Goal: Communication & Community: Share content

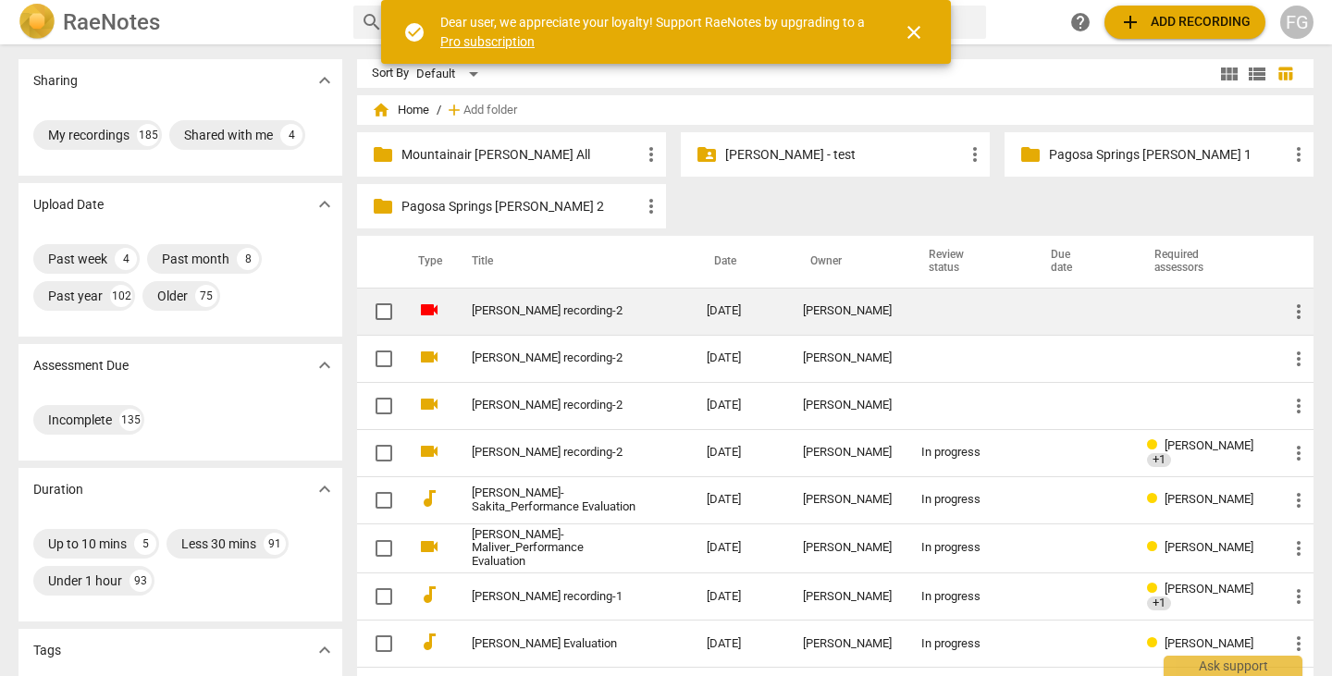
click at [617, 305] on link "Joseph Kapcia_TOSI recording-2" at bounding box center [556, 311] width 168 height 14
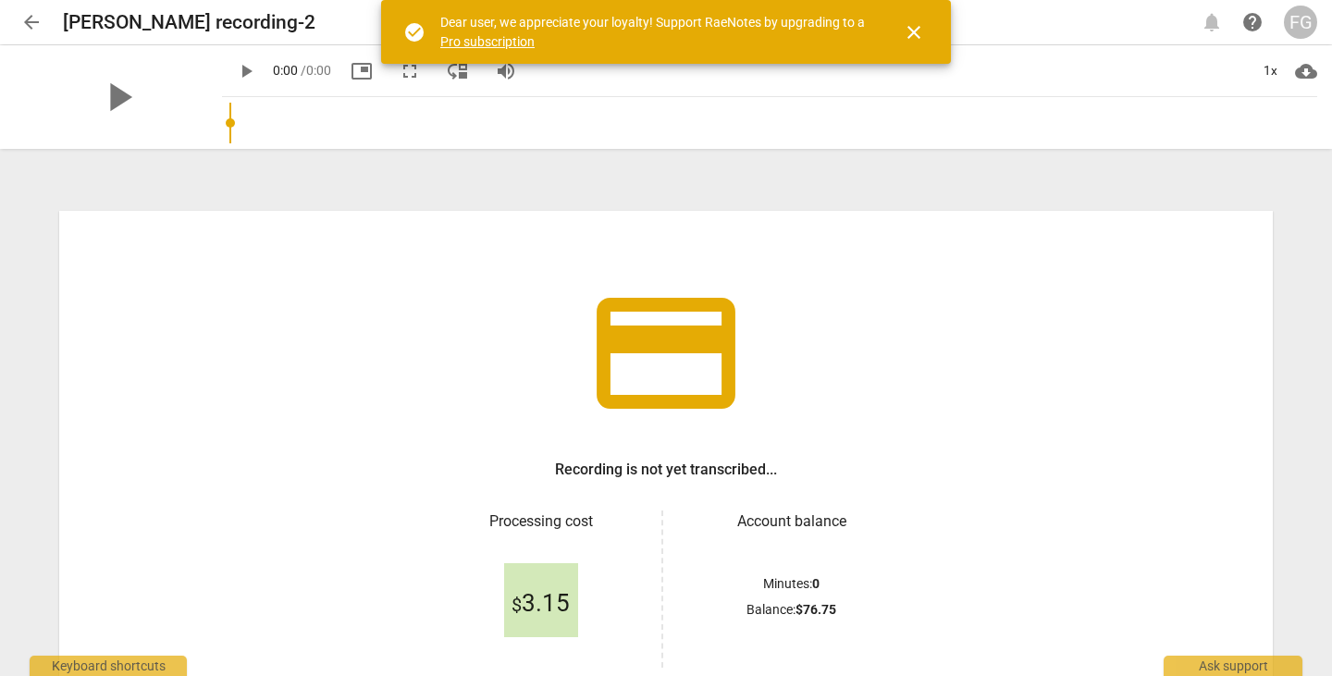
click at [914, 36] on span "close" at bounding box center [914, 32] width 22 height 22
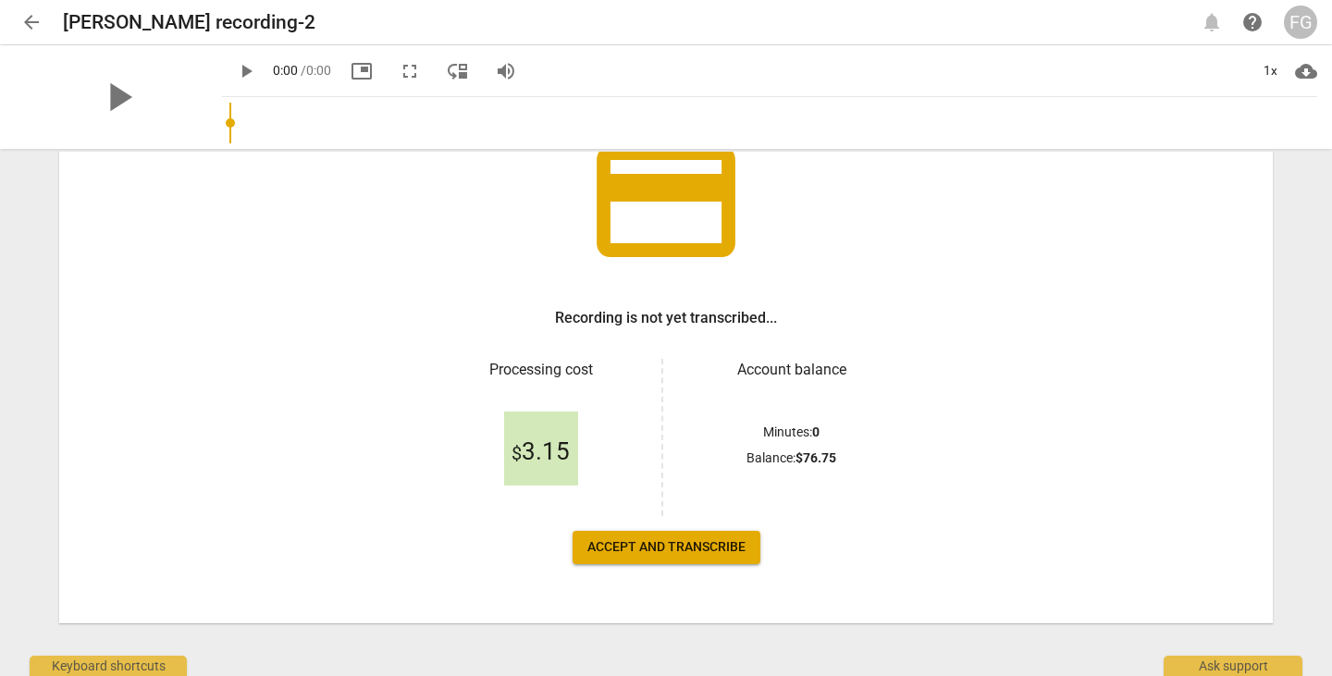
scroll to position [158, 0]
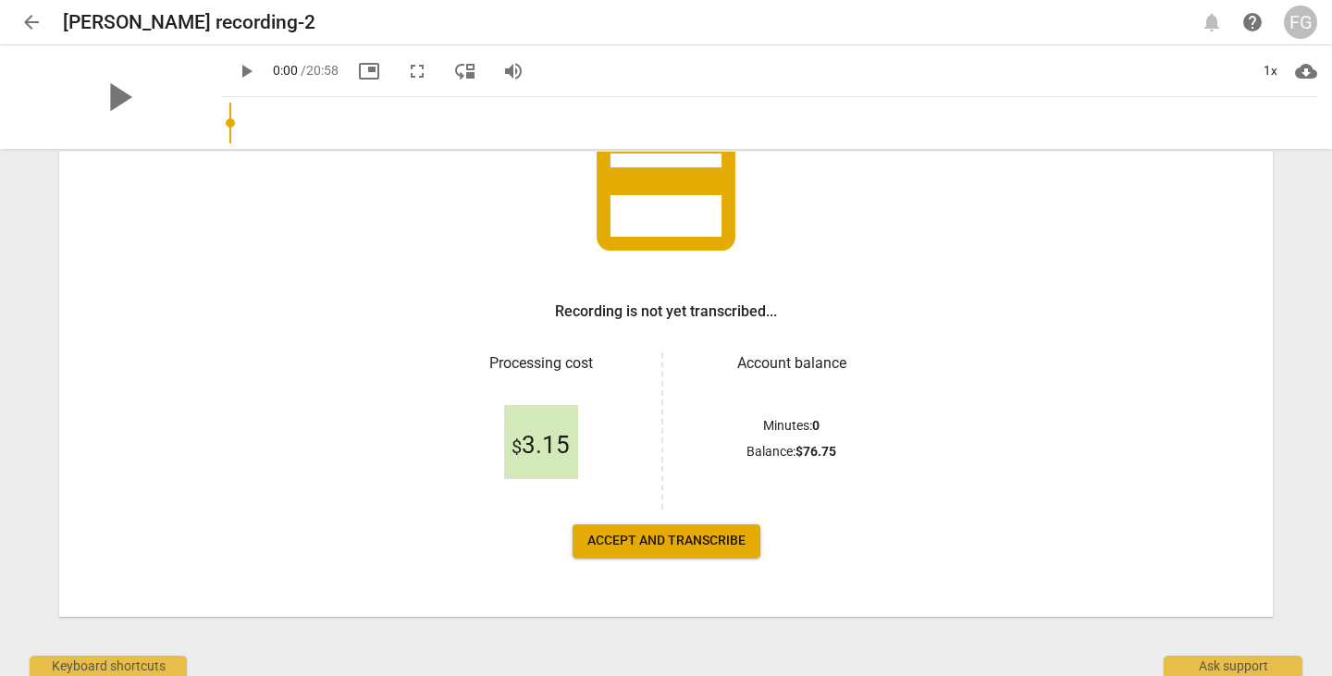
click at [630, 548] on span "Accept and transcribe" at bounding box center [666, 541] width 158 height 18
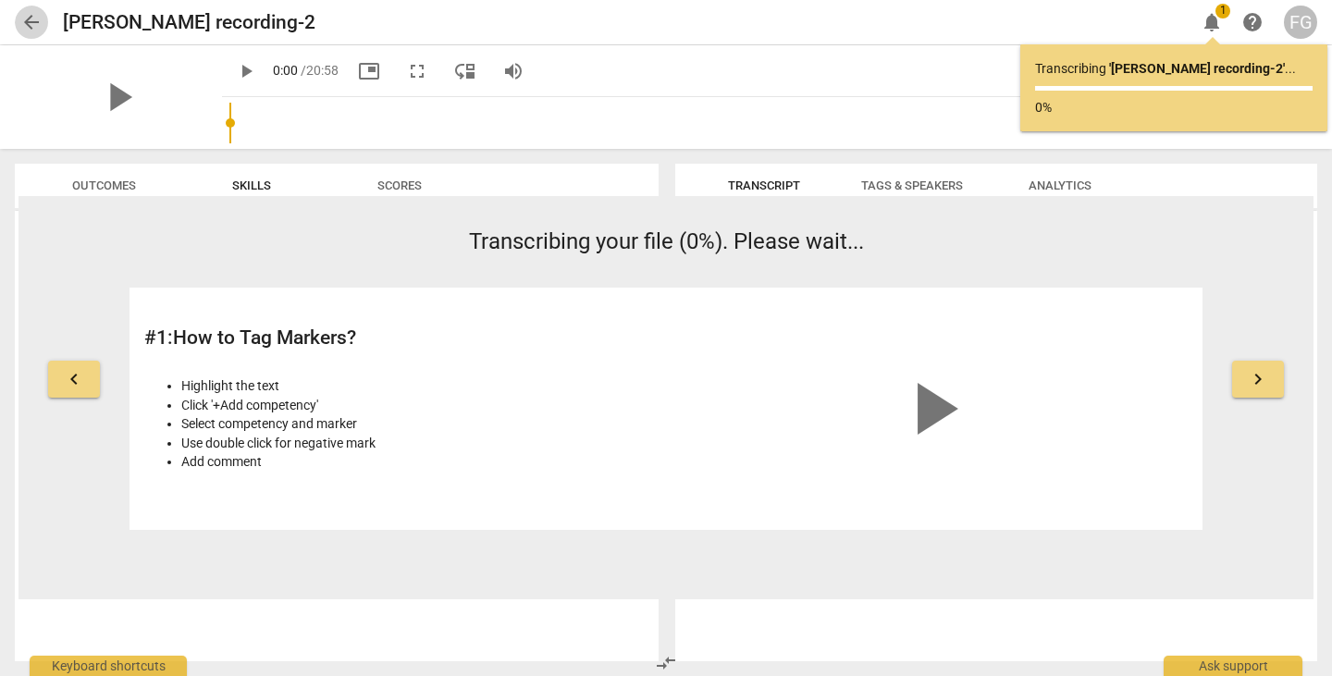
click at [35, 24] on span "arrow_back" at bounding box center [31, 22] width 22 height 22
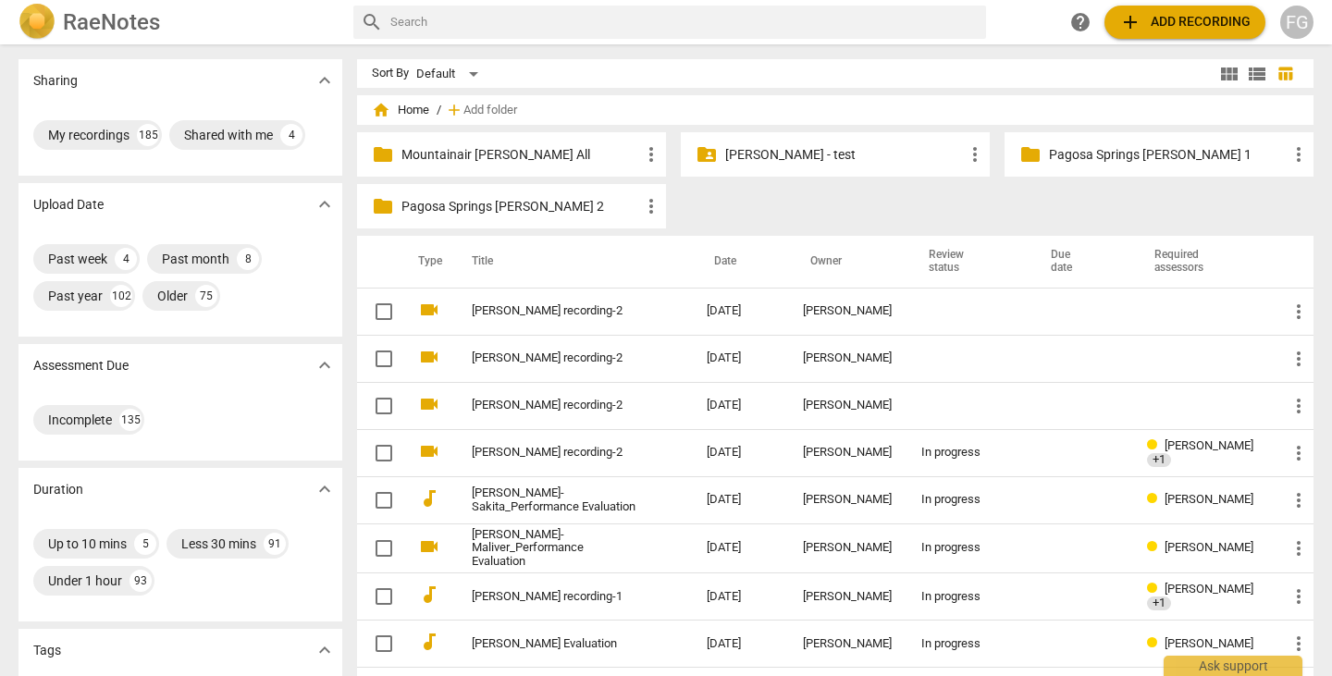
click at [1187, 25] on span "add Add recording" at bounding box center [1184, 22] width 131 height 22
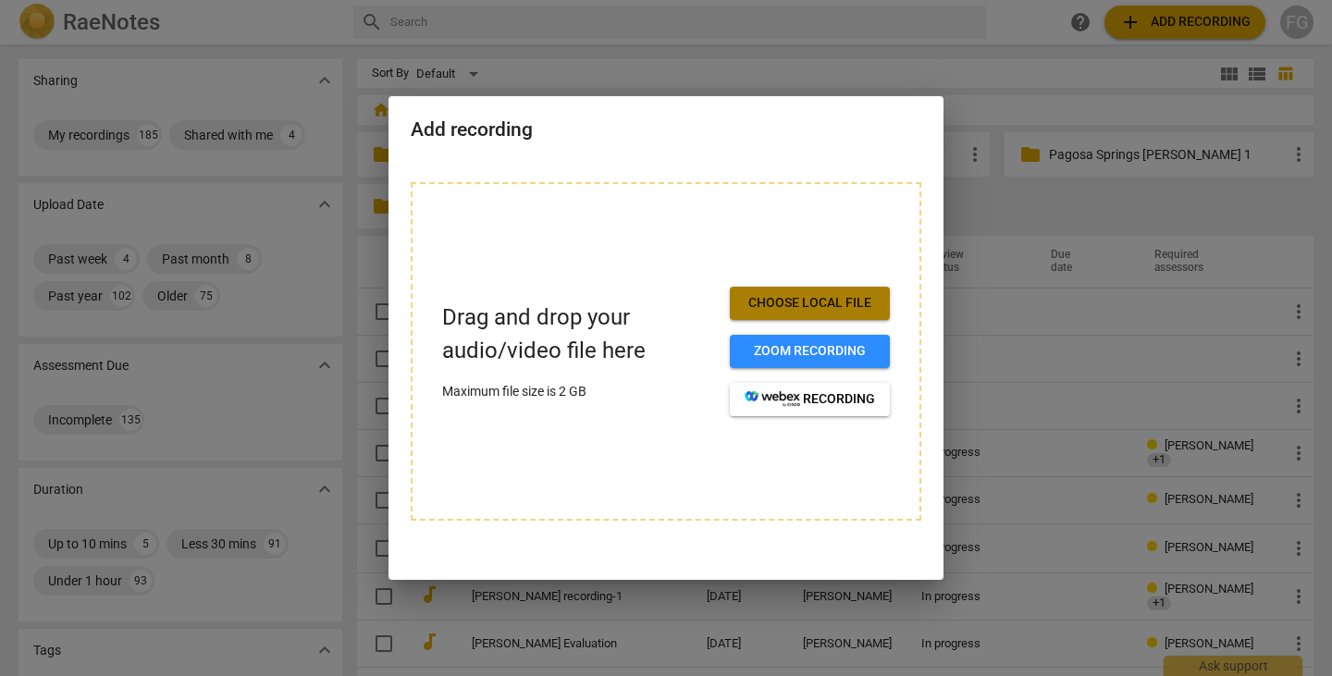
click at [815, 313] on button "Choose local file" at bounding box center [810, 303] width 160 height 33
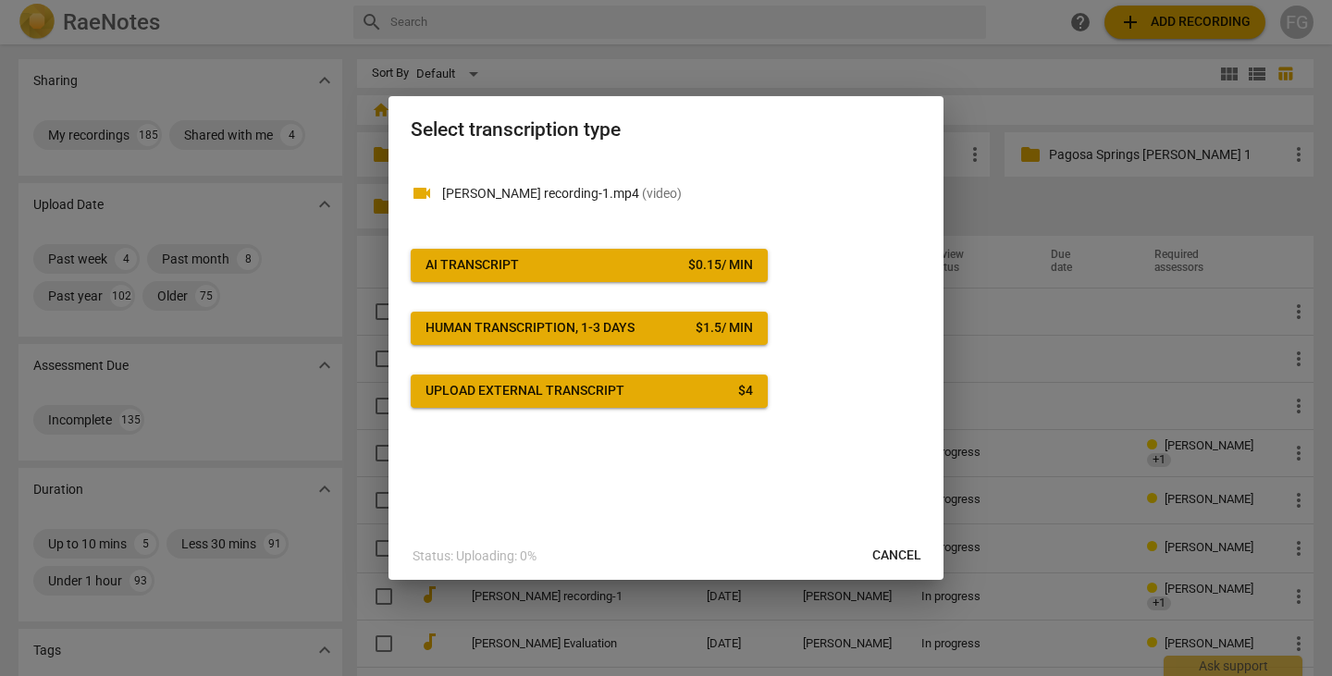
click at [669, 266] on span "AI Transcript $ 0.15 / min" at bounding box center [588, 265] width 327 height 18
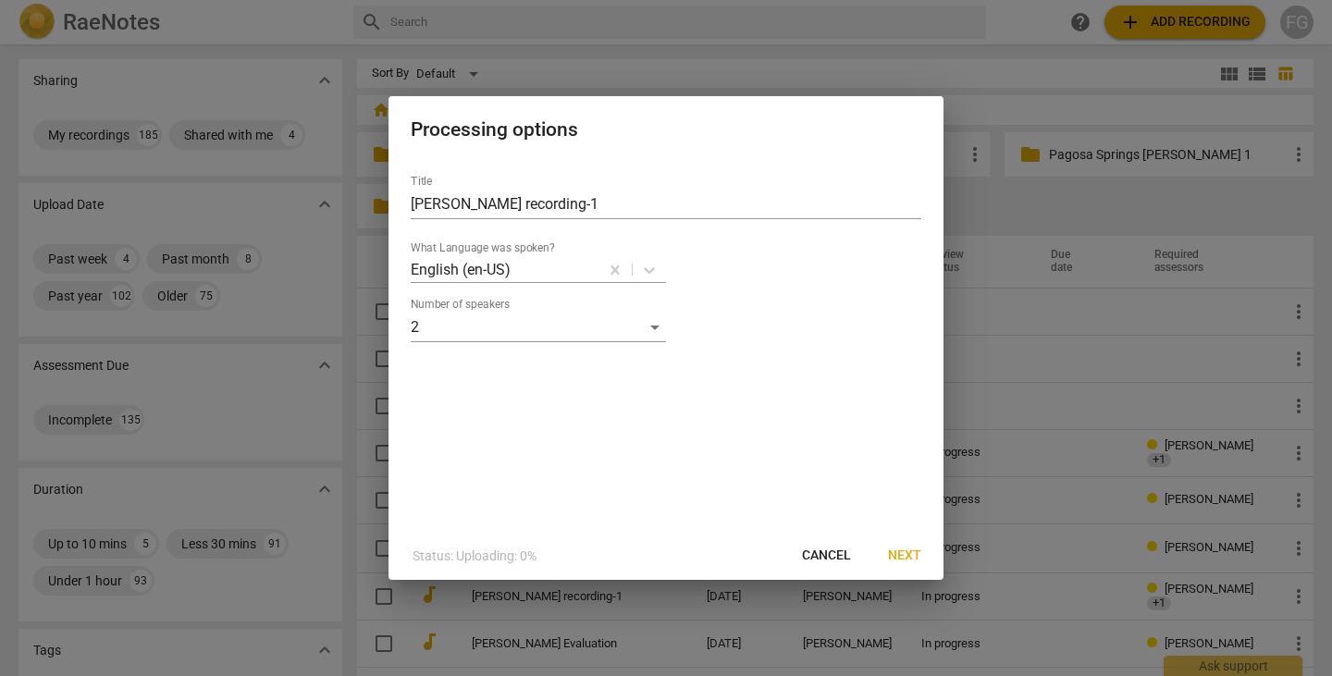
click at [900, 558] on span "Next" at bounding box center [904, 556] width 33 height 18
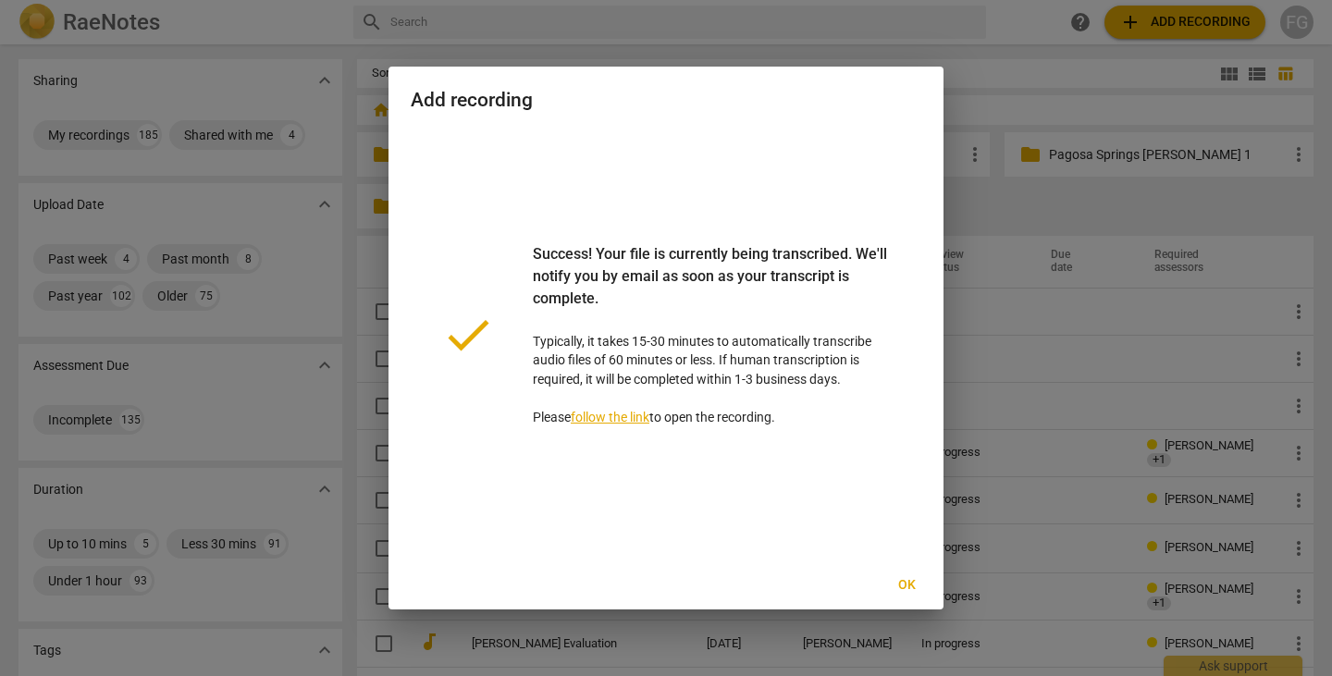
click at [903, 588] on span "Ok" at bounding box center [906, 585] width 30 height 18
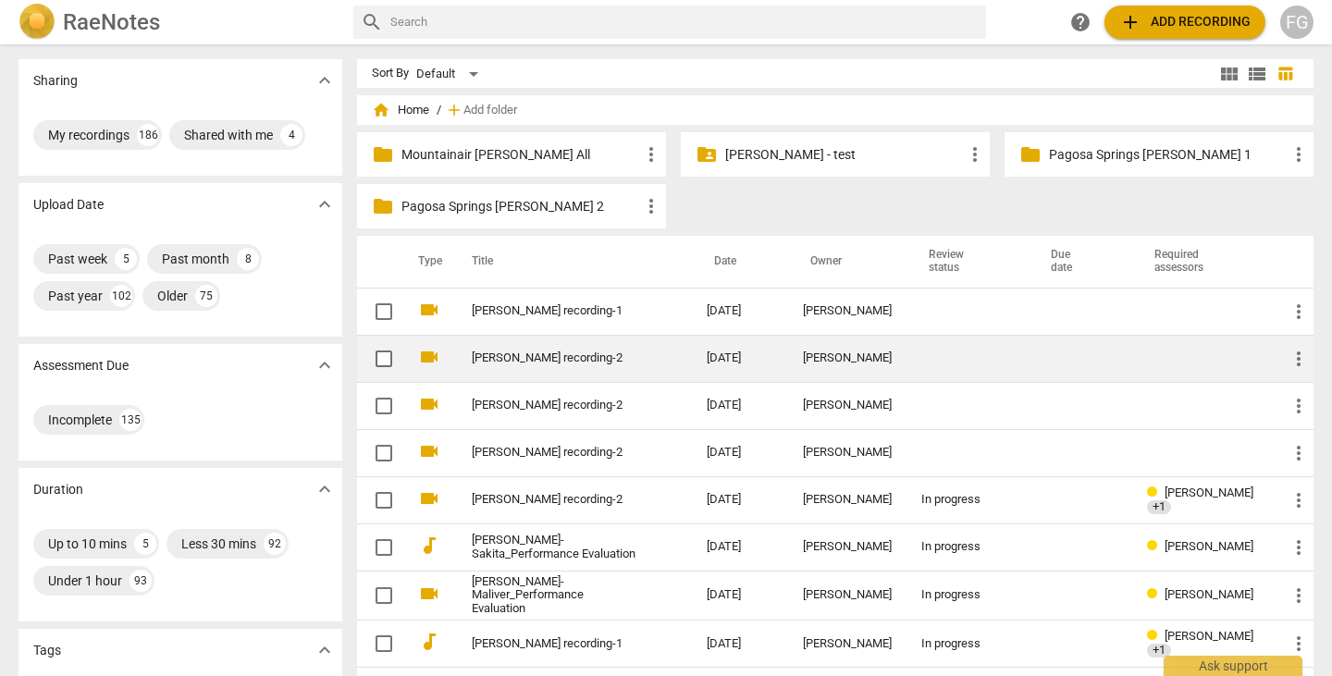
click at [537, 362] on link "Joseph Kapcia_TOSI recording-2" at bounding box center [556, 358] width 168 height 14
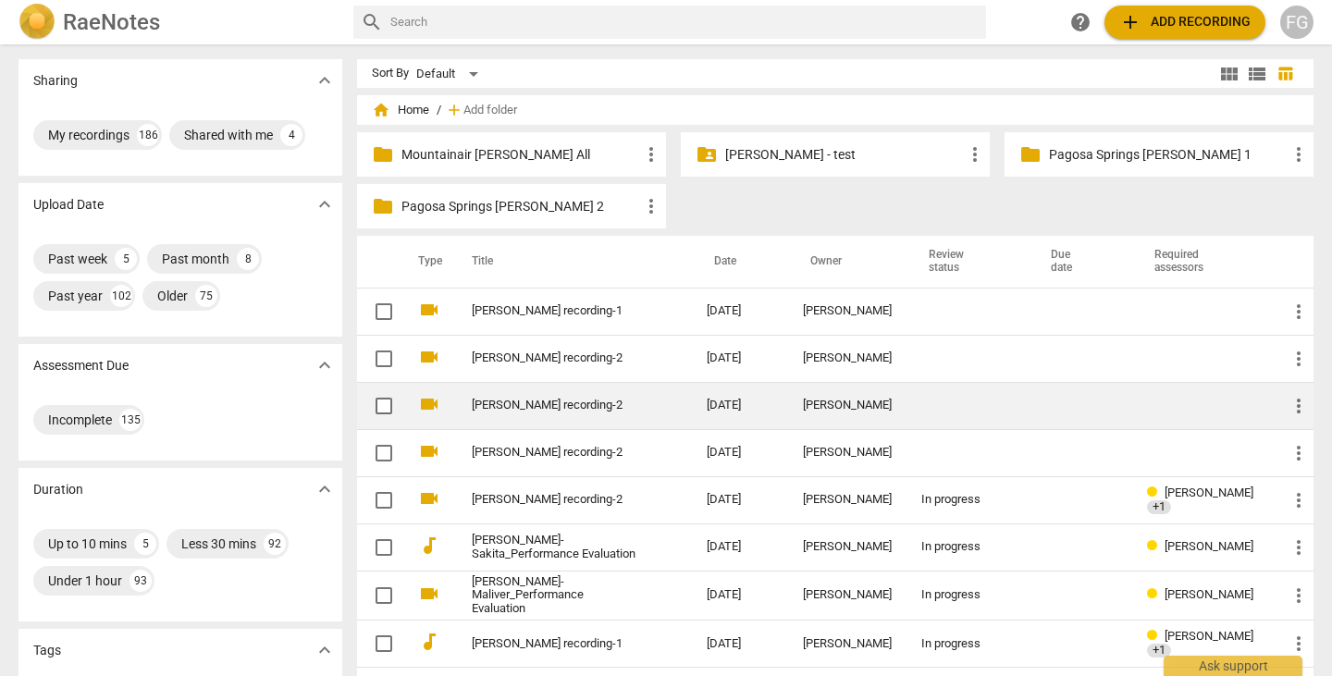
click at [541, 407] on link "Jodie Reider_TOSI recording-2" at bounding box center [556, 406] width 168 height 14
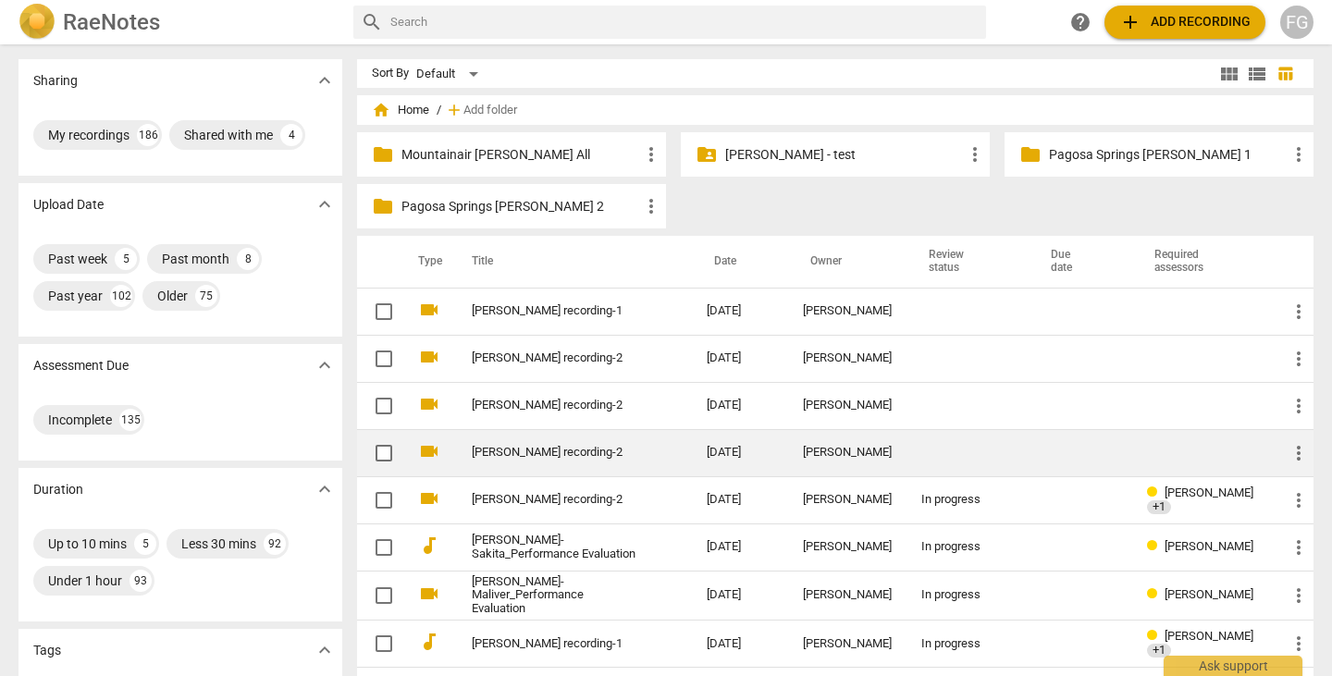
click at [537, 447] on link "[PERSON_NAME] recording-2" at bounding box center [556, 453] width 168 height 14
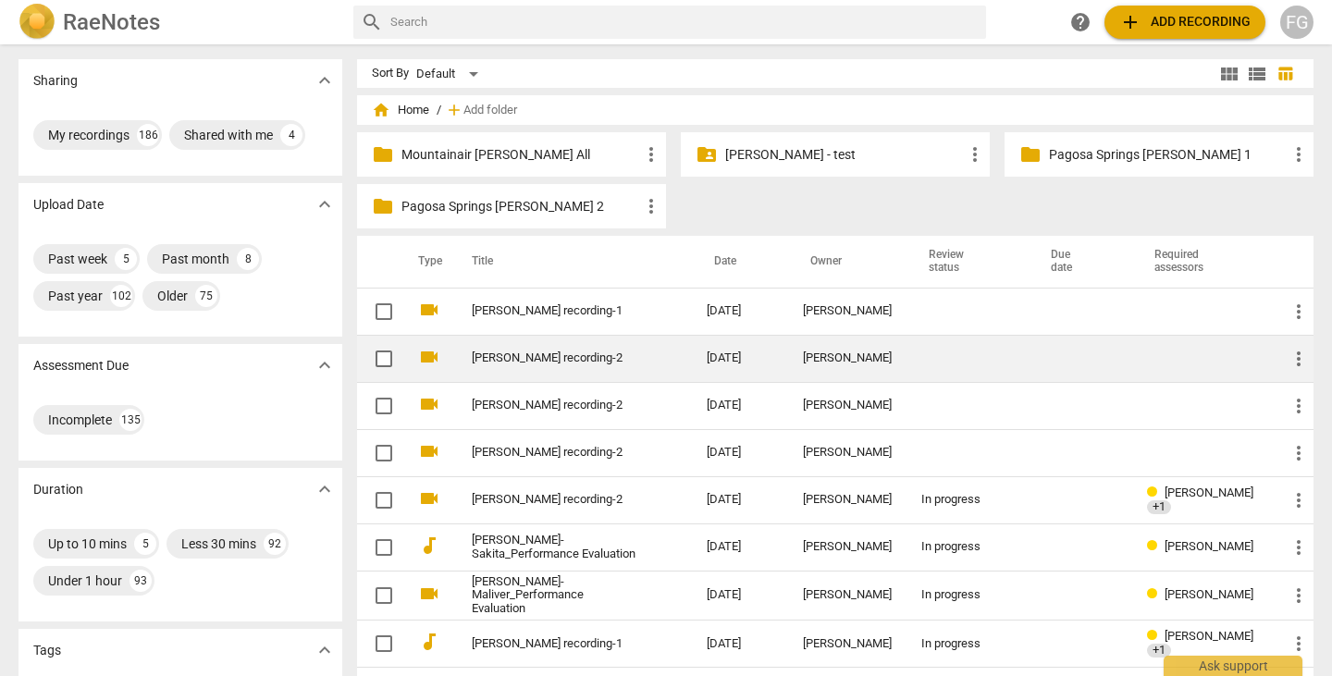
drag, startPoint x: 516, startPoint y: 364, endPoint x: 552, endPoint y: 341, distance: 42.8
click at [516, 364] on link "Joseph Kapcia_TOSI recording-2" at bounding box center [556, 358] width 168 height 14
drag, startPoint x: 519, startPoint y: 363, endPoint x: 485, endPoint y: 356, distance: 35.0
click at [485, 356] on link "Joseph Kapcia_TOSI recording-2" at bounding box center [556, 358] width 168 height 14
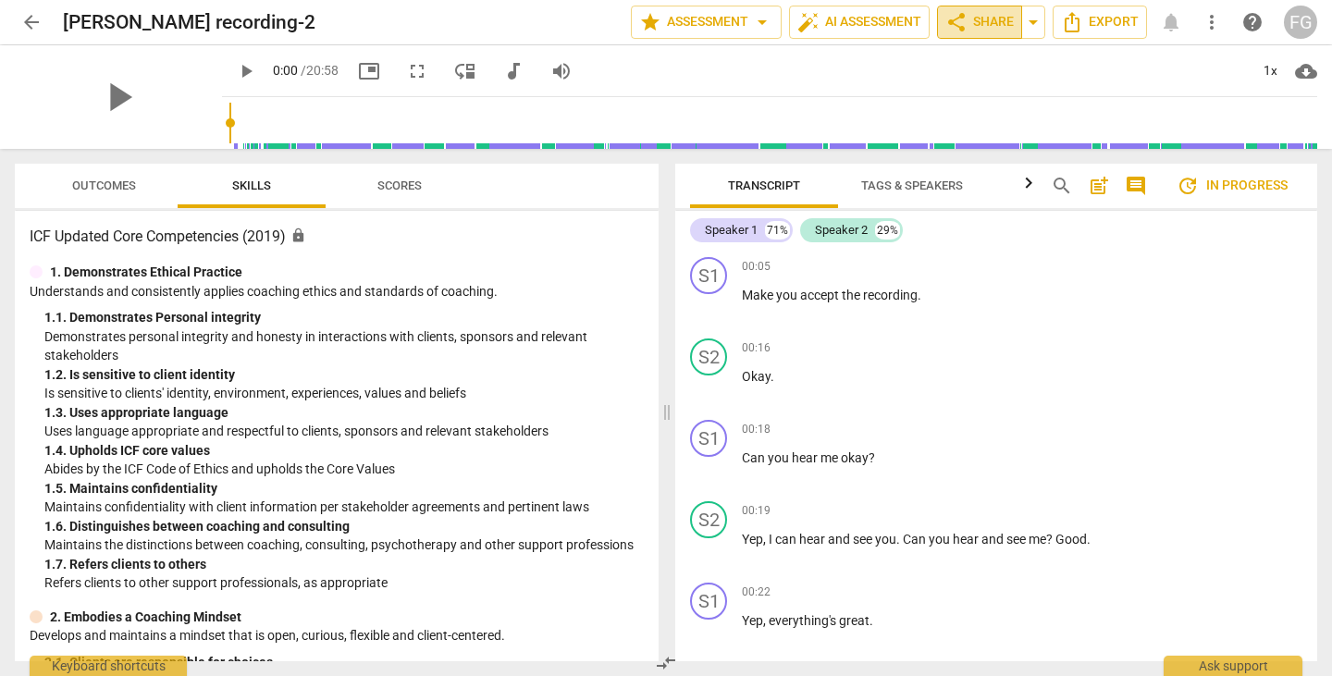
click at [1001, 24] on span "share Share" at bounding box center [979, 22] width 68 height 22
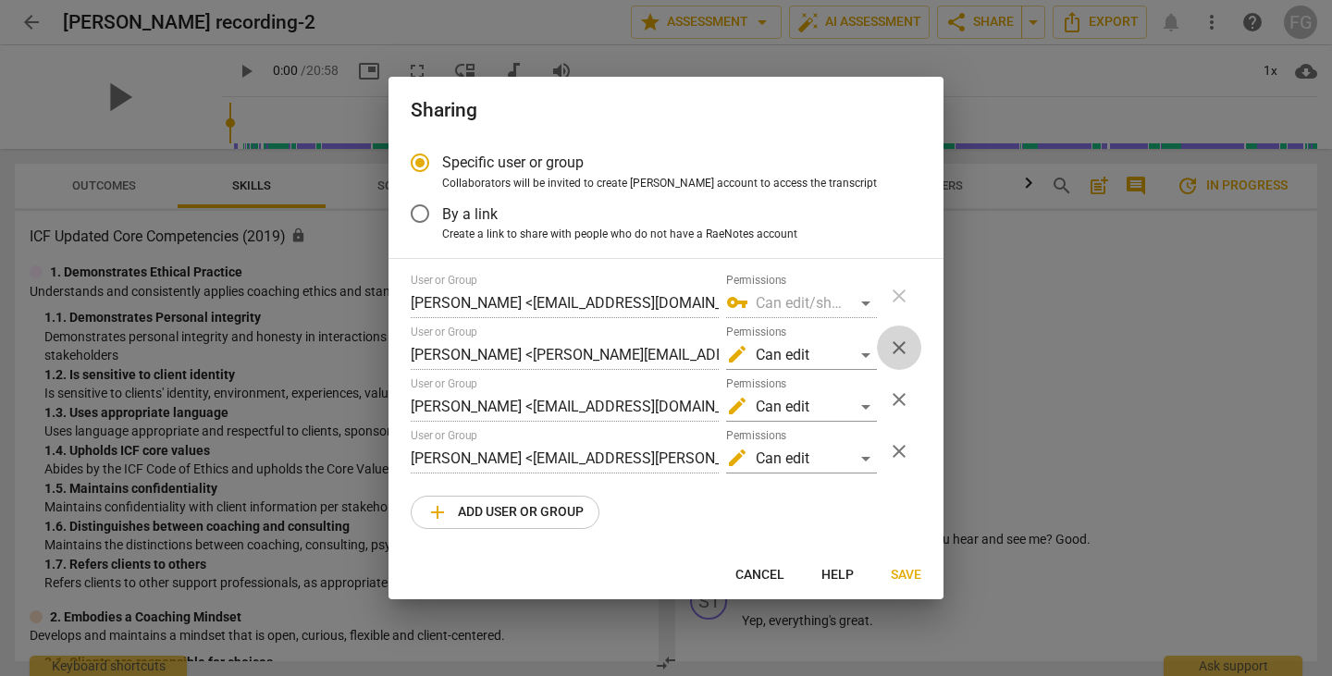
click at [887, 343] on span "close" at bounding box center [899, 348] width 44 height 22
radio input "false"
type input "Stephanie Marisca <stephms513@gmail.com>"
type input "Joseph Kapcia <jkapcia@geisinger.edu>"
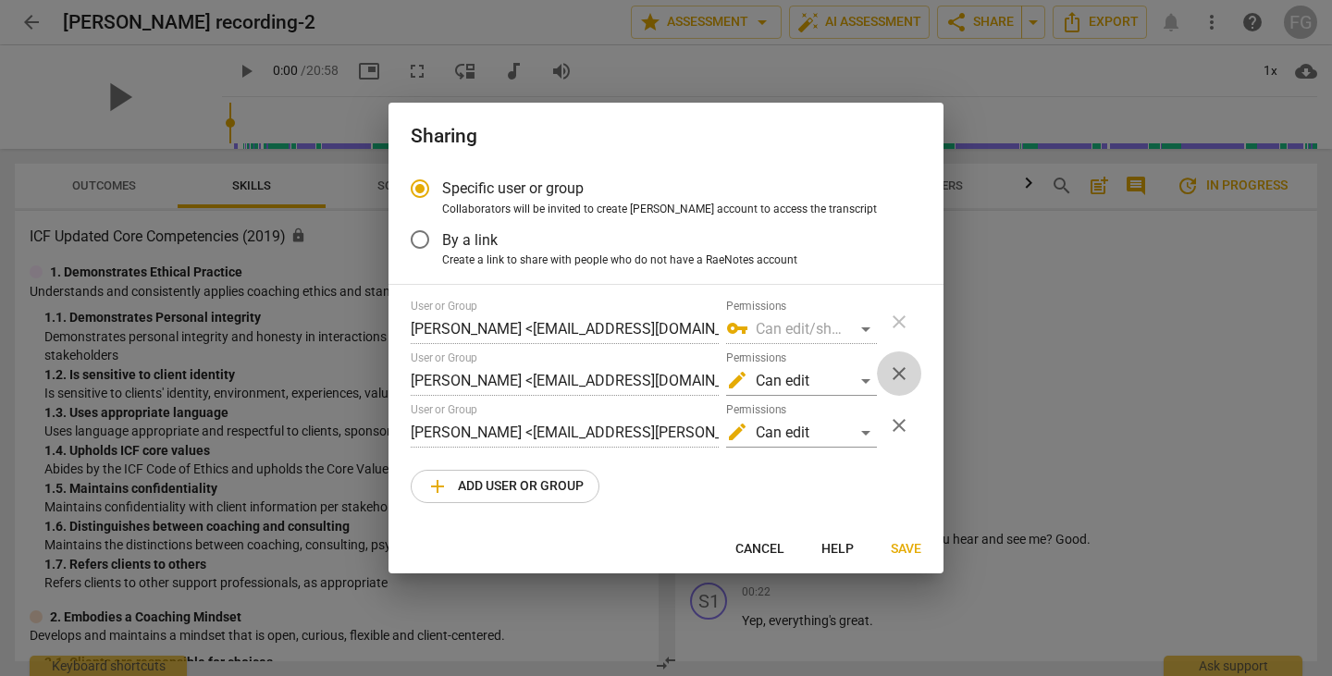
click at [895, 380] on span "close" at bounding box center [899, 373] width 22 height 22
radio input "false"
type input "Joseph Kapcia <jkapcia@geisinger.edu>"
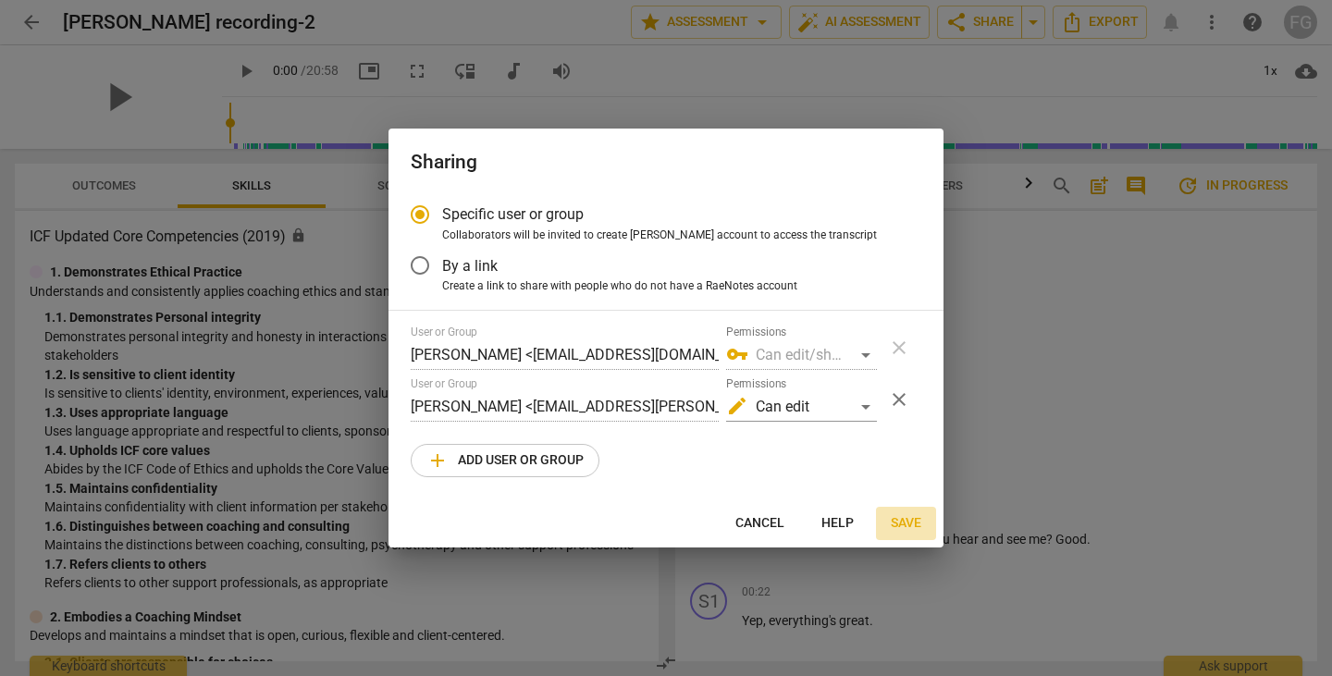
click at [915, 516] on span "Save" at bounding box center [906, 523] width 31 height 18
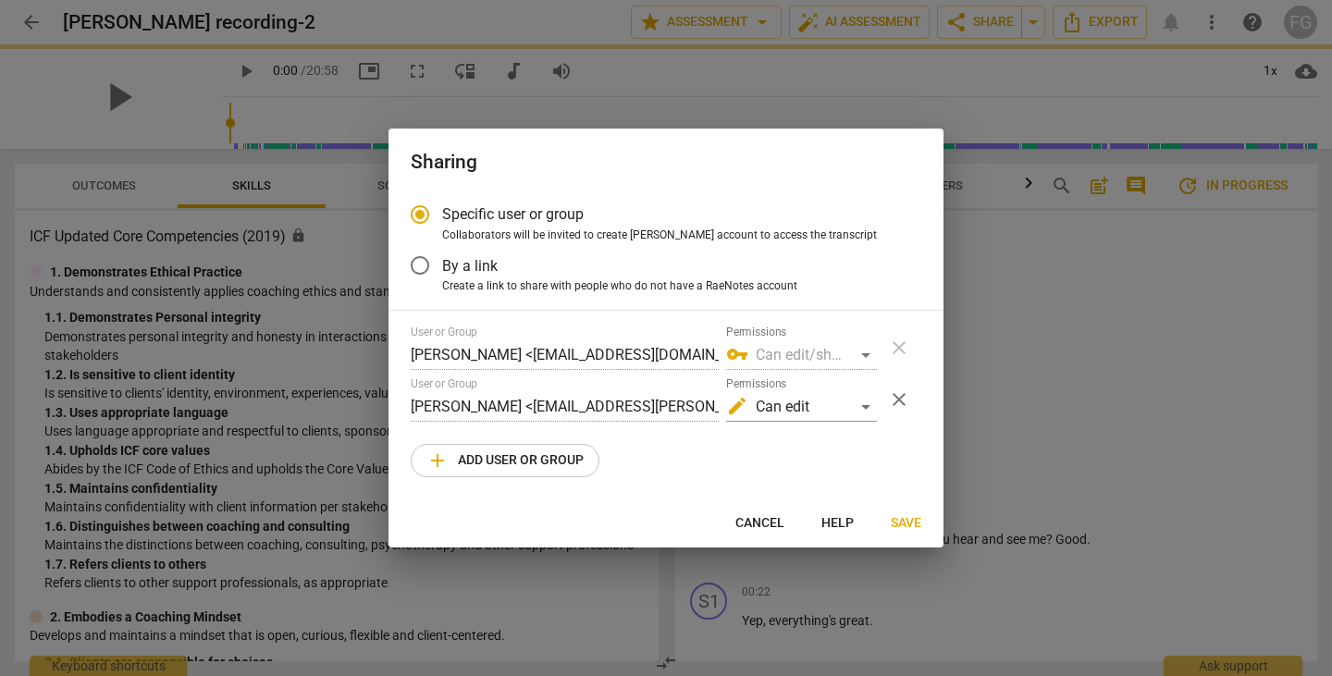
radio input "false"
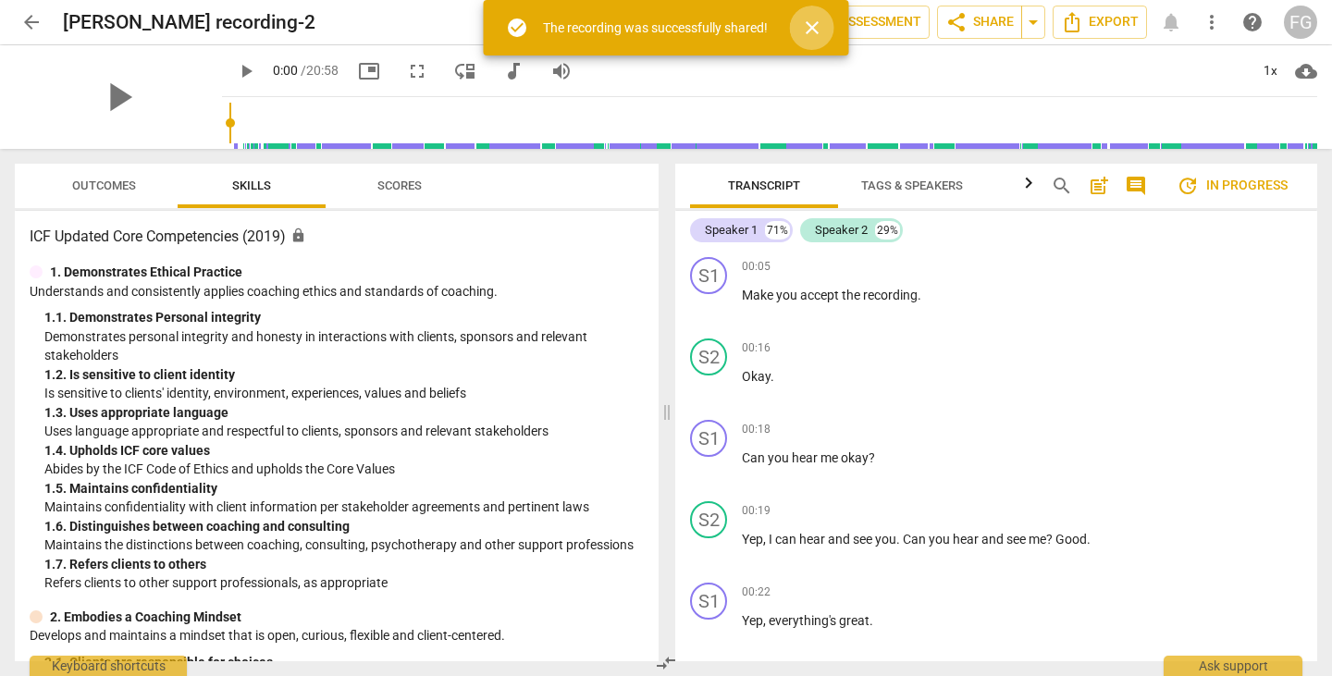
drag, startPoint x: 814, startPoint y: 27, endPoint x: 791, endPoint y: 27, distance: 23.1
click at [813, 27] on span "close" at bounding box center [812, 28] width 22 height 22
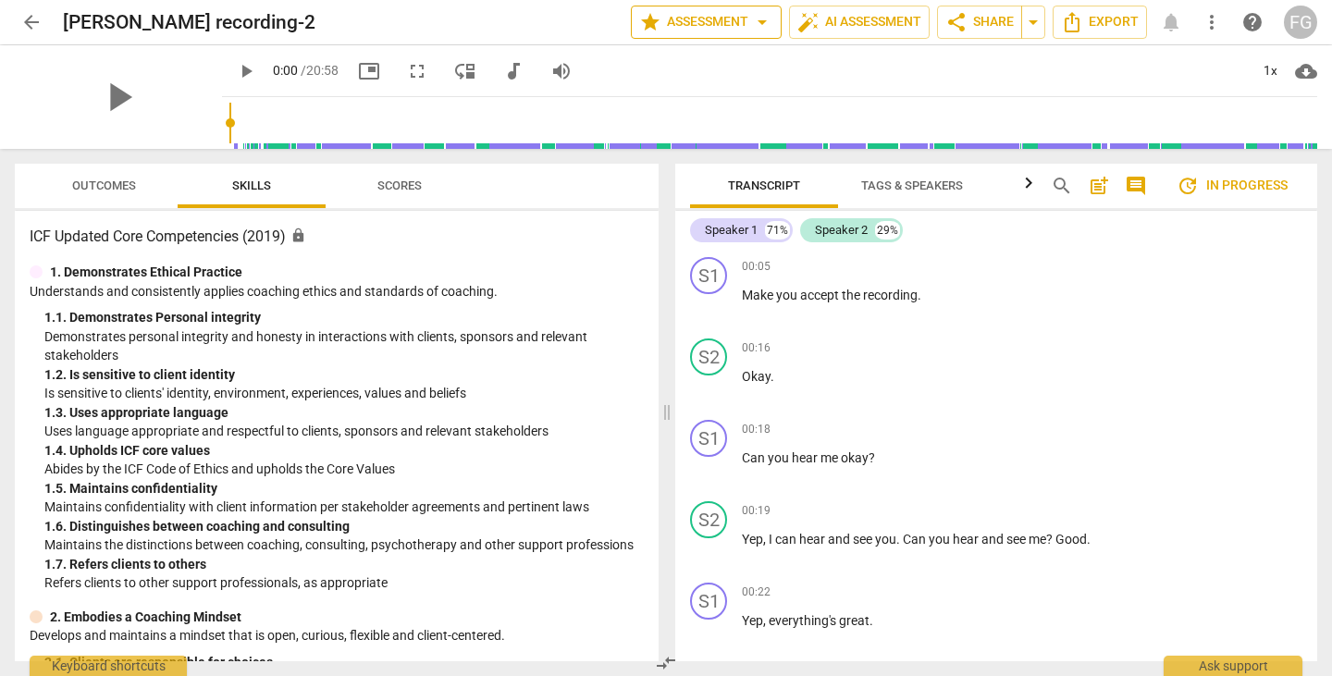
click at [752, 20] on span "arrow_drop_down" at bounding box center [762, 22] width 22 height 22
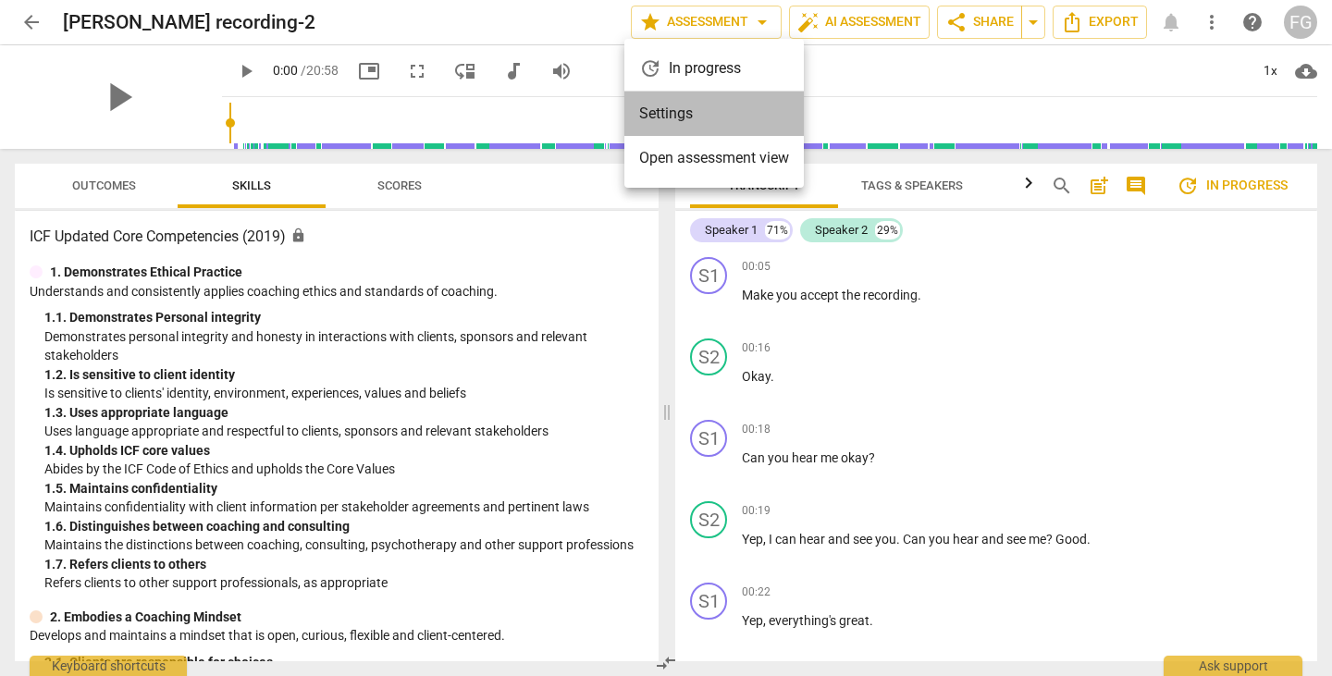
click at [691, 117] on li "Settings" at bounding box center [713, 114] width 179 height 44
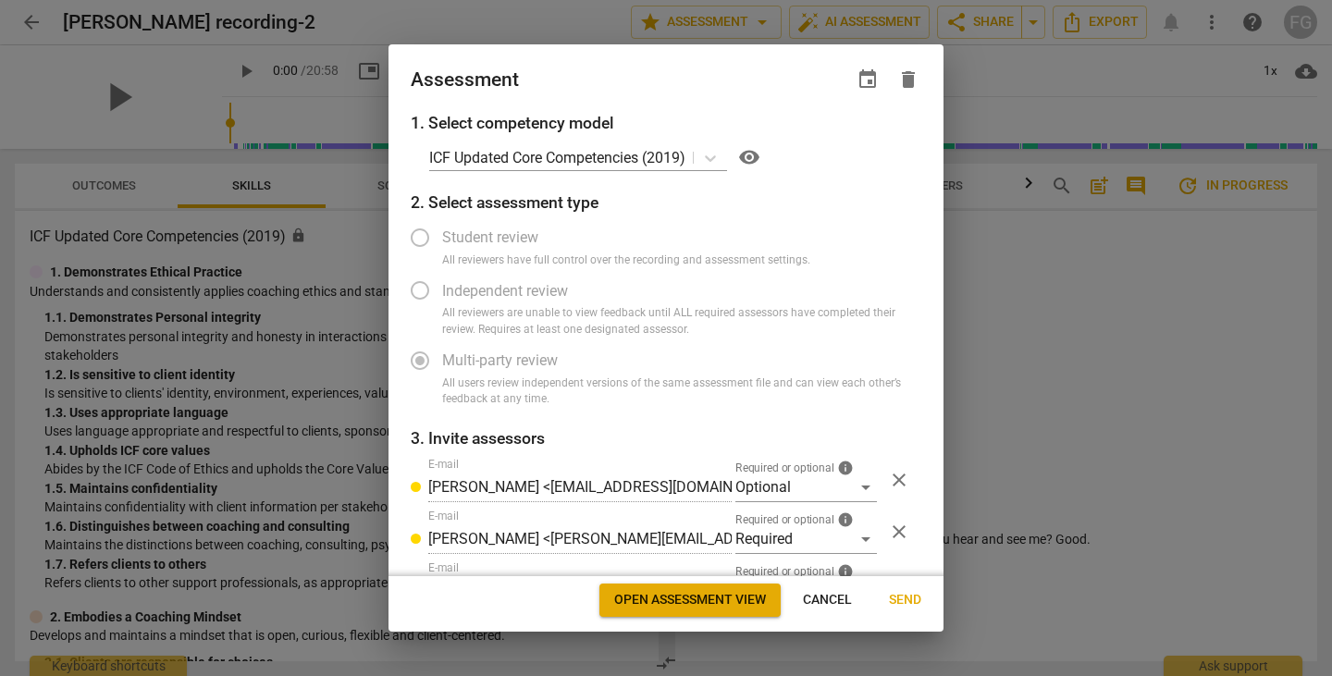
scroll to position [152, 0]
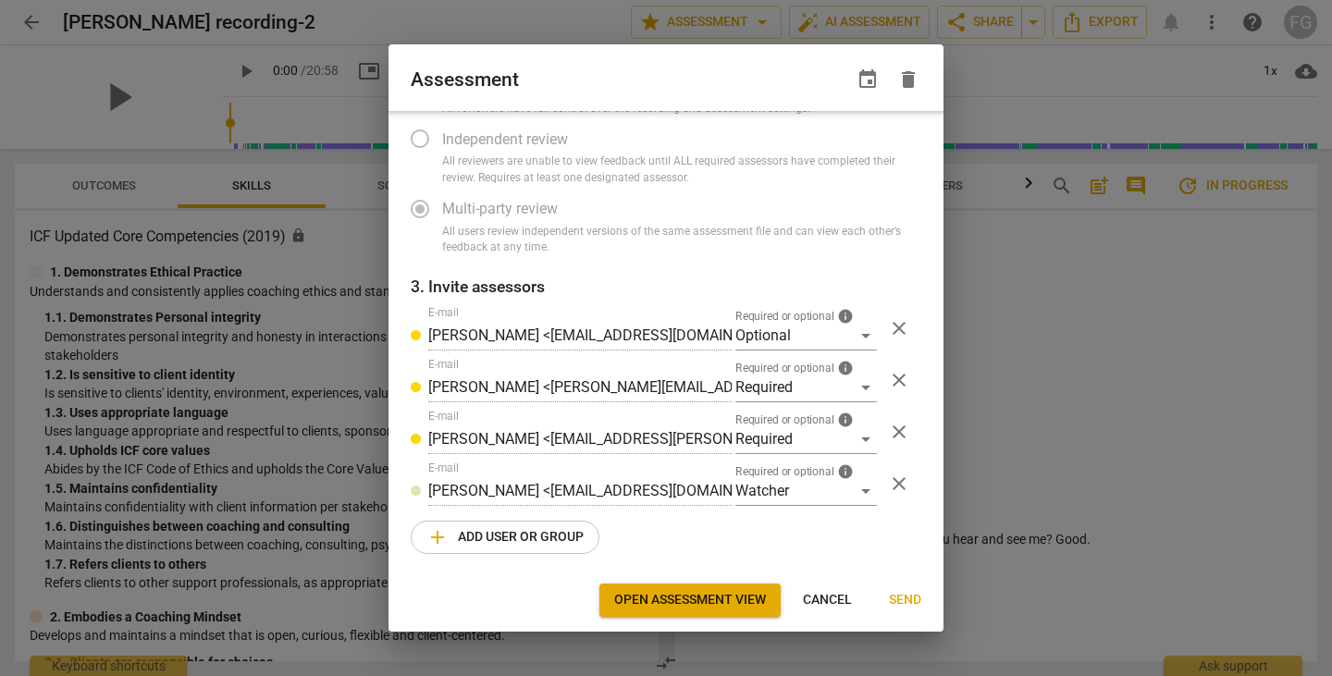
click at [904, 334] on span "close" at bounding box center [899, 328] width 44 height 22
radio input "false"
type input "Stephanie Marisca <stephanie@thecoachescafe.com>"
type input "Joseph Kapcia <jkapcia@geisinger.edu>"
type input "[PERSON_NAME] <[EMAIL_ADDRESS][DOMAIN_NAME]>"
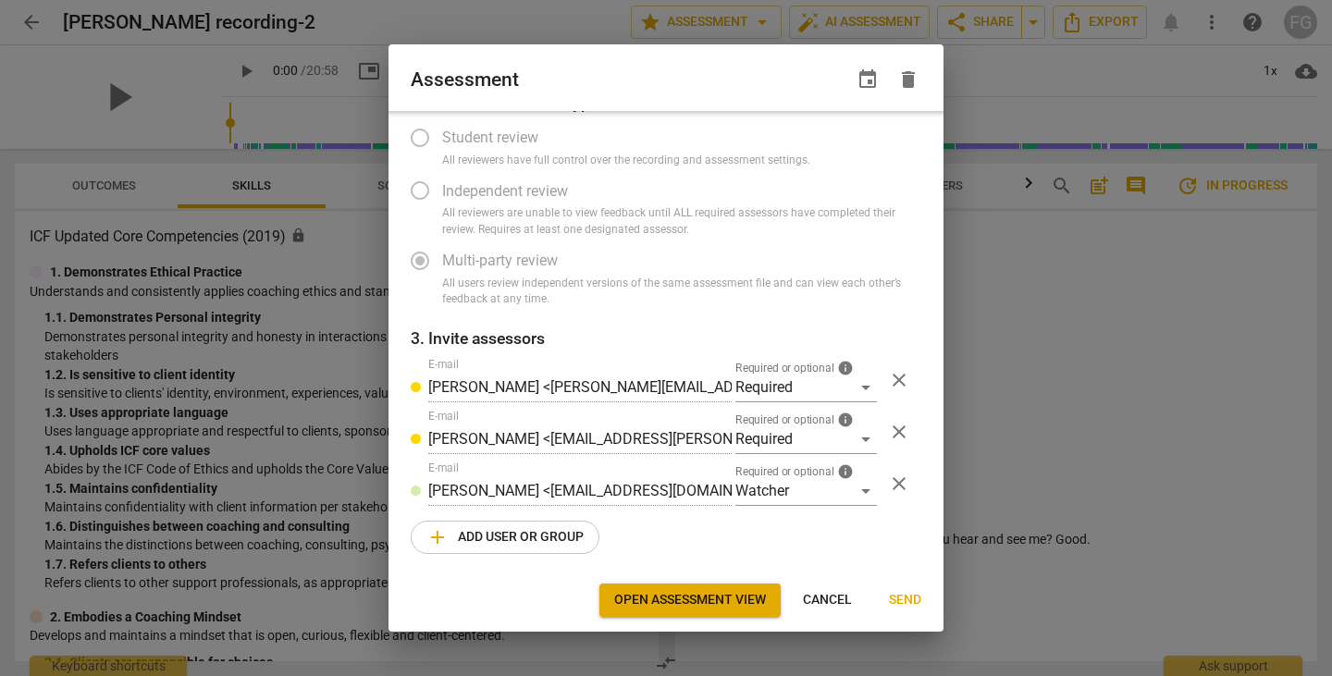
scroll to position [100, 0]
click at [898, 376] on span "close" at bounding box center [899, 380] width 22 height 22
radio input "false"
type input "Joseph Kapcia <jkapcia@geisinger.edu>"
type input "[PERSON_NAME] <[EMAIL_ADDRESS][DOMAIN_NAME]>"
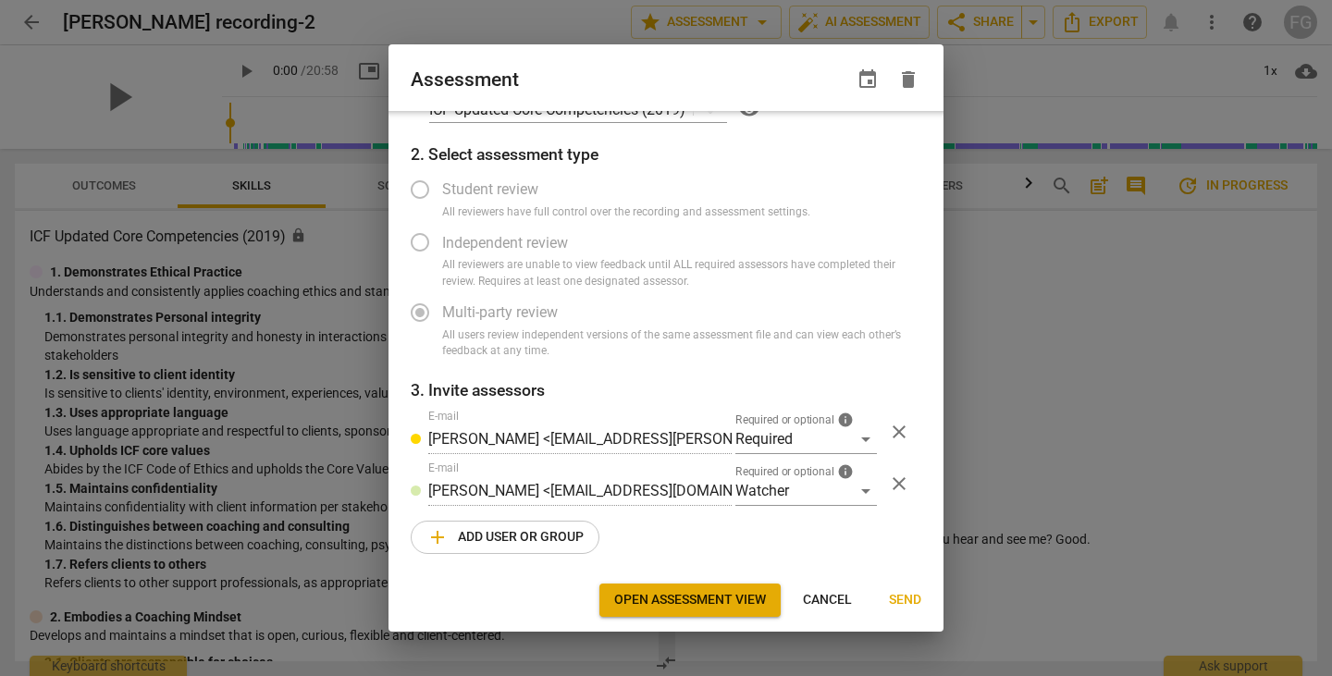
scroll to position [48, 0]
click at [522, 545] on span "add Add user or group" at bounding box center [504, 537] width 157 height 22
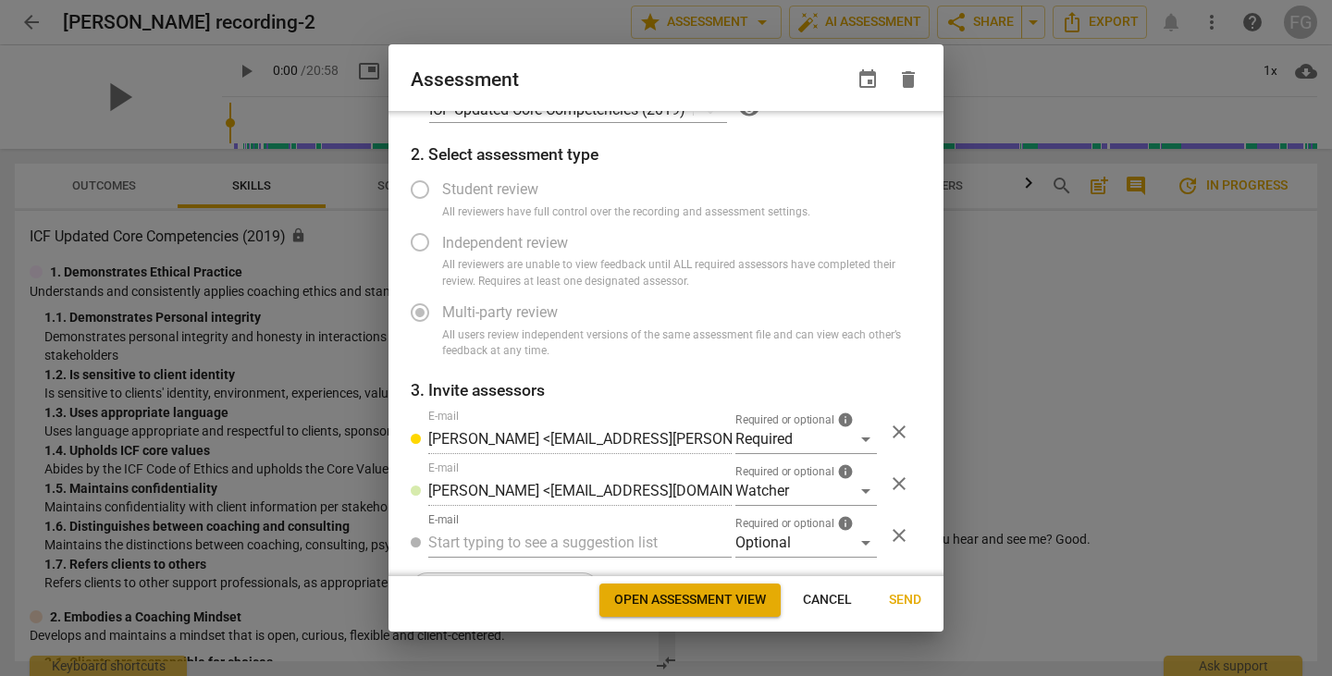
radio input "false"
click at [594, 545] on input "text" at bounding box center [579, 543] width 303 height 30
paste input "carl.franco@invitechange.com"
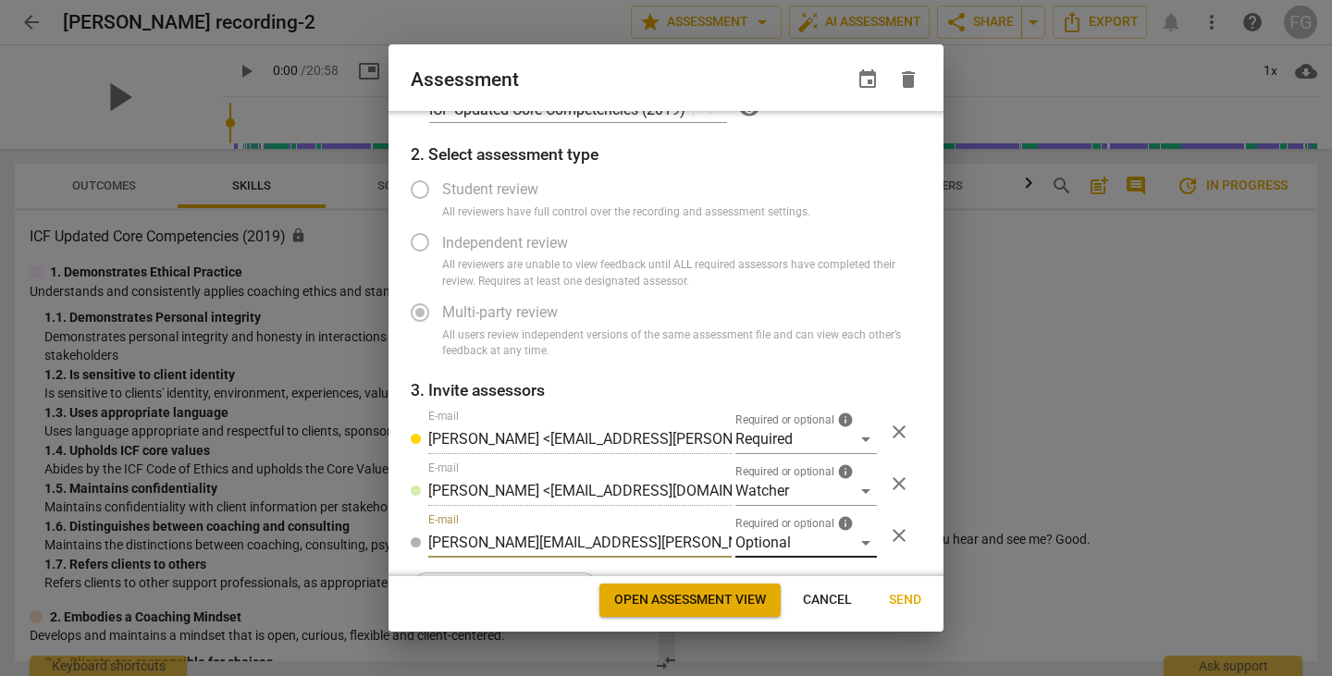
type input "carl.franco@invitechange.com"
click at [735, 535] on div "Optional" at bounding box center [805, 543] width 141 height 30
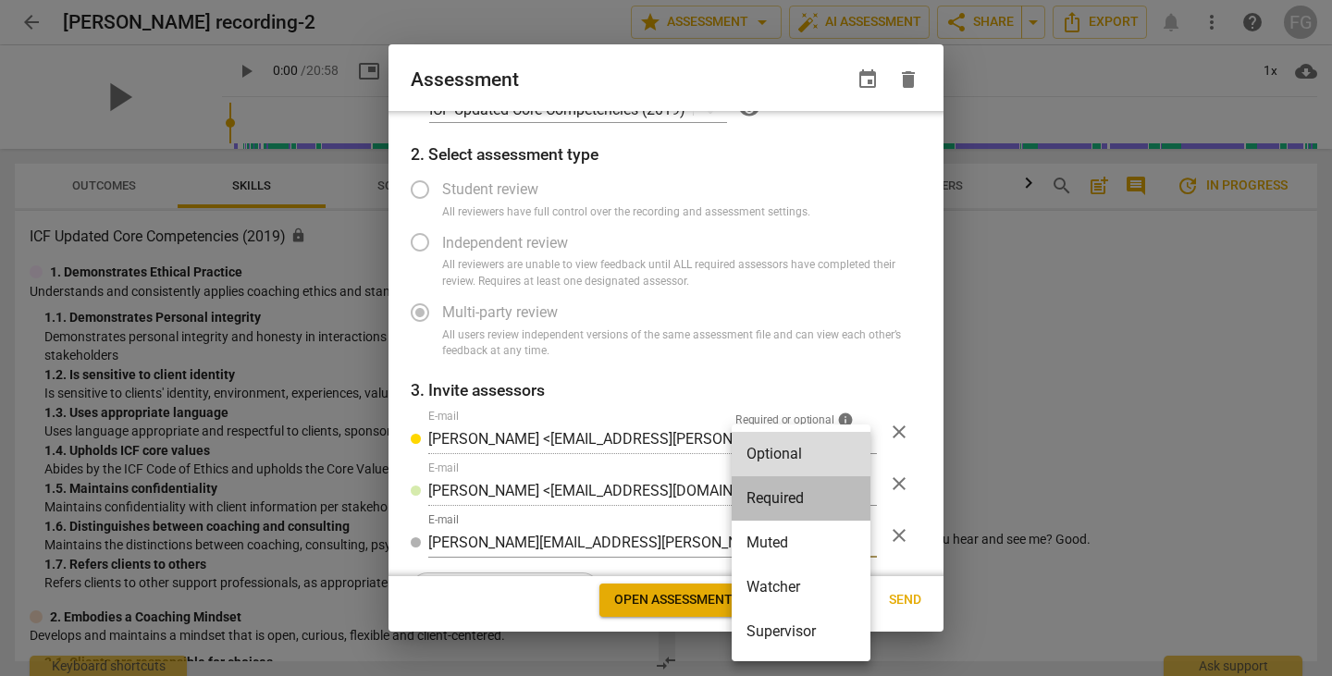
click at [760, 497] on li "Required" at bounding box center [800, 498] width 139 height 44
radio input "false"
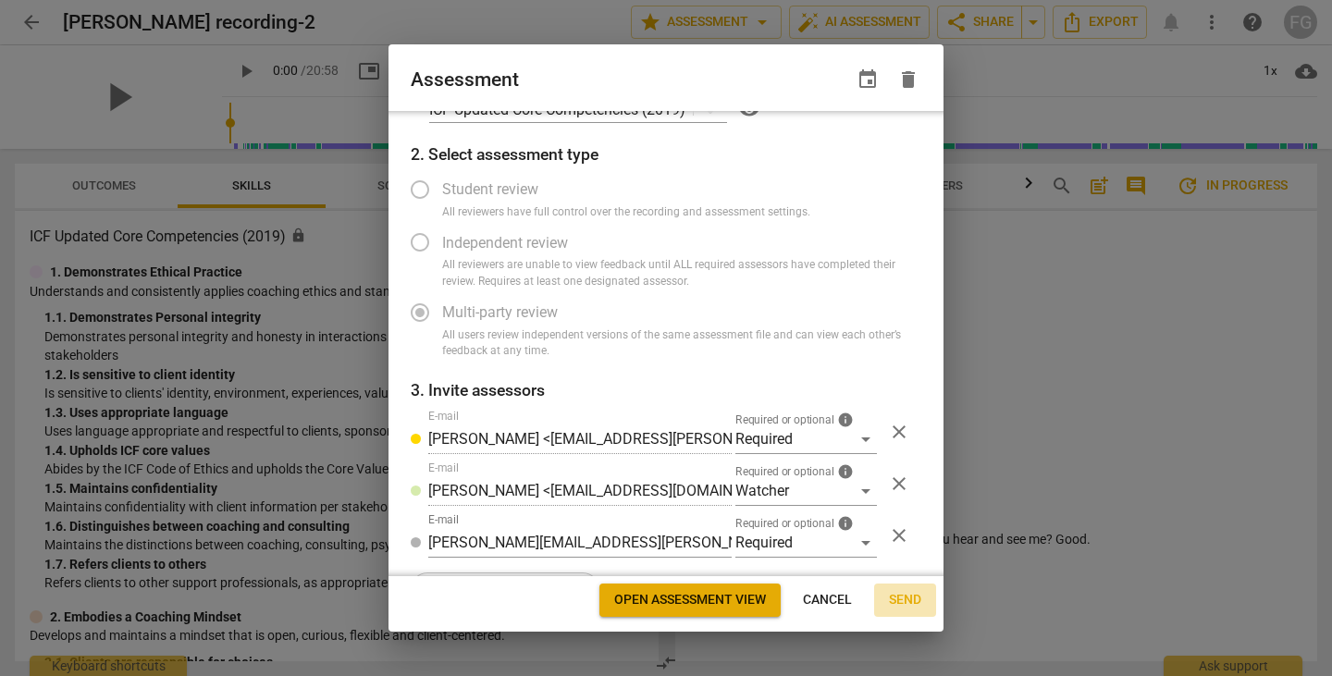
click at [909, 599] on span "Send" at bounding box center [905, 600] width 32 height 18
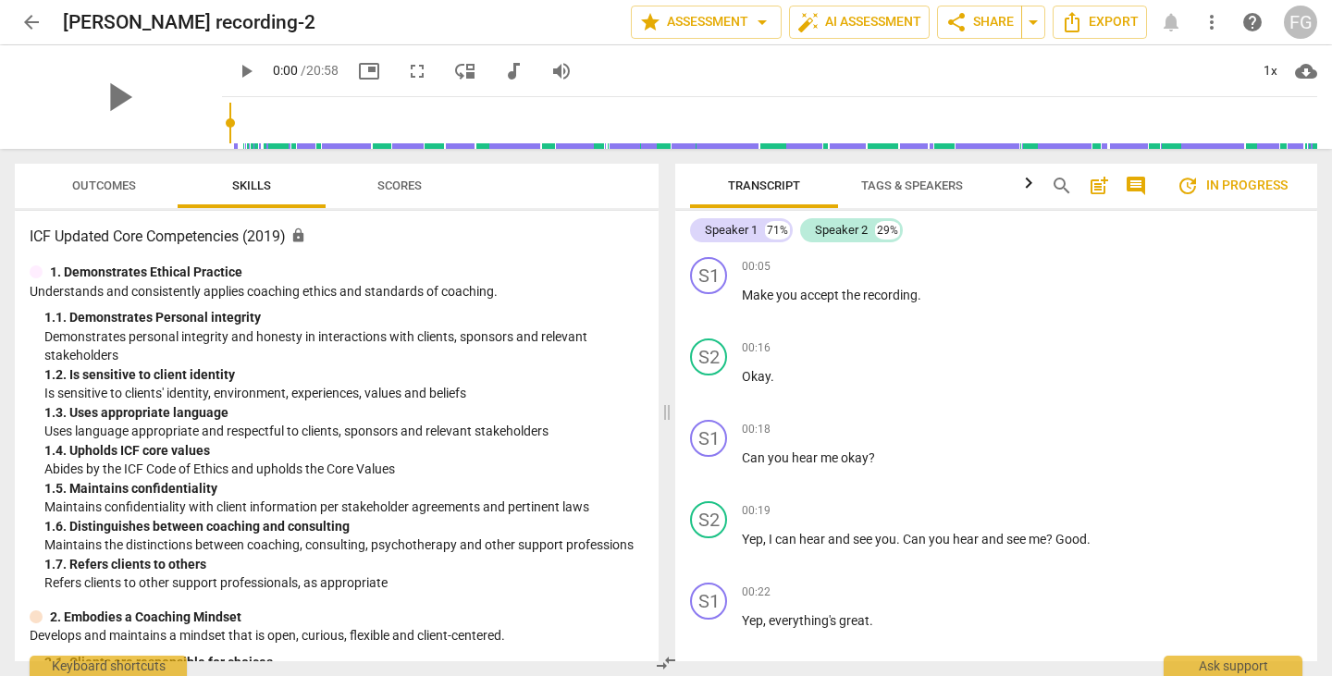
click at [26, 21] on span "arrow_back" at bounding box center [31, 22] width 22 height 22
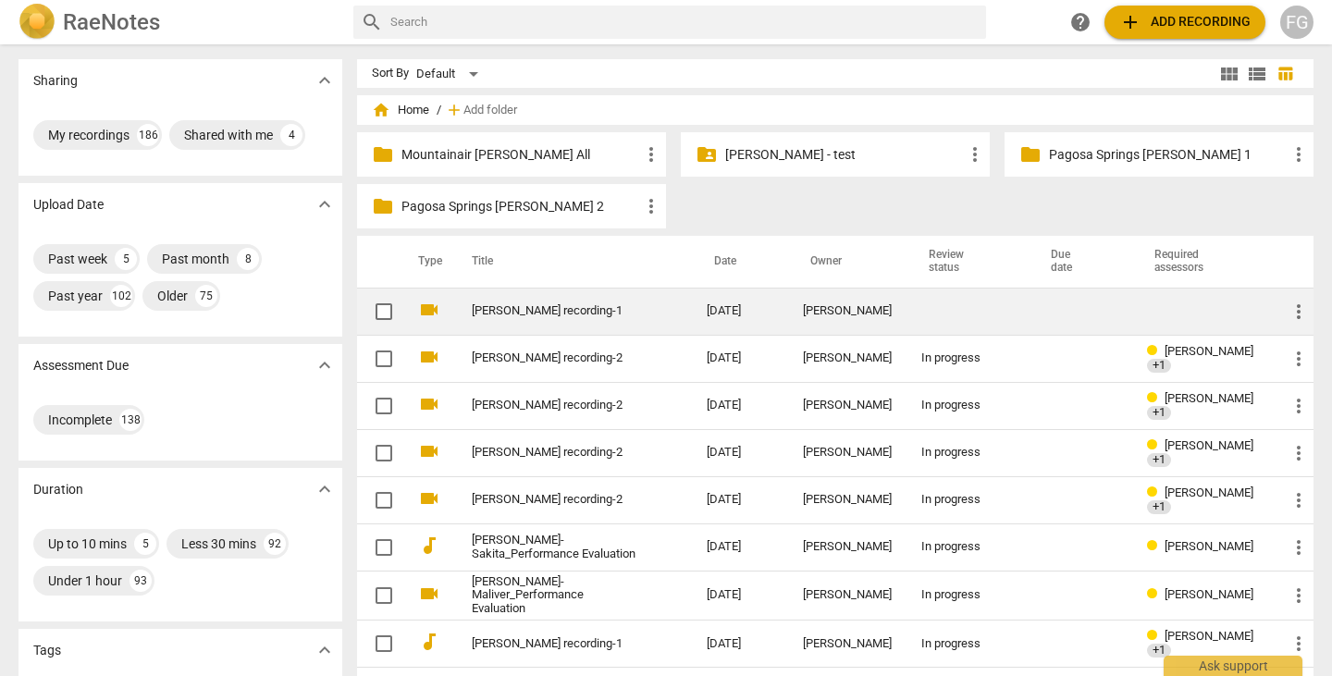
click at [587, 316] on link "Rebecca DeHoek_TOSI recording-1" at bounding box center [556, 311] width 168 height 14
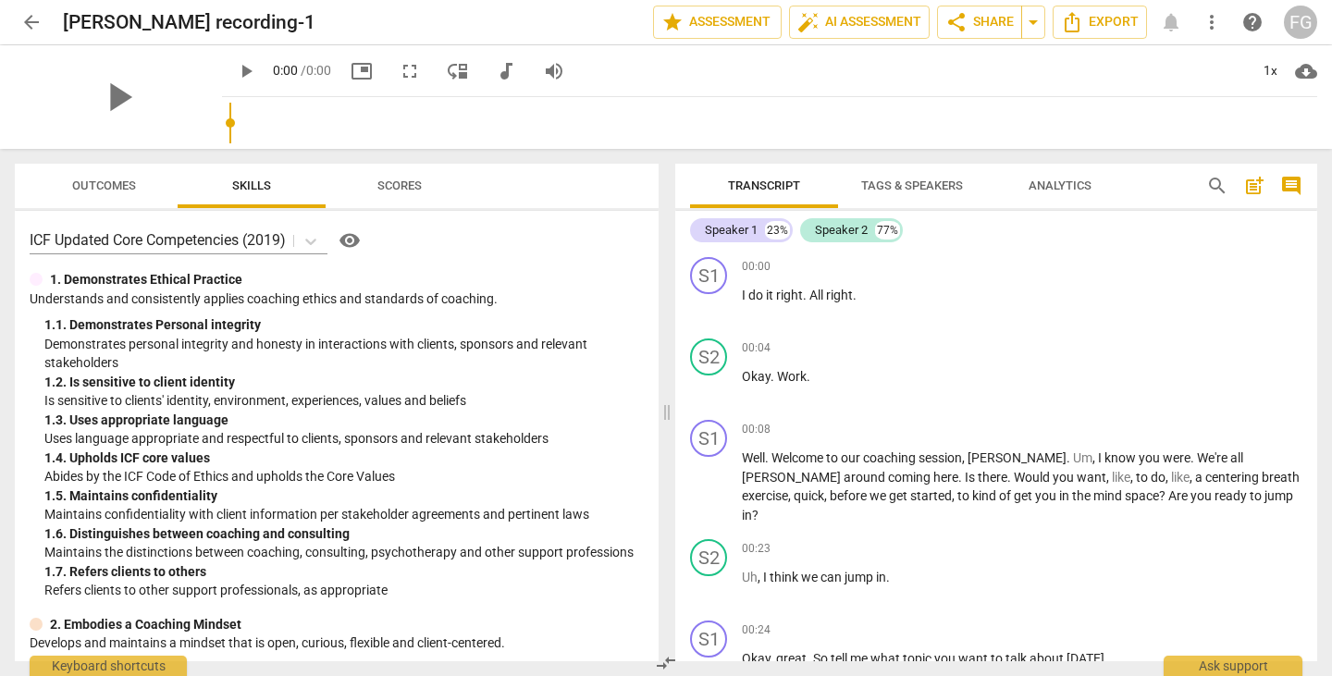
click at [26, 31] on span "arrow_back" at bounding box center [31, 22] width 22 height 22
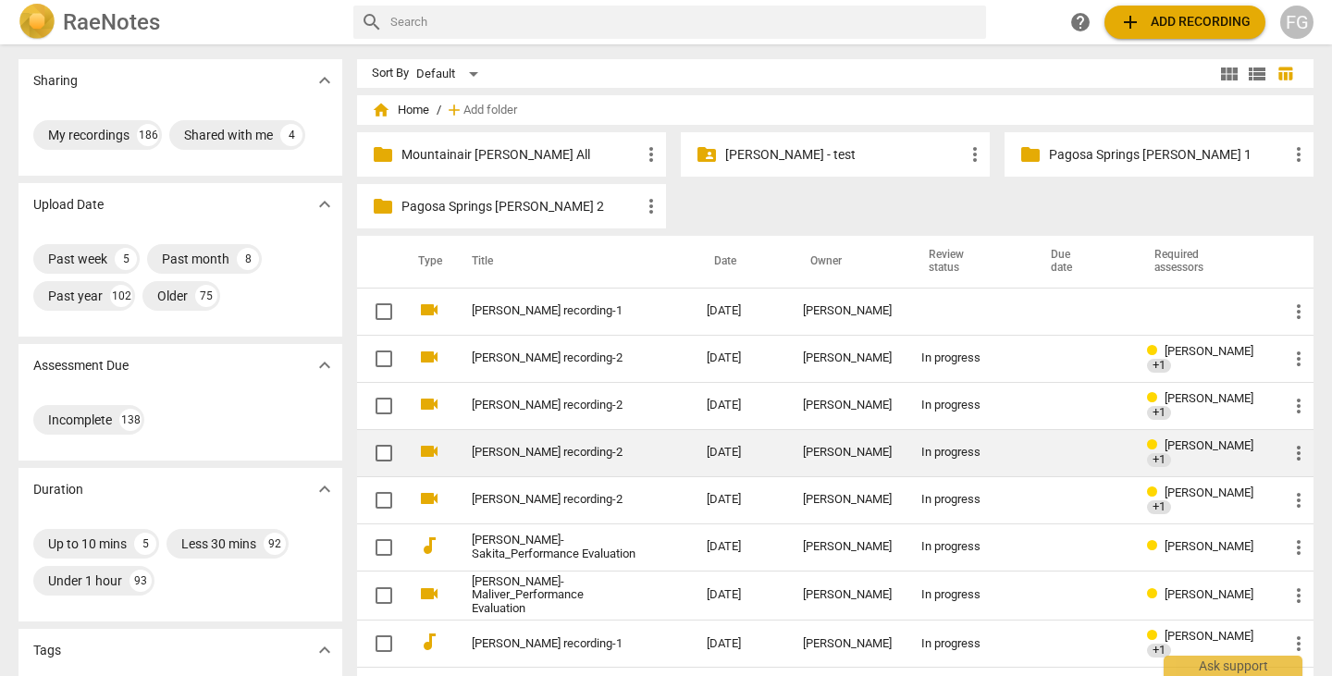
click at [505, 455] on link "[PERSON_NAME] recording-2" at bounding box center [556, 453] width 168 height 14
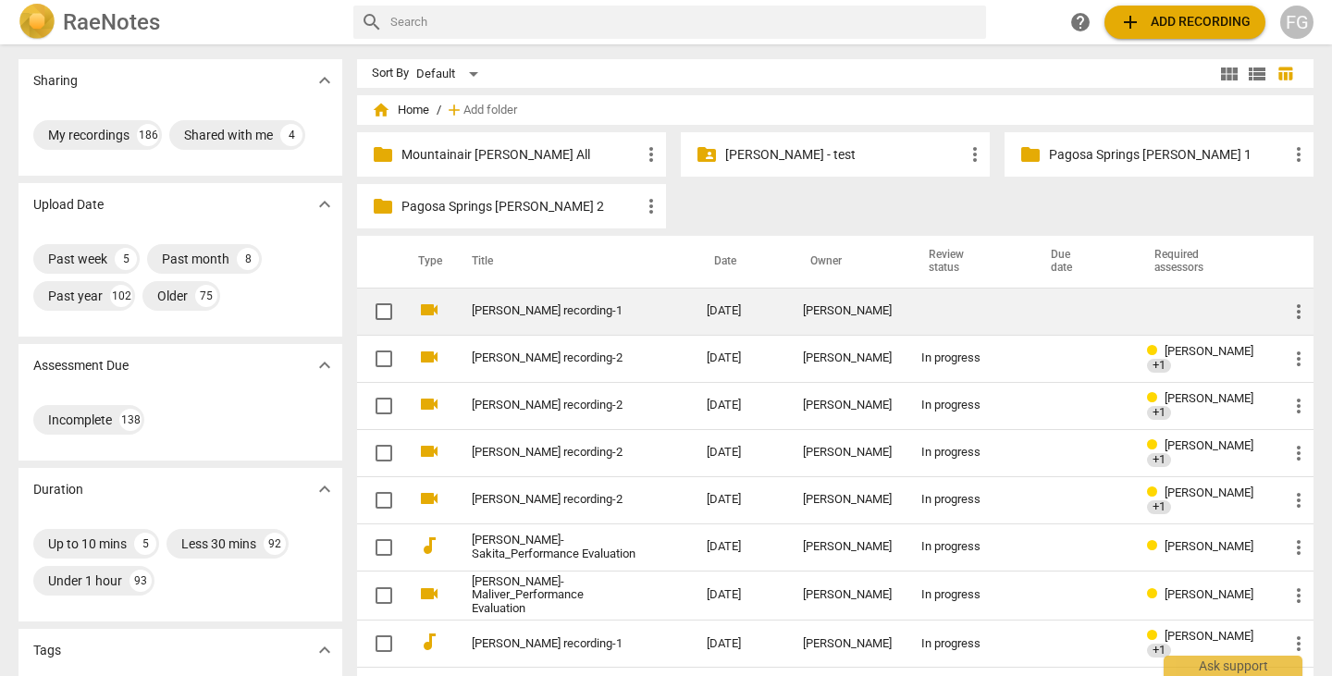
click at [537, 318] on link "Rebecca DeHoek_TOSI recording-1" at bounding box center [556, 311] width 168 height 14
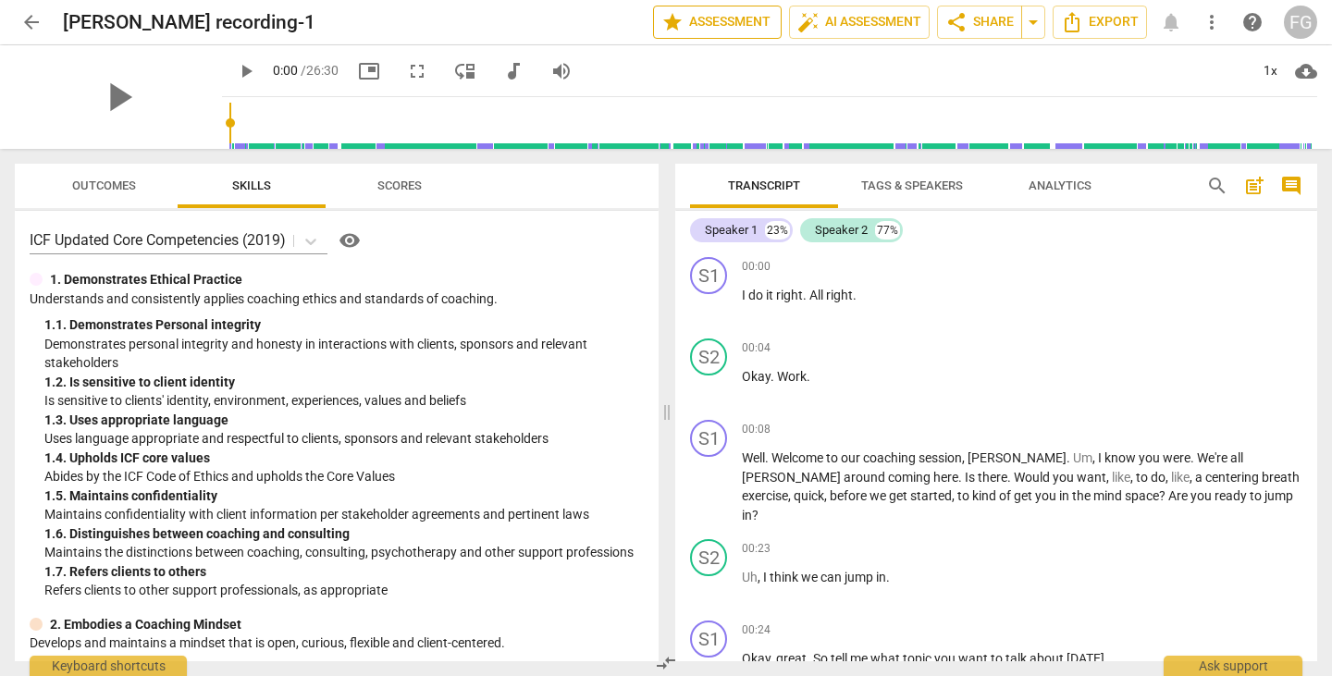
click at [720, 20] on span "star Assessment" at bounding box center [717, 22] width 112 height 22
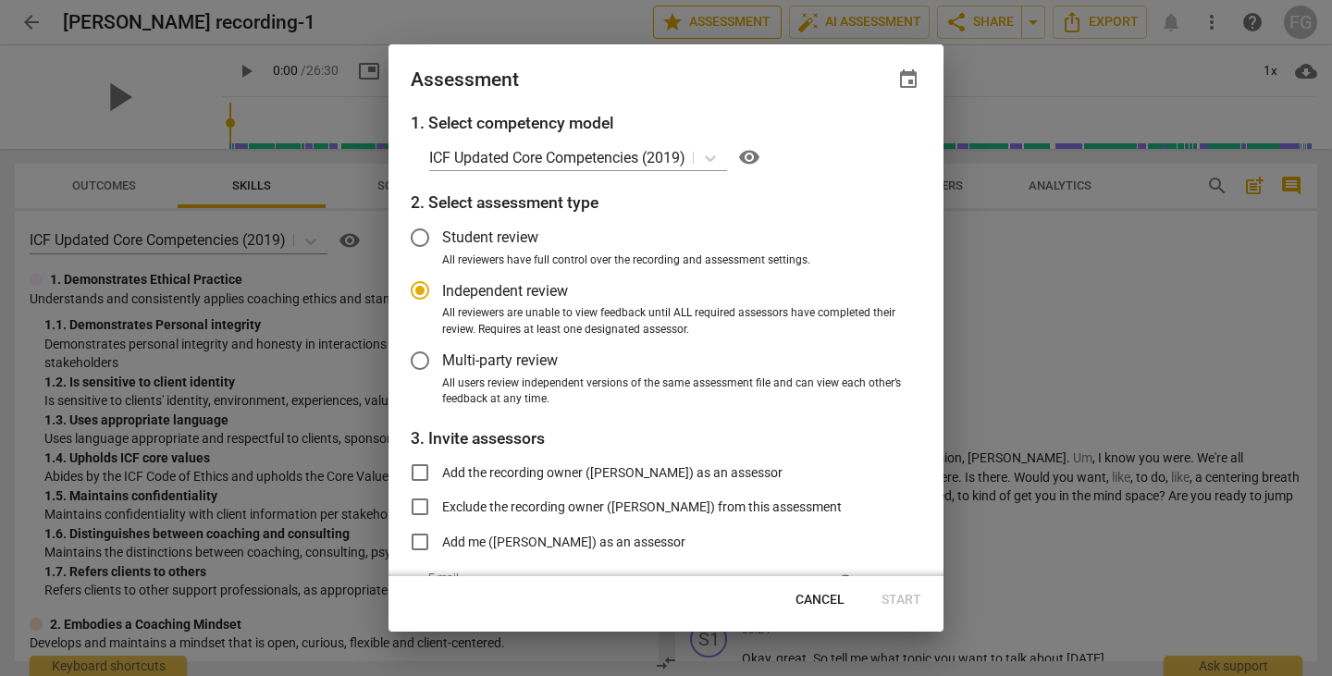
radio input "false"
click at [462, 367] on span "Multi-party review" at bounding box center [500, 360] width 116 height 21
click at [442, 367] on input "Multi-party review" at bounding box center [420, 360] width 44 height 44
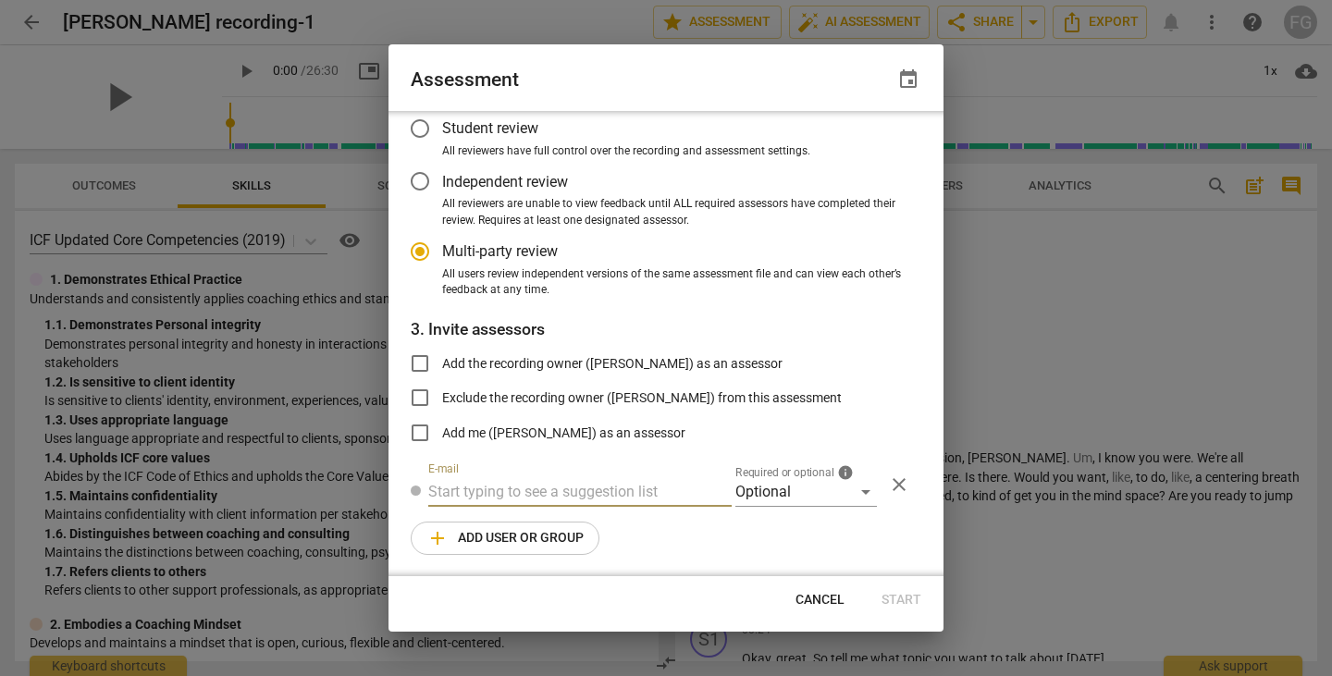
click at [530, 483] on input "text" at bounding box center [579, 492] width 303 height 30
radio input "false"
click at [617, 496] on input "text" at bounding box center [579, 492] width 303 height 30
paste input "bj@radiant-life-coaching.com"
type input "bj@radiant-life-coaching.com"
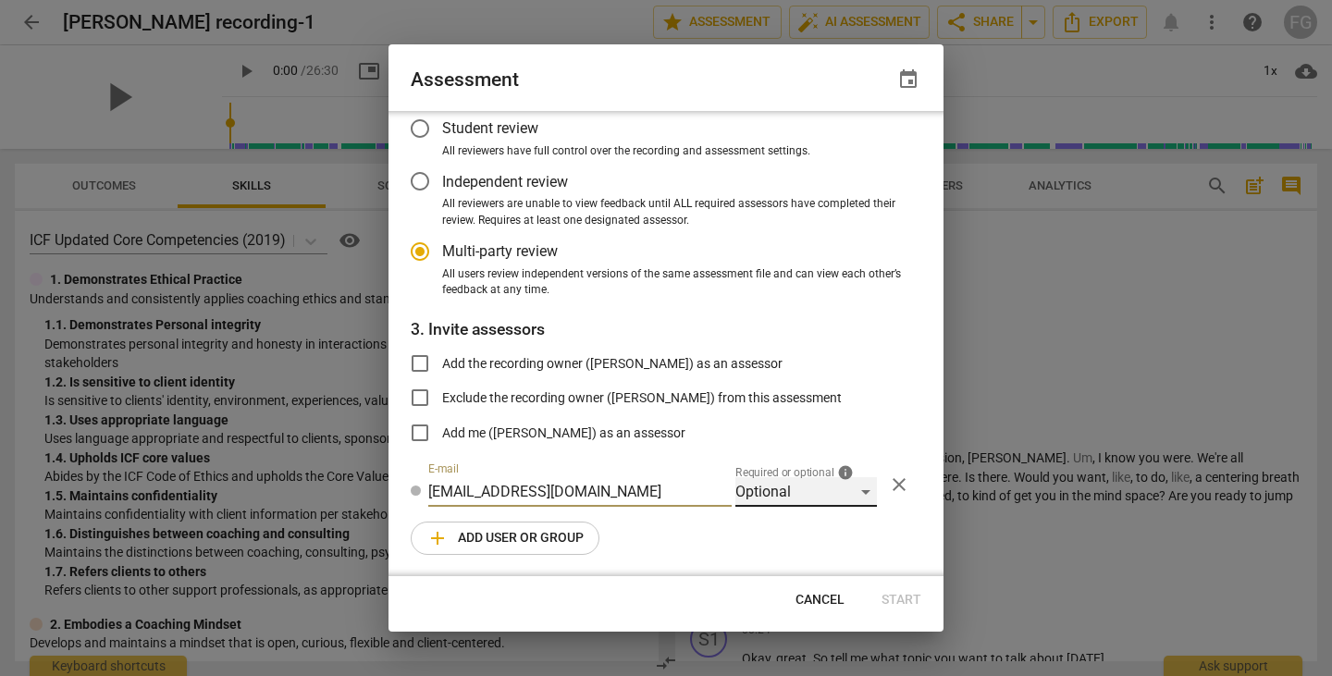
click at [775, 496] on div "Optional" at bounding box center [805, 492] width 141 height 30
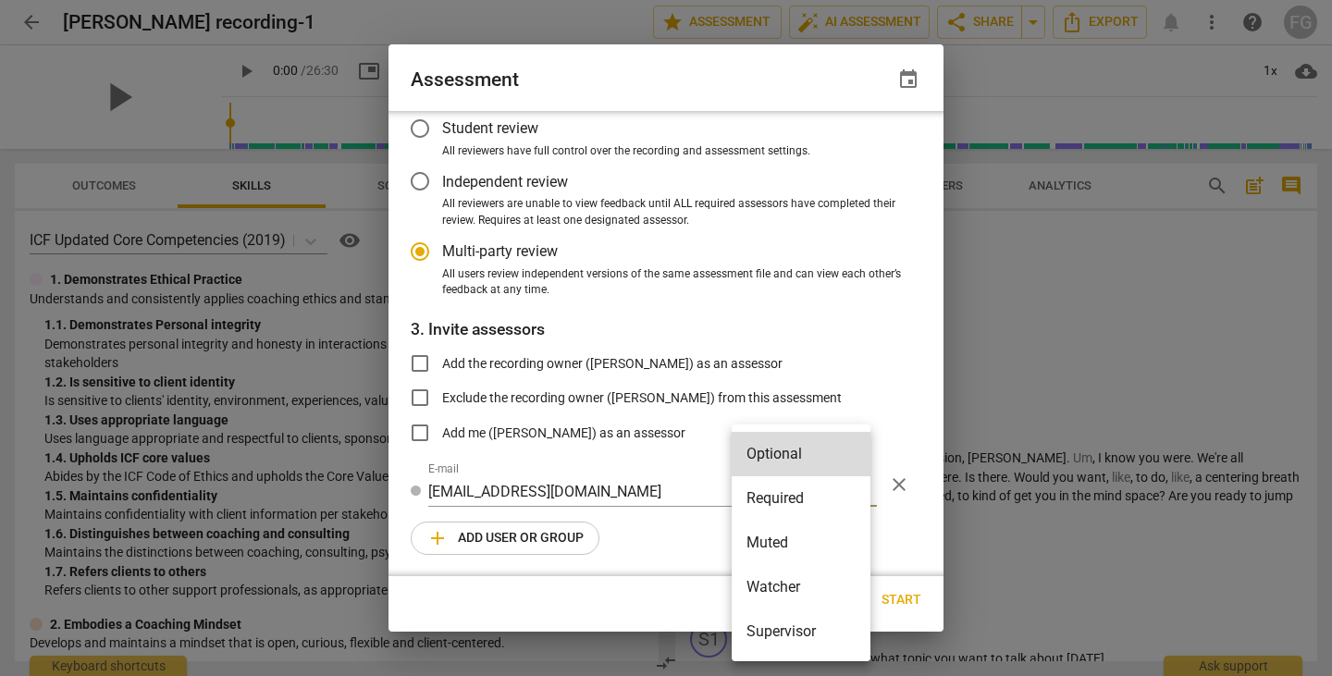
click at [775, 492] on li "Required" at bounding box center [800, 498] width 139 height 44
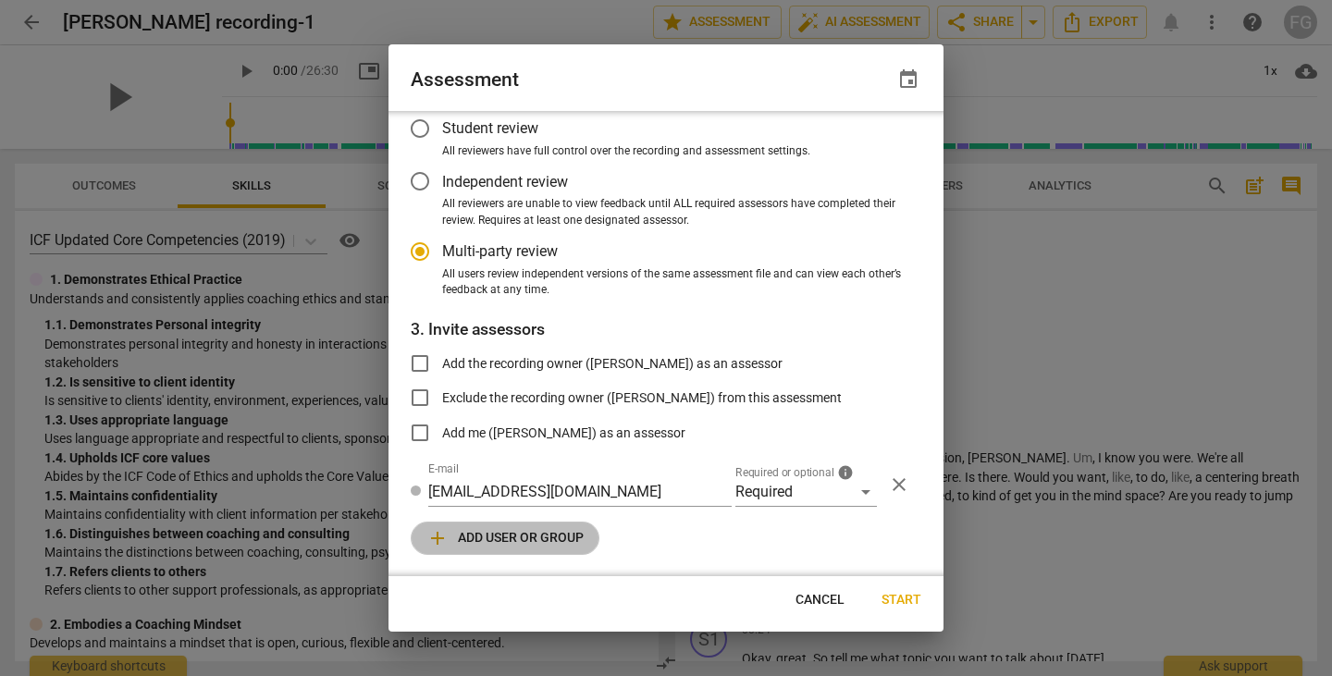
click at [526, 536] on span "add Add user or group" at bounding box center [504, 538] width 157 height 22
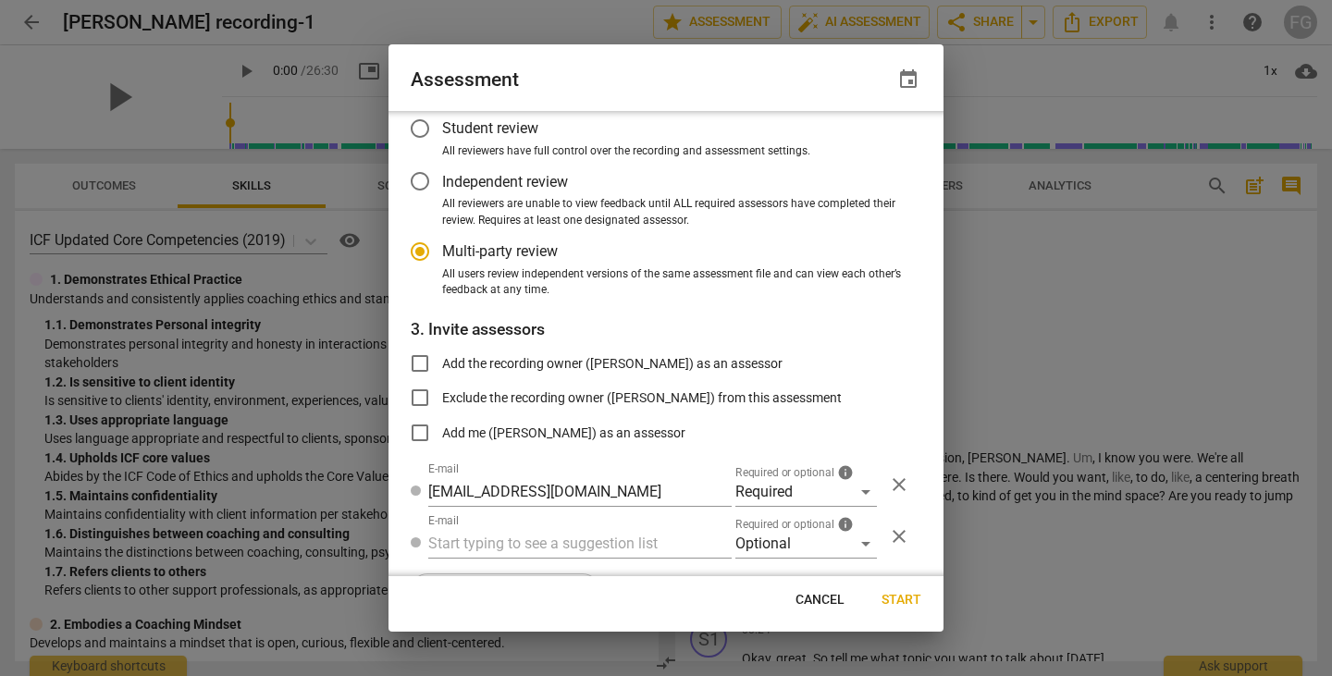
radio input "false"
click at [555, 546] on input "text" at bounding box center [579, 544] width 303 height 30
paste input "bj.levy@invitechange.com"
type input "bj.levy@invitechange.com"
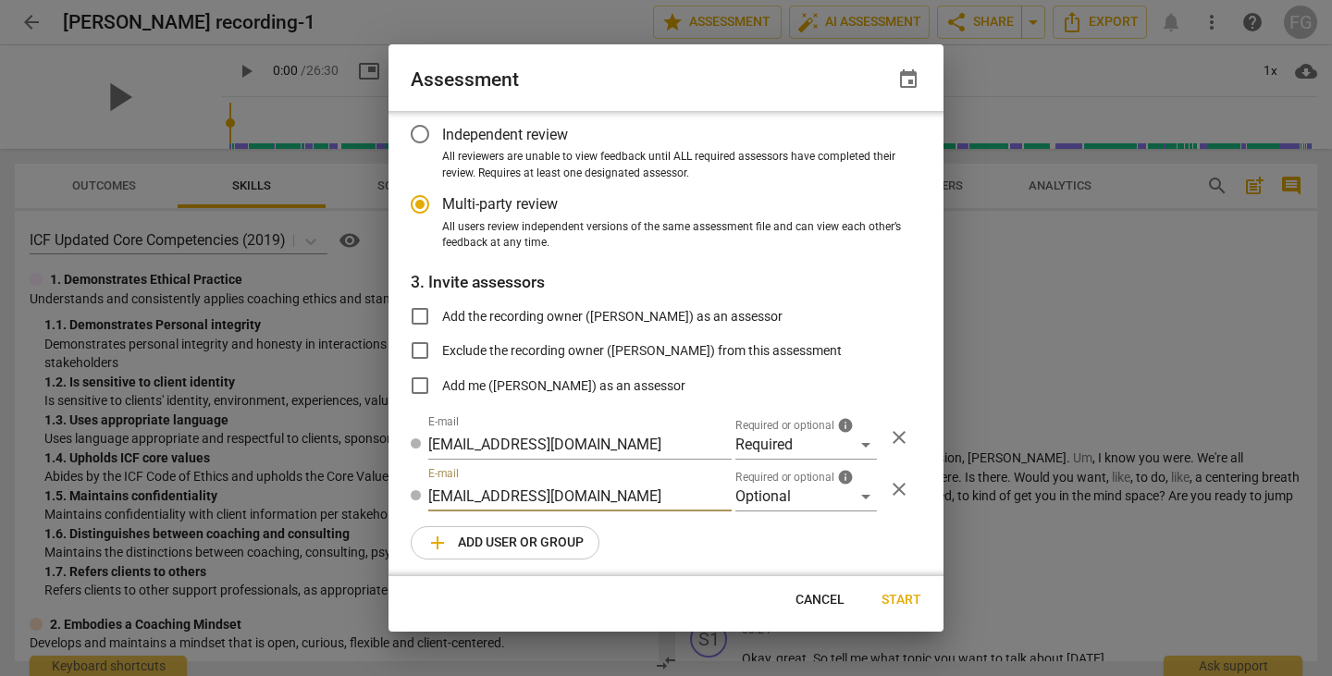
radio input "false"
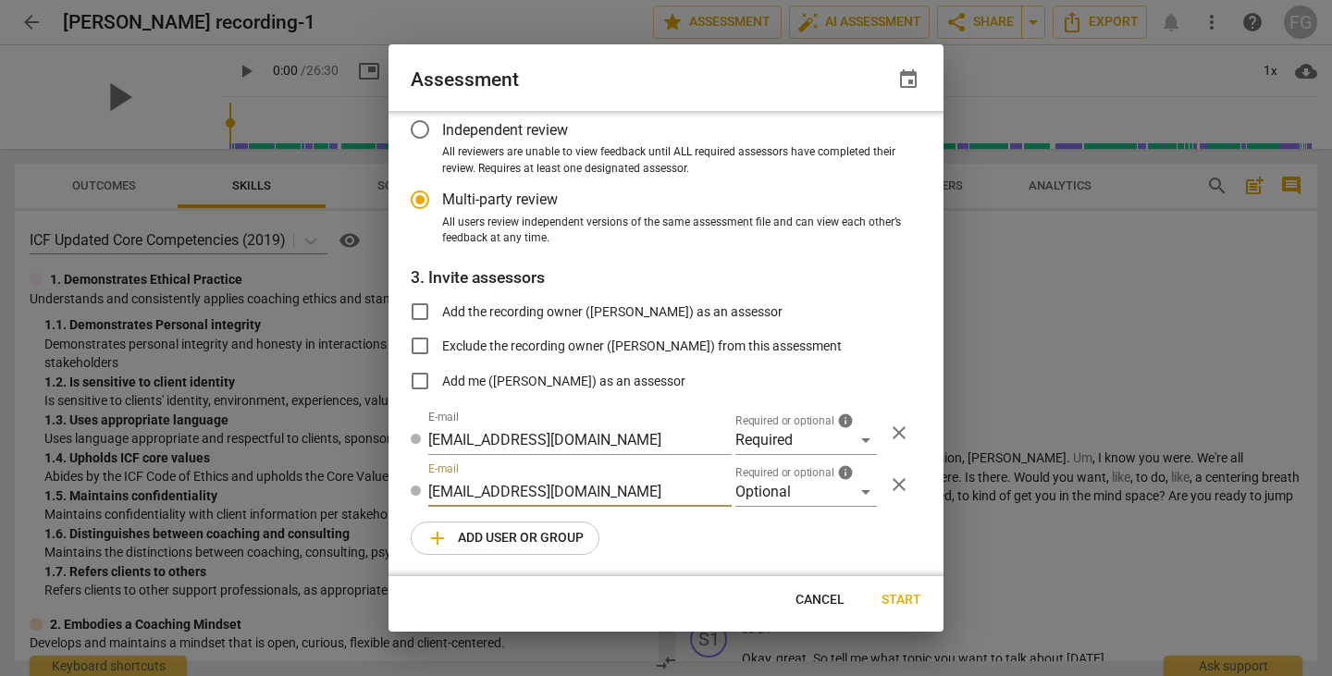
type input "bj.levy@invitechange.com"
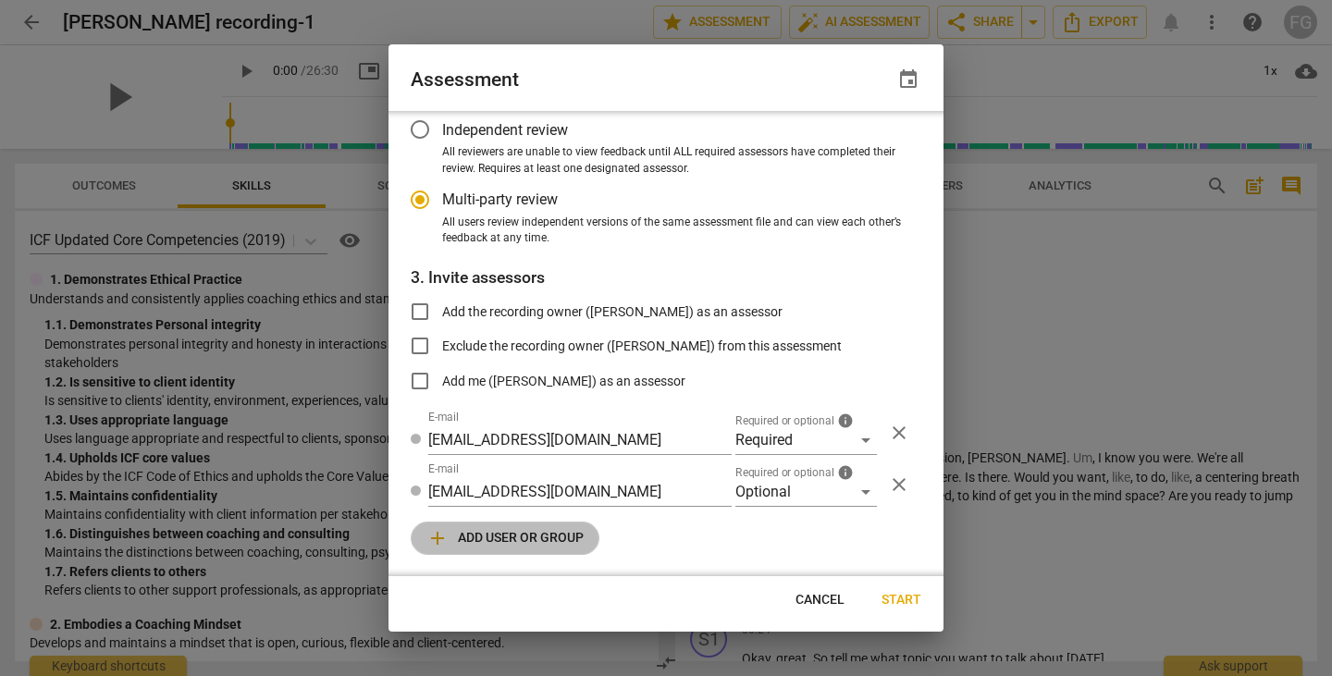
click at [547, 546] on span "add Add user or group" at bounding box center [504, 538] width 157 height 22
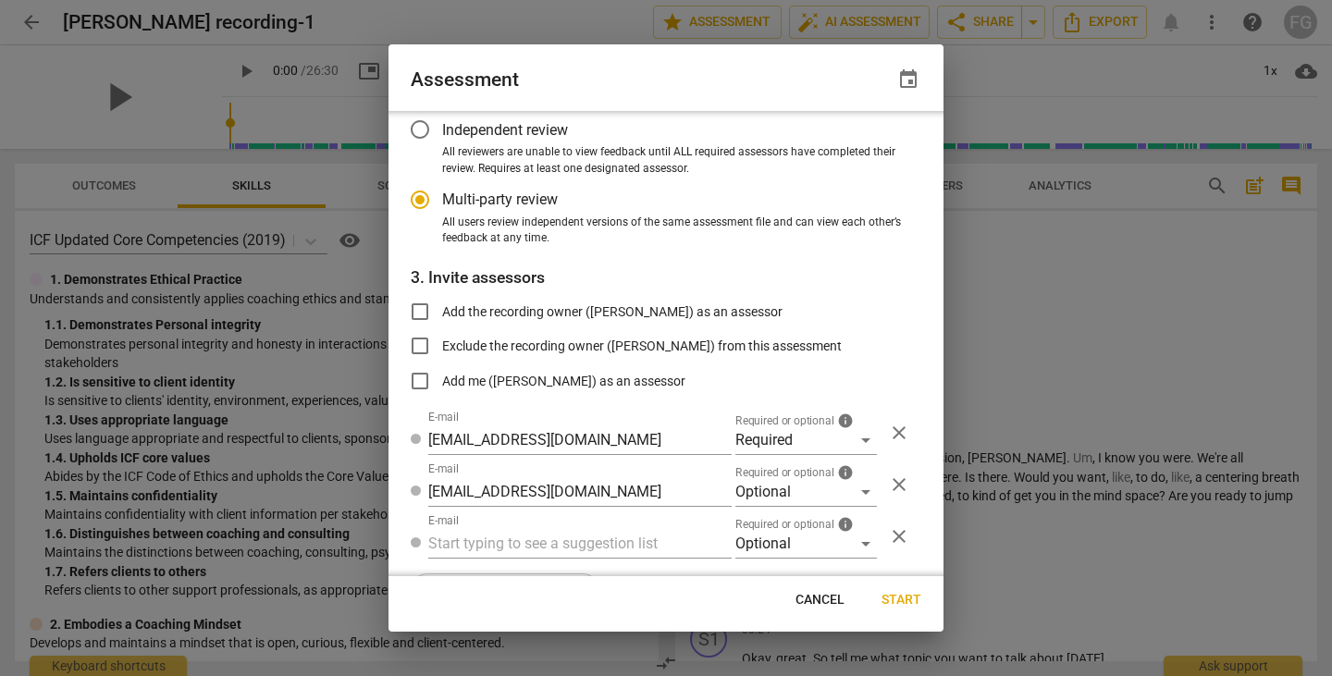
radio input "false"
click at [561, 533] on input "text" at bounding box center [579, 544] width 303 height 30
paste input "beccadehoek@gmail.com"
type input "beccadehoek@gmail.com"
click at [766, 550] on div "Optional" at bounding box center [805, 544] width 141 height 30
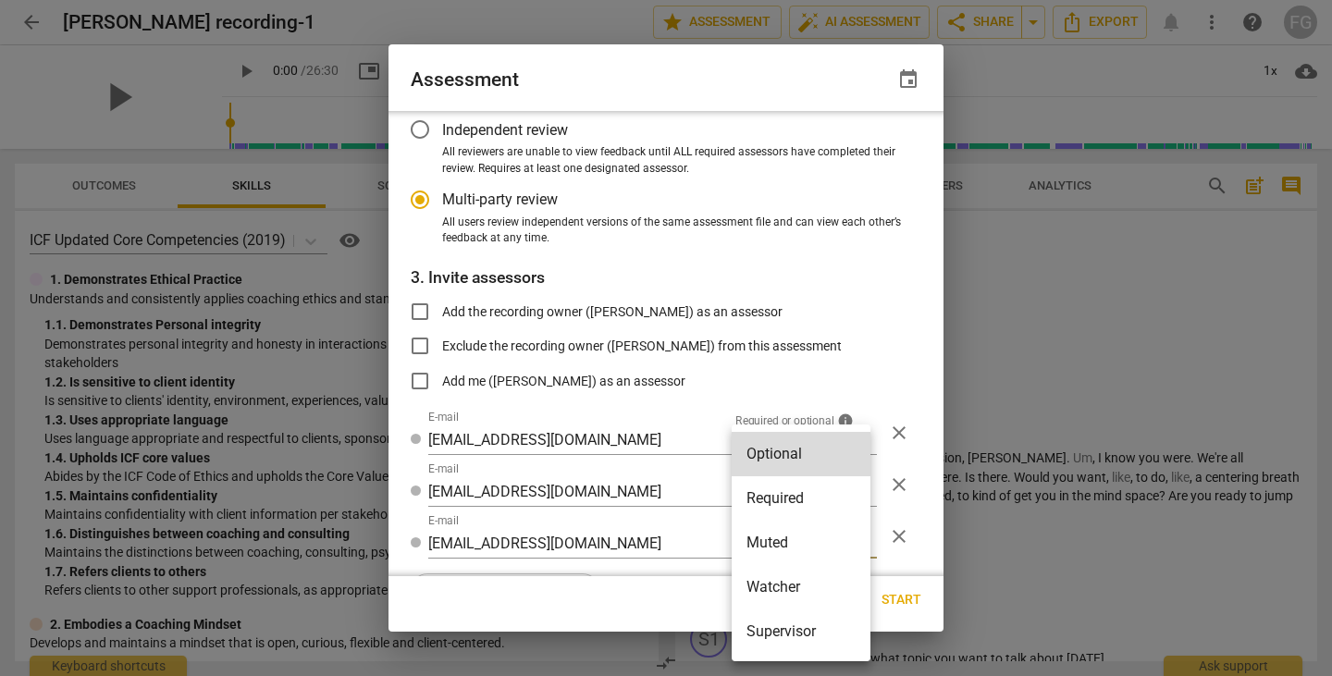
click at [768, 498] on li "Required" at bounding box center [800, 498] width 139 height 44
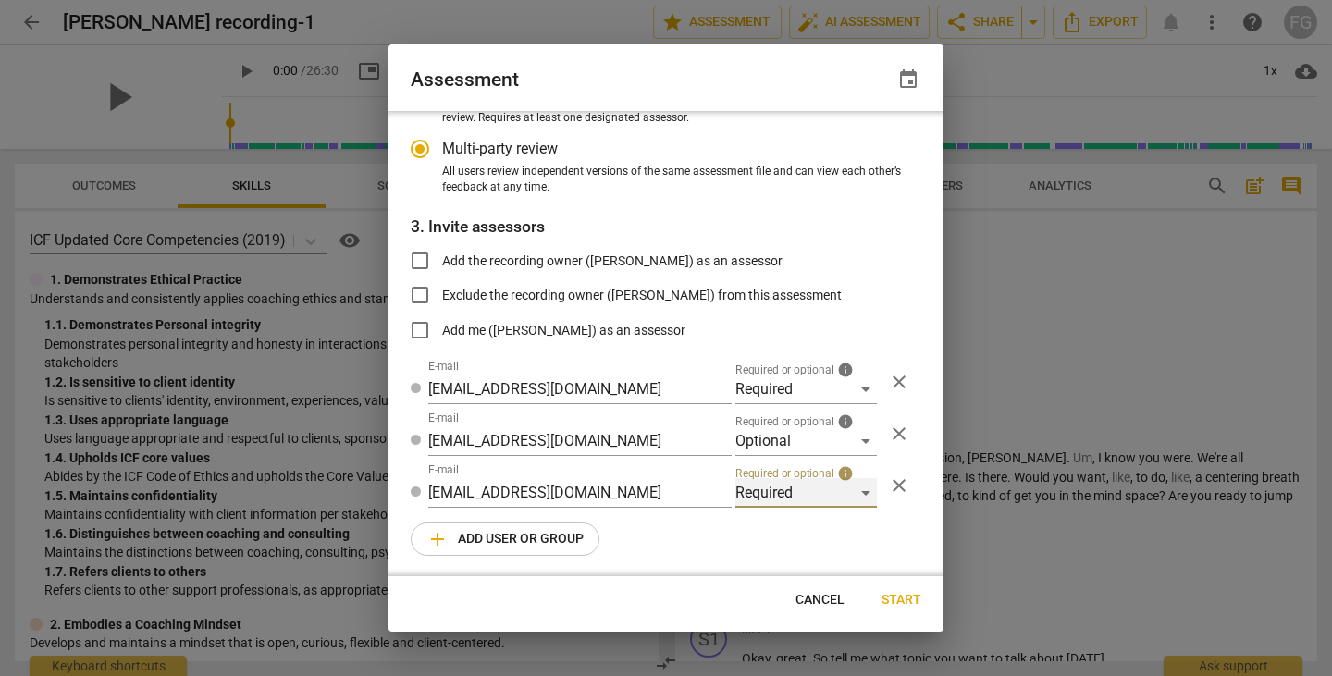
scroll to position [213, 0]
click at [520, 539] on span "add Add user or group" at bounding box center [504, 538] width 157 height 22
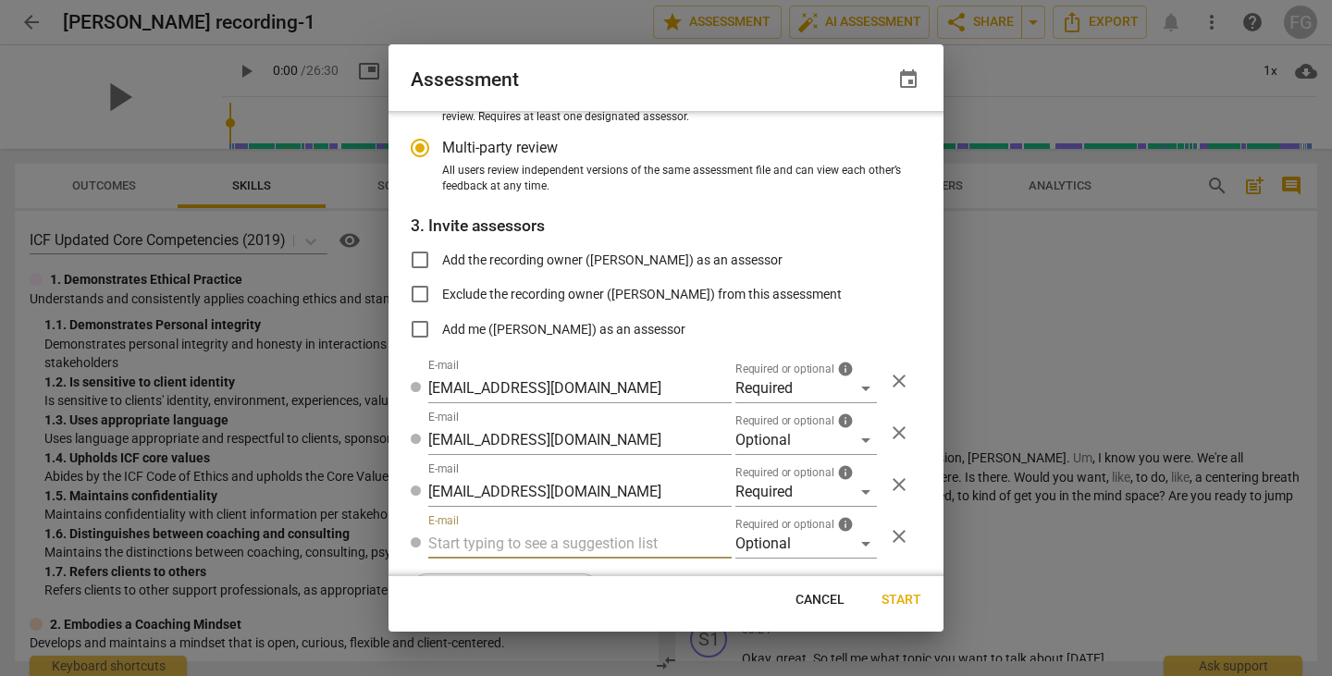
radio input "false"
click at [540, 531] on input "text" at bounding box center [579, 544] width 303 height 30
type input "fgaillour@gmail.com"
click at [846, 548] on div "Optional" at bounding box center [805, 544] width 141 height 30
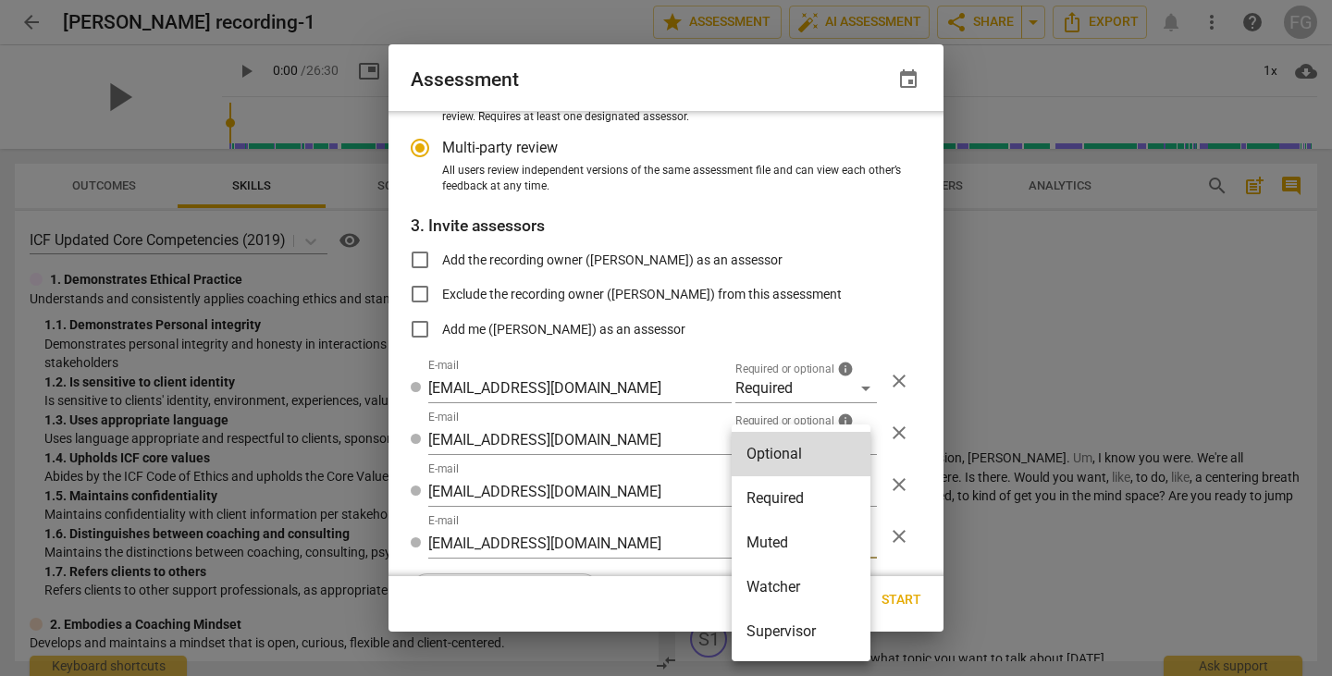
click at [775, 583] on li "Watcher" at bounding box center [800, 587] width 139 height 44
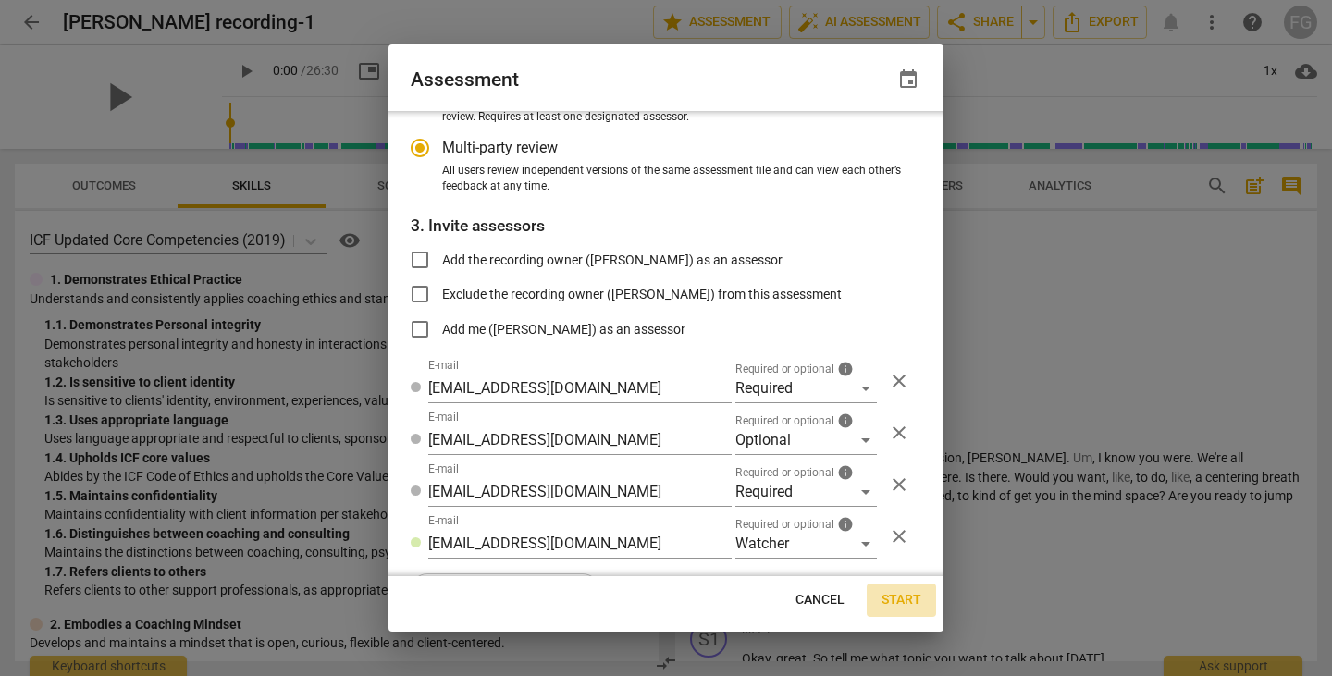
click at [912, 604] on span "Start" at bounding box center [901, 600] width 40 height 18
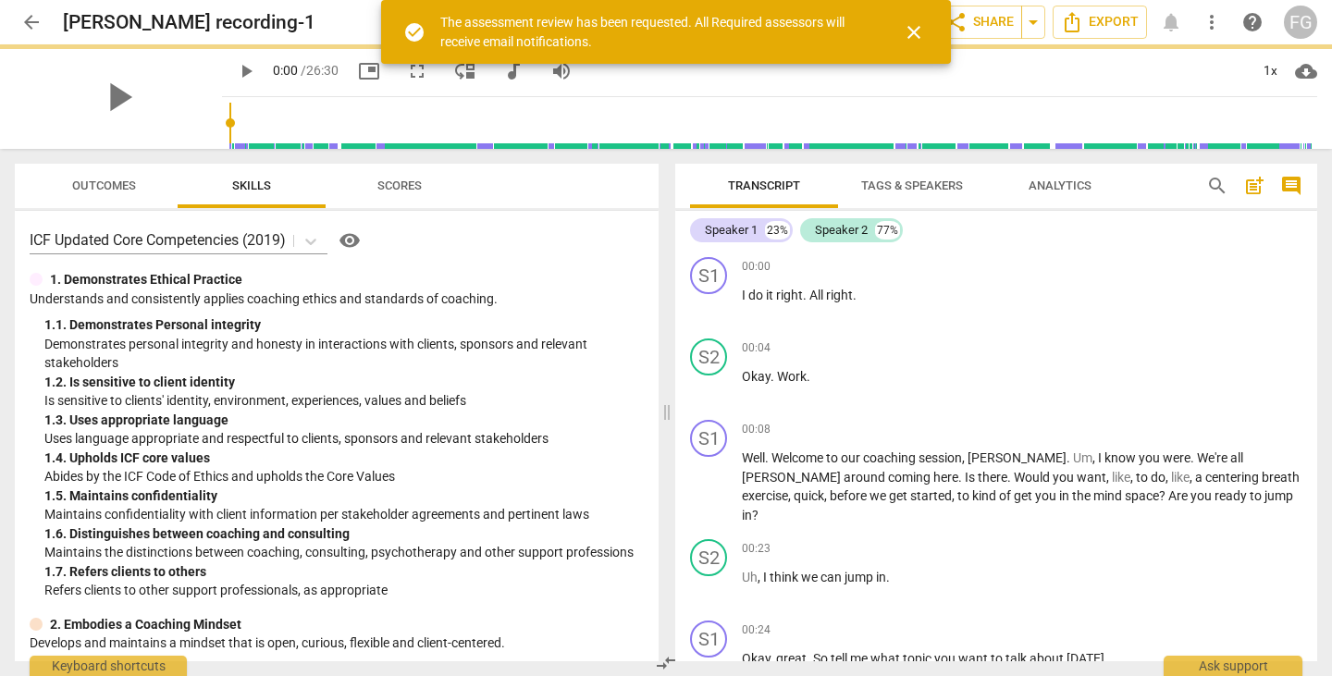
radio input "false"
type input "[PERSON_NAME] <[EMAIL_ADDRESS][DOMAIN_NAME]>"
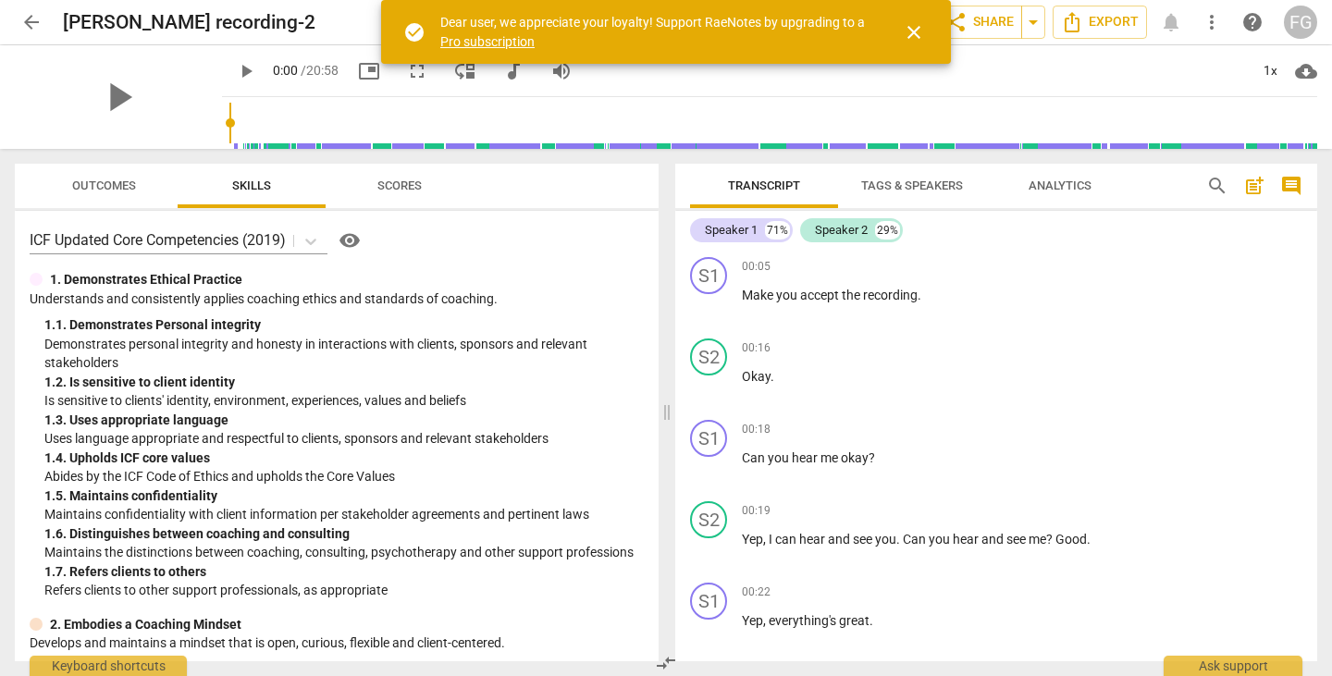
click at [909, 32] on span "close" at bounding box center [914, 32] width 22 height 22
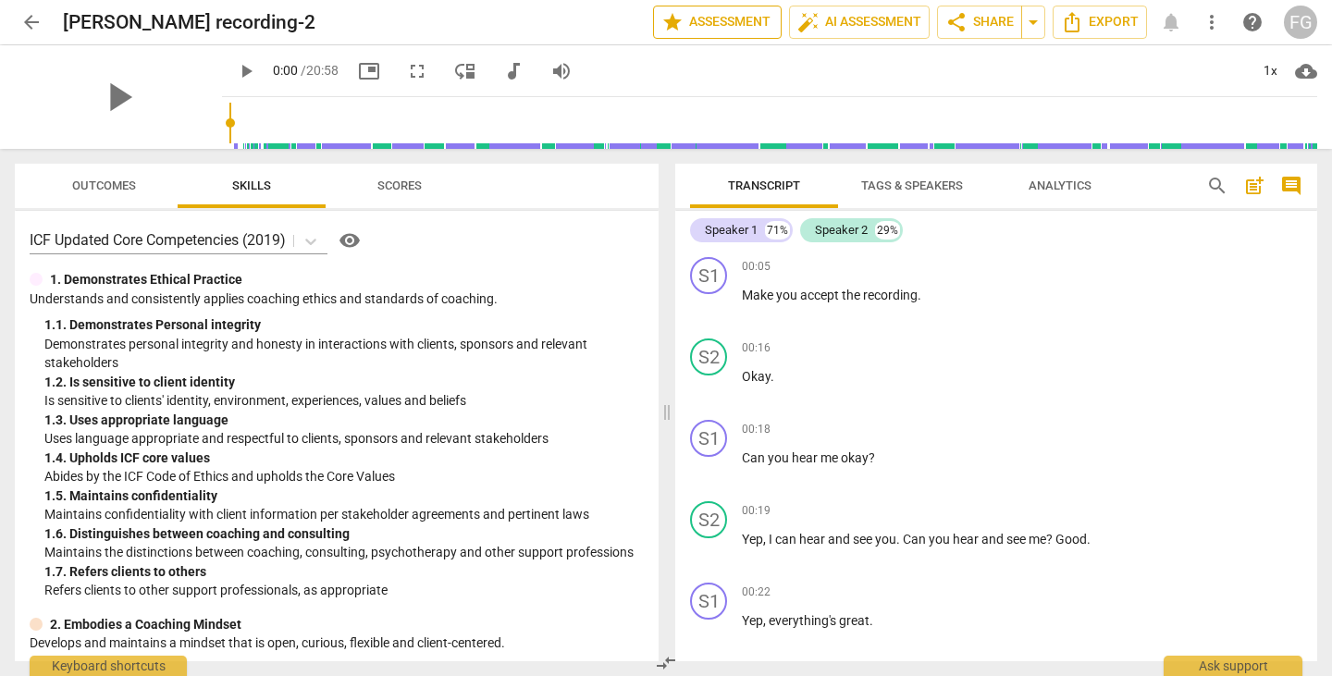
click at [729, 25] on span "star Assessment" at bounding box center [717, 22] width 112 height 22
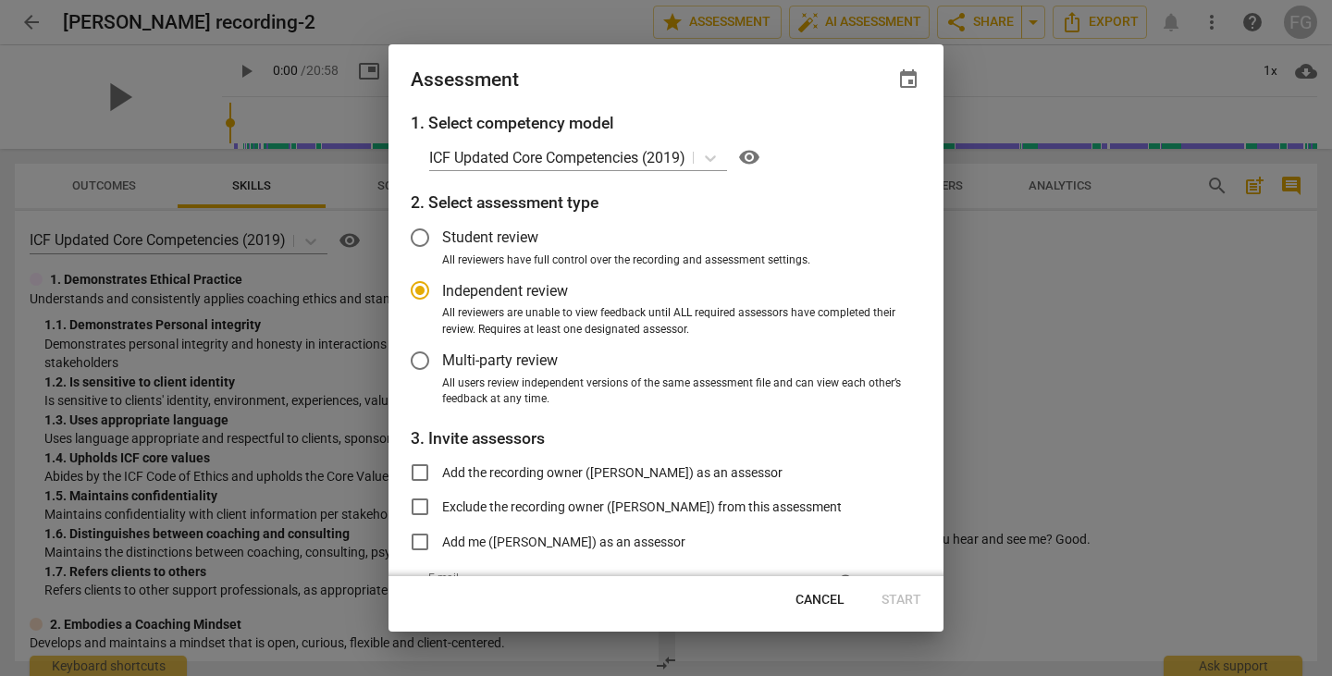
radio input "false"
click at [429, 361] on input "Multi-party review" at bounding box center [420, 360] width 44 height 44
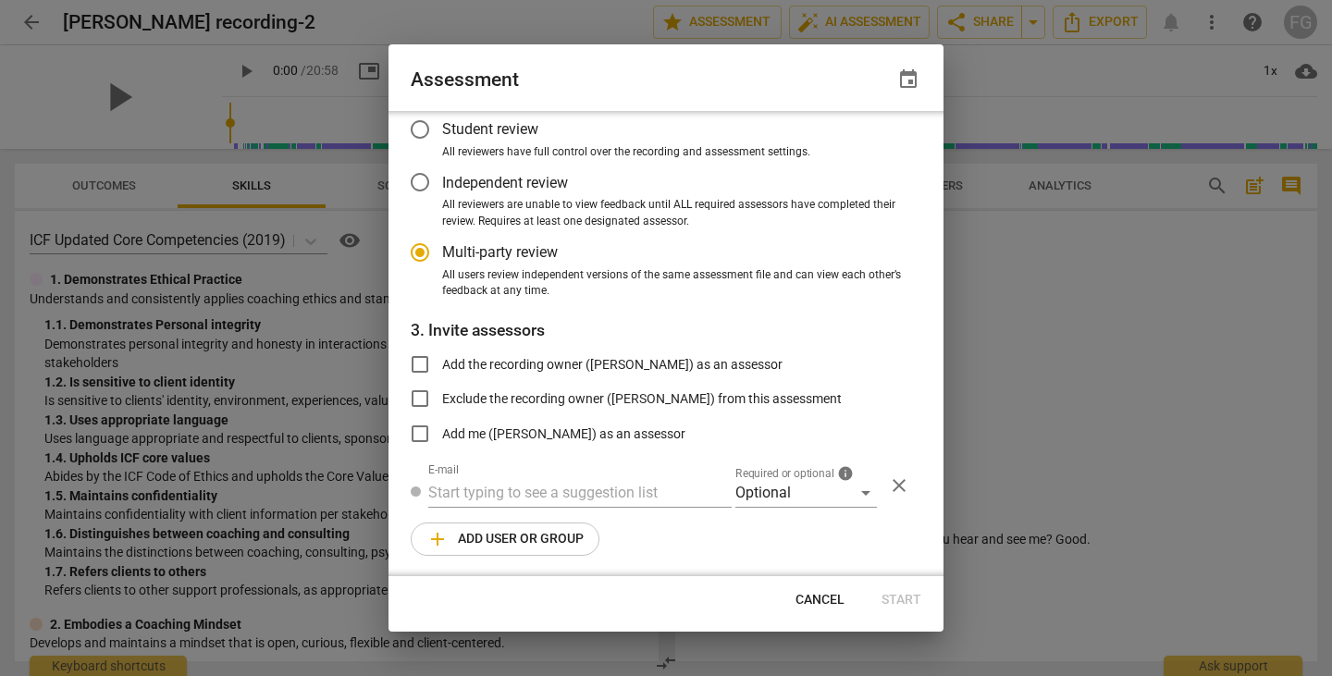
scroll to position [109, 0]
radio input "false"
click at [555, 495] on input "text" at bounding box center [579, 492] width 303 height 30
paste input "stephanie@thecoachescafe.com"
type input "stephanie@thecoachescafe.com"
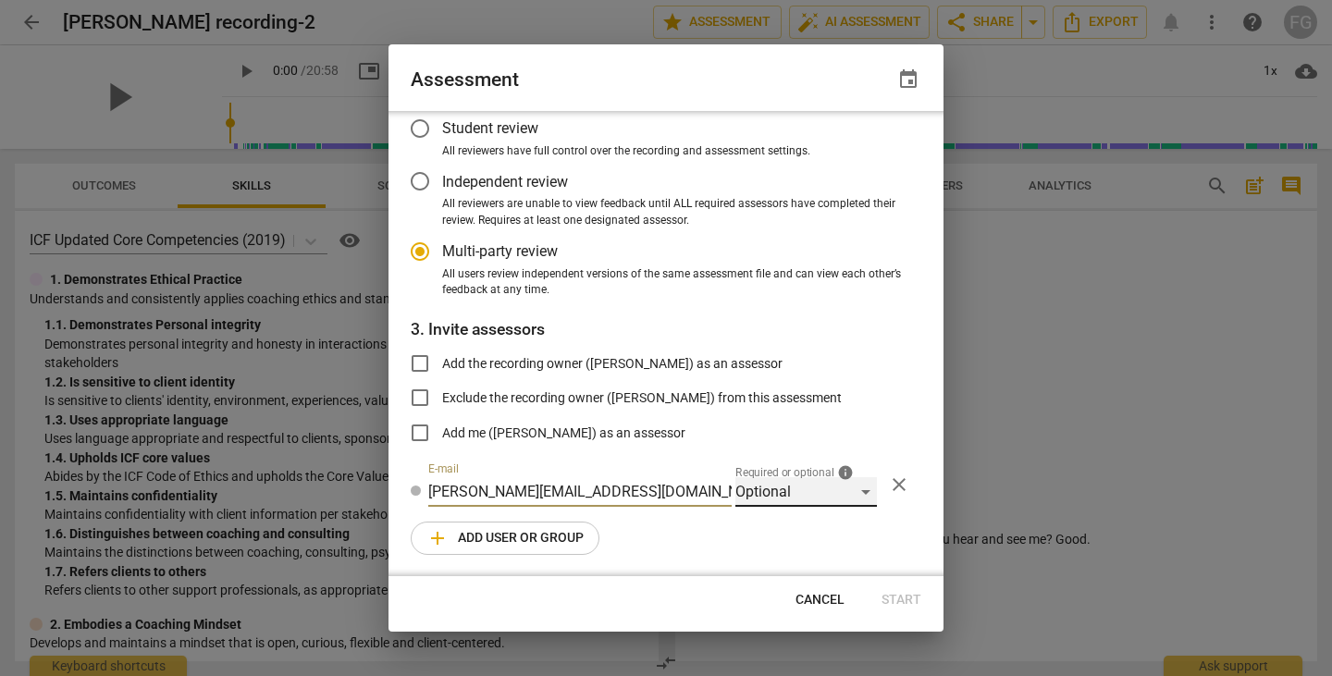
click at [746, 484] on div "Optional" at bounding box center [805, 492] width 141 height 30
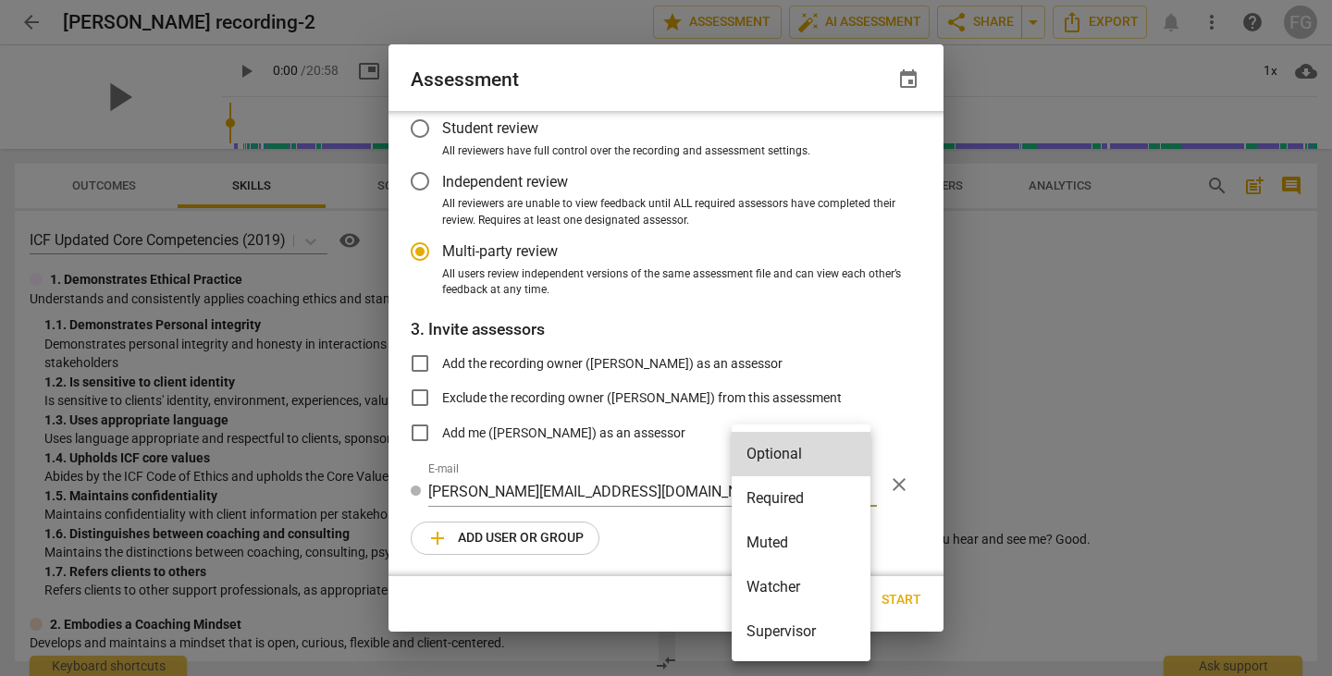
click at [773, 509] on li "Required" at bounding box center [800, 498] width 139 height 44
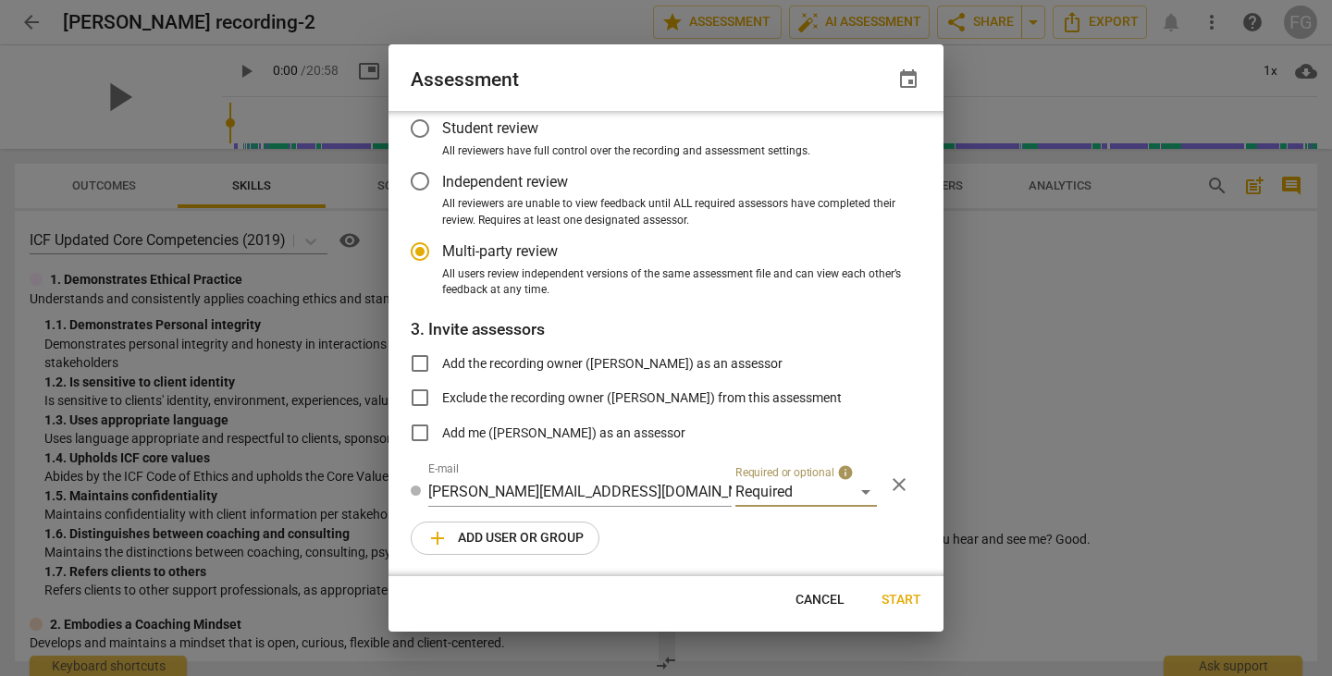
click at [527, 539] on span "add Add user or group" at bounding box center [504, 538] width 157 height 22
radio input "false"
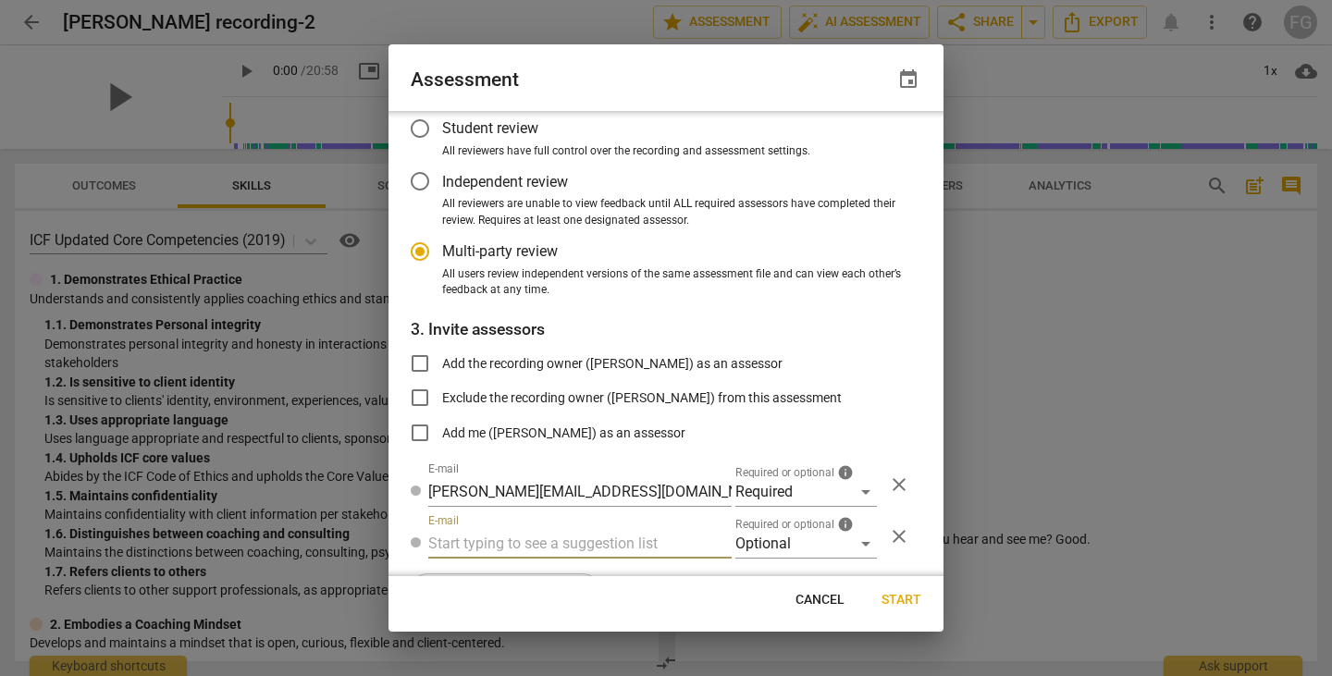
click at [621, 535] on input "text" at bounding box center [579, 544] width 303 height 30
paste input "stephms513@gmail.com"
type input "stephms513@gmail.com"
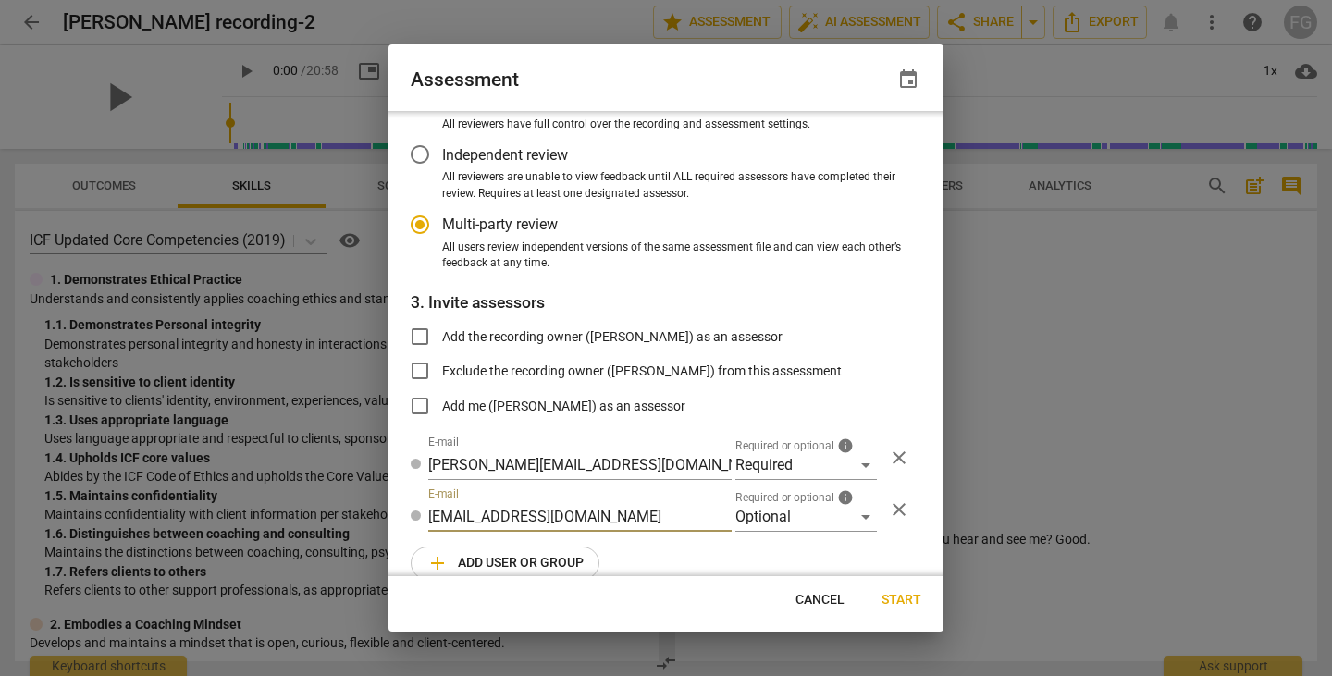
radio input "false"
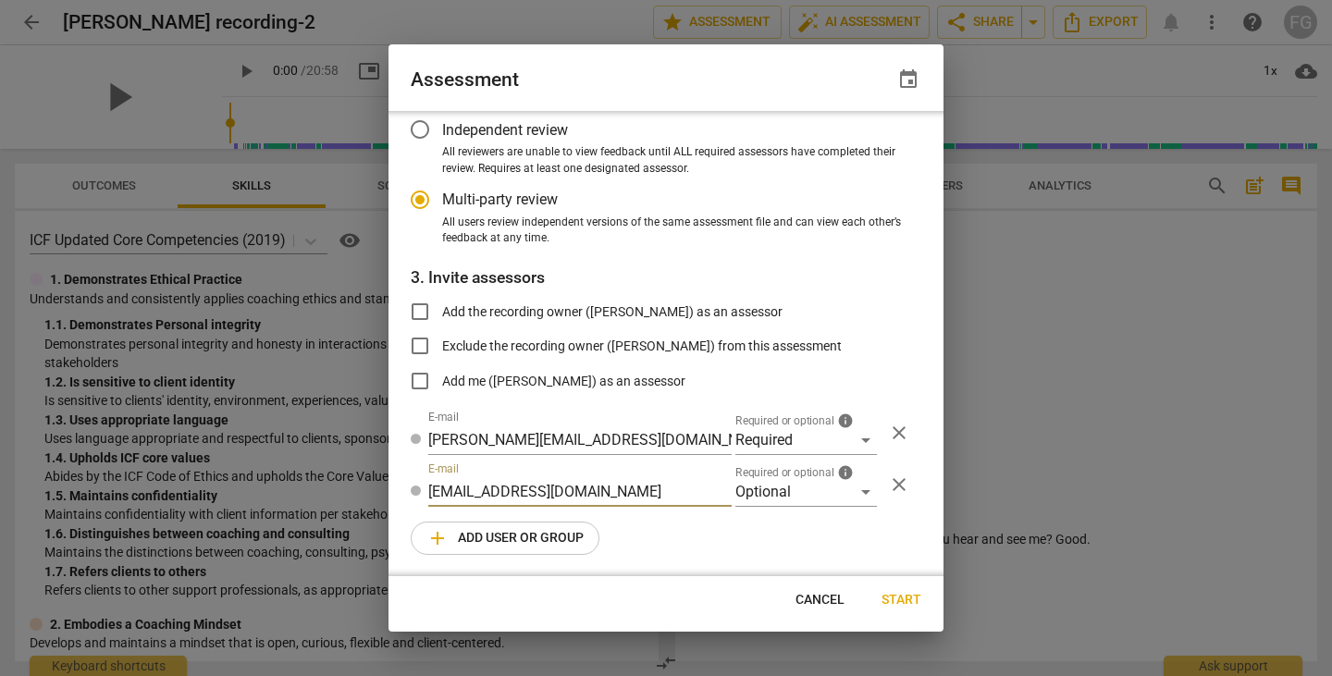
type input "stephms513@gmail.com"
click at [525, 536] on span "add Add user or group" at bounding box center [504, 538] width 157 height 22
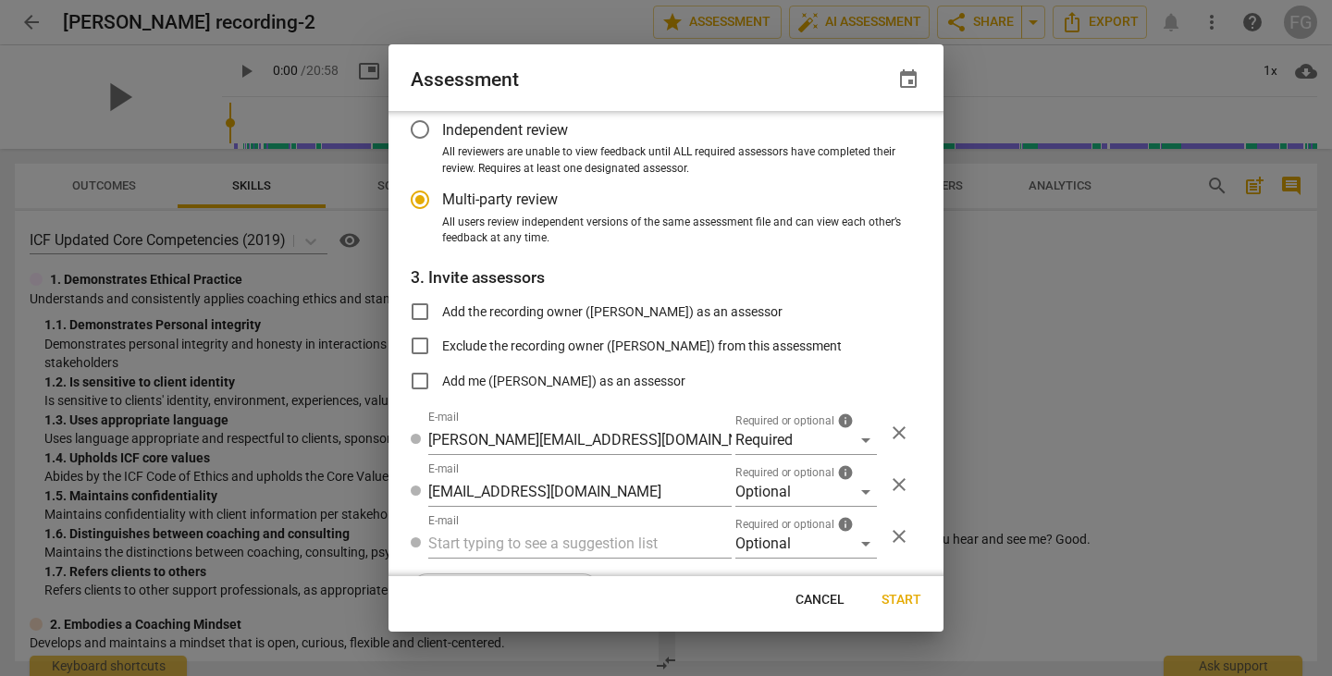
radio input "false"
click at [547, 548] on input "text" at bounding box center [579, 544] width 303 height 30
paste input "jkapcia@geisinger.edu"
type input "jkapcia@geisinger.edu"
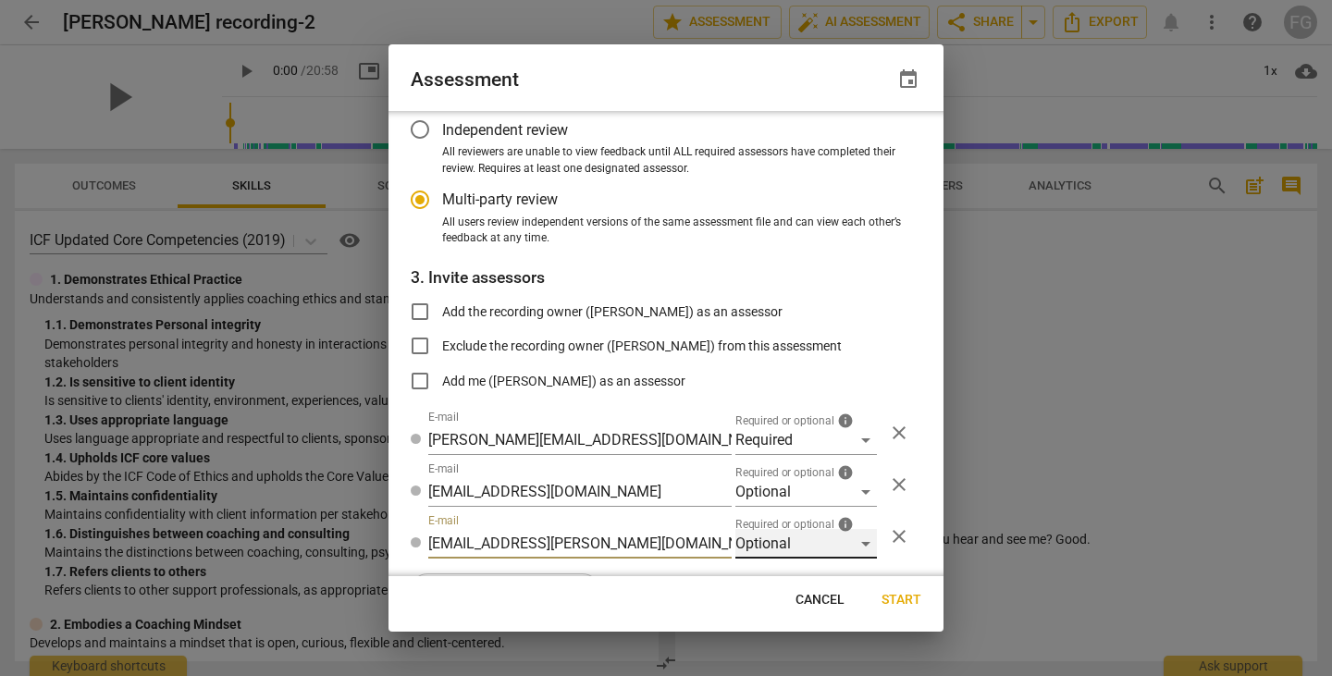
click at [793, 547] on div "Optional" at bounding box center [805, 544] width 141 height 30
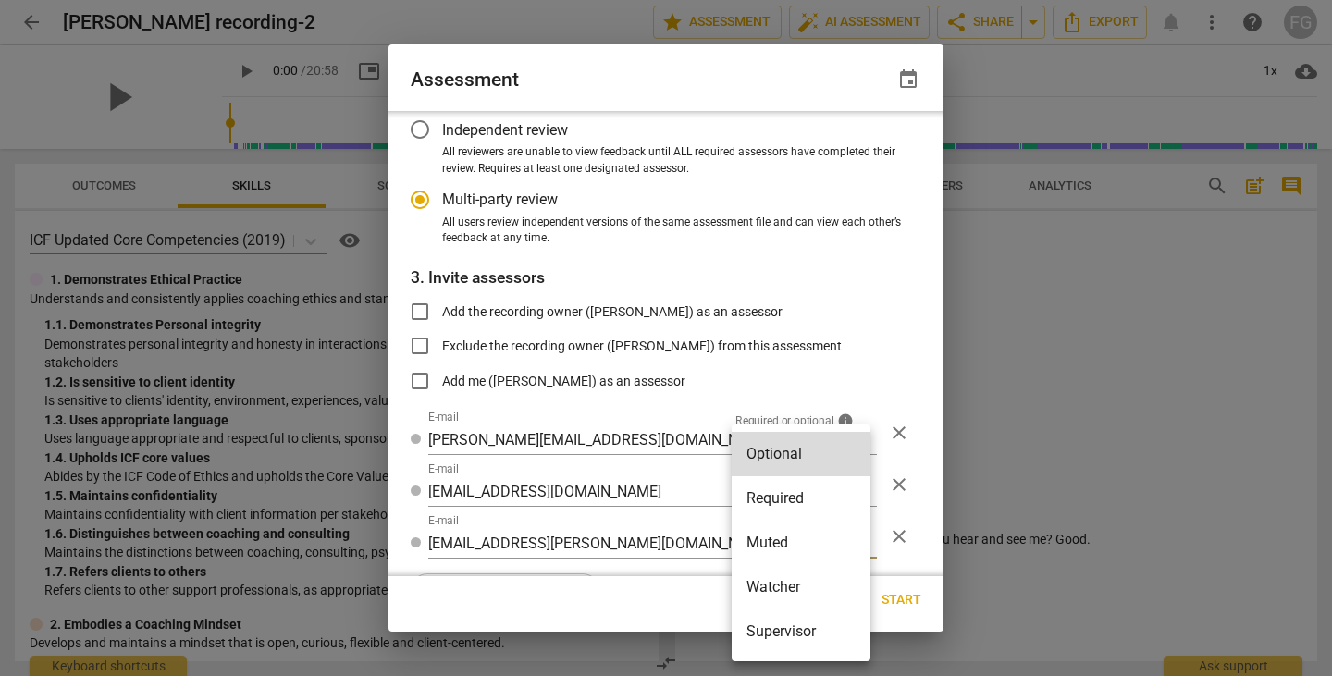
click at [777, 507] on li "Required" at bounding box center [800, 498] width 139 height 44
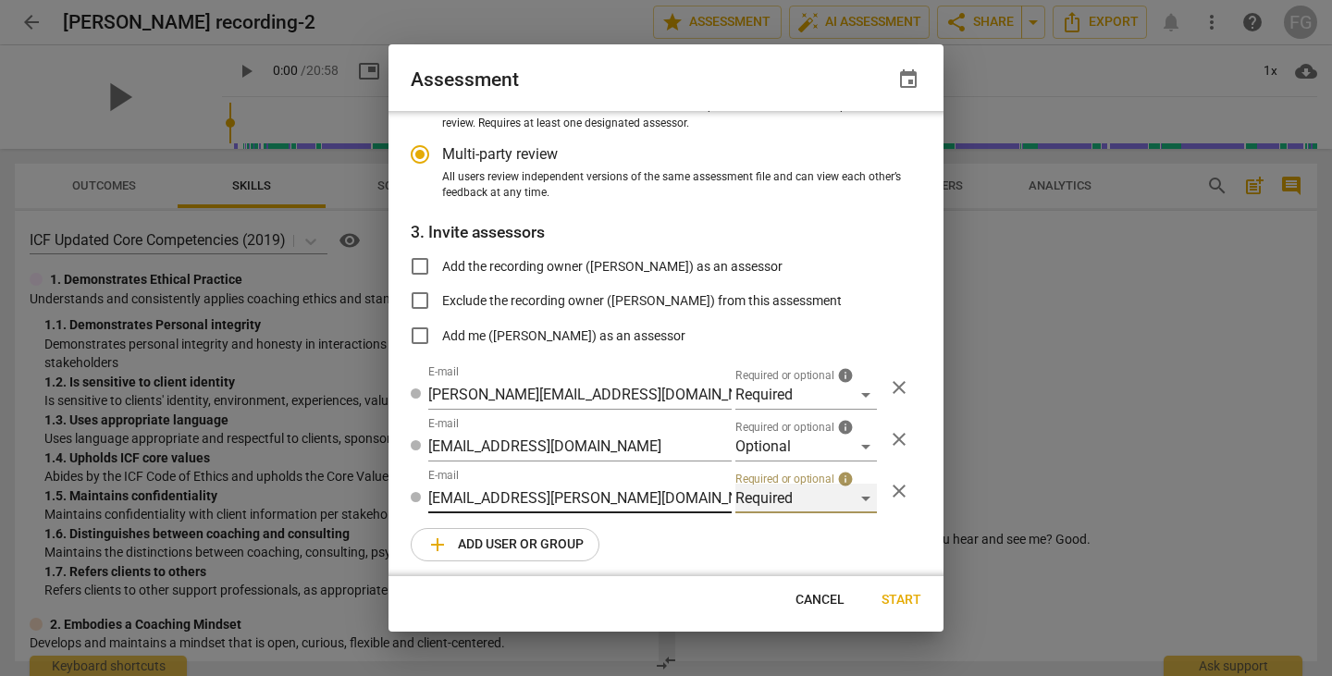
scroll to position [213, 0]
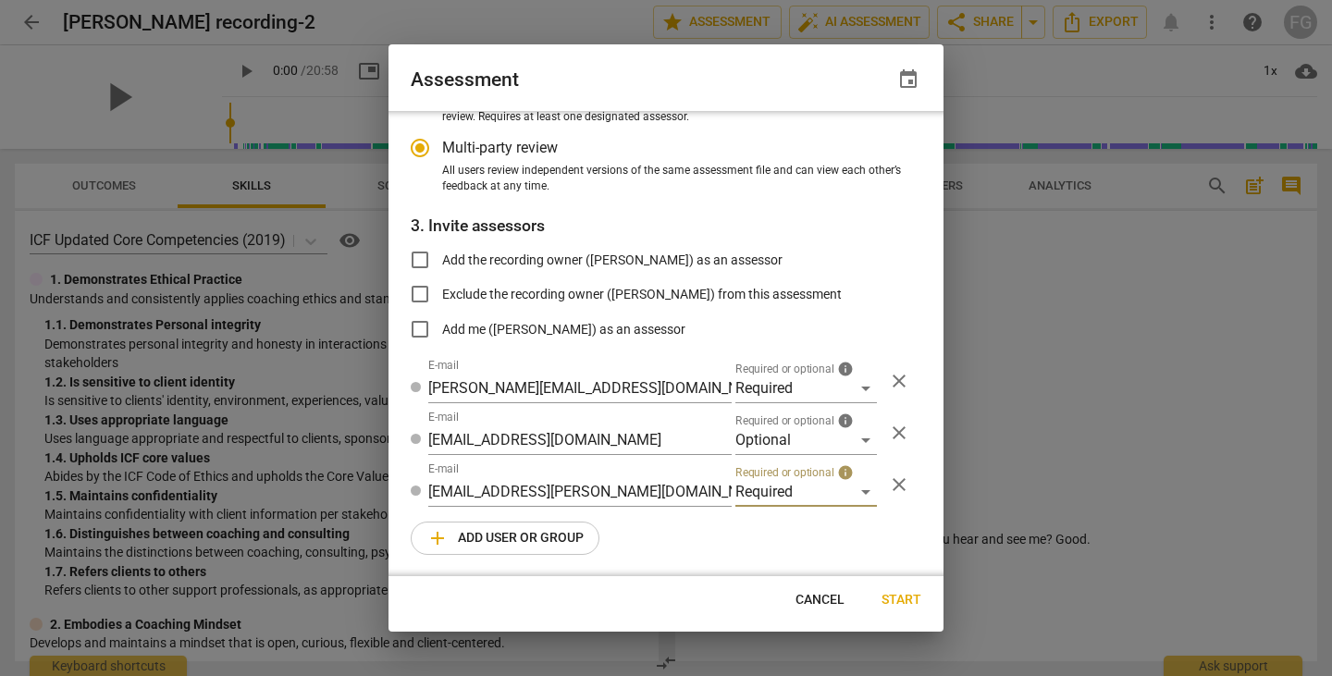
click at [536, 536] on span "add Add user or group" at bounding box center [504, 538] width 157 height 22
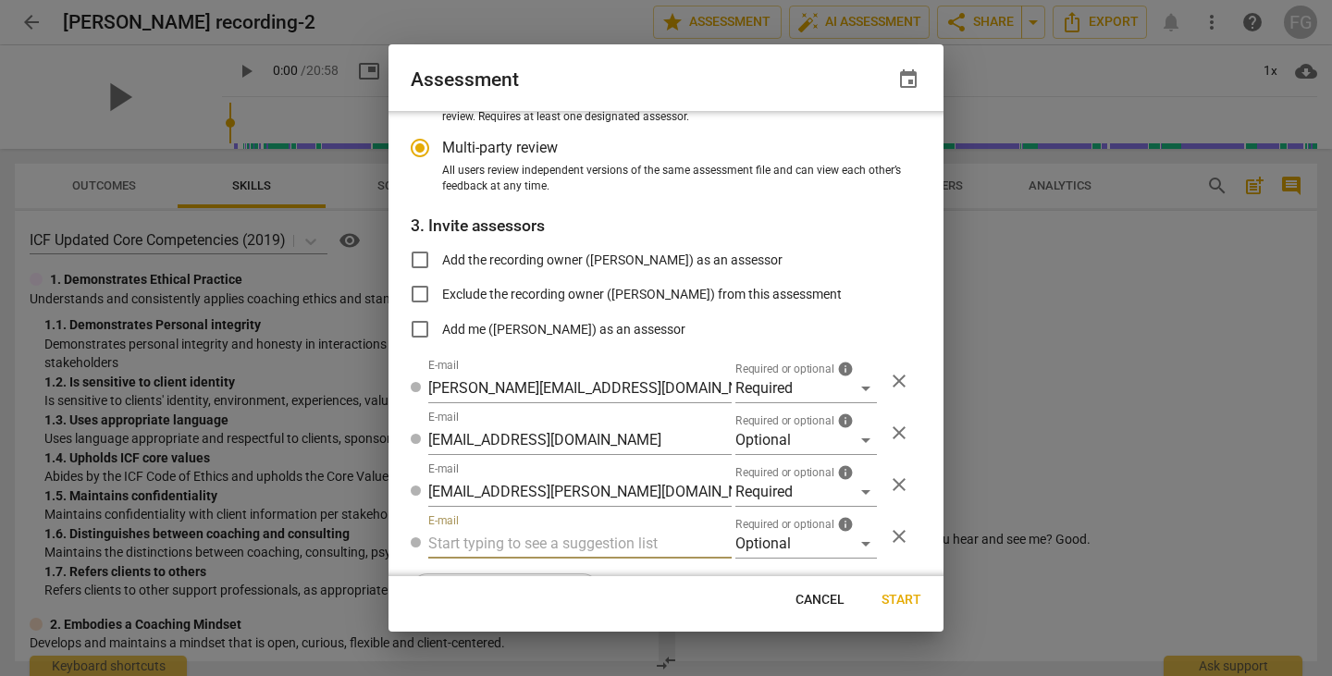
radio input "false"
click at [543, 534] on input "text" at bounding box center [579, 544] width 303 height 30
type input "[EMAIL_ADDRESS][DOMAIN_NAME]"
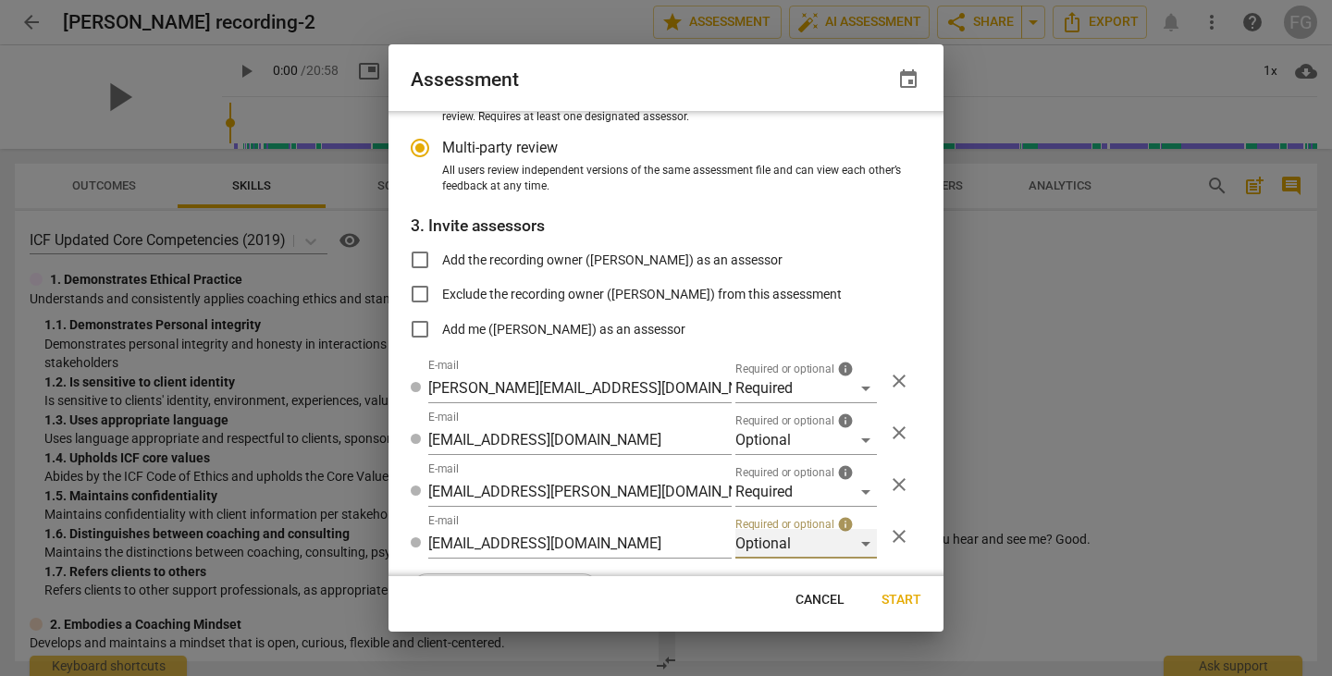
click at [770, 545] on div "Optional" at bounding box center [805, 544] width 141 height 30
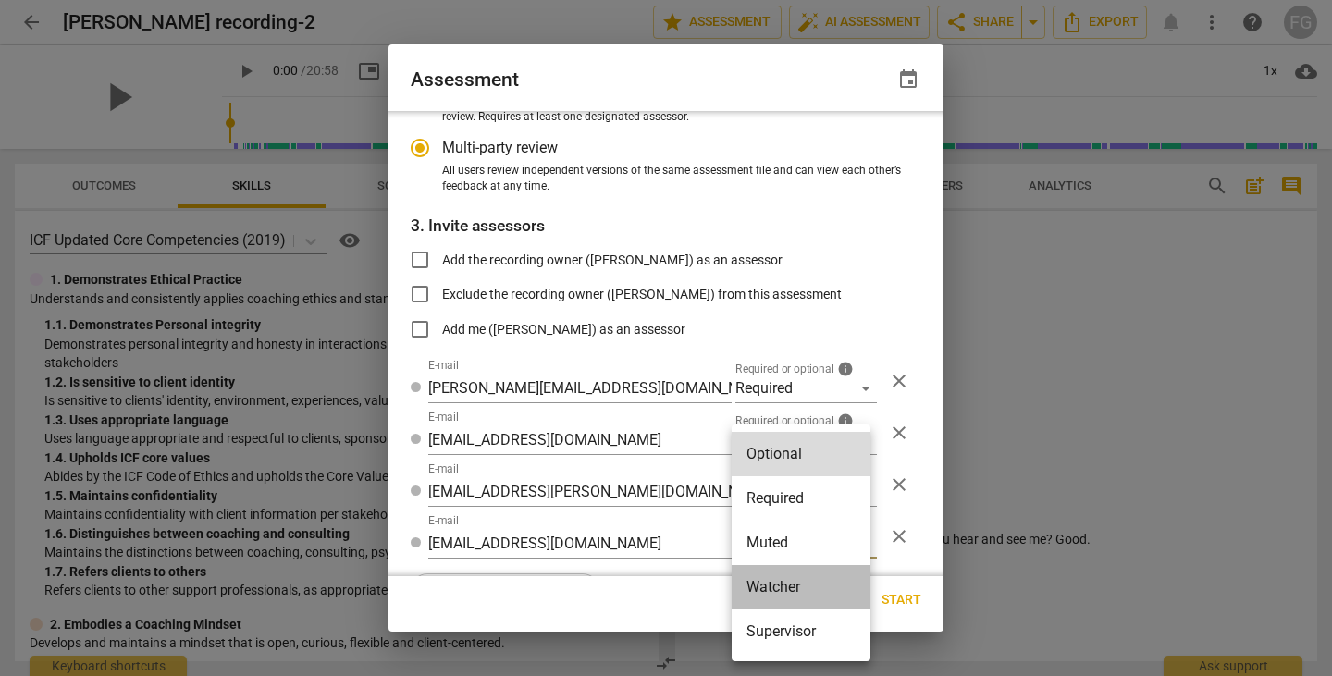
click at [768, 590] on li "Watcher" at bounding box center [800, 587] width 139 height 44
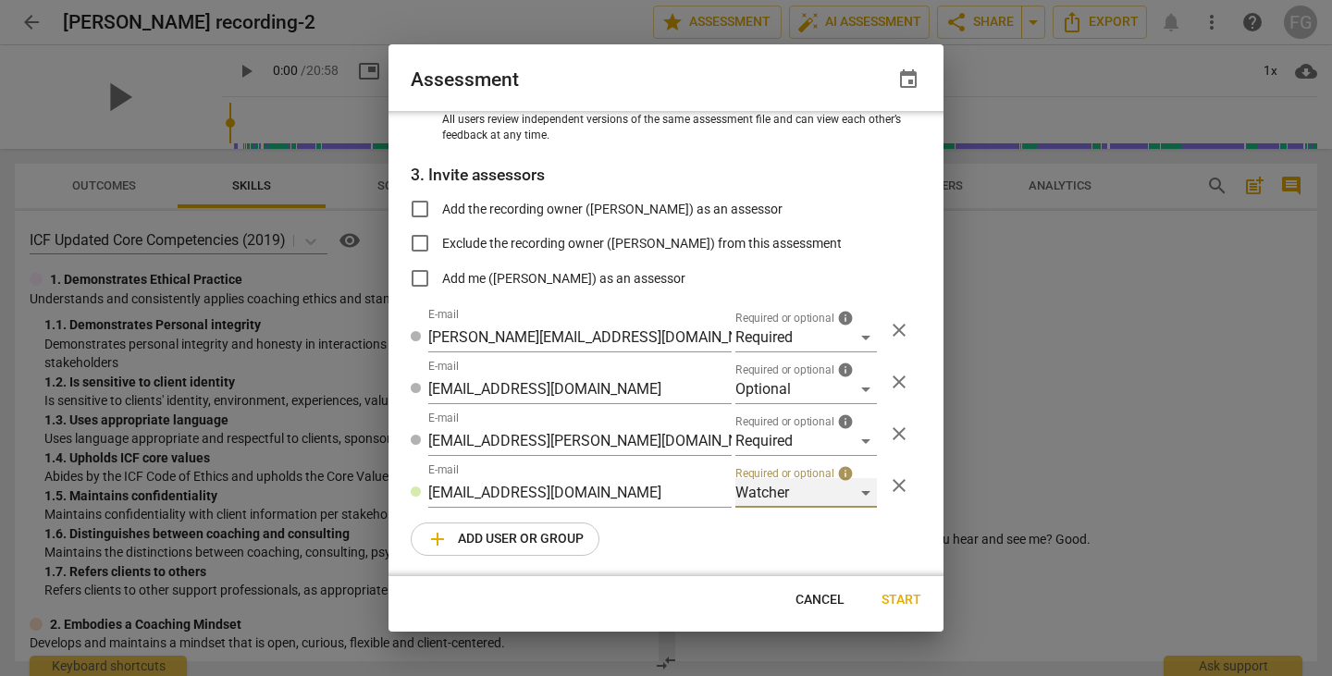
radio input "false"
click at [911, 604] on span "Start" at bounding box center [901, 600] width 40 height 18
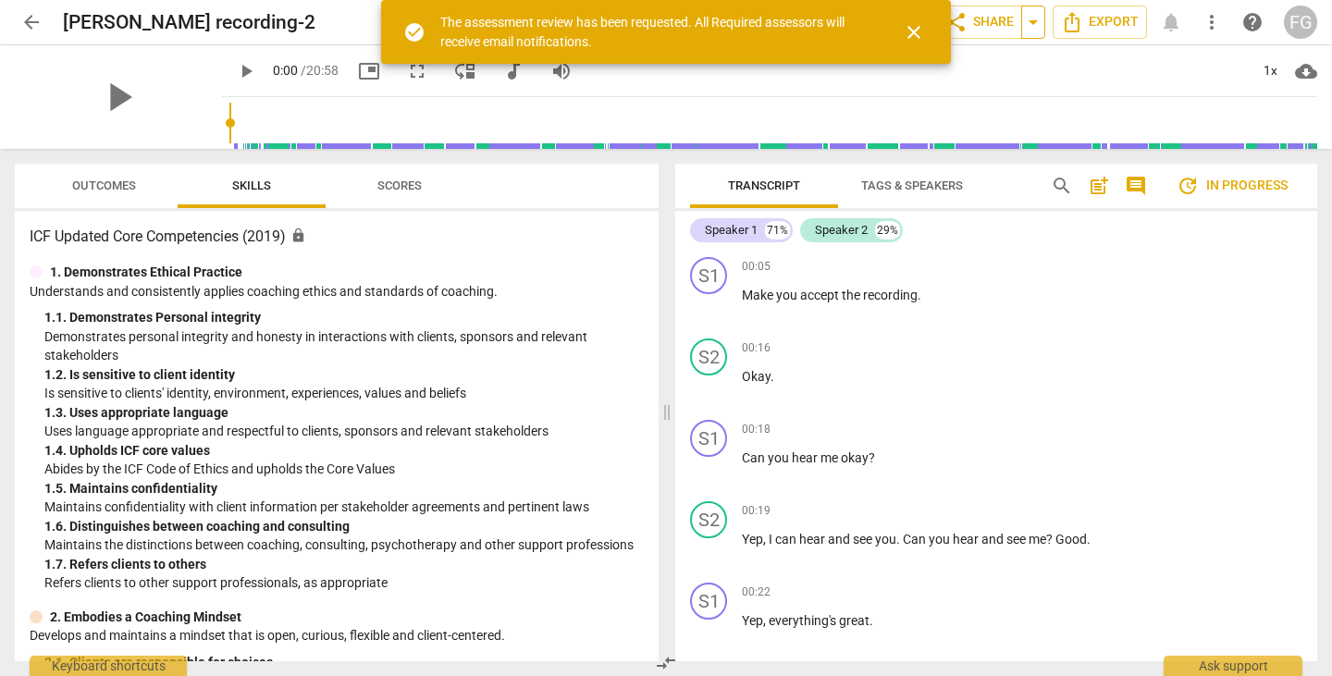
click at [1035, 18] on span "arrow_drop_down" at bounding box center [1033, 22] width 22 height 22
click at [965, 19] on span "share" at bounding box center [956, 22] width 22 height 22
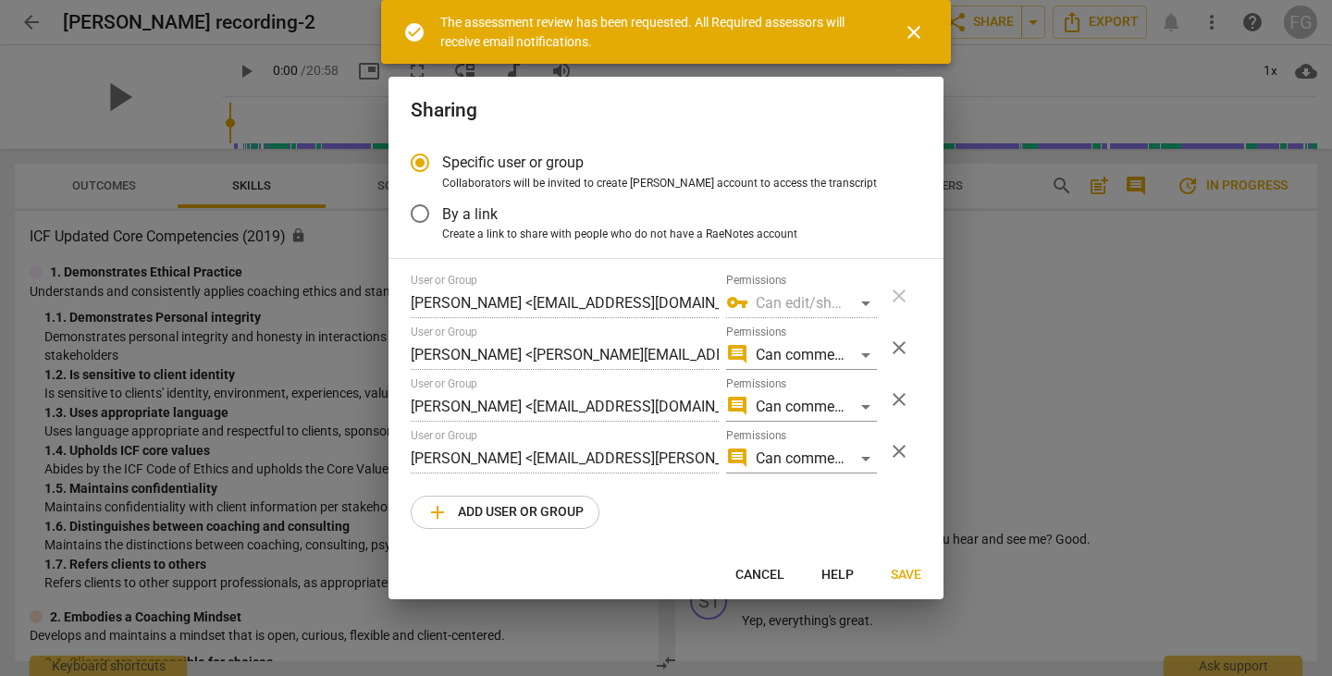
click at [915, 28] on span "close" at bounding box center [914, 32] width 22 height 22
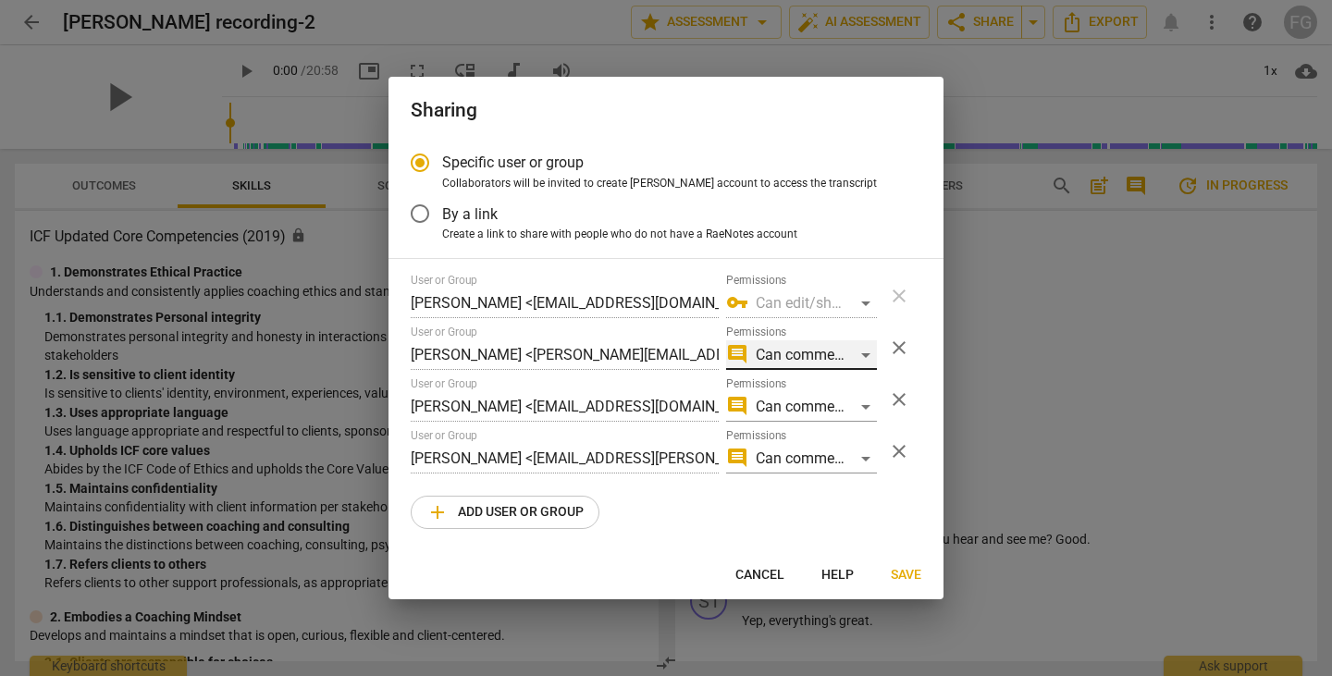
click at [846, 362] on div "comment Can comment" at bounding box center [801, 355] width 151 height 30
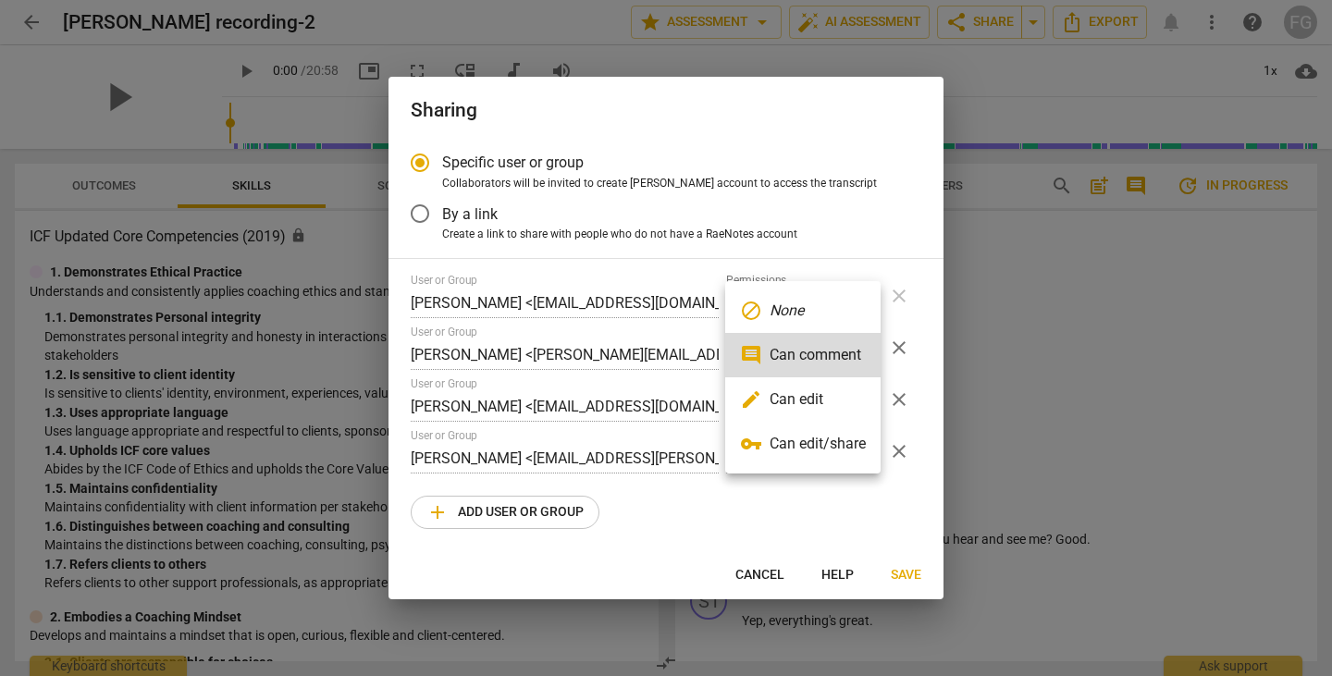
click at [800, 405] on li "edit Can edit" at bounding box center [802, 399] width 155 height 44
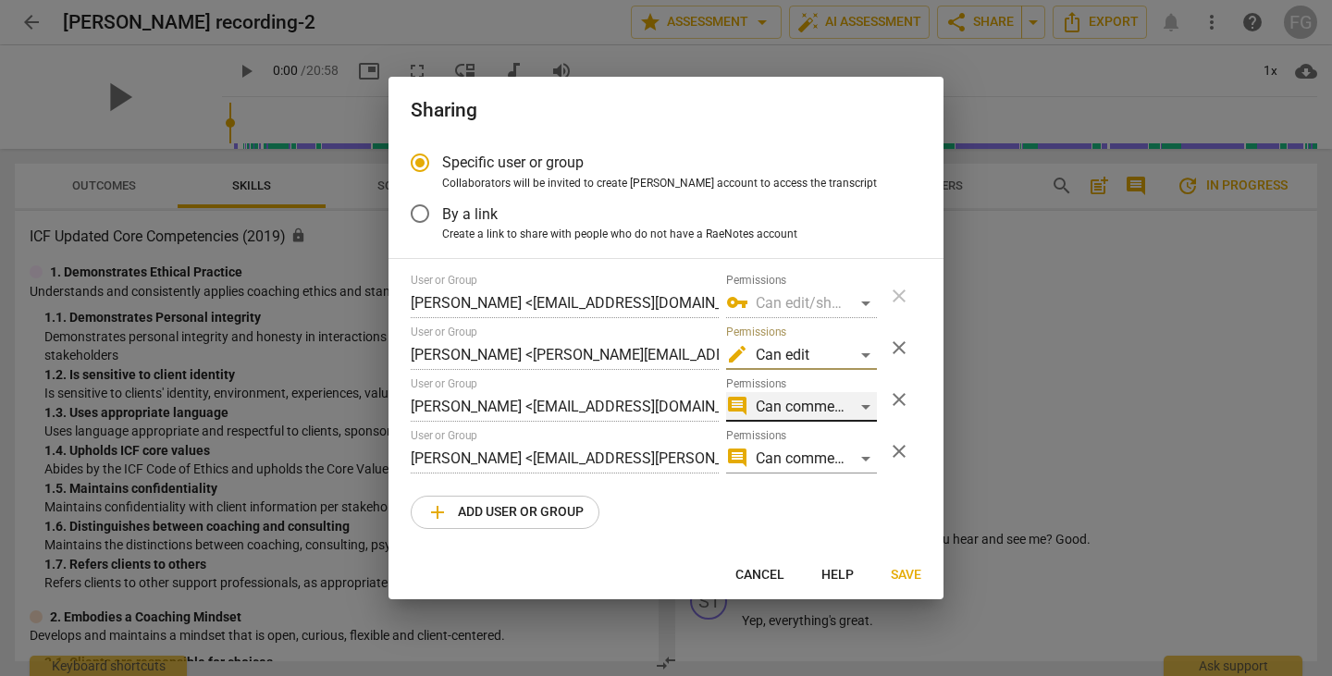
click at [844, 398] on div "comment Can comment" at bounding box center [801, 407] width 151 height 30
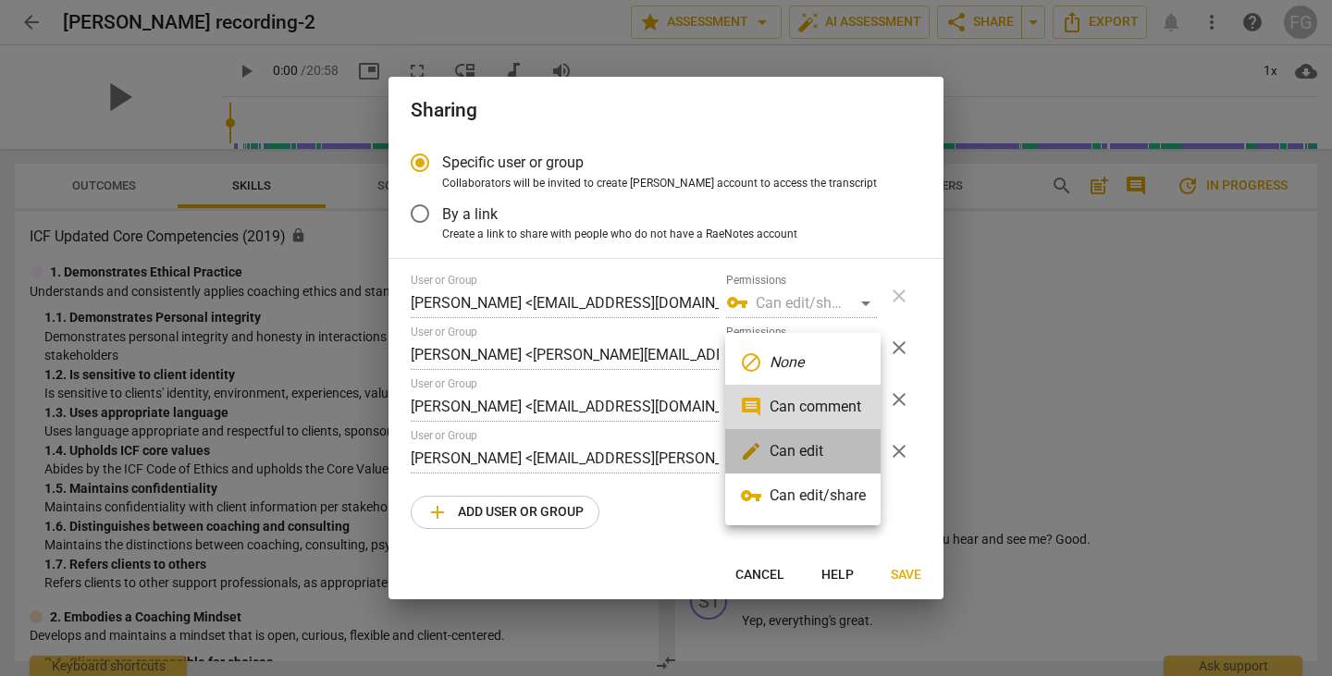
click at [817, 448] on li "edit Can edit" at bounding box center [802, 451] width 155 height 44
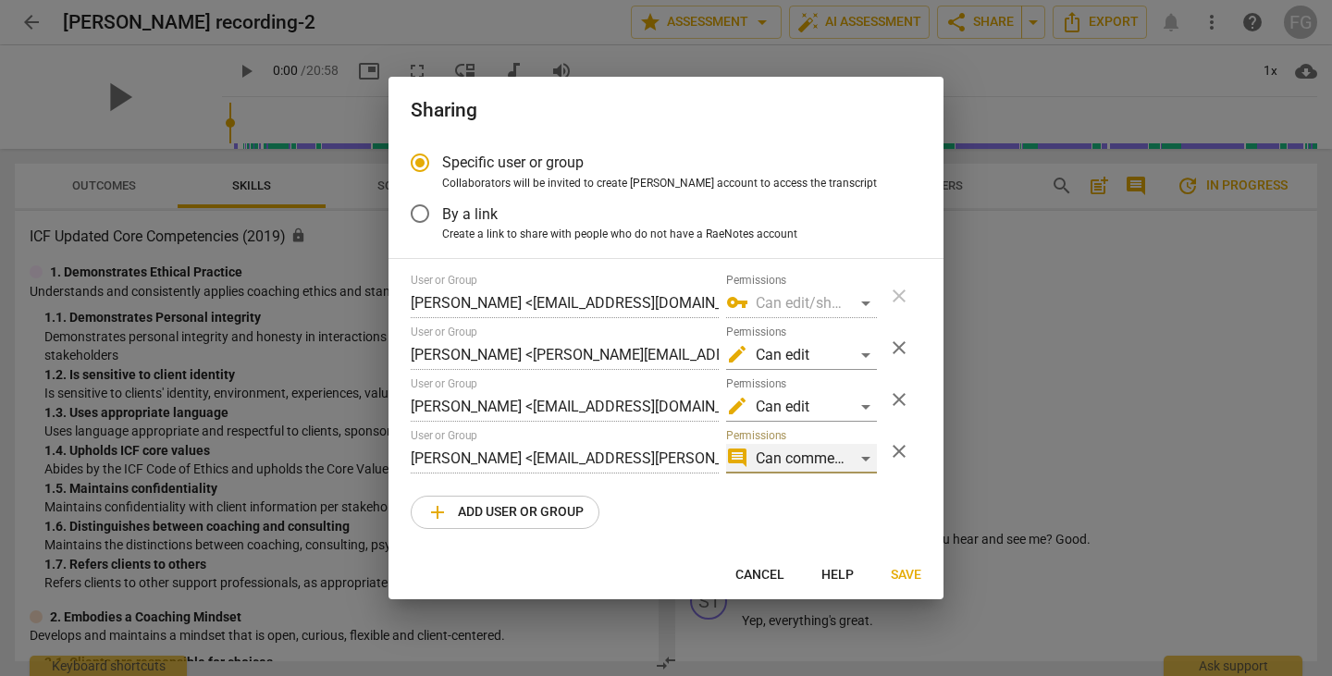
click at [824, 457] on div "comment Can comment" at bounding box center [801, 459] width 151 height 30
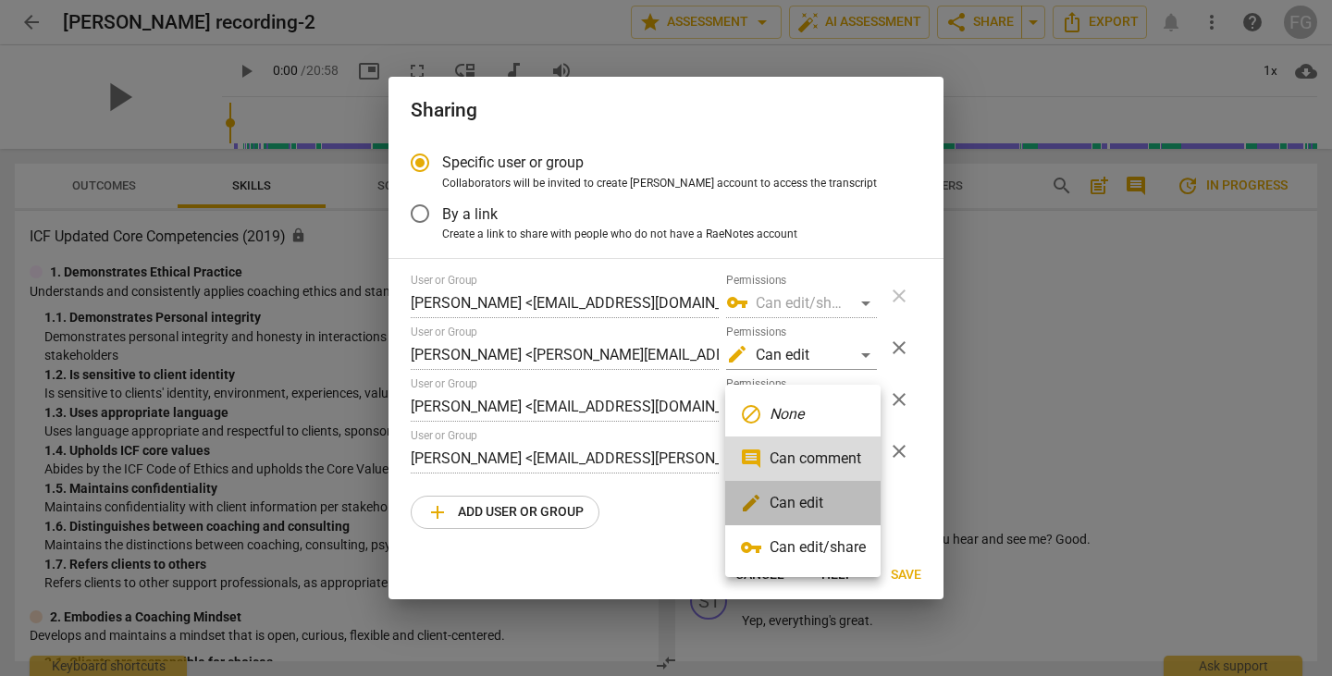
drag, startPoint x: 815, startPoint y: 499, endPoint x: 852, endPoint y: 536, distance: 52.3
click at [815, 503] on li "edit Can edit" at bounding box center [802, 503] width 155 height 44
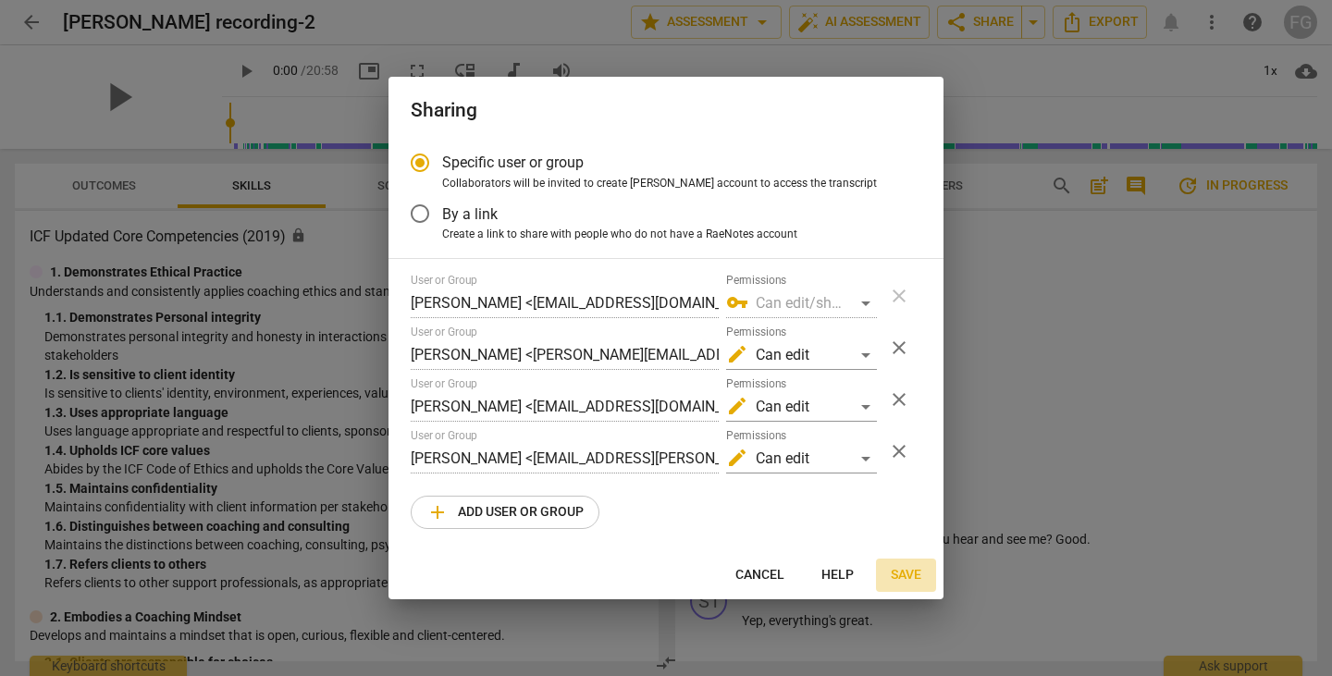
click at [908, 581] on span "Save" at bounding box center [906, 575] width 31 height 18
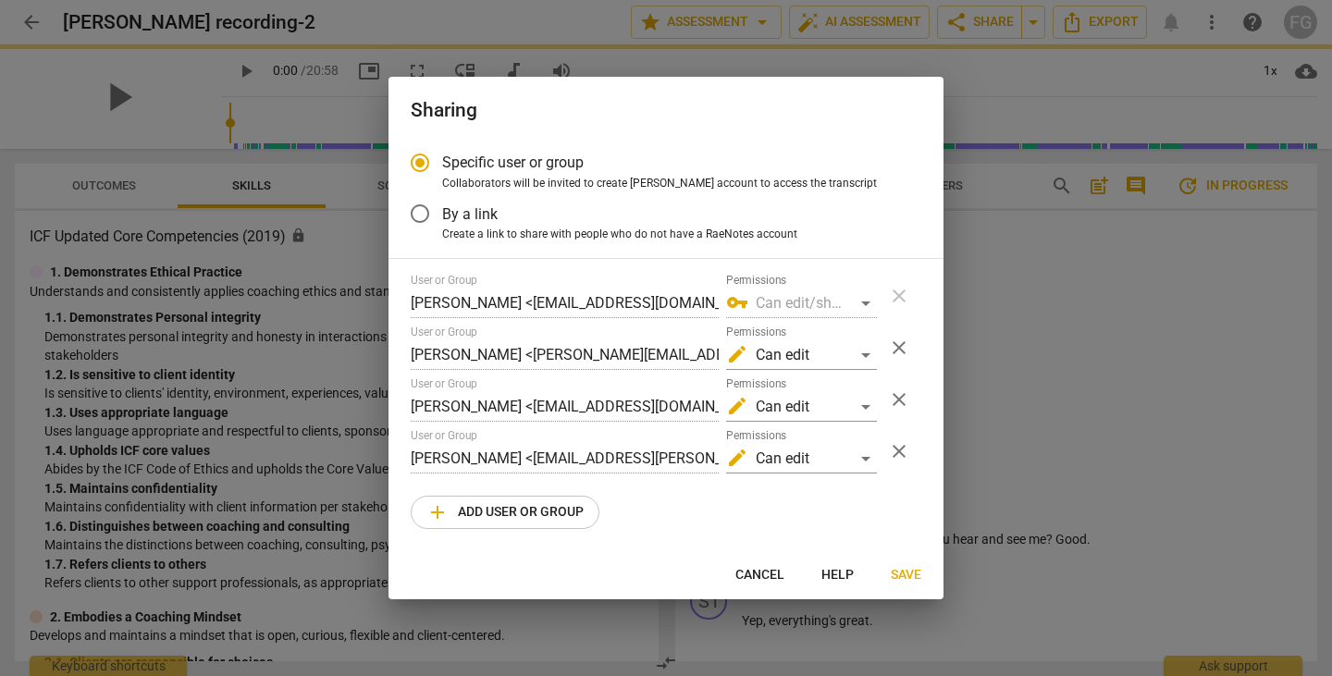
radio input "false"
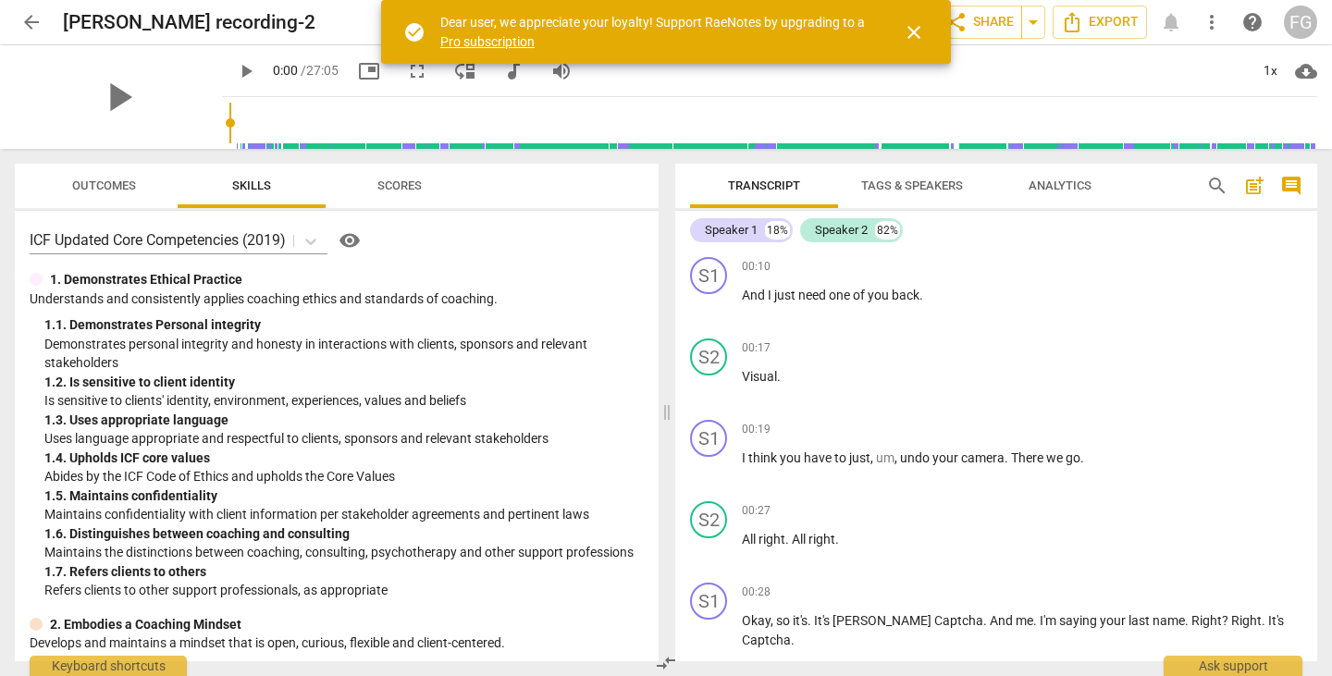
click at [904, 29] on span "close" at bounding box center [914, 32] width 22 height 22
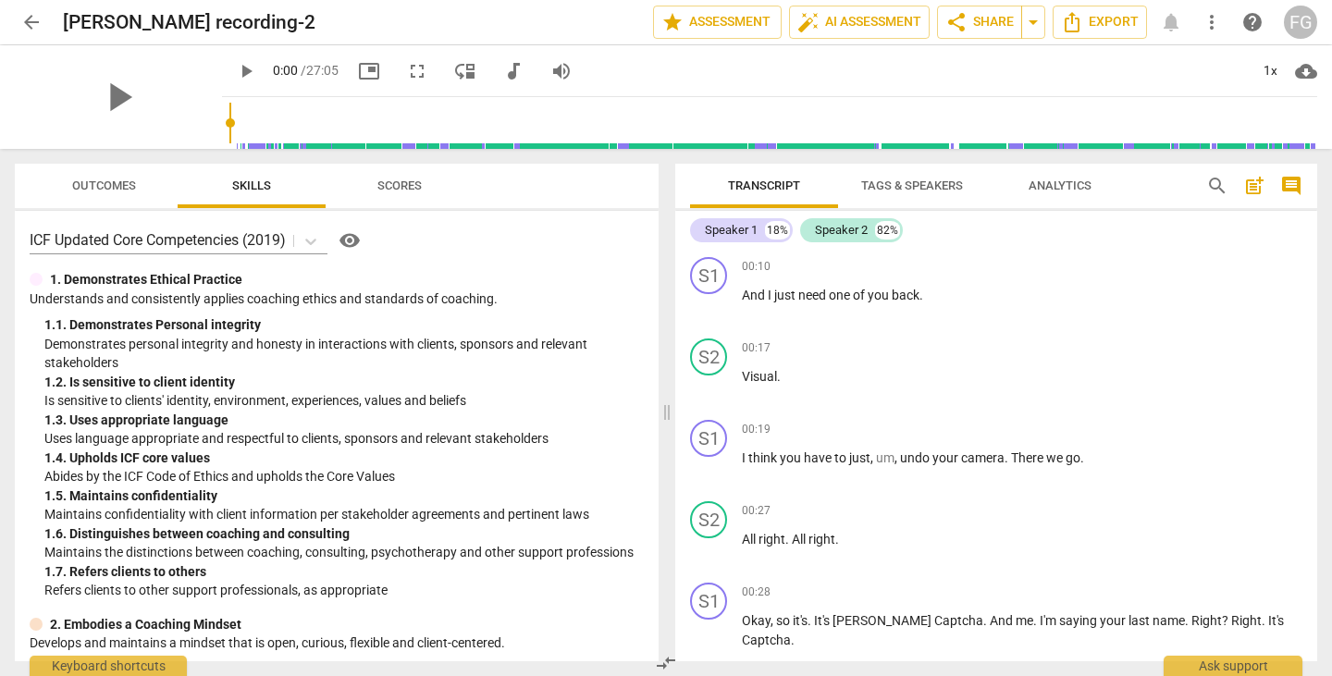
click at [739, 211] on div "Speaker 1 18% Speaker 2 82% S1 play_arrow pause 00:10 + Add competency keyboard…" at bounding box center [996, 436] width 642 height 450
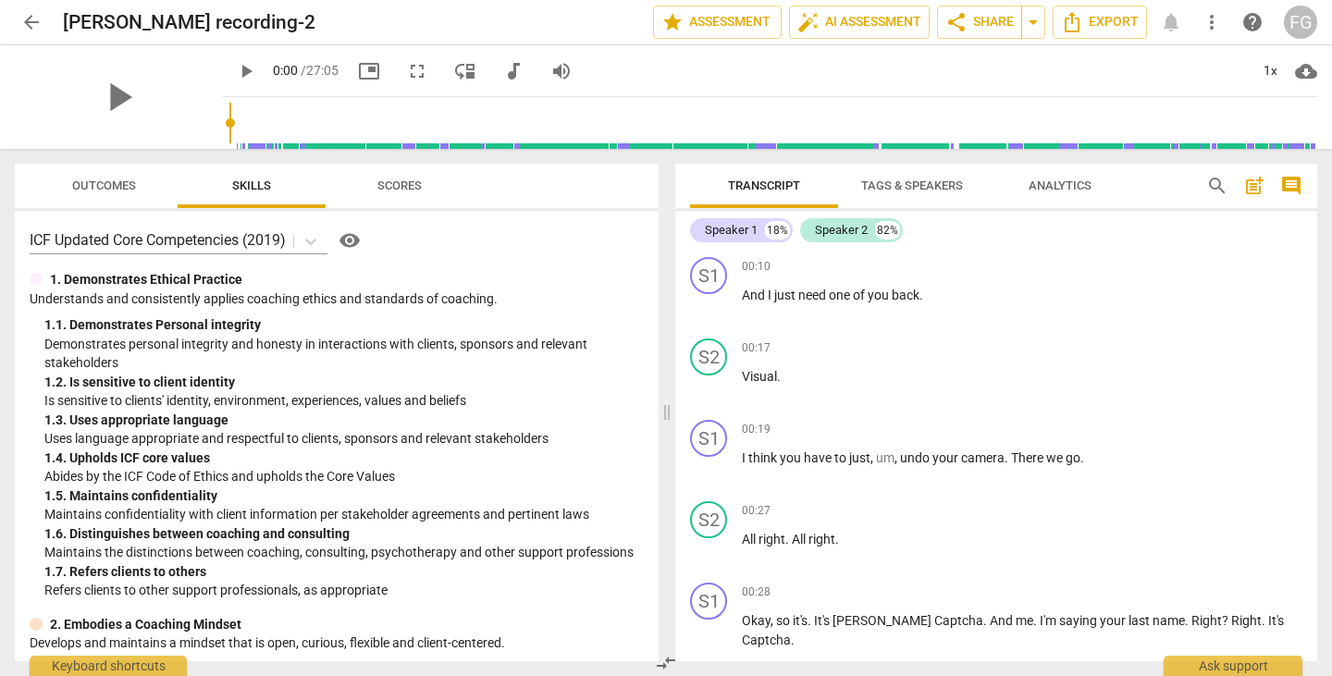
click at [705, 20] on div "check_circle Dear user, we appreciate your loyalty! Support RaeNotes by upgradi…" at bounding box center [666, 32] width 570 height 64
click at [736, 21] on span "star Assessment" at bounding box center [717, 22] width 112 height 22
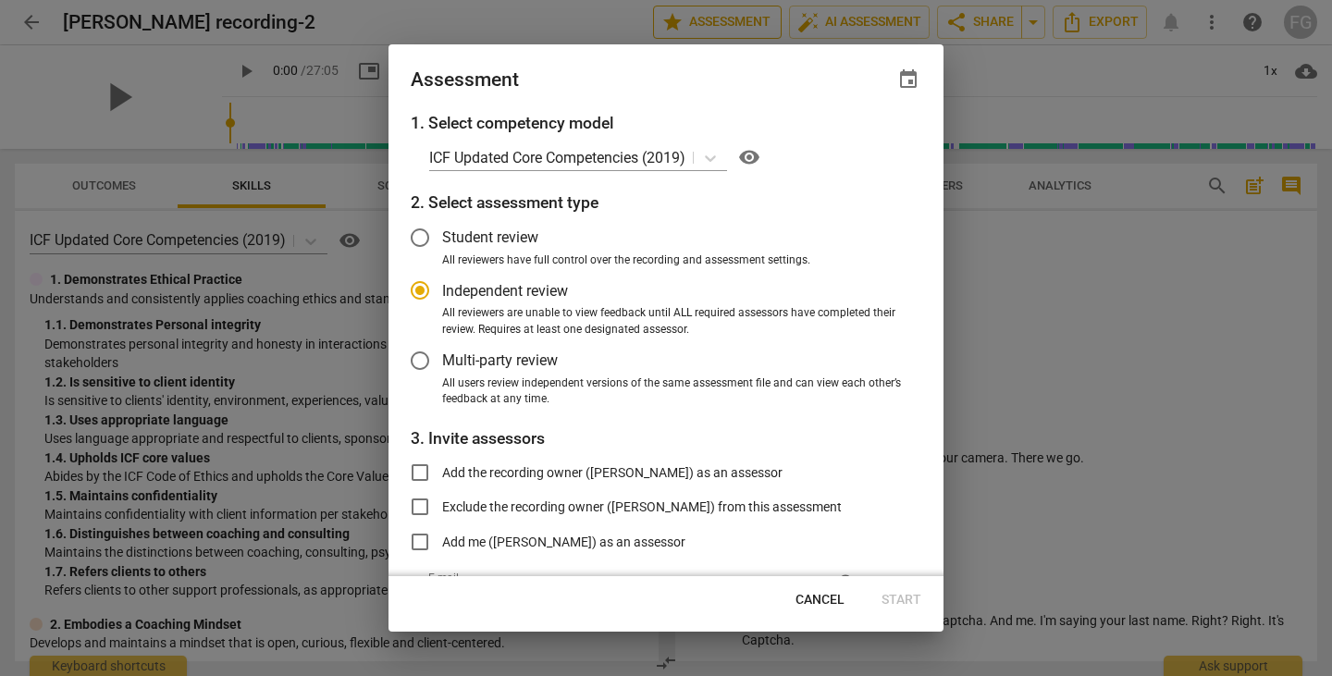
radio input "false"
click at [451, 351] on span "Multi-party review" at bounding box center [500, 360] width 116 height 21
click at [442, 351] on input "Multi-party review" at bounding box center [420, 360] width 44 height 44
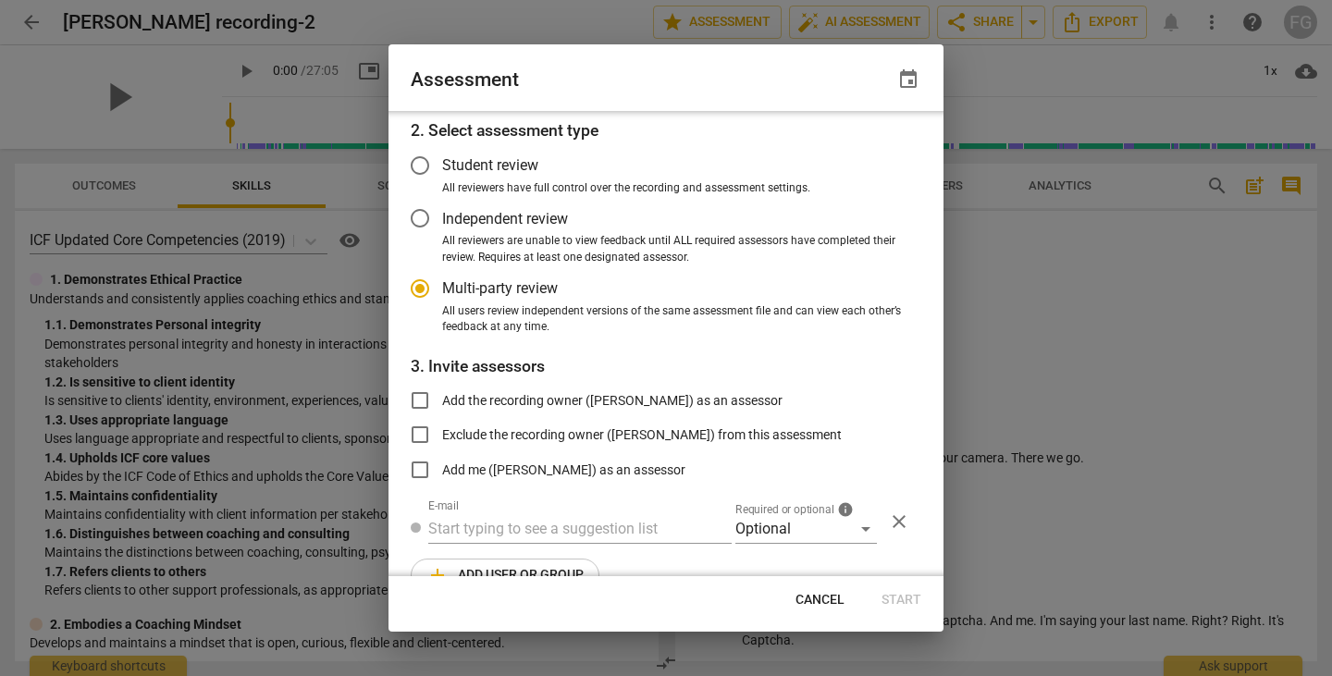
radio input "false"
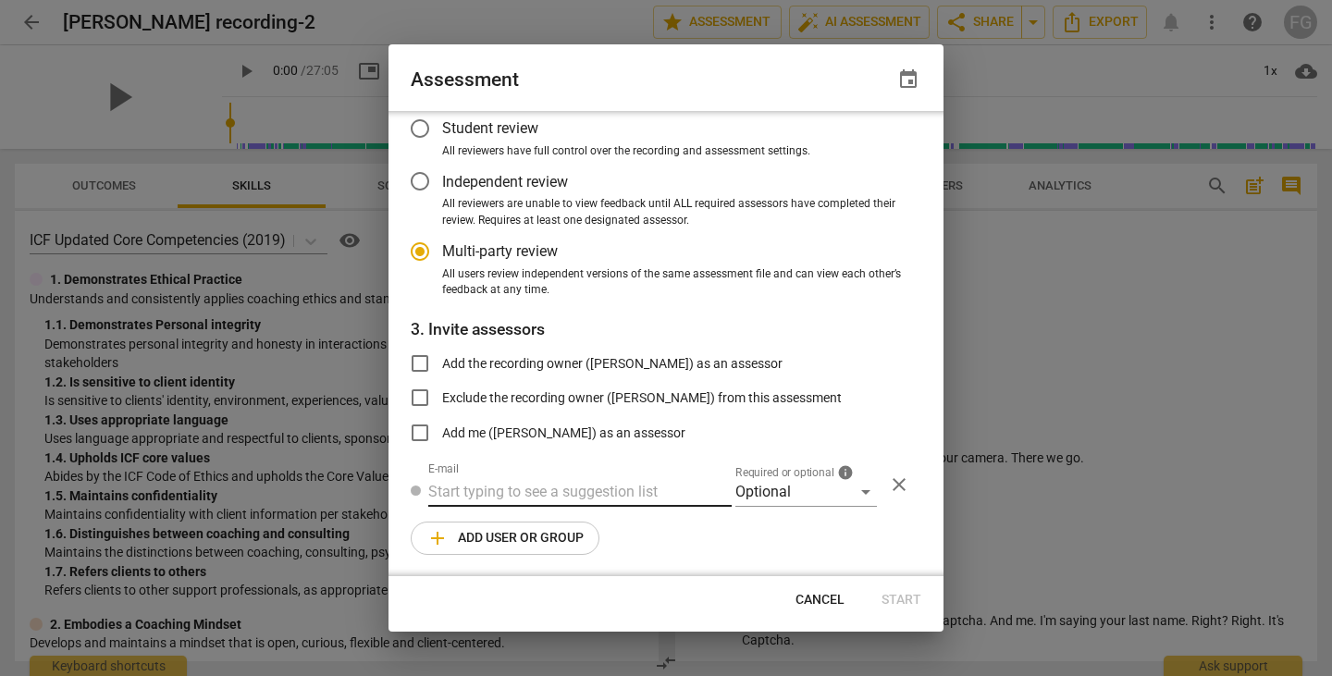
click at [527, 497] on input "text" at bounding box center [579, 492] width 303 height 30
paste input "stephanie@thecoachescafe.com"
type input "stephanie@thecoachescafe.com"
click at [792, 488] on div "Optional" at bounding box center [805, 492] width 141 height 30
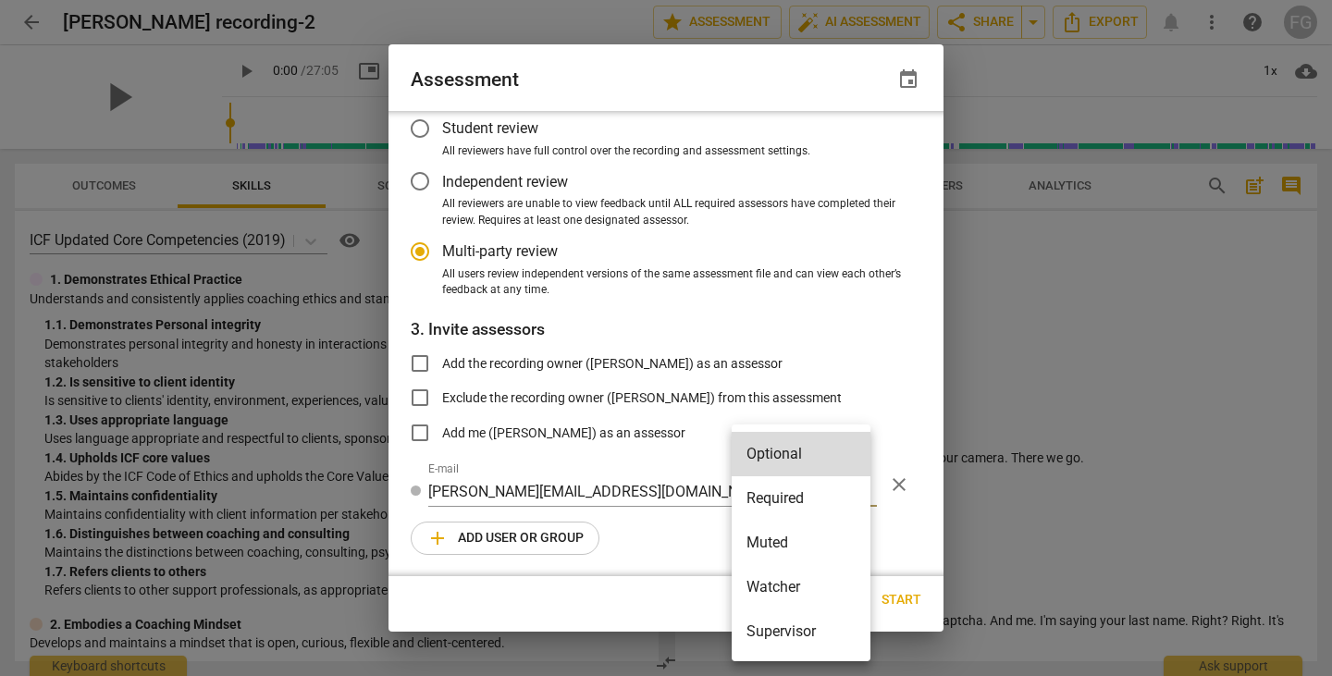
click at [792, 487] on li "Required" at bounding box center [800, 498] width 139 height 44
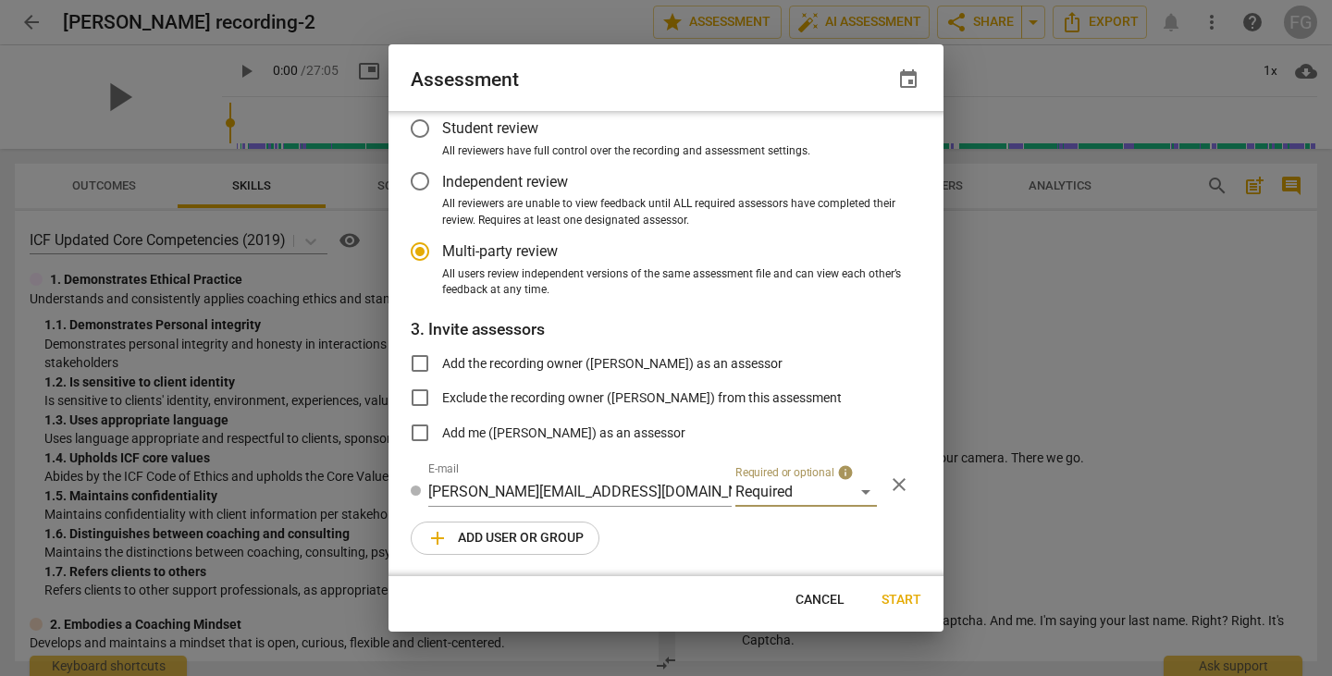
click at [523, 532] on span "add Add user or group" at bounding box center [504, 538] width 157 height 22
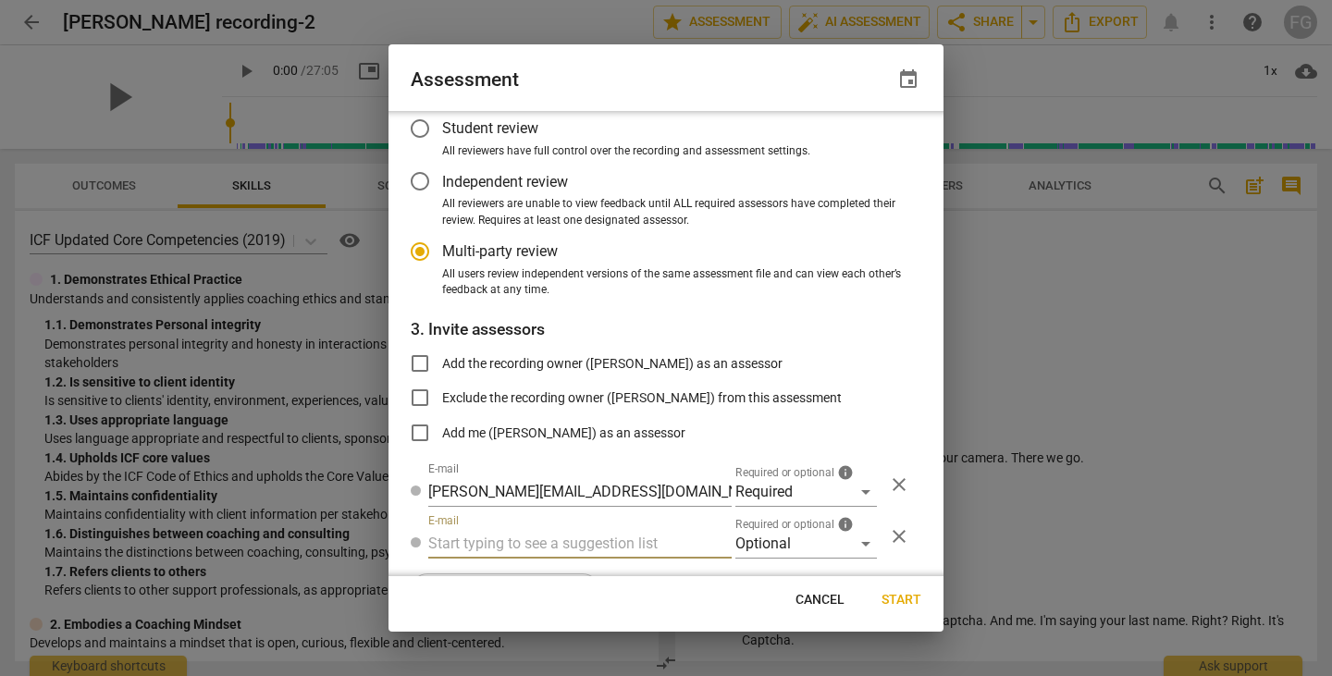
radio input "false"
click at [544, 541] on input "text" at bounding box center [579, 544] width 303 height 30
type input "stephms513@gmail.com"
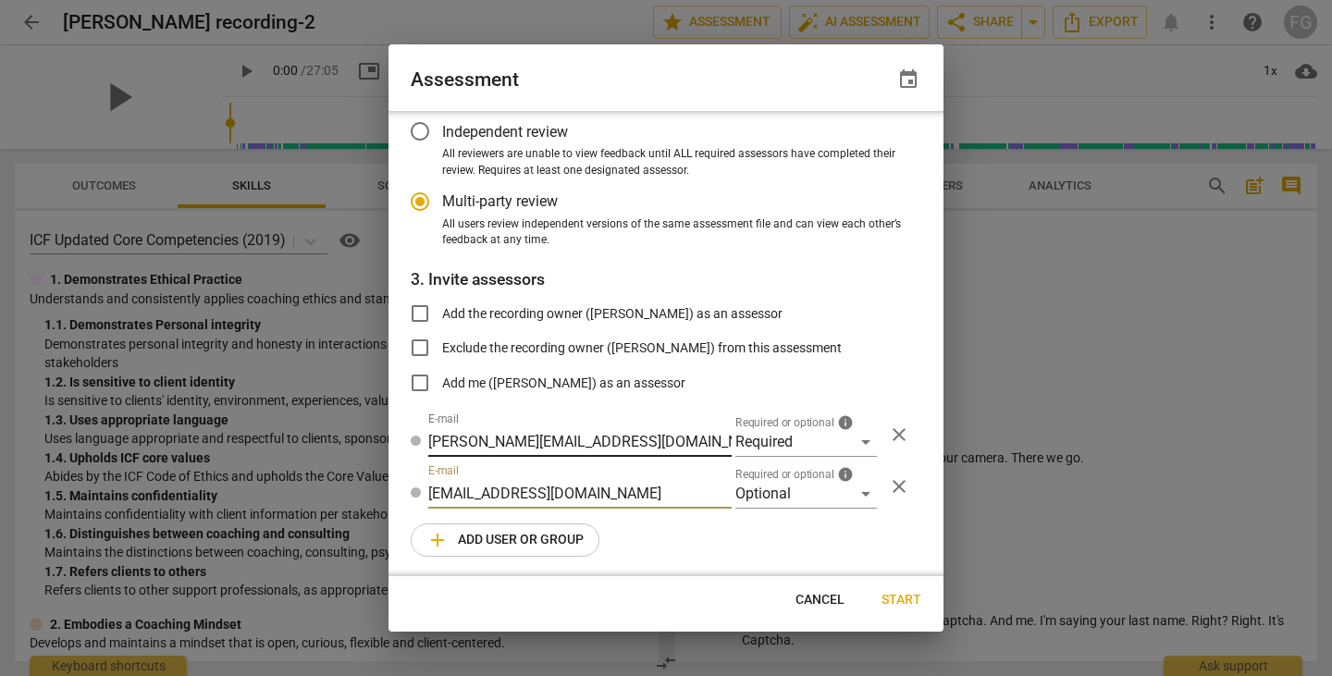
radio input "false"
type input "stephms513@gmail.com"
click at [554, 537] on span "add Add user or group" at bounding box center [504, 538] width 157 height 22
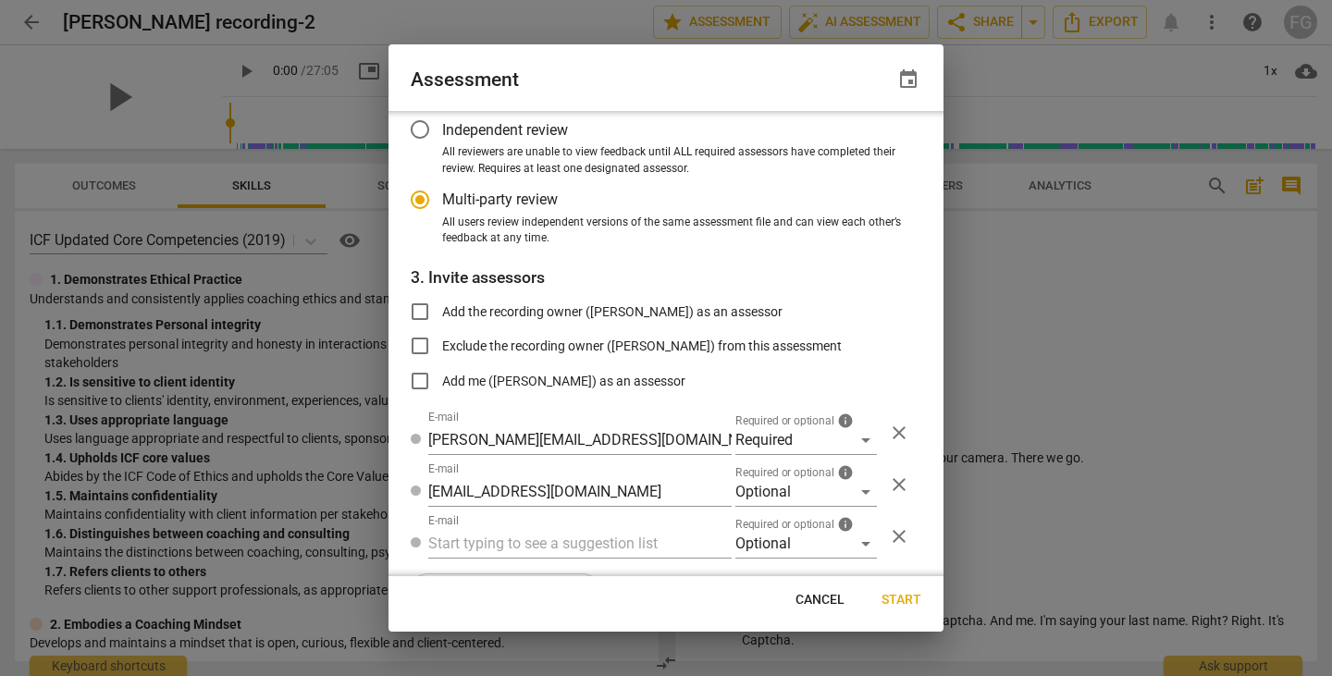
radio input "false"
click at [554, 544] on input "text" at bounding box center [579, 544] width 303 height 30
paste input "jreider1@geisinger.edu"
type input "jreider1@geisinger.edu"
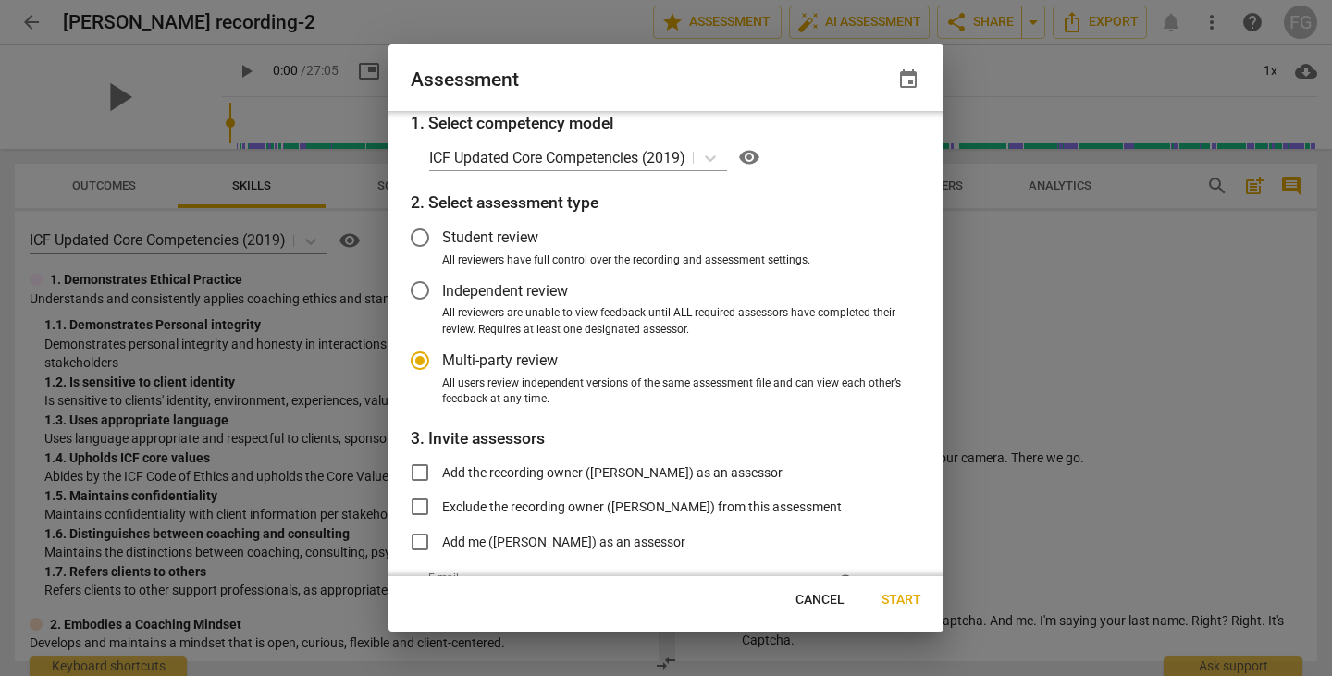
scroll to position [213, 0]
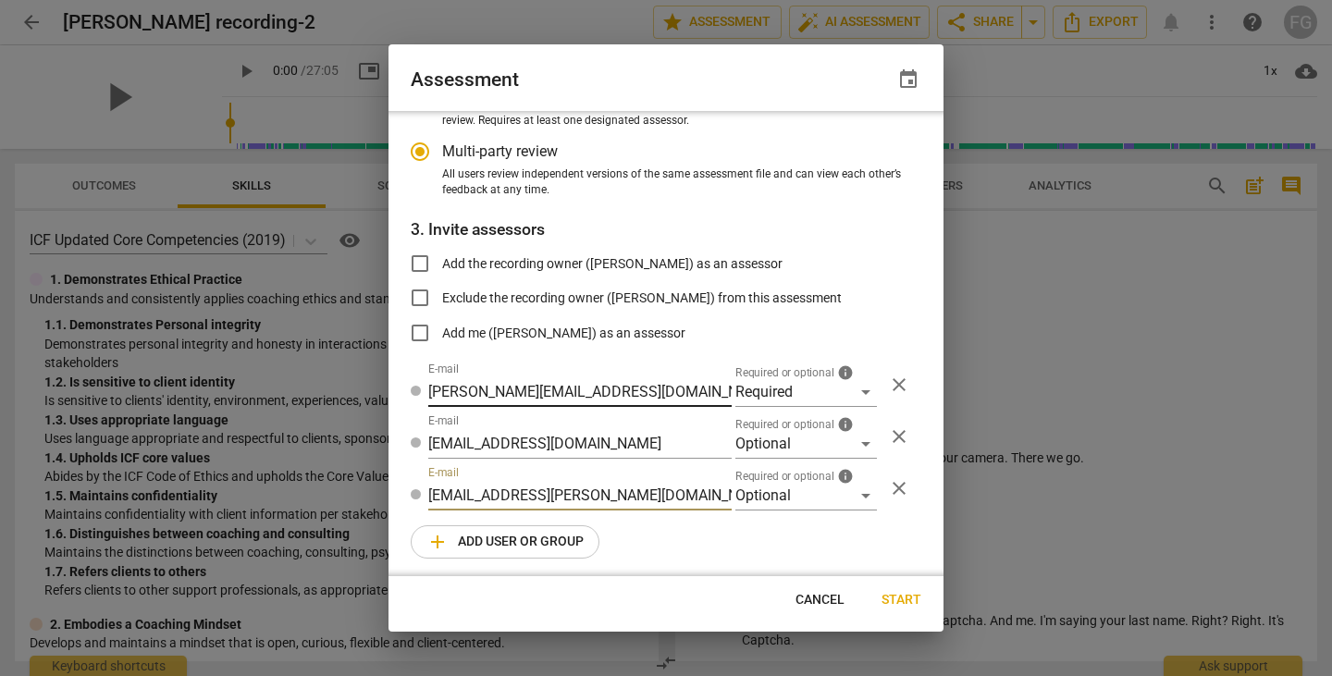
radio input "false"
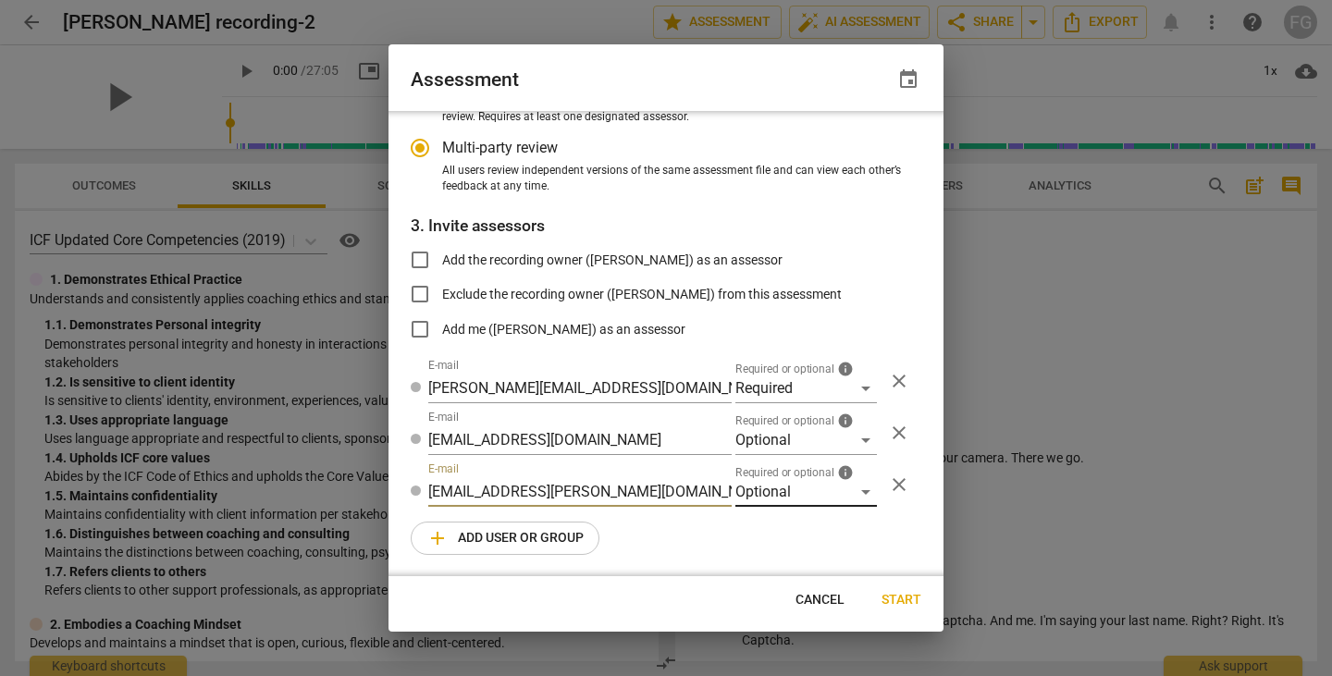
type input "jreider1@geisinger.edu"
click at [768, 500] on div "Optional" at bounding box center [805, 492] width 141 height 30
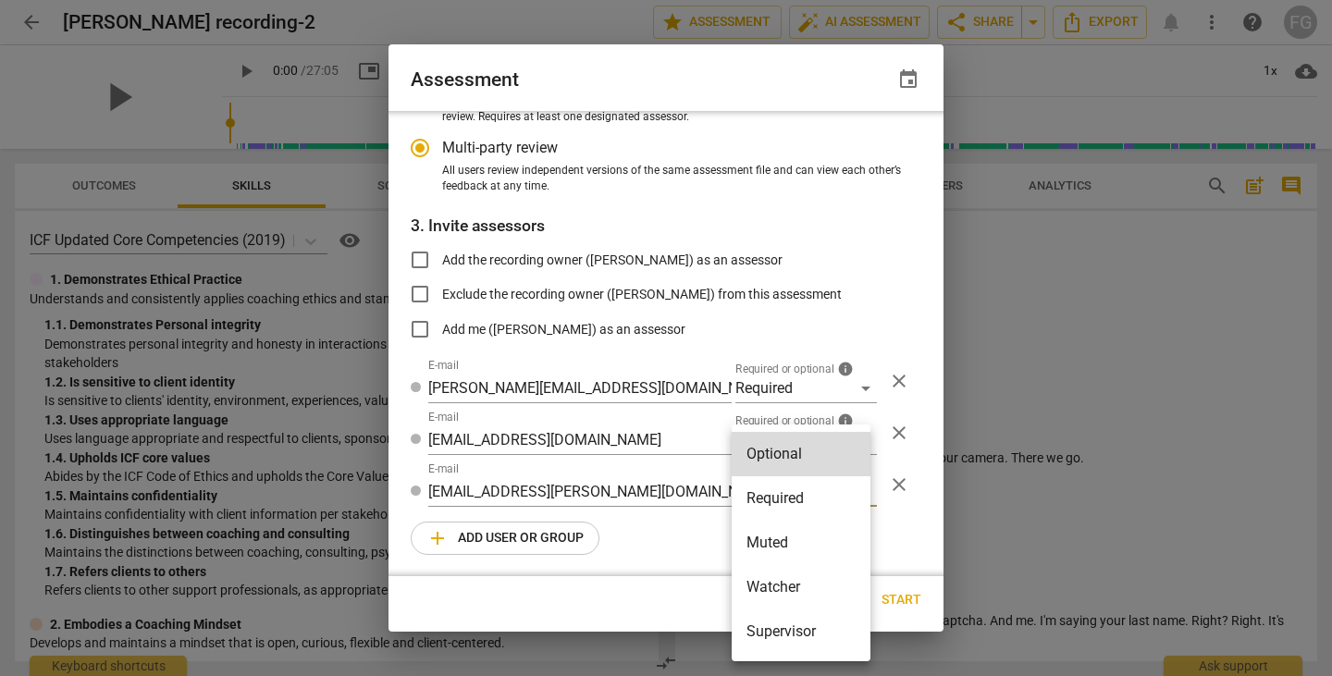
click at [773, 491] on li "Required" at bounding box center [800, 498] width 139 height 44
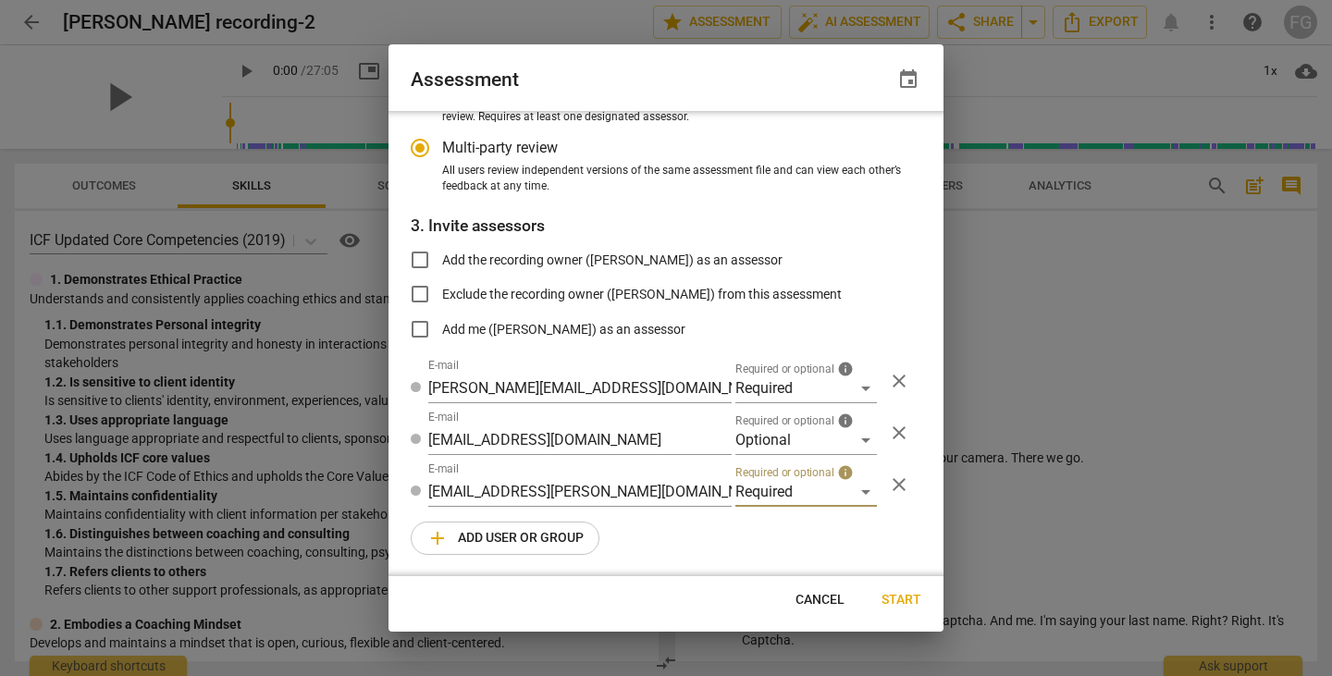
click at [533, 536] on span "add Add user or group" at bounding box center [504, 538] width 157 height 22
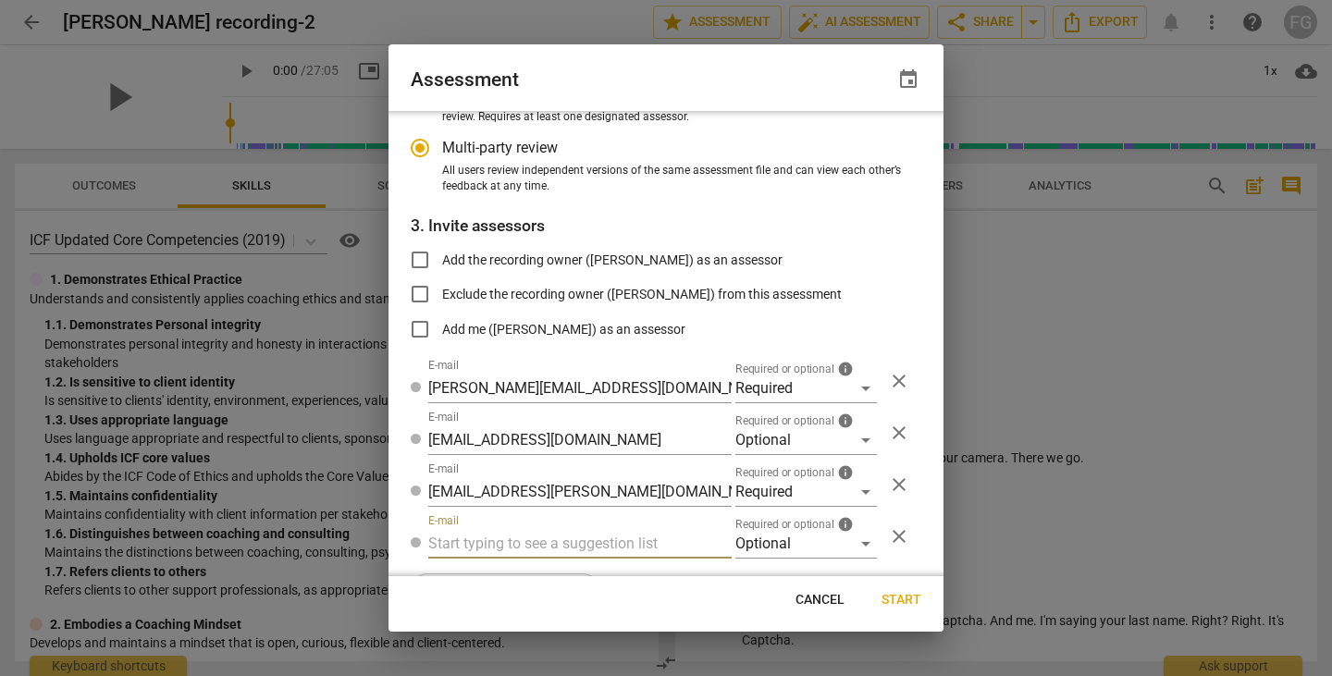
radio input "false"
type input "[EMAIL_ADDRESS][DOMAIN_NAME]"
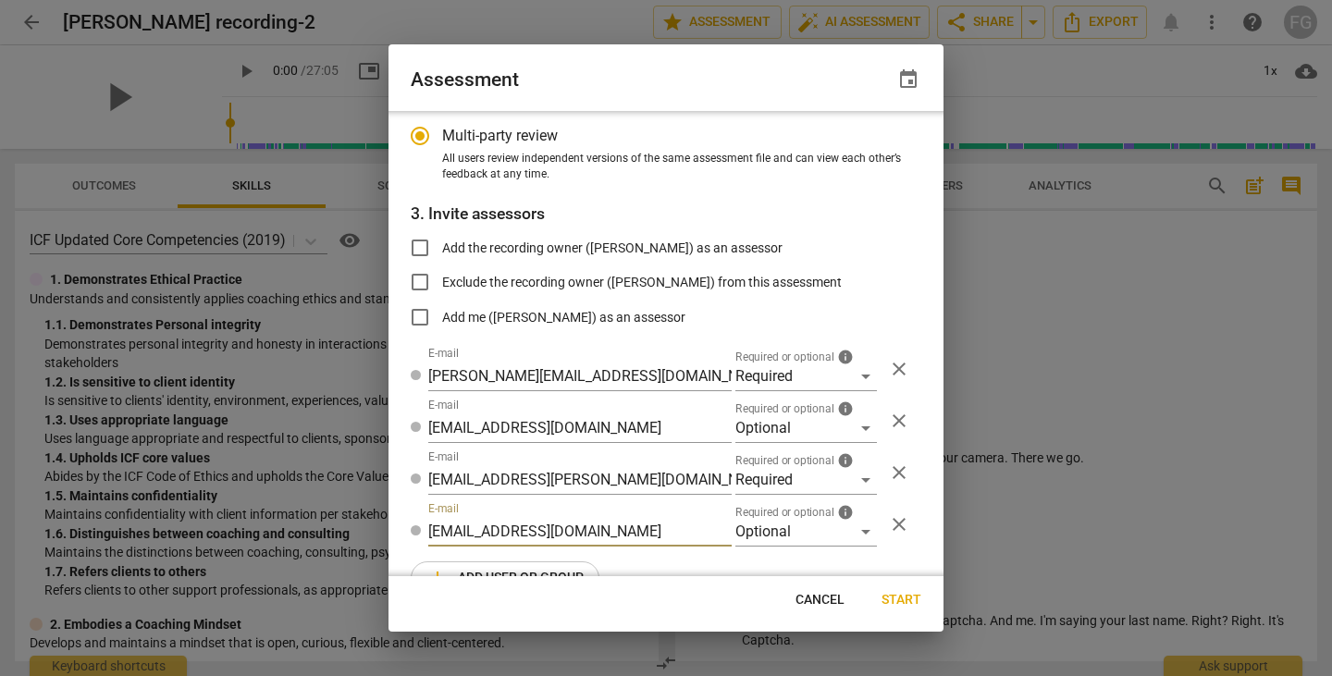
scroll to position [264, 0]
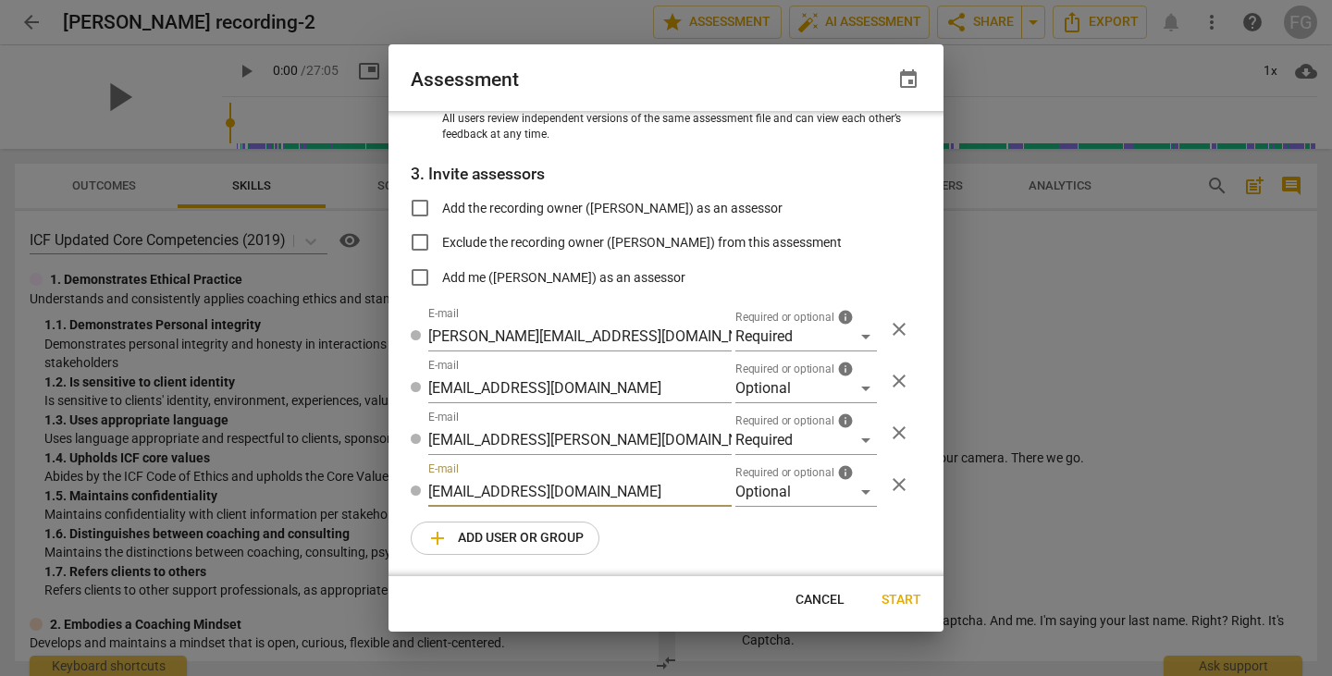
radio input "false"
type input "[EMAIL_ADDRESS][DOMAIN_NAME]"
click at [848, 485] on div "Optional" at bounding box center [805, 492] width 141 height 30
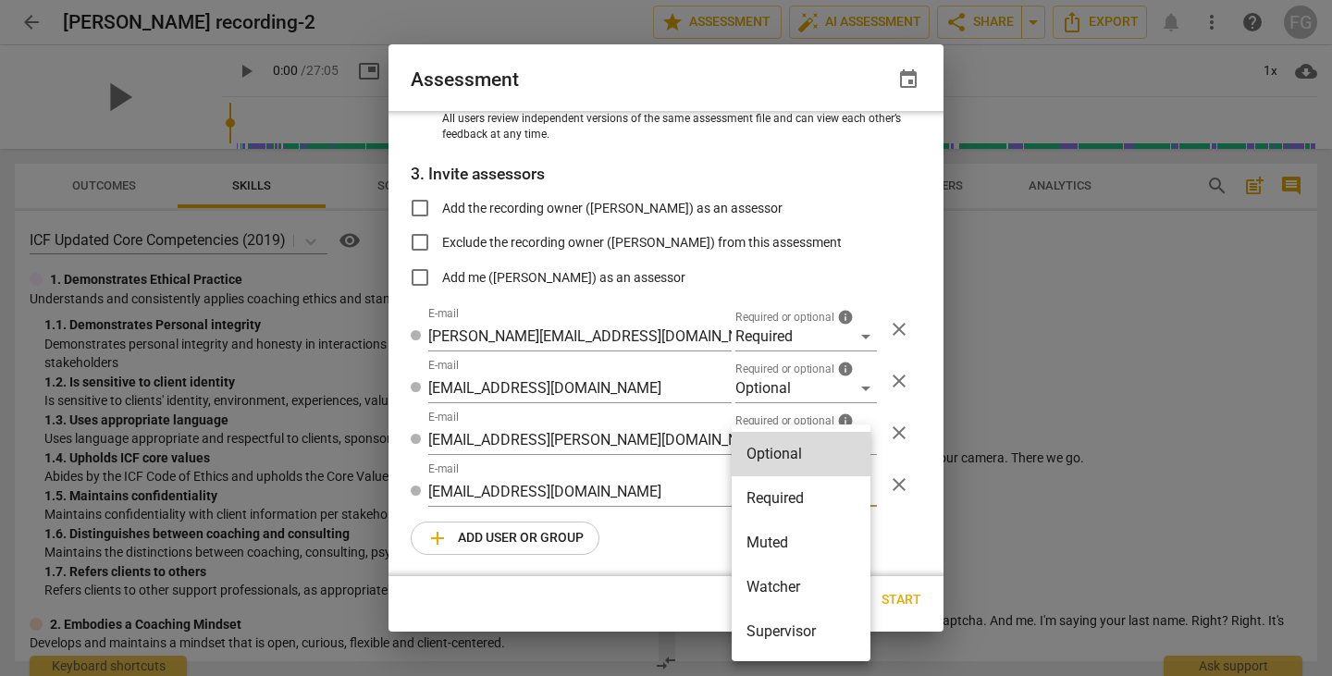
click at [791, 586] on li "Watcher" at bounding box center [800, 587] width 139 height 44
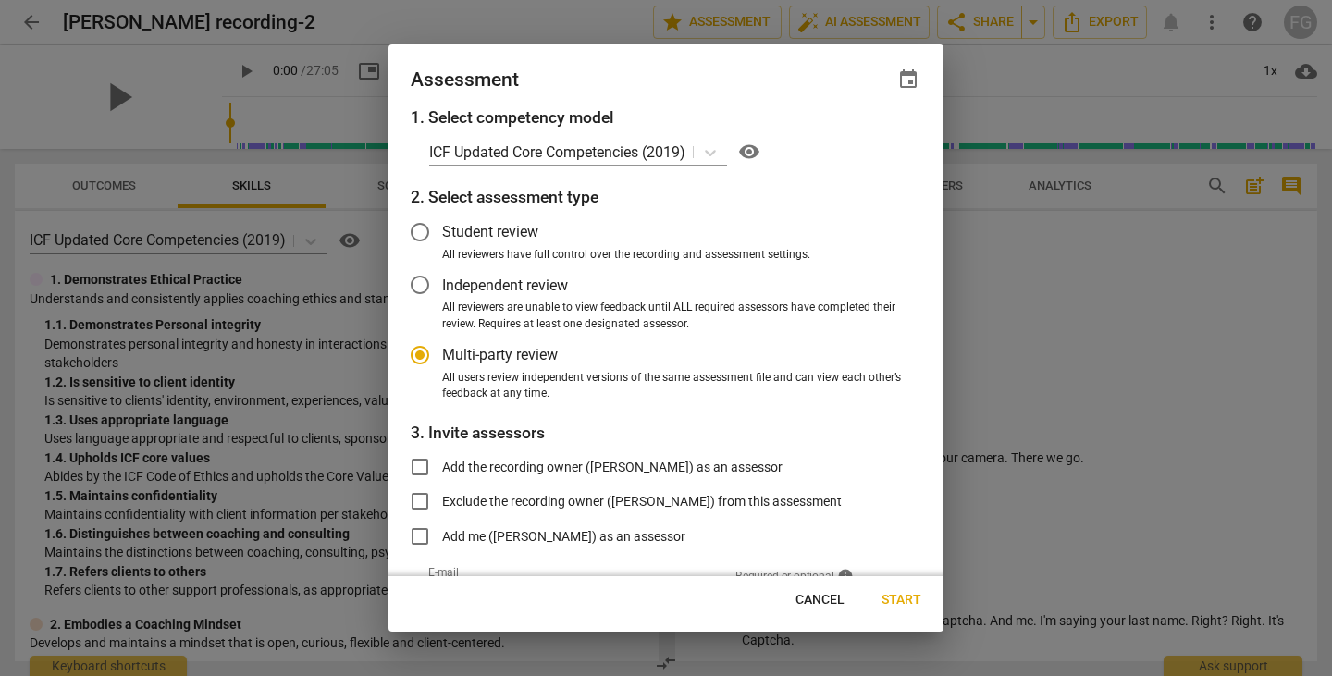
scroll to position [0, 0]
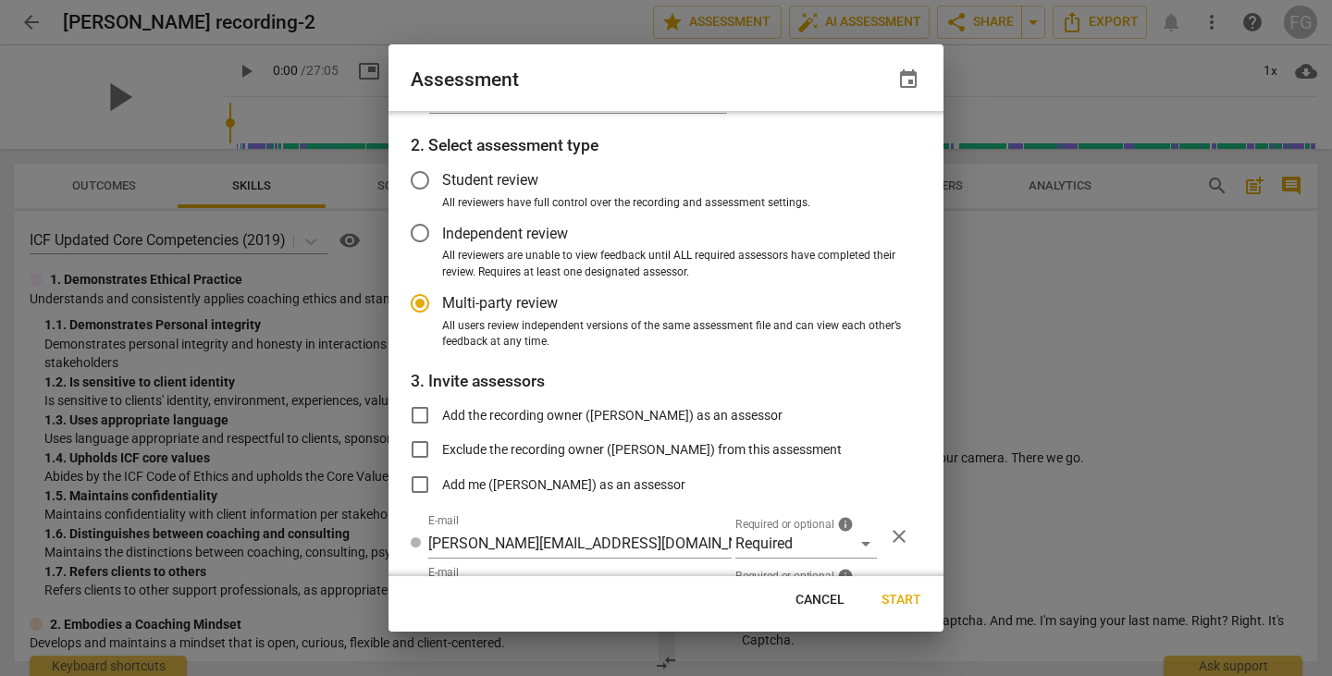
radio input "false"
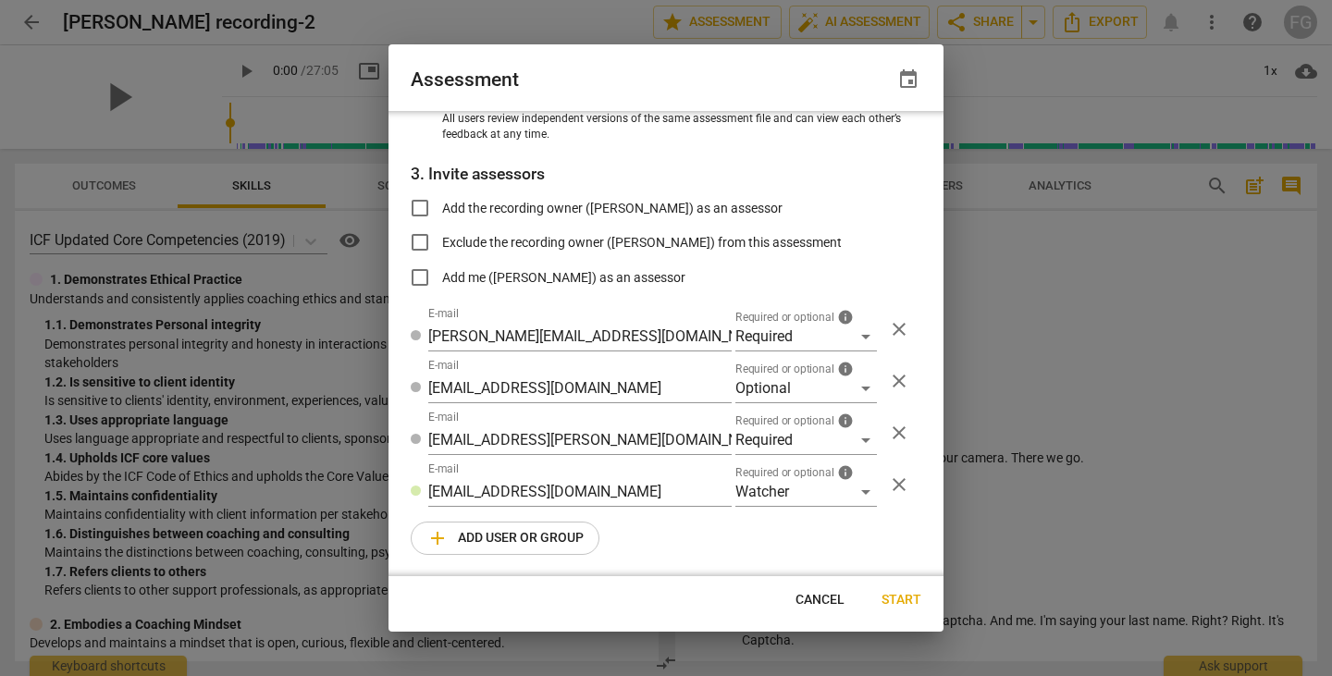
click at [706, 524] on div "1. Select competency model ICF Updated Core Competencies (2019) visibility 2. S…" at bounding box center [665, 343] width 555 height 465
click at [910, 600] on span "Start" at bounding box center [901, 600] width 40 height 18
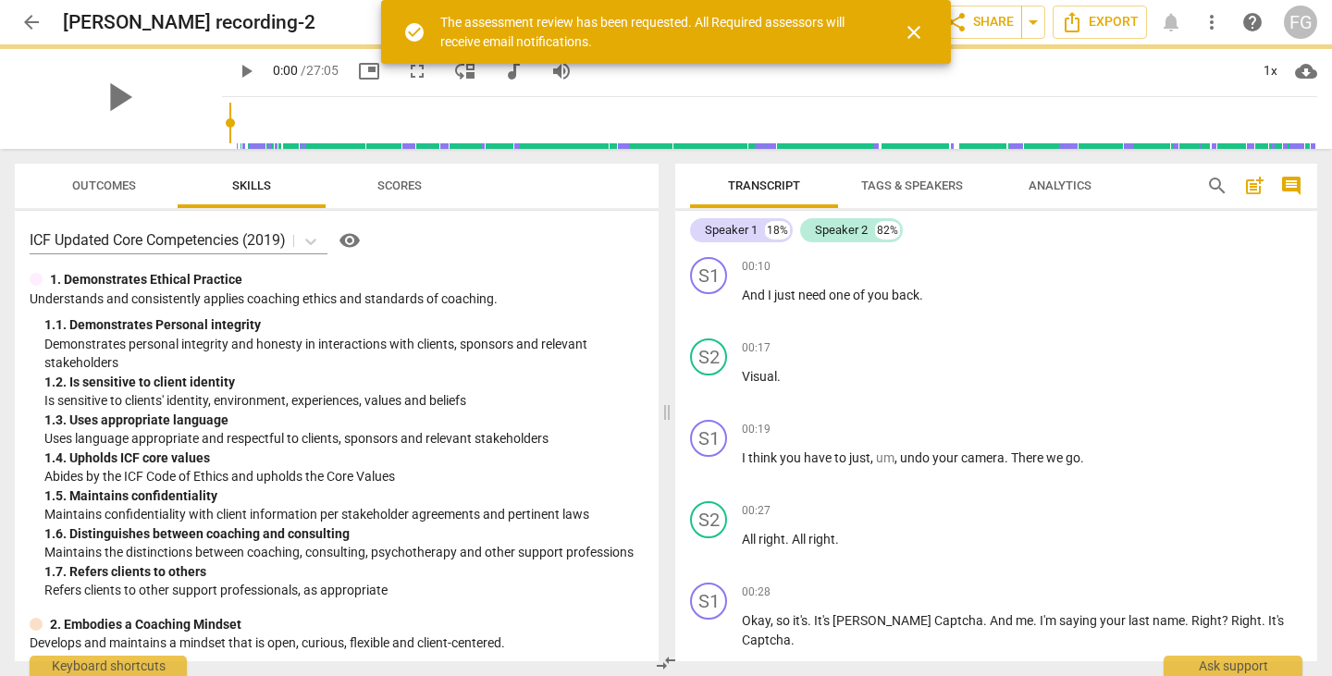
click at [927, 31] on span "close" at bounding box center [913, 32] width 44 height 22
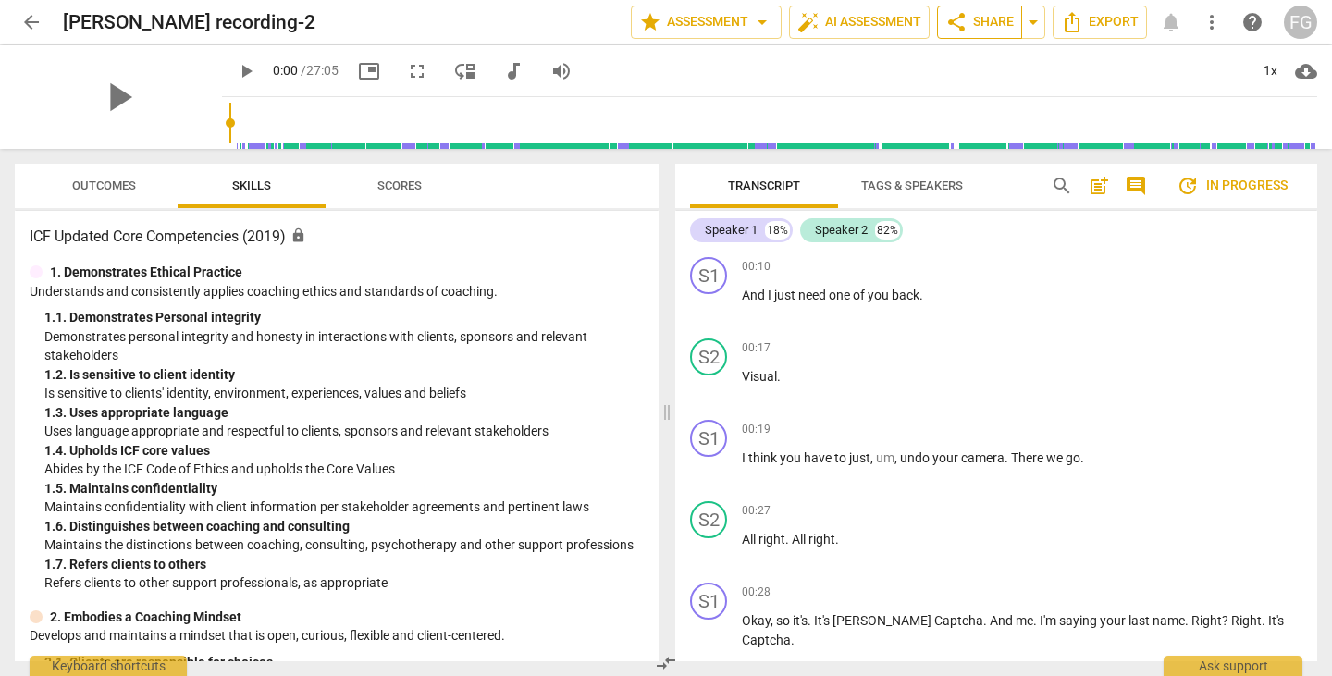
click at [991, 27] on span "share Share" at bounding box center [979, 22] width 68 height 22
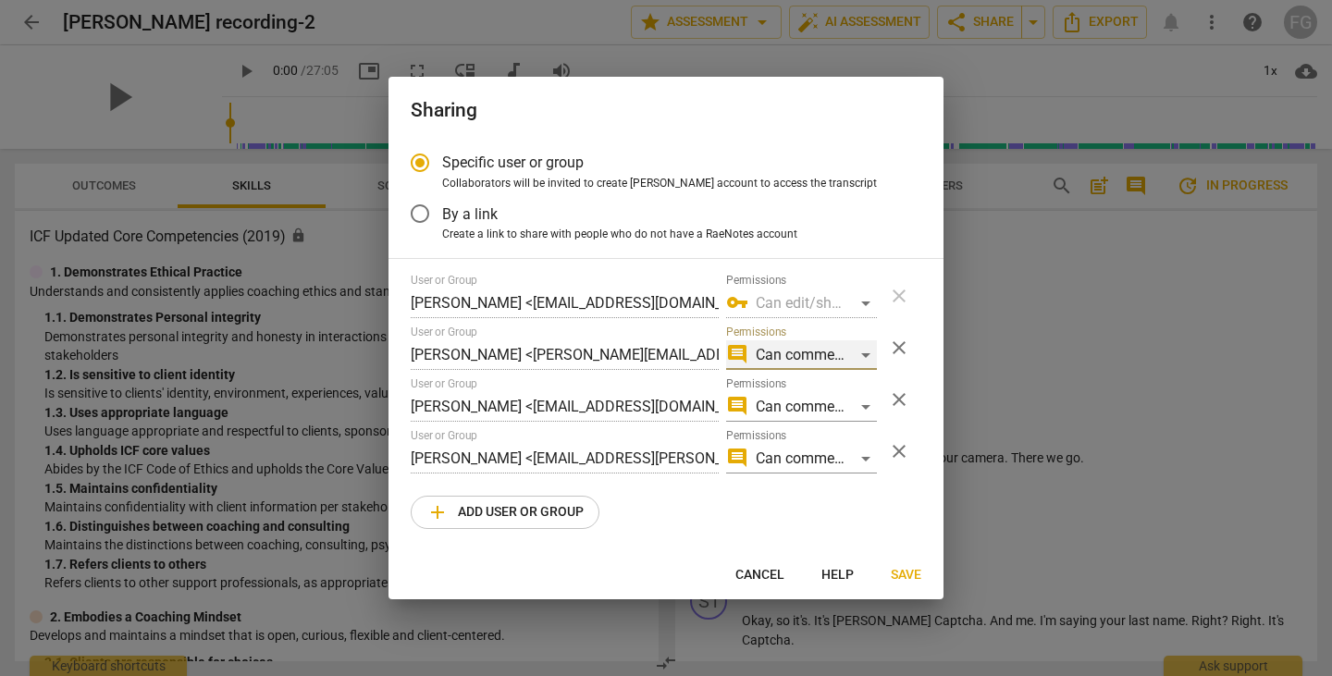
click at [799, 356] on div "comment Can comment" at bounding box center [801, 355] width 151 height 30
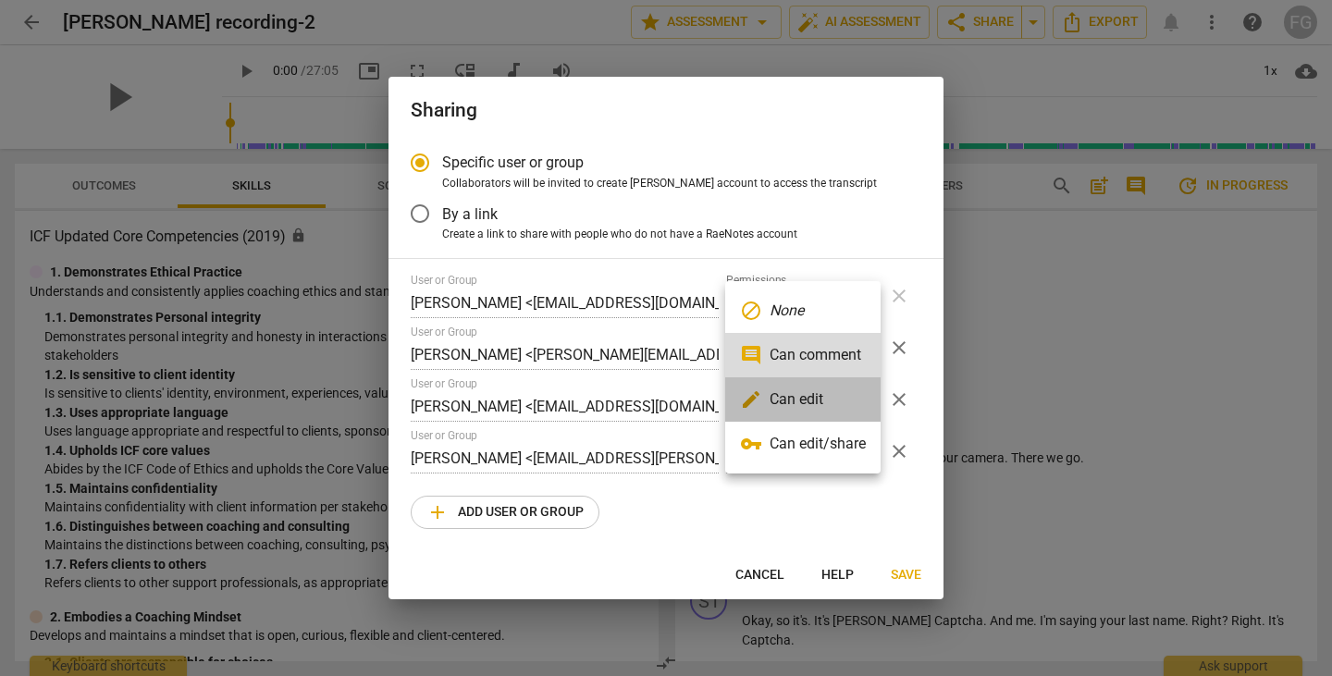
click at [801, 408] on li "edit Can edit" at bounding box center [802, 399] width 155 height 44
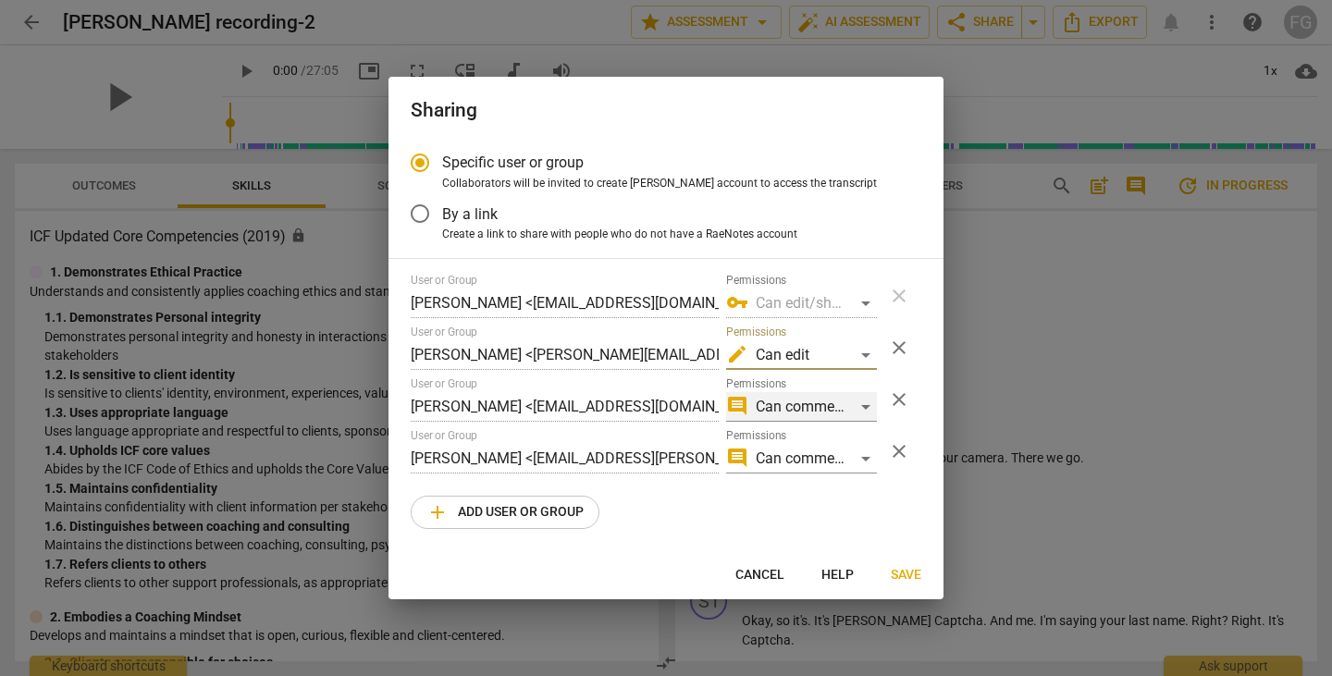
click at [797, 405] on div "comment Can comment" at bounding box center [801, 407] width 151 height 30
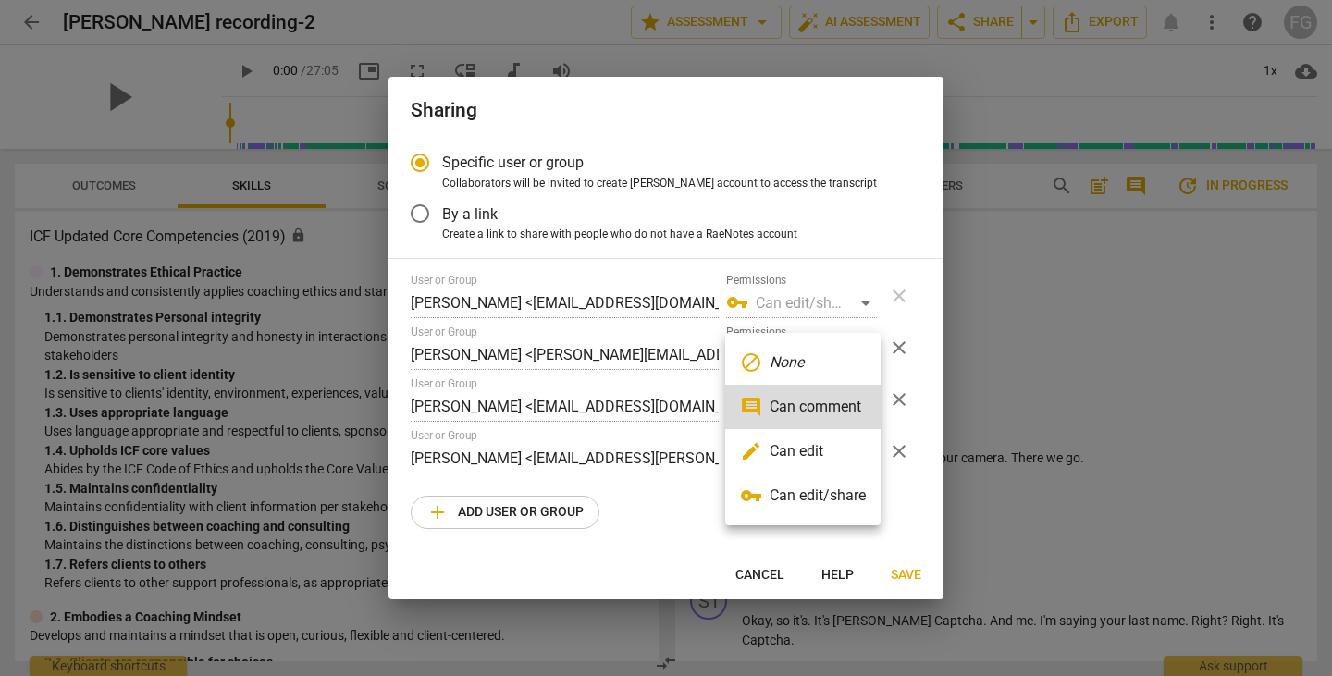
click at [793, 443] on li "edit Can edit" at bounding box center [802, 451] width 155 height 44
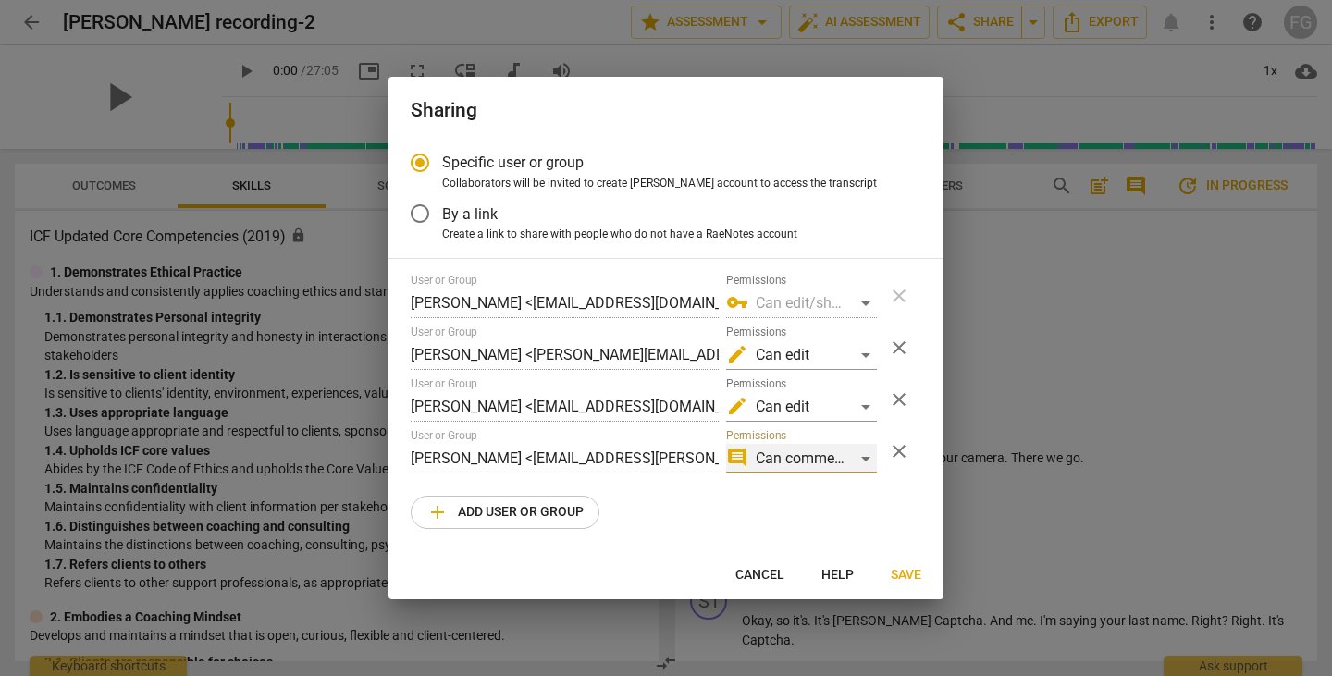
click at [797, 452] on div "comment Can comment" at bounding box center [801, 459] width 151 height 30
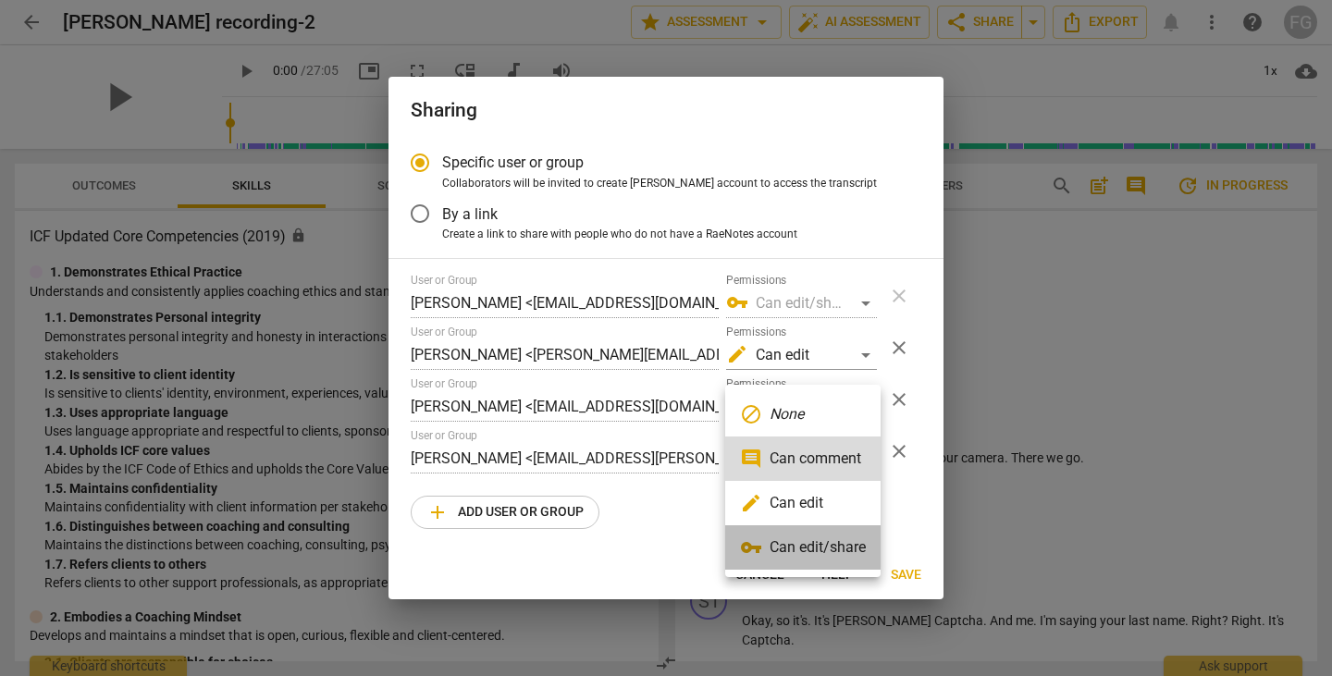
click at [794, 525] on li "vpn_key Can edit/share" at bounding box center [802, 547] width 155 height 44
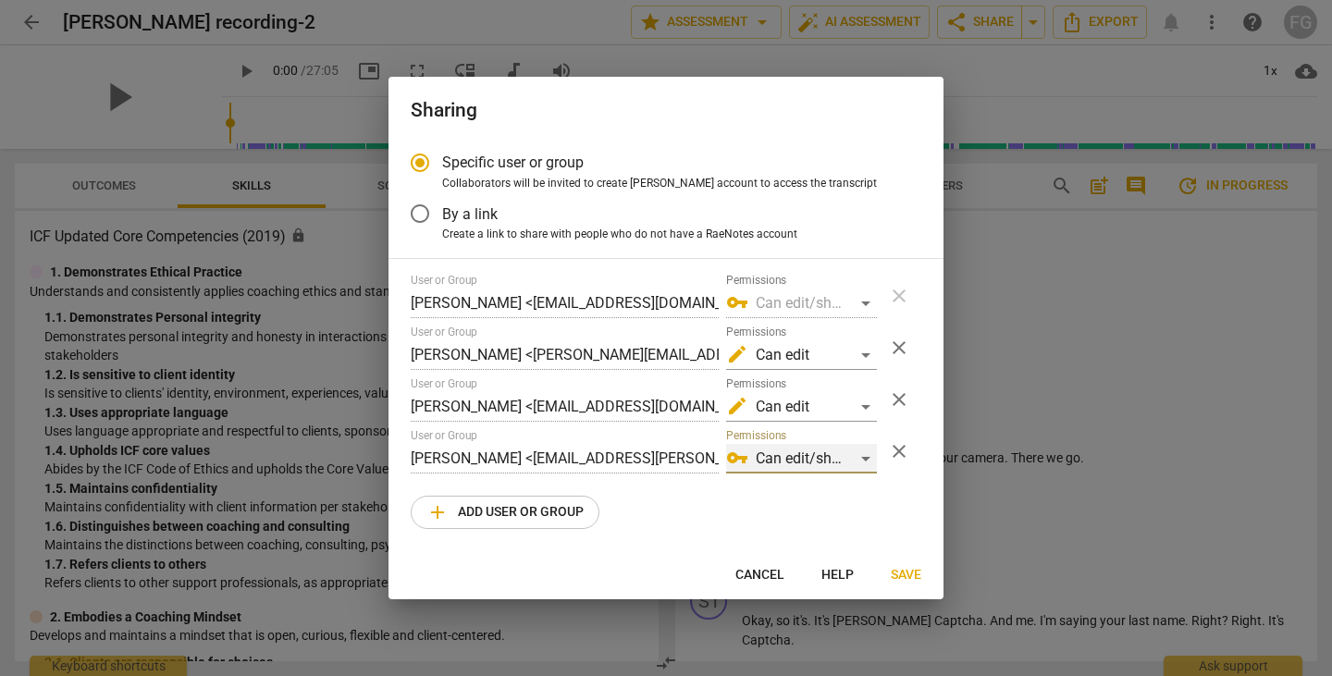
click at [795, 466] on div "vpn_key Can edit/share" at bounding box center [801, 459] width 151 height 30
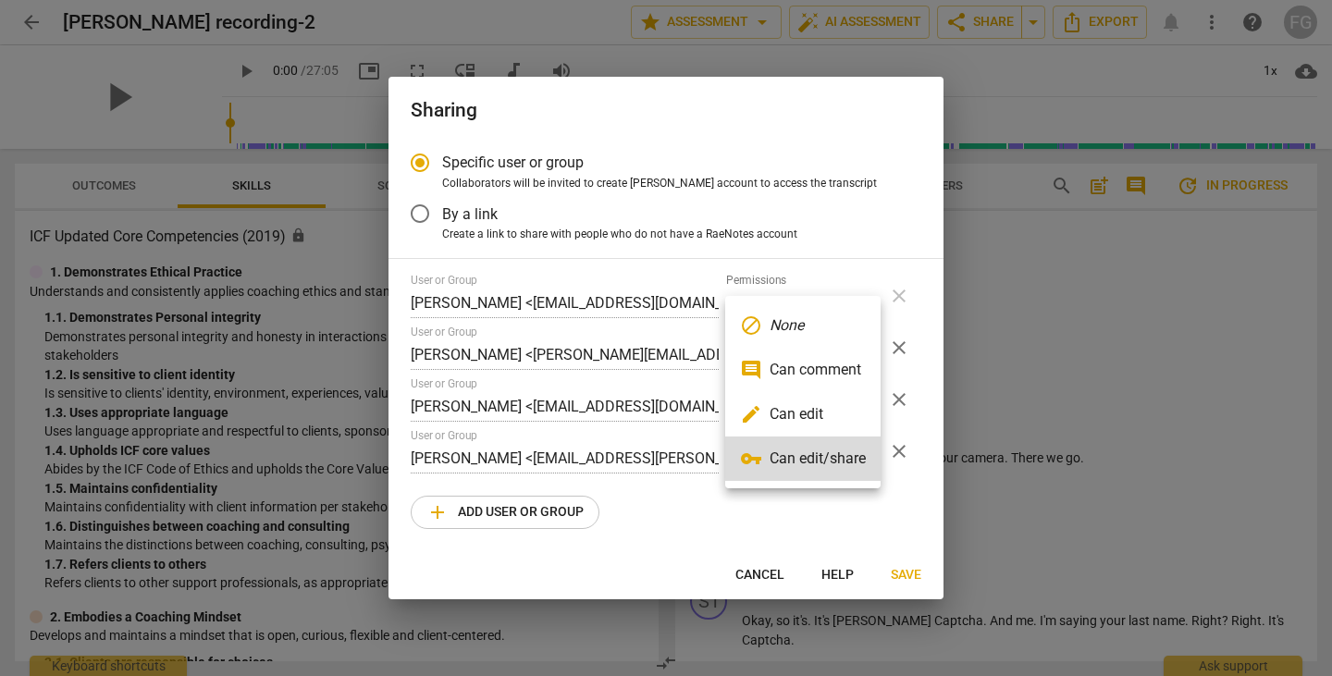
click at [793, 387] on li "comment Can comment" at bounding box center [802, 370] width 155 height 44
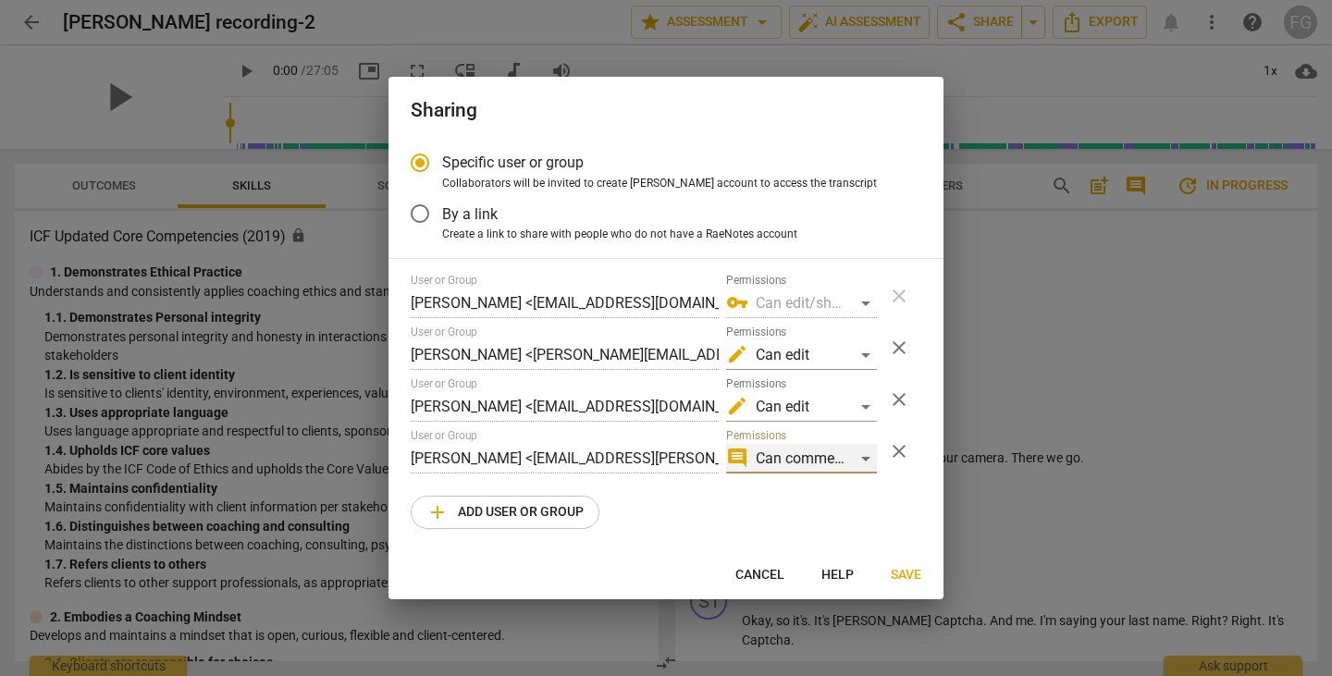
click at [806, 449] on div "comment Can comment" at bounding box center [801, 459] width 151 height 30
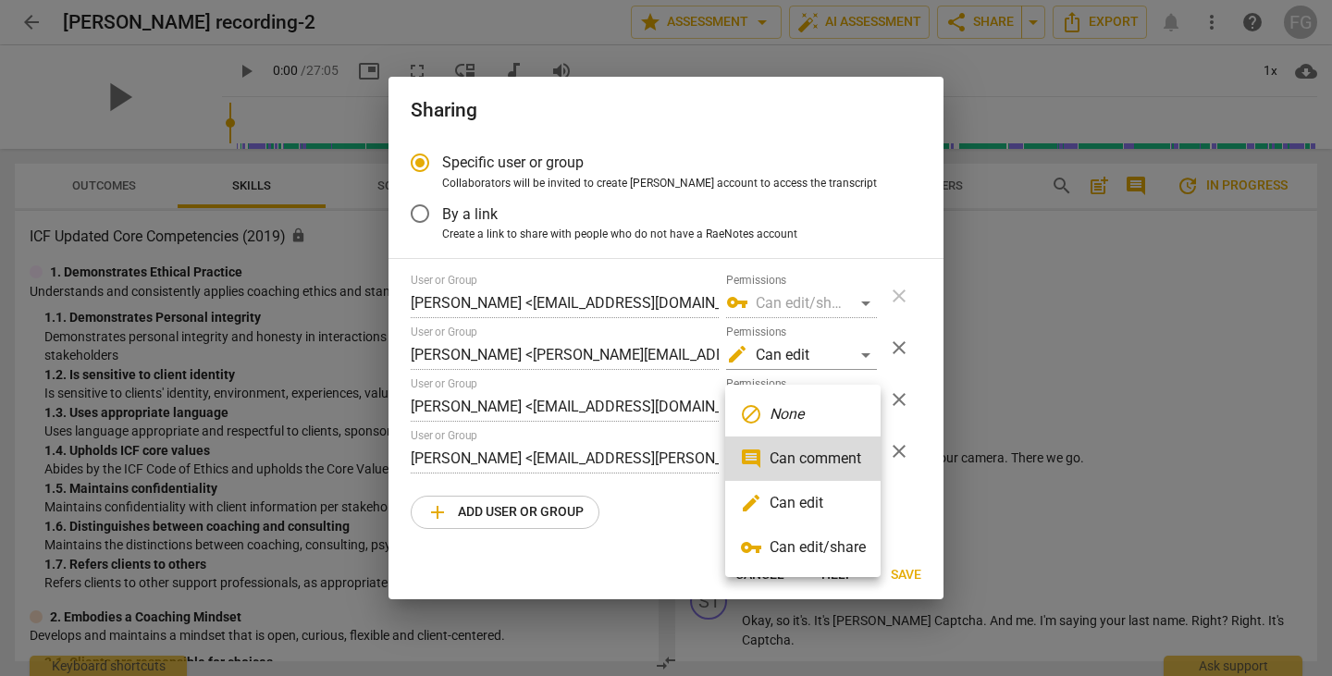
click at [790, 500] on li "edit Can edit" at bounding box center [802, 503] width 155 height 44
radio input "false"
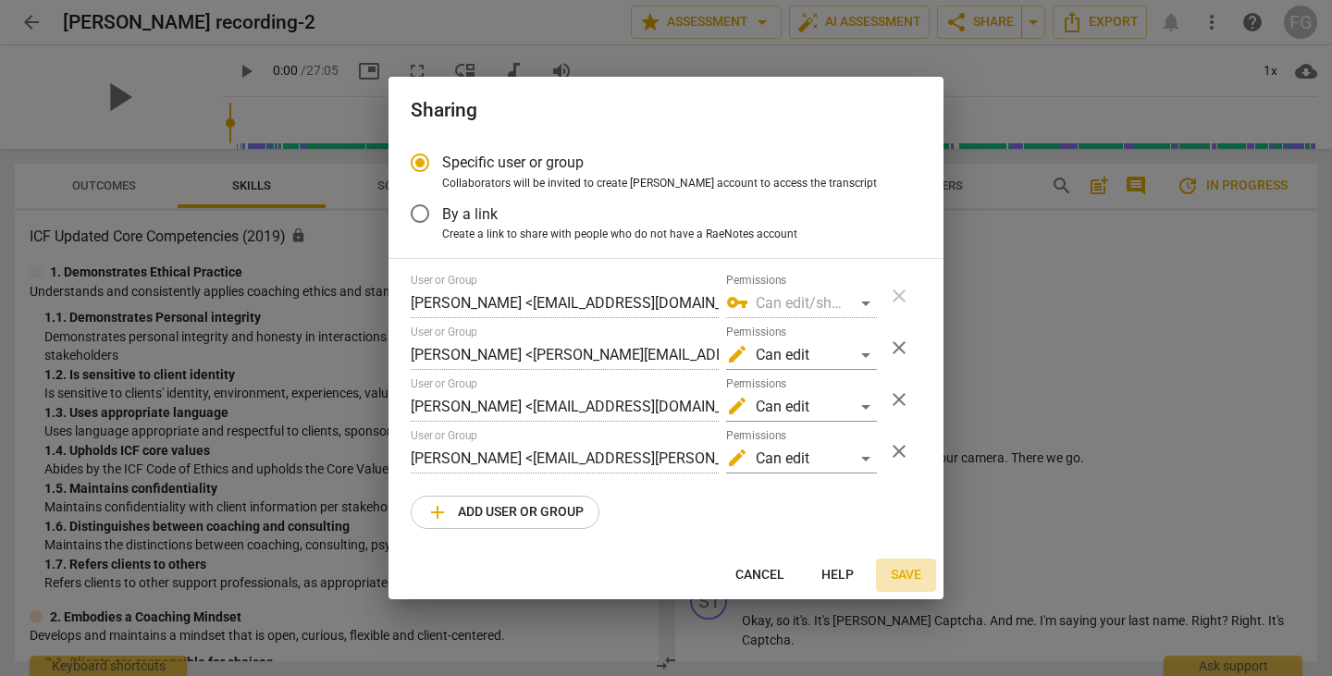
click at [889, 575] on button "Save" at bounding box center [906, 575] width 60 height 33
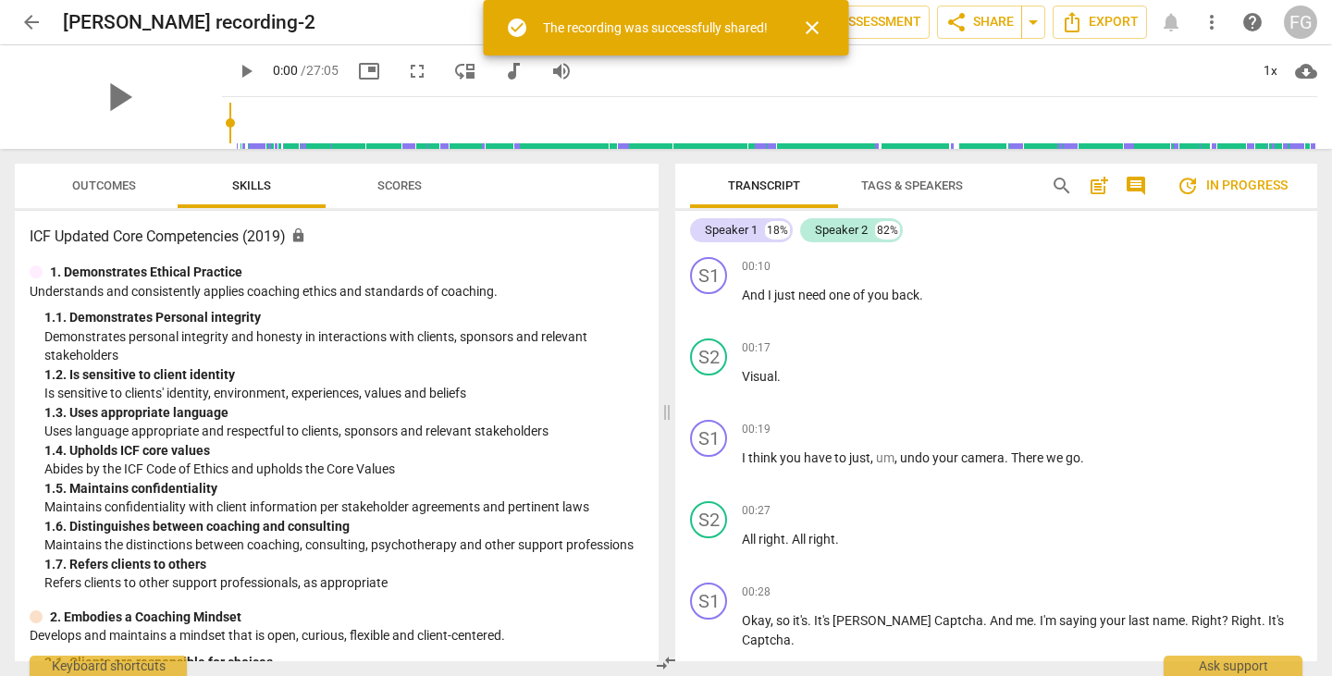
click at [816, 28] on span "close" at bounding box center [812, 28] width 22 height 22
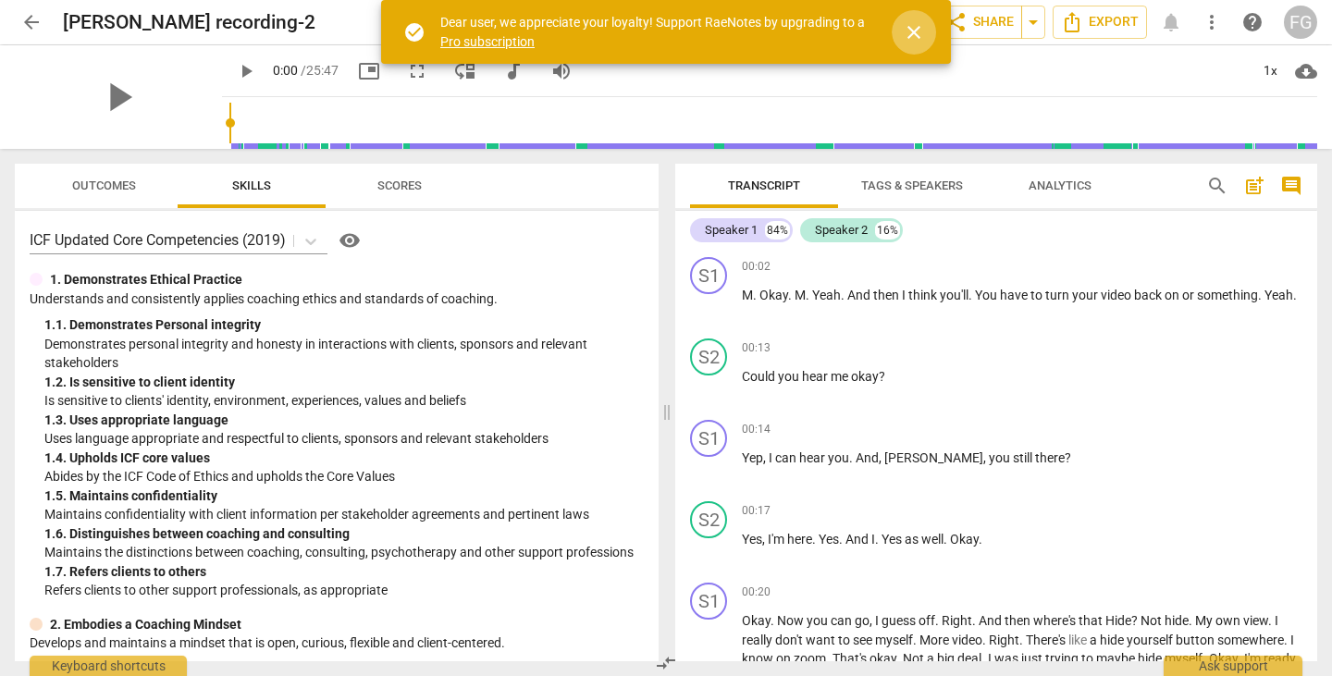
click at [923, 33] on span "close" at bounding box center [914, 32] width 22 height 22
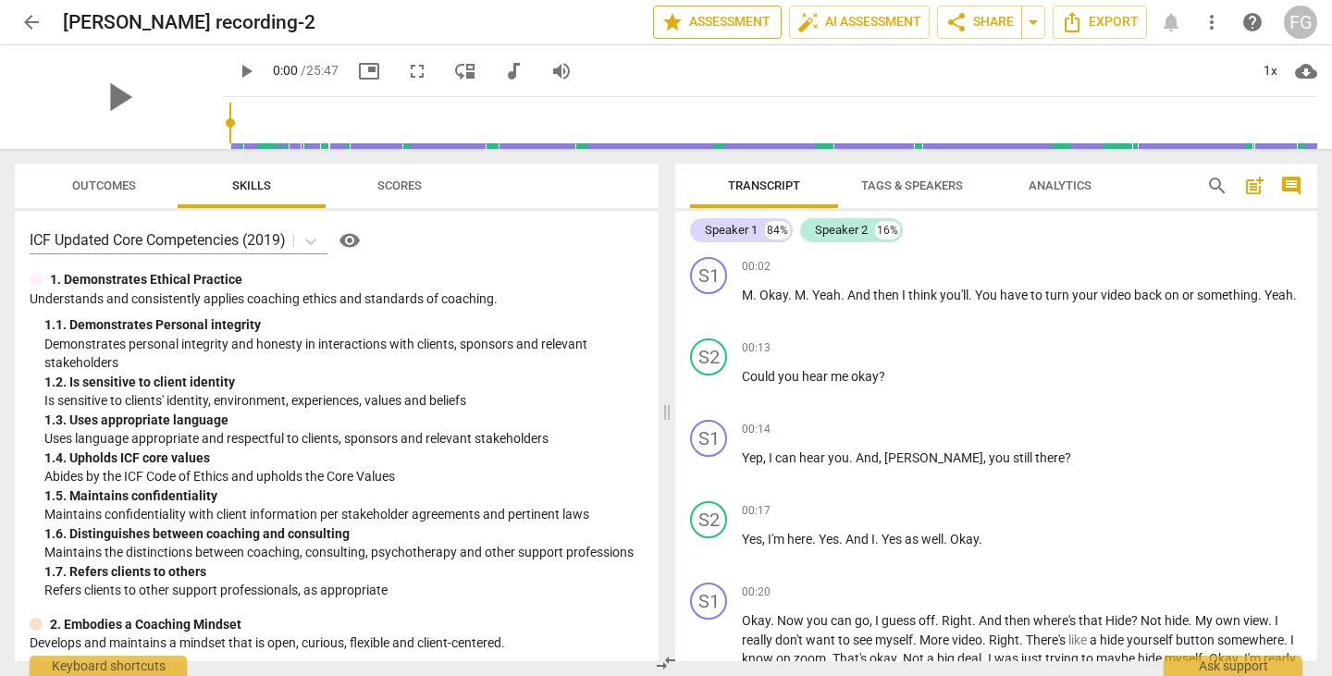
click at [718, 23] on span "star Assessment" at bounding box center [717, 22] width 112 height 22
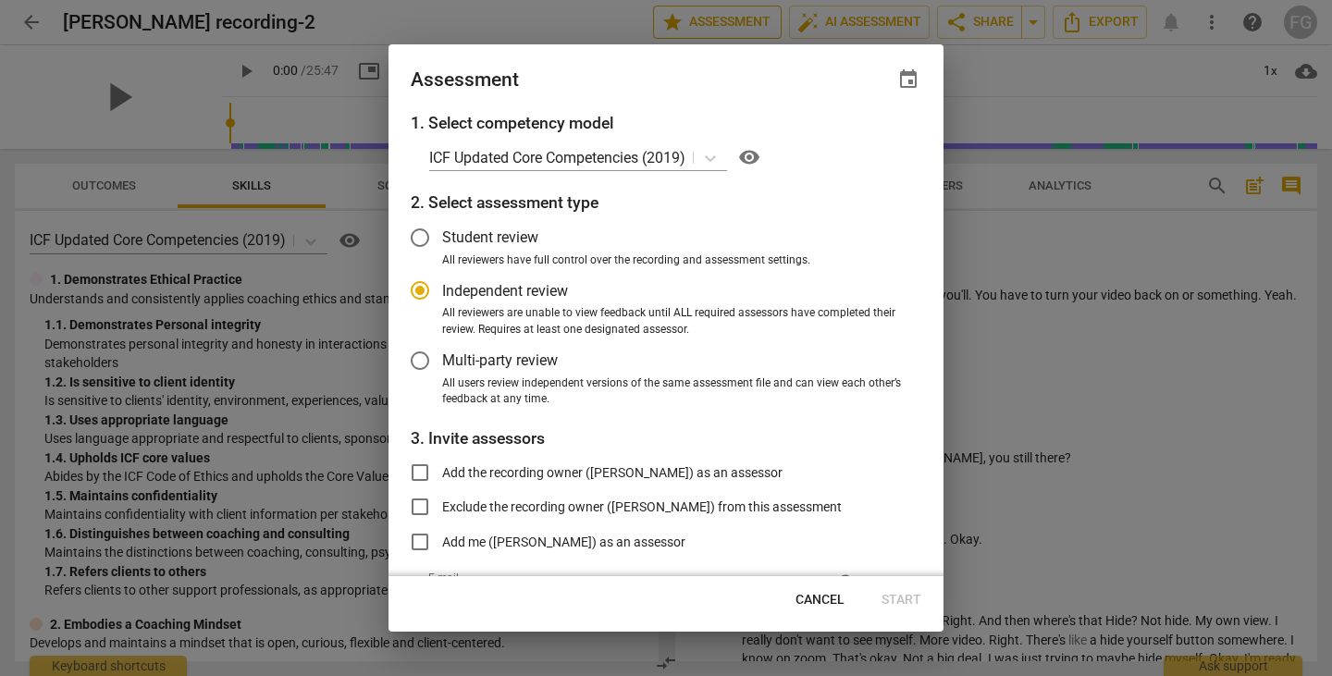
radio input "false"
click at [454, 364] on span "Multi-party review" at bounding box center [500, 360] width 116 height 21
click at [442, 364] on input "Multi-party review" at bounding box center [420, 360] width 44 height 44
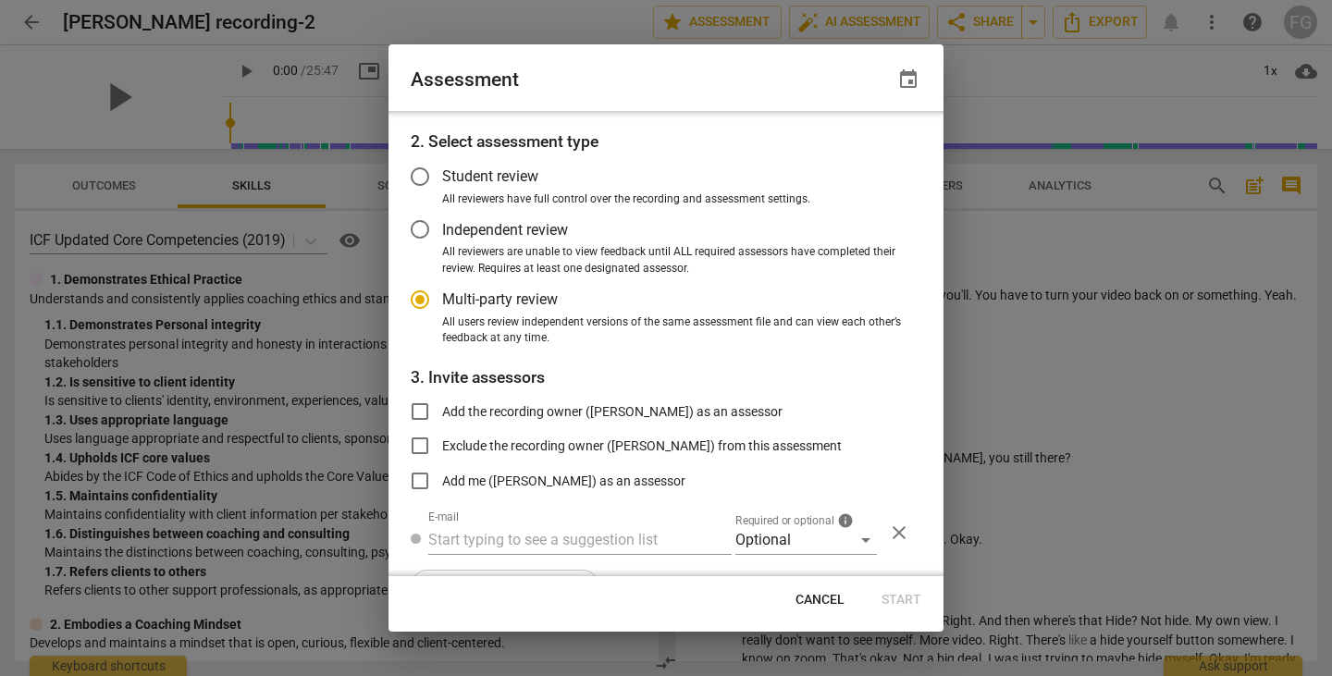
radio input "false"
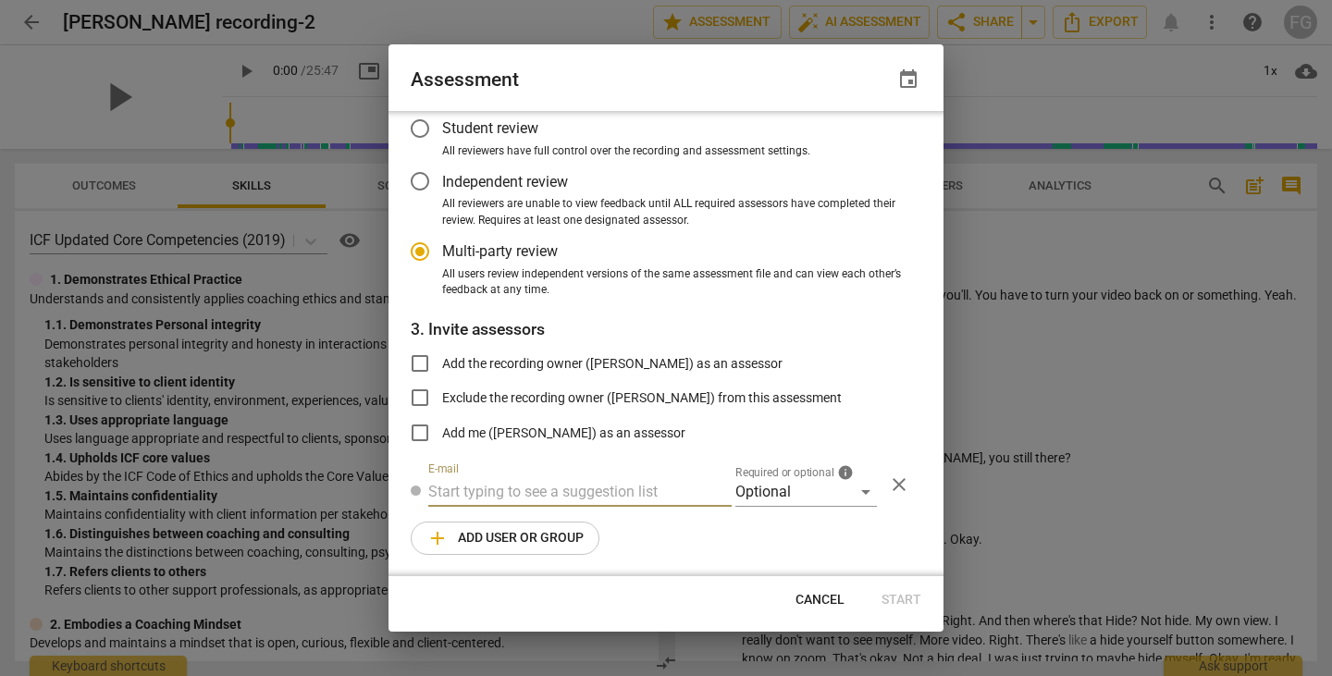
click at [507, 495] on input "text" at bounding box center [579, 492] width 303 height 30
paste input "[EMAIL_ADDRESS][DOMAIN_NAME]"
type input "[EMAIL_ADDRESS][DOMAIN_NAME]"
click at [766, 488] on div "Optional" at bounding box center [805, 492] width 141 height 30
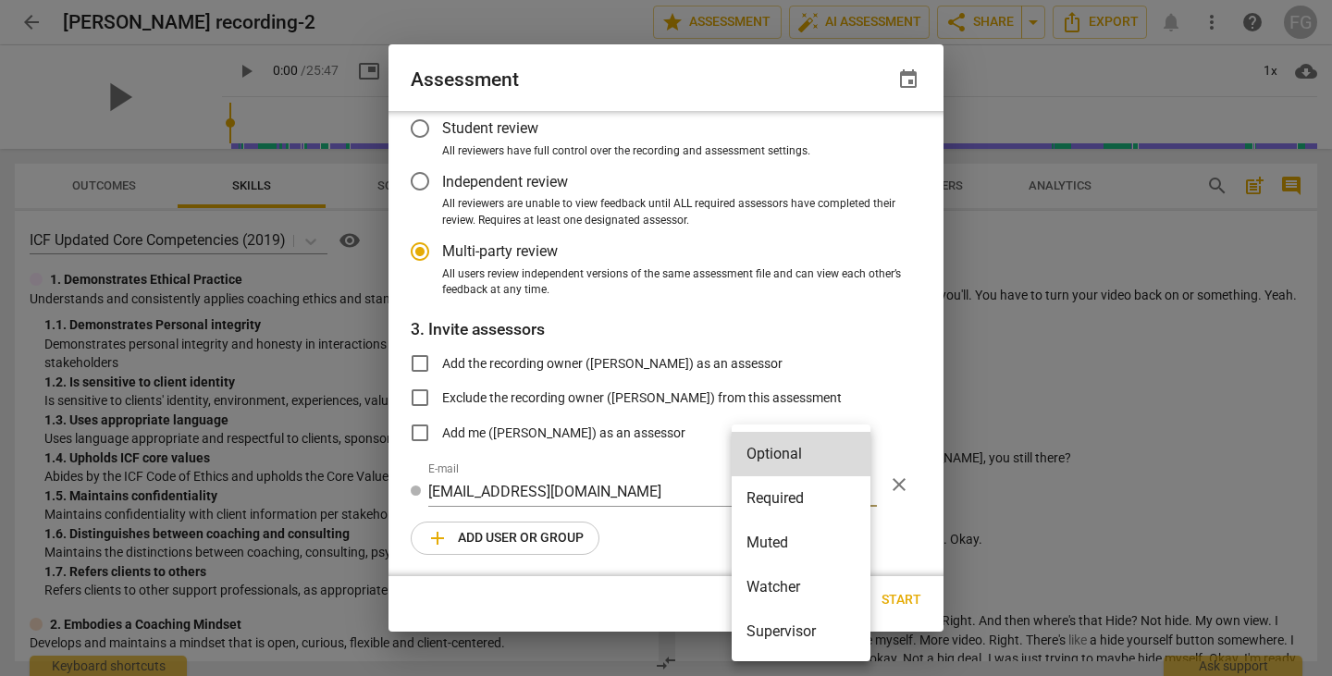
click at [771, 488] on li "Required" at bounding box center [800, 498] width 139 height 44
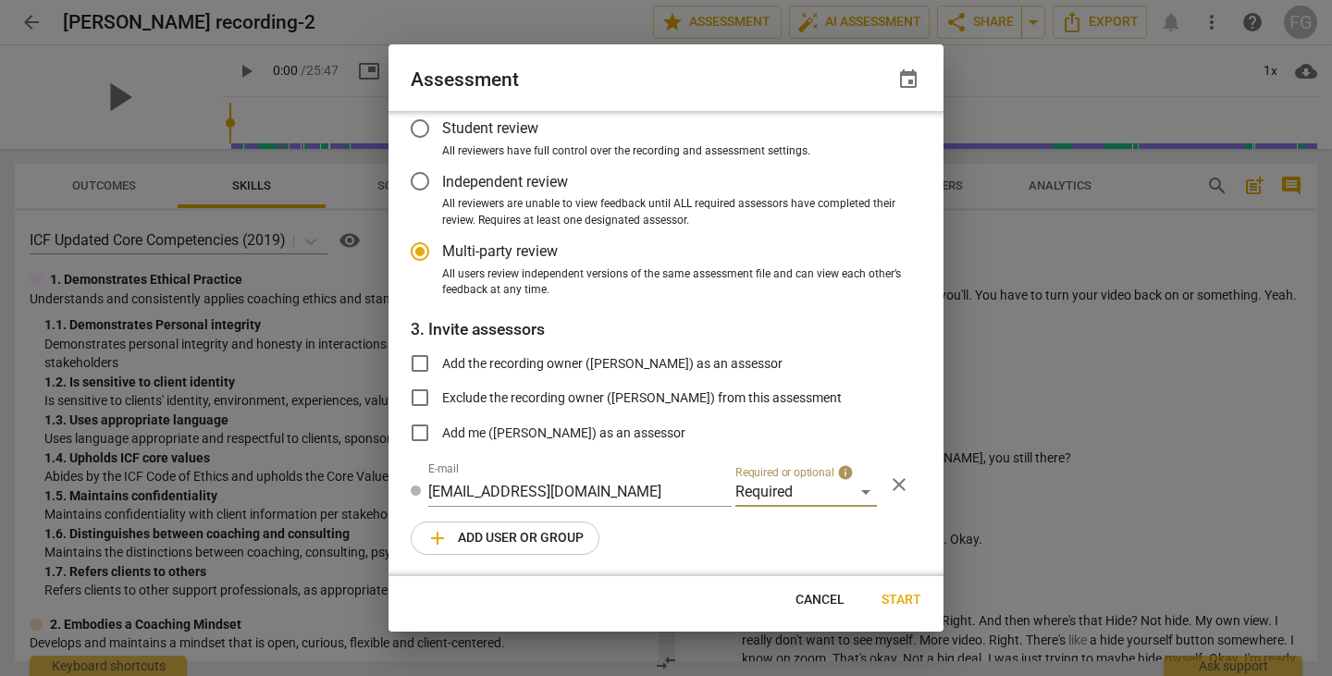
click at [547, 541] on span "add Add user or group" at bounding box center [504, 538] width 157 height 22
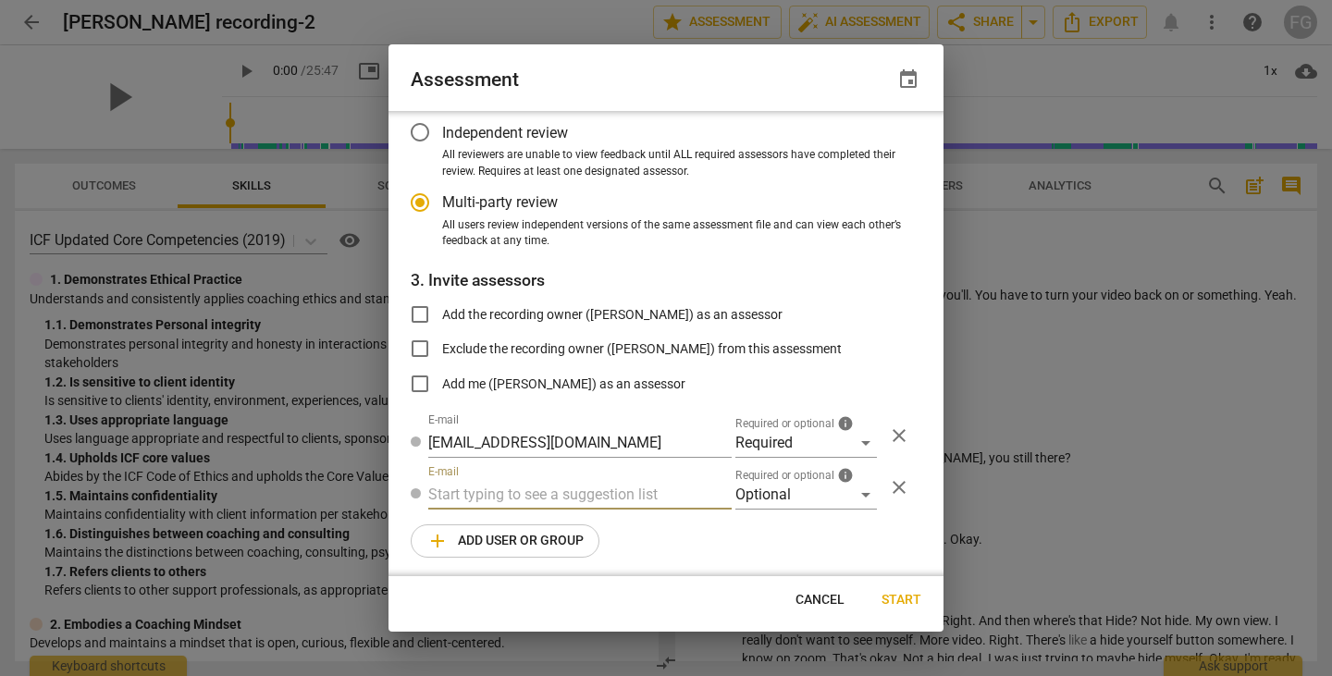
radio input "false"
click at [557, 494] on input "text" at bounding box center [579, 492] width 303 height 30
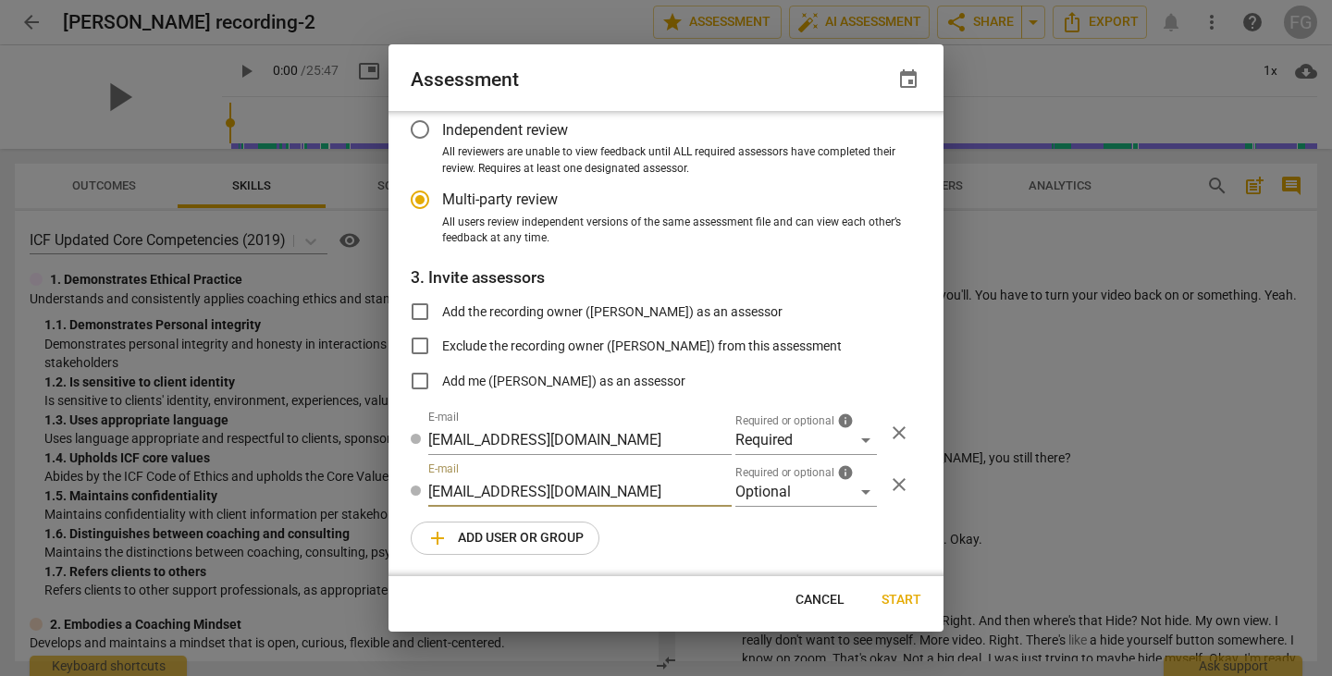
type input "[EMAIL_ADDRESS][DOMAIN_NAME]"
click at [511, 535] on span "add Add user or group" at bounding box center [504, 538] width 157 height 22
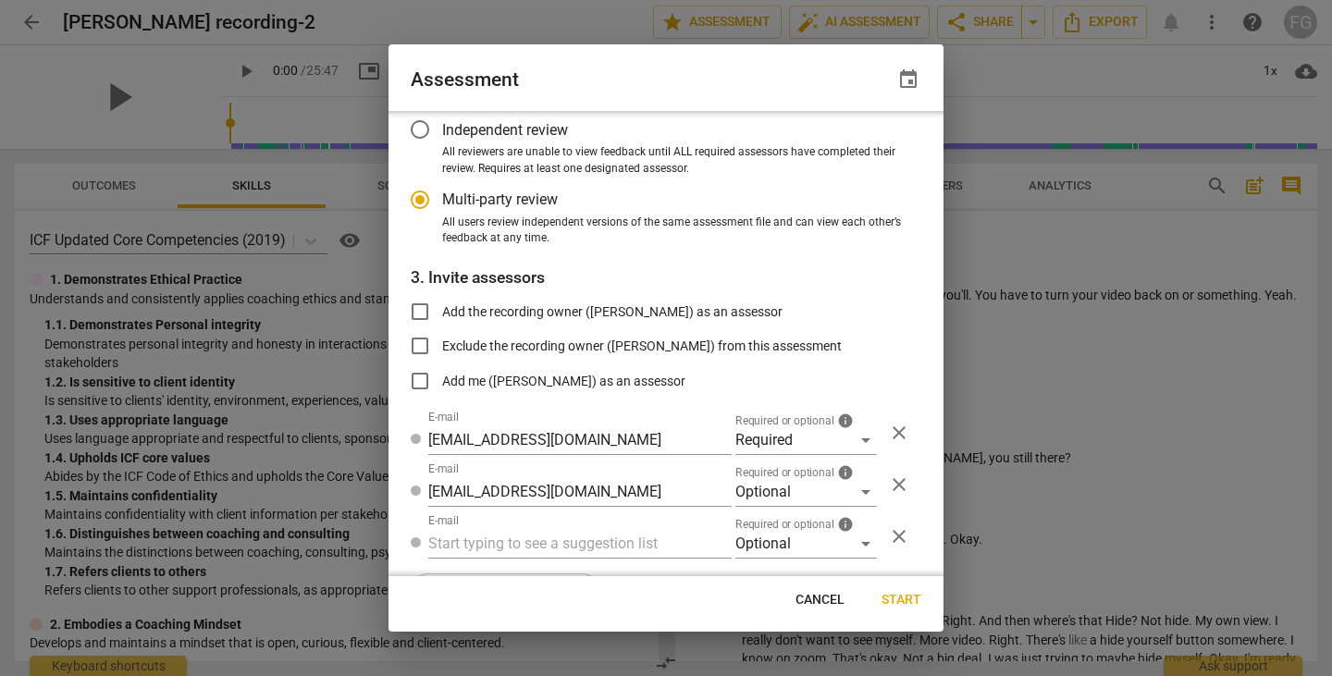
radio input "false"
click at [670, 541] on input "text" at bounding box center [579, 544] width 303 height 30
paste input "[EMAIL_ADDRESS][PERSON_NAME][DOMAIN_NAME]"
type input "[EMAIL_ADDRESS][PERSON_NAME][DOMAIN_NAME]"
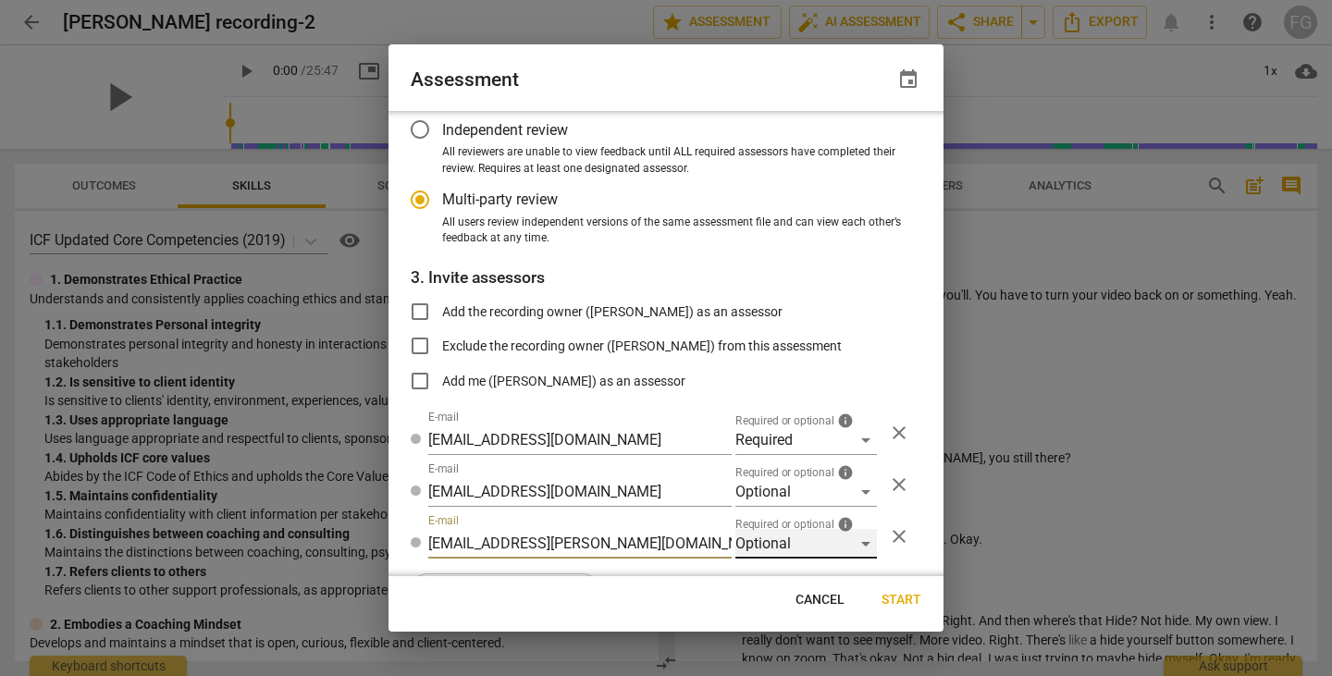
click at [790, 555] on div "Optional" at bounding box center [805, 544] width 141 height 30
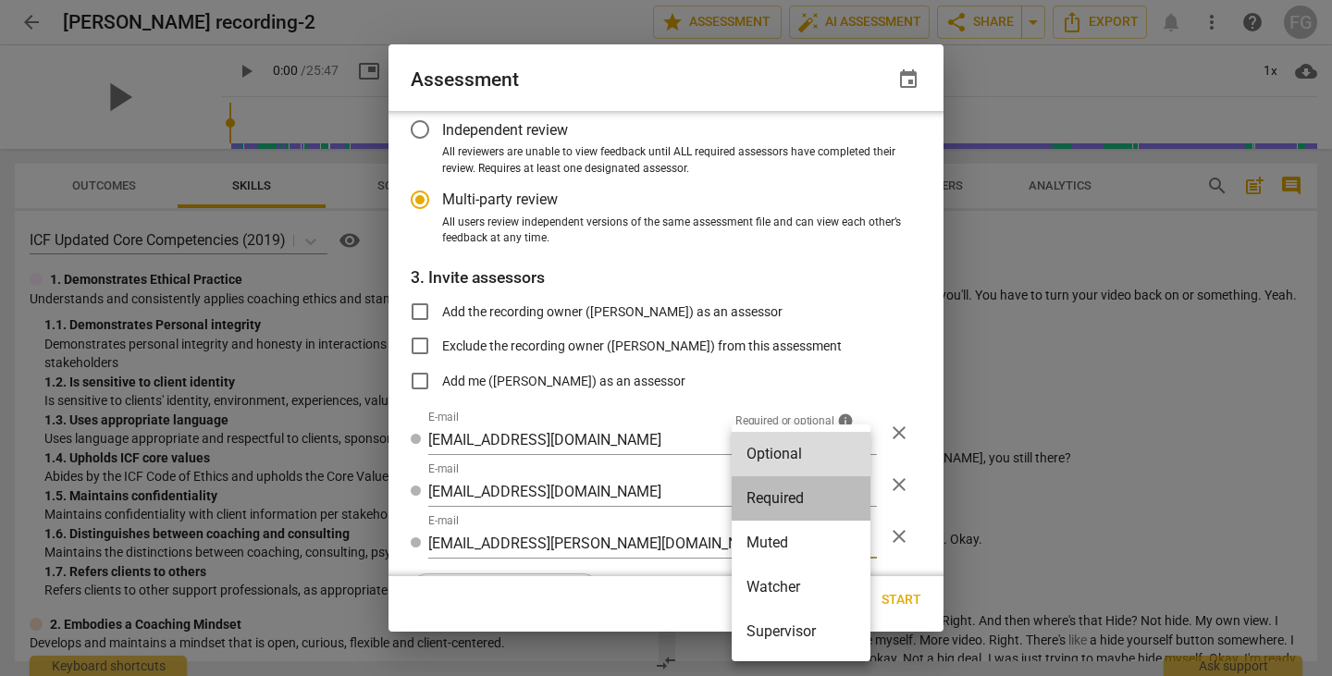
click at [783, 510] on li "Required" at bounding box center [800, 498] width 139 height 44
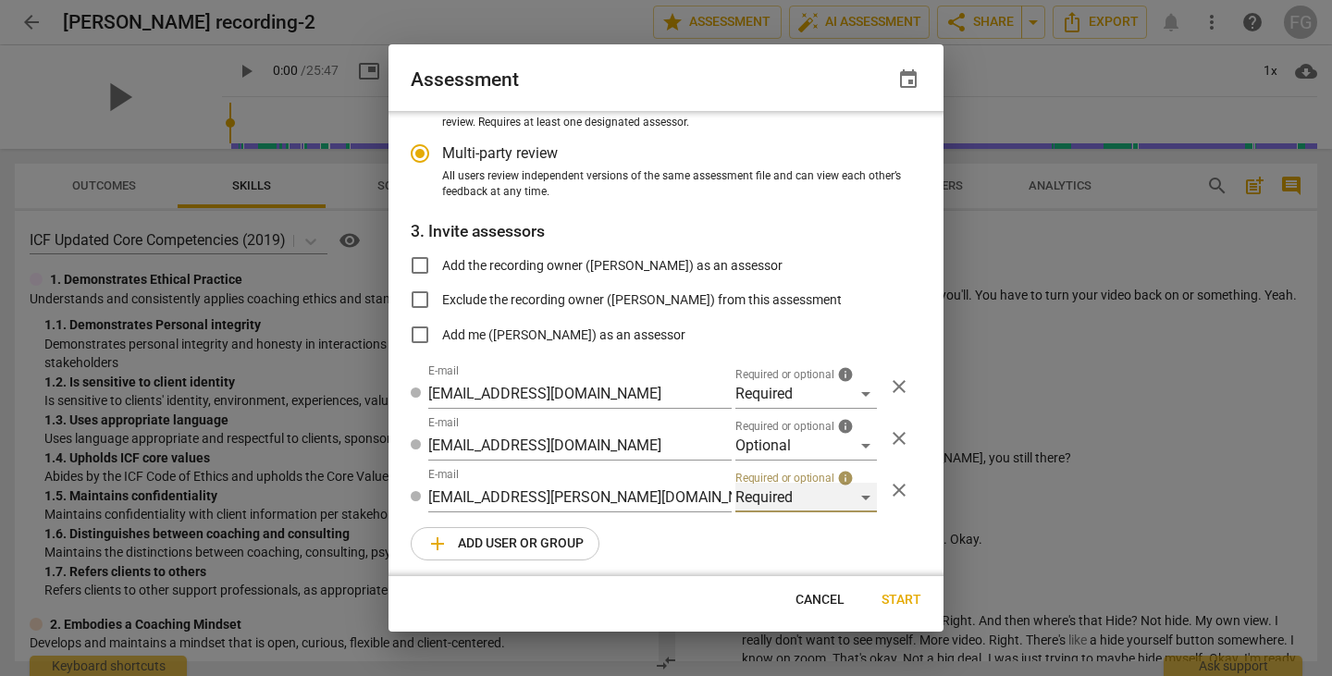
scroll to position [213, 0]
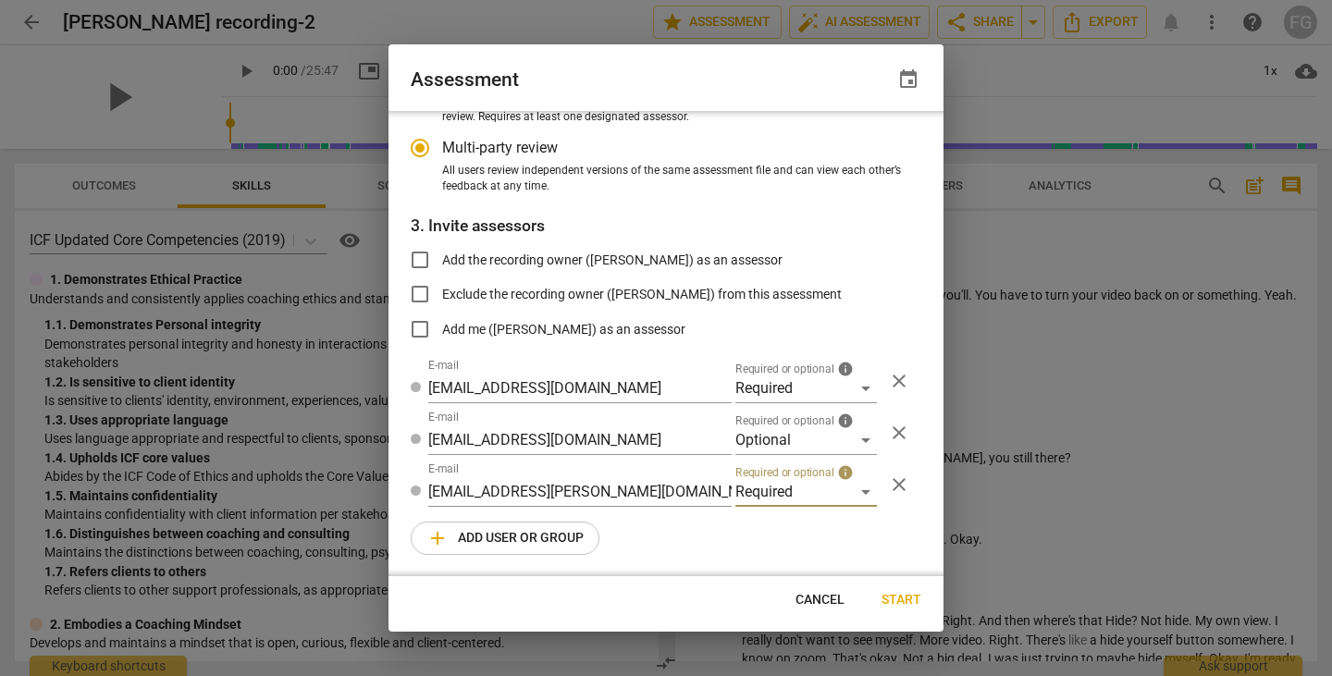
click at [532, 540] on span "add Add user or group" at bounding box center [504, 538] width 157 height 22
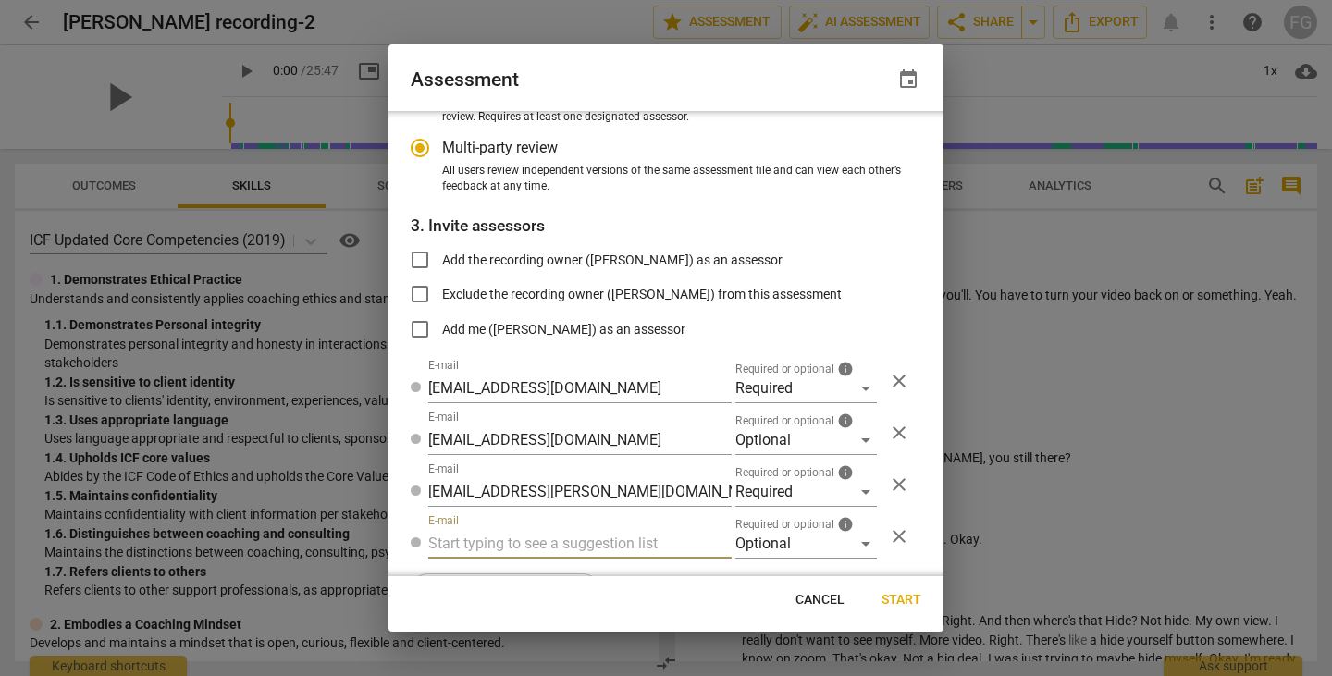
radio input "false"
click at [547, 540] on input "text" at bounding box center [579, 544] width 303 height 30
type input "fgaillour@gmail.com"
click at [746, 538] on div "Optional" at bounding box center [805, 544] width 141 height 30
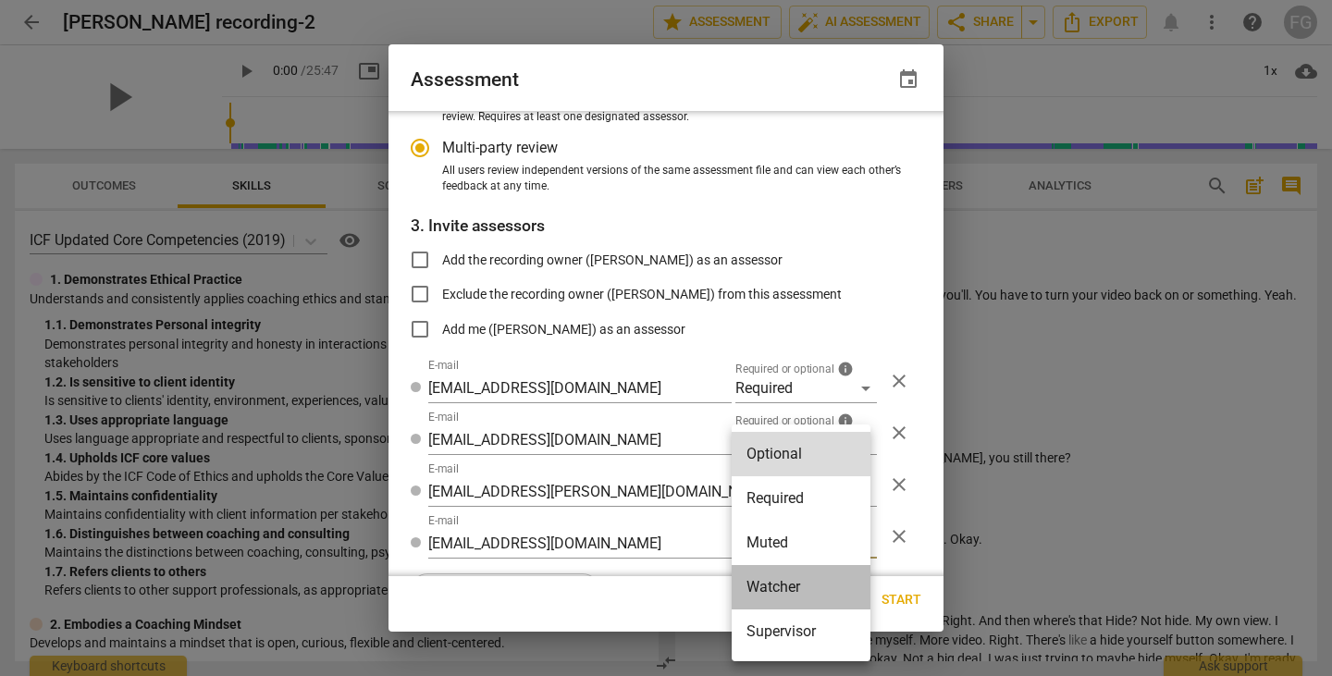
click at [782, 596] on li "Watcher" at bounding box center [800, 587] width 139 height 44
radio input "false"
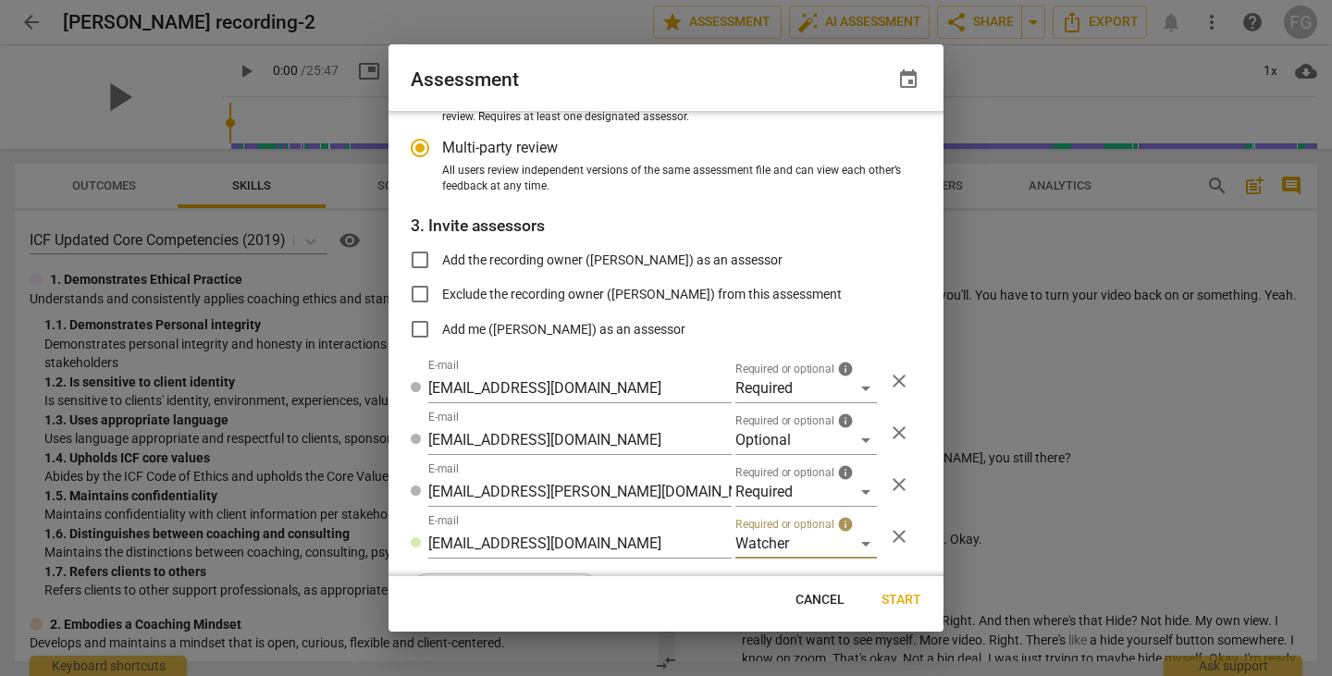
click at [897, 602] on span "Start" at bounding box center [901, 600] width 40 height 18
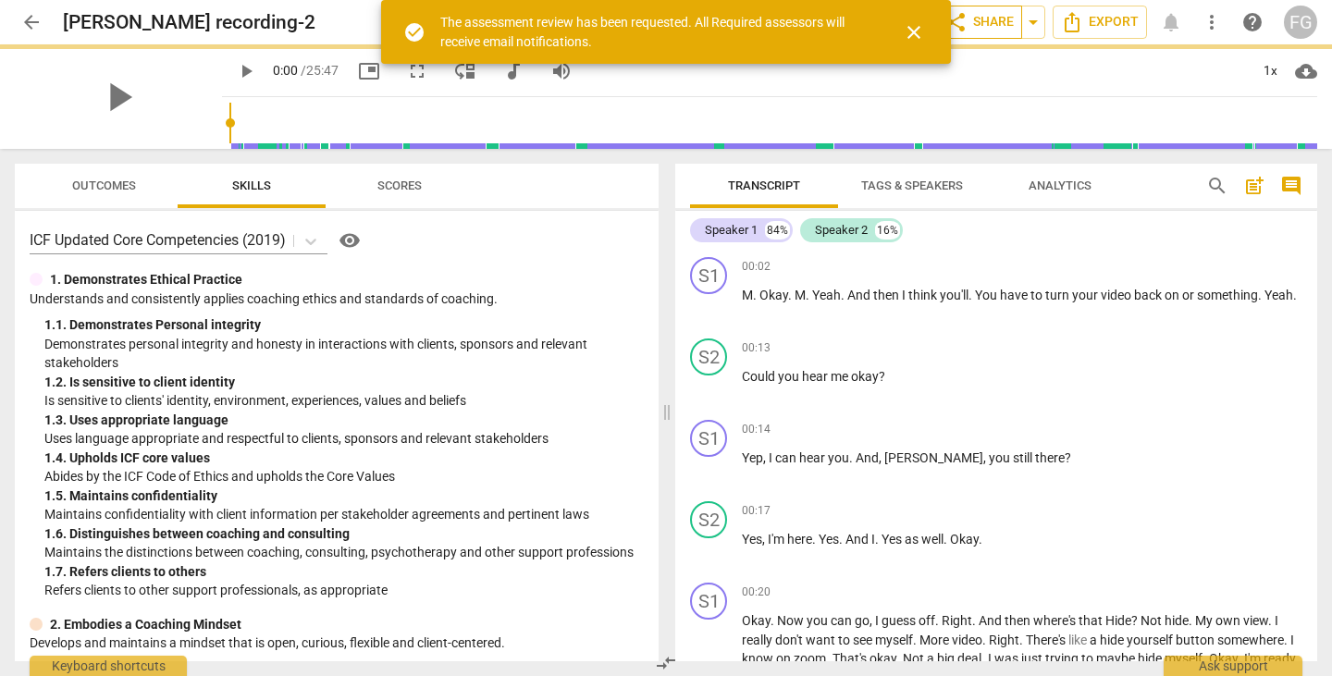
click at [978, 24] on span "share Share" at bounding box center [979, 22] width 68 height 22
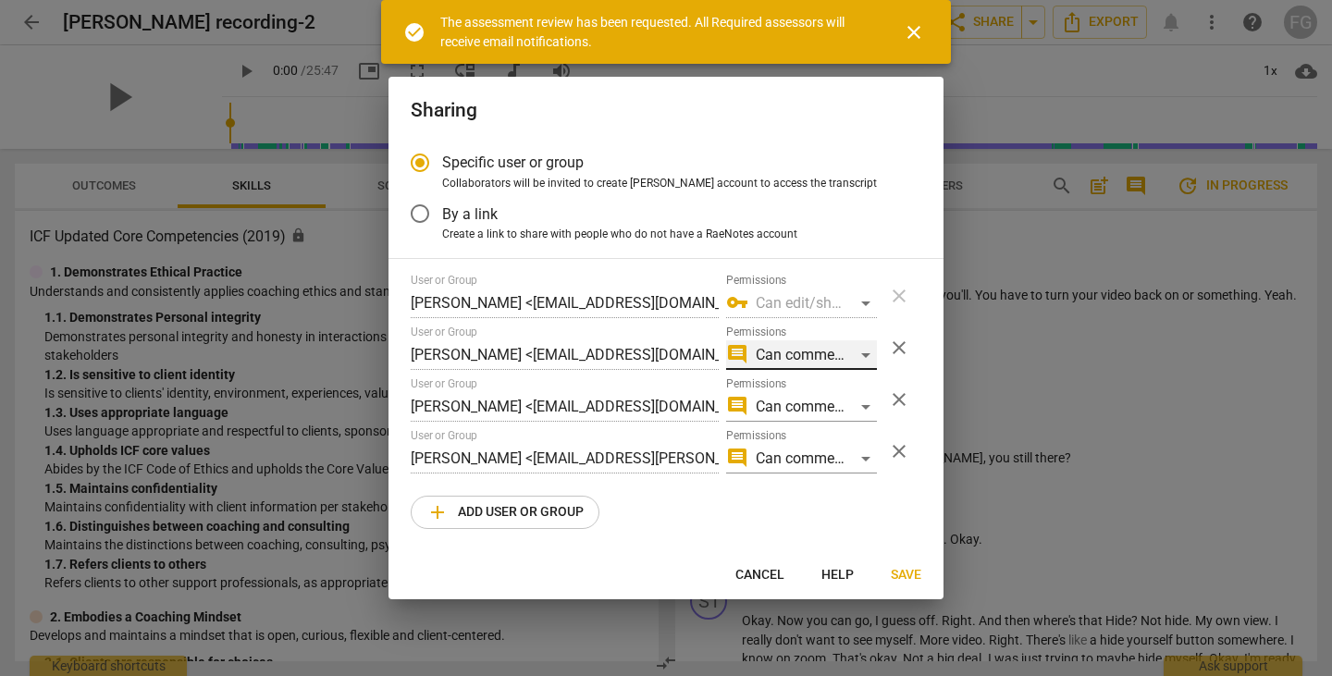
click at [817, 343] on div "comment Can comment" at bounding box center [801, 355] width 151 height 30
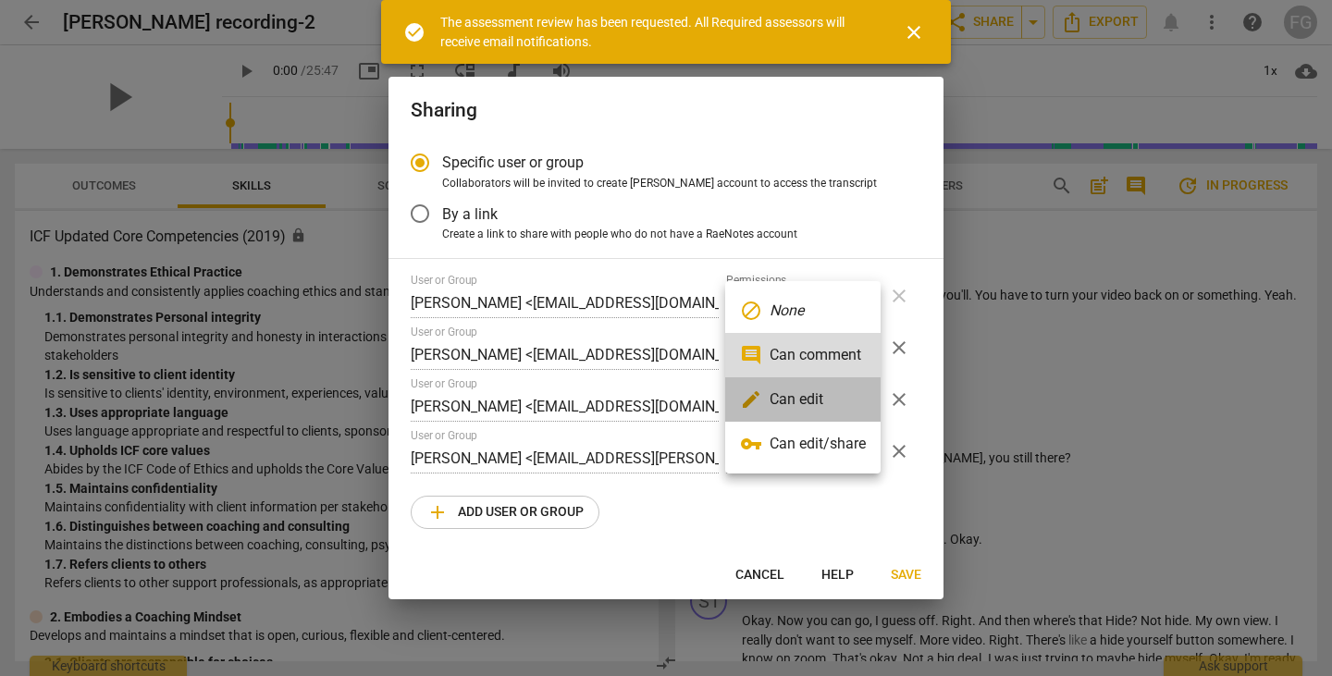
click at [809, 404] on li "edit Can edit" at bounding box center [802, 399] width 155 height 44
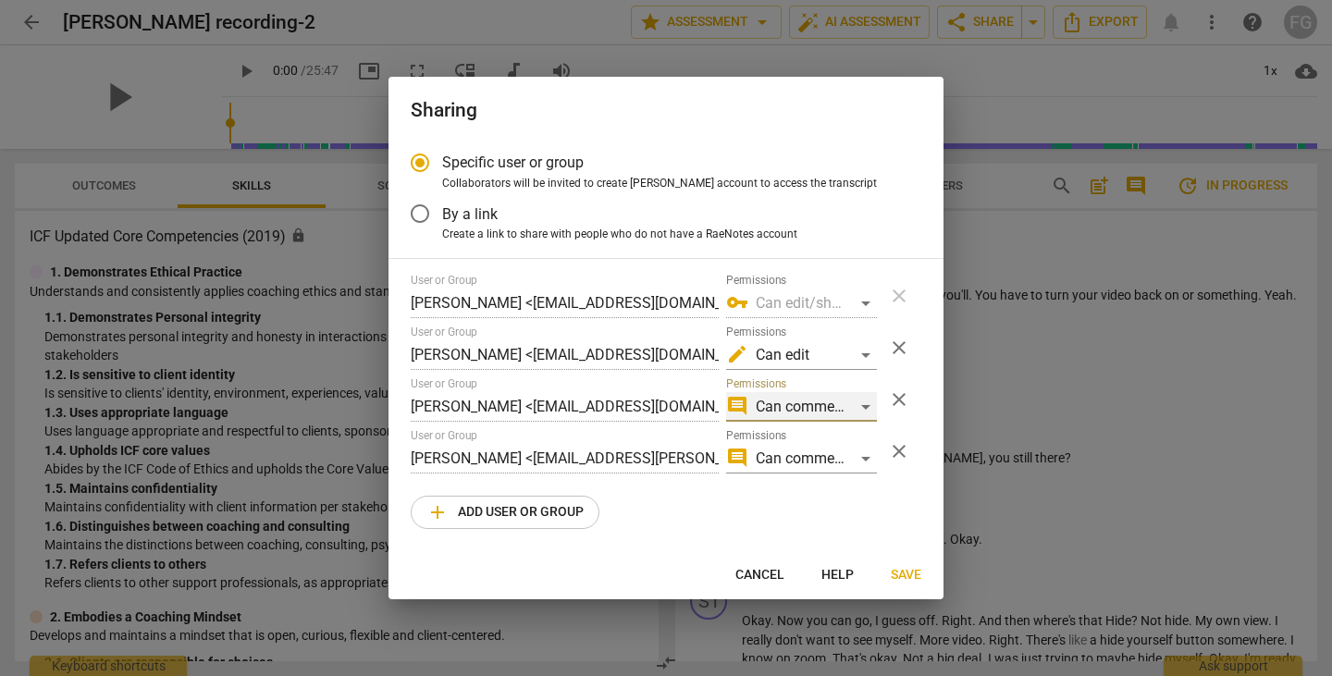
click at [810, 402] on div "comment Can comment" at bounding box center [801, 407] width 151 height 30
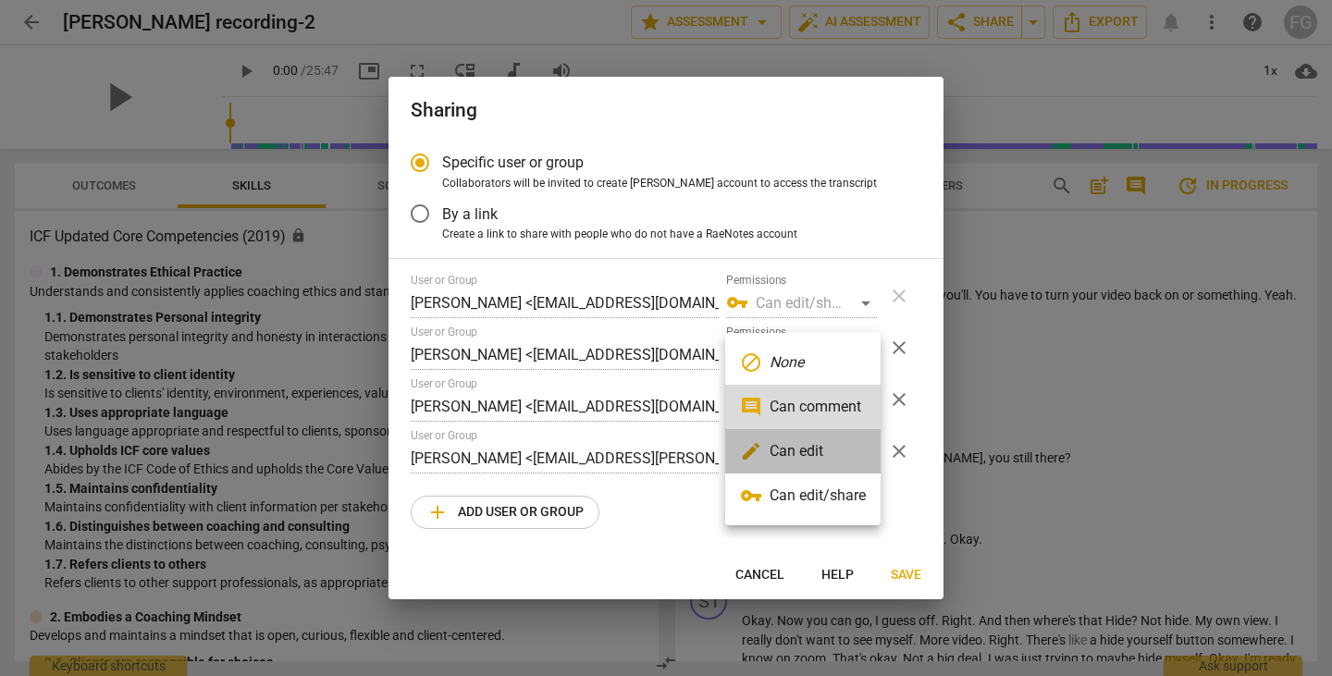
click at [810, 444] on li "edit Can edit" at bounding box center [802, 451] width 155 height 44
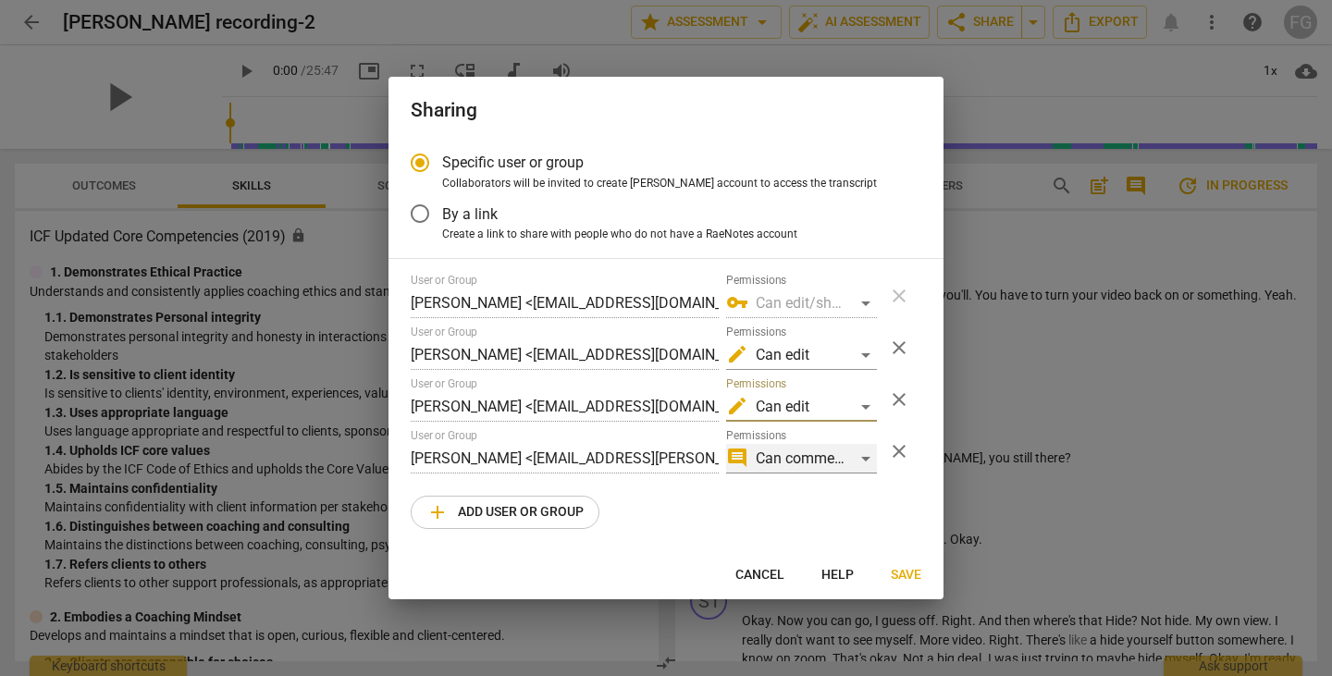
click at [808, 458] on div "comment Can comment" at bounding box center [801, 459] width 151 height 30
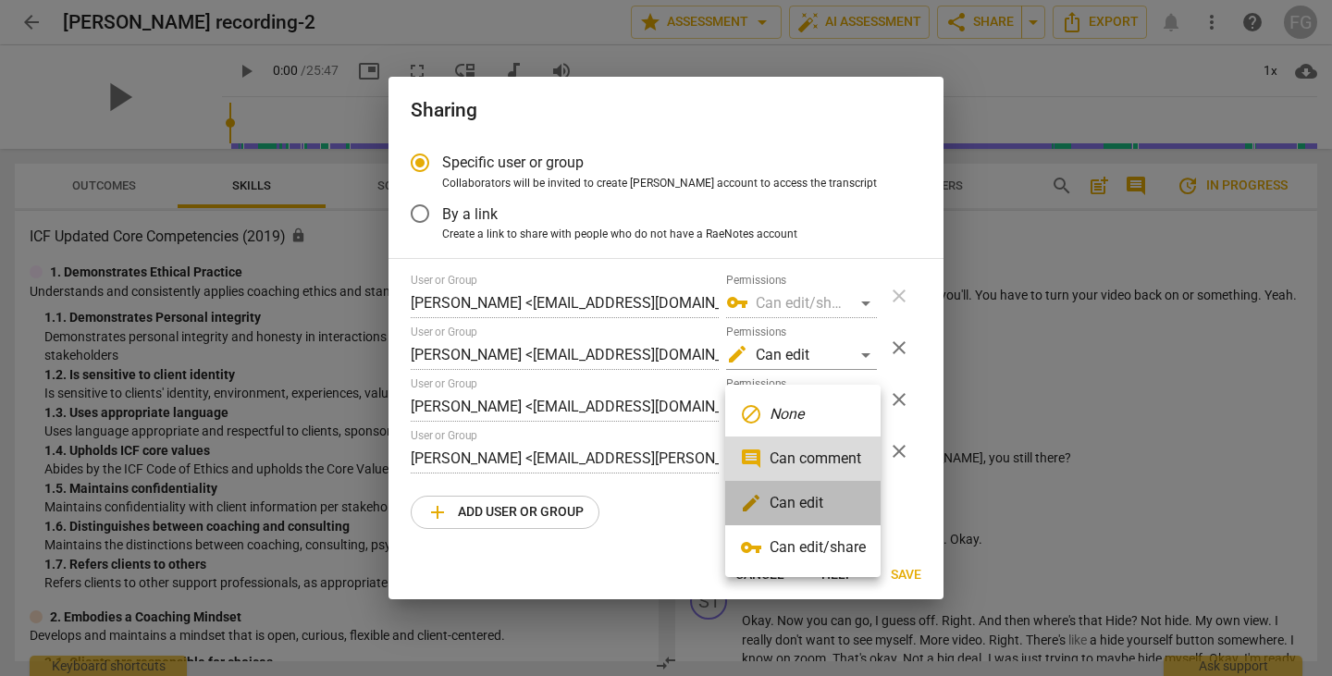
click at [806, 508] on li "edit Can edit" at bounding box center [802, 503] width 155 height 44
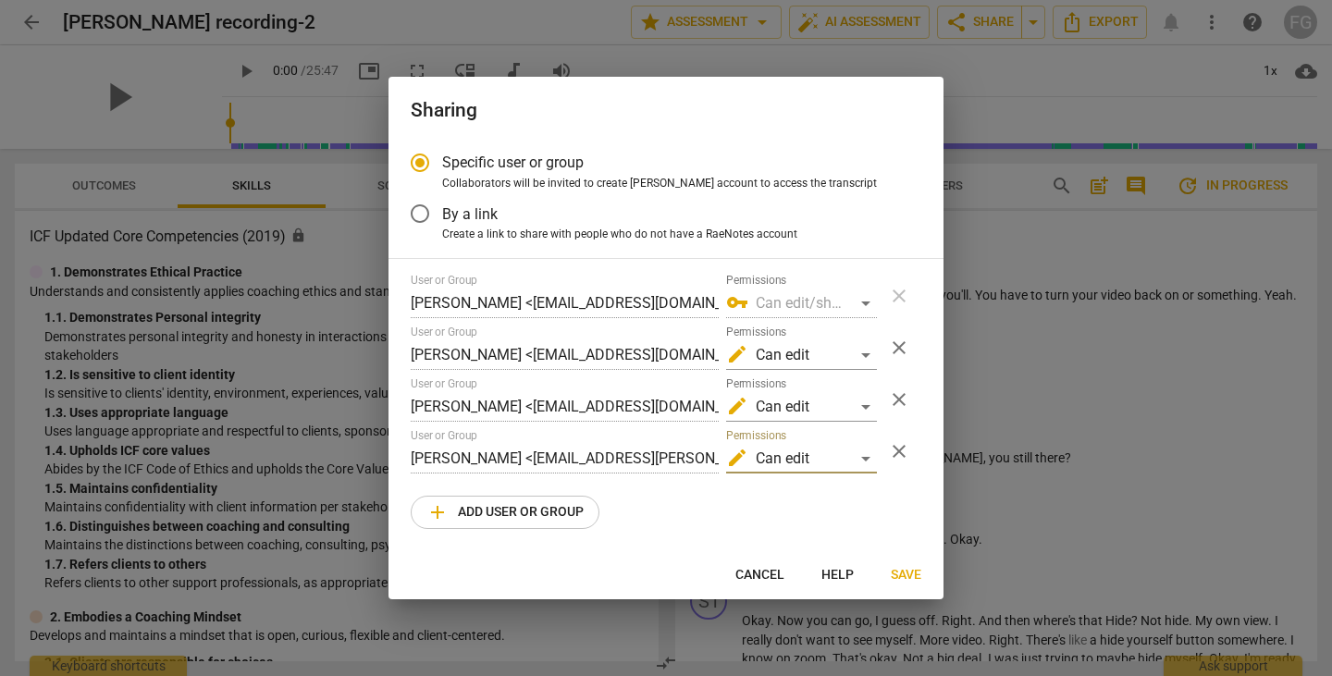
click at [909, 576] on span "Save" at bounding box center [906, 575] width 31 height 18
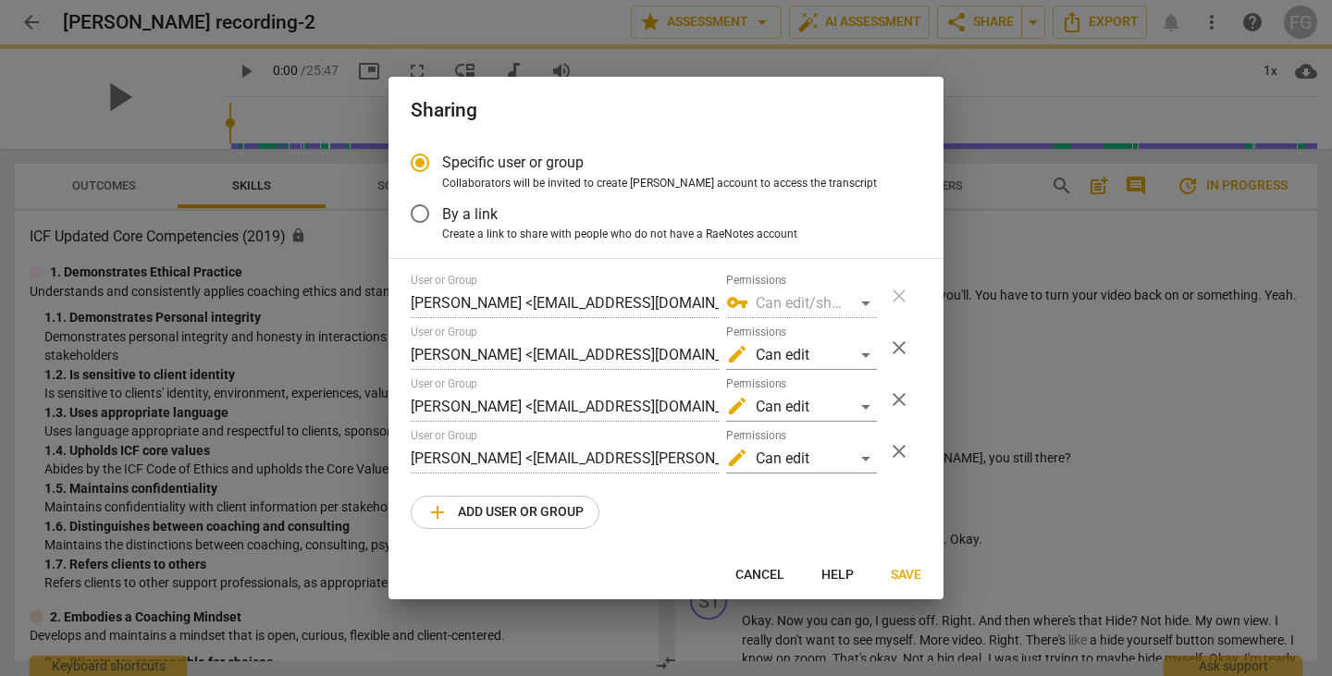
radio input "false"
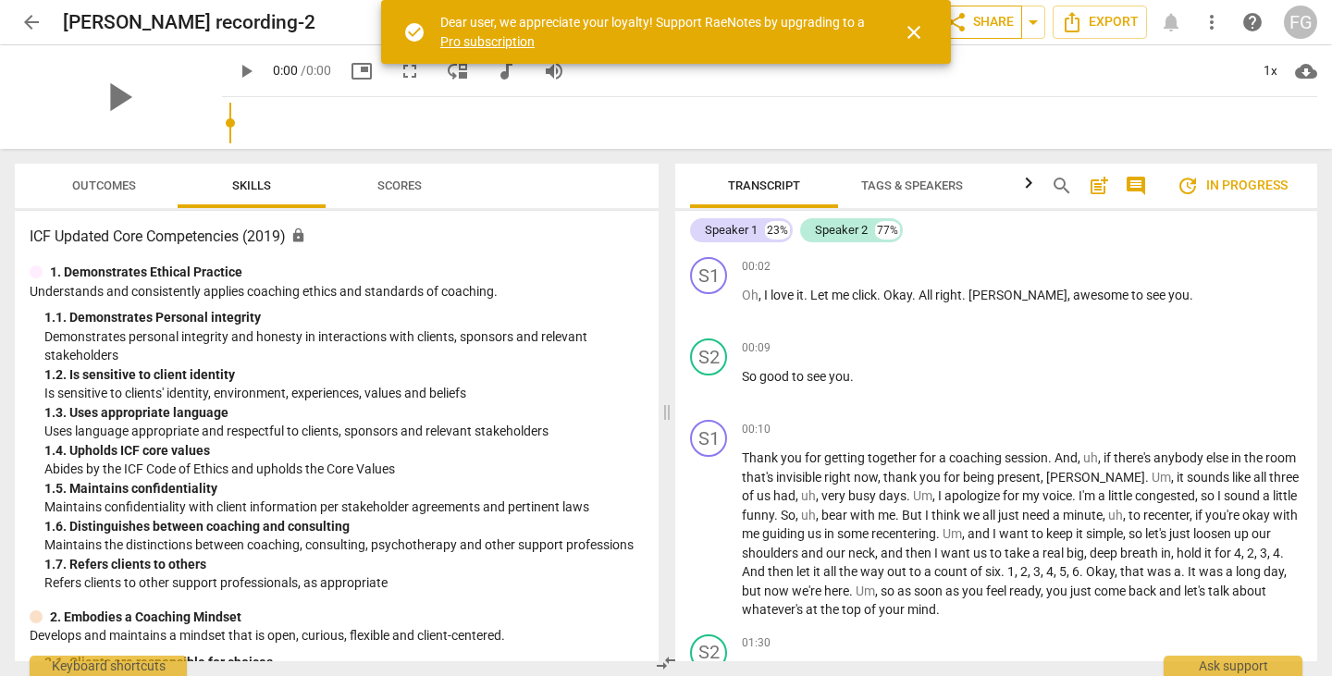
click at [993, 23] on span "share Share" at bounding box center [979, 22] width 68 height 22
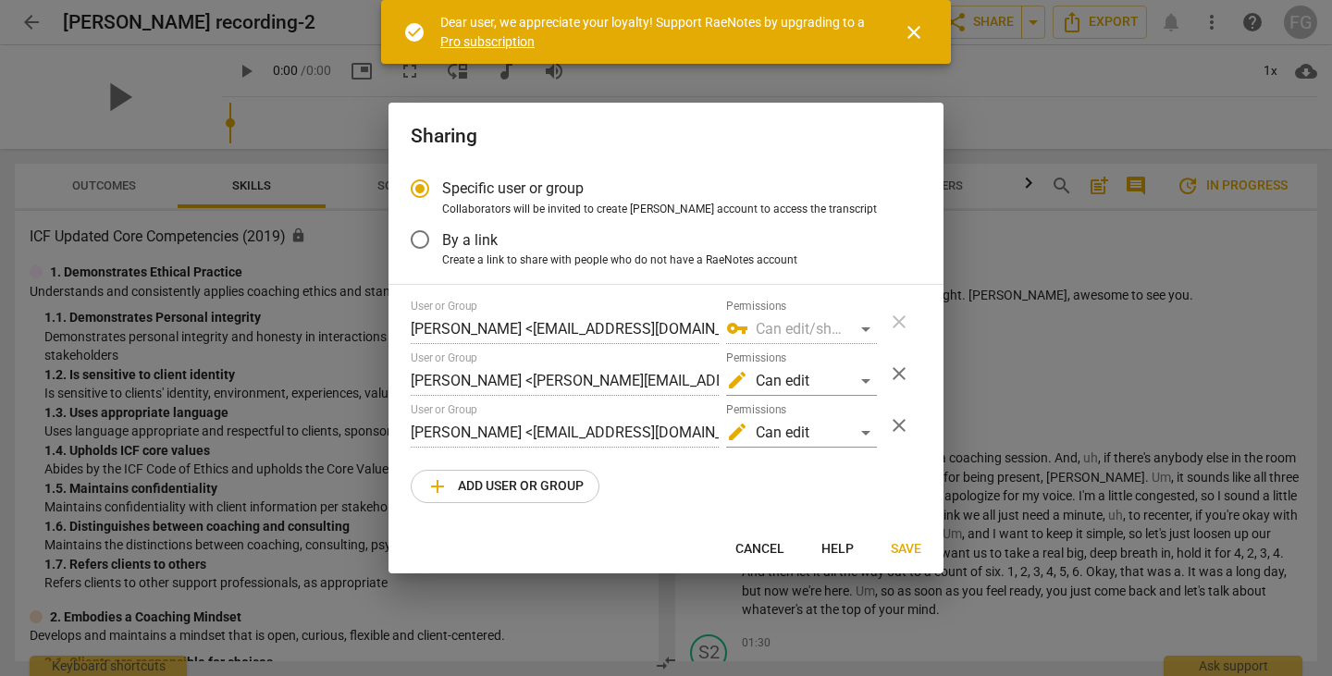
radio input "false"
click at [923, 31] on span "close" at bounding box center [914, 32] width 22 height 22
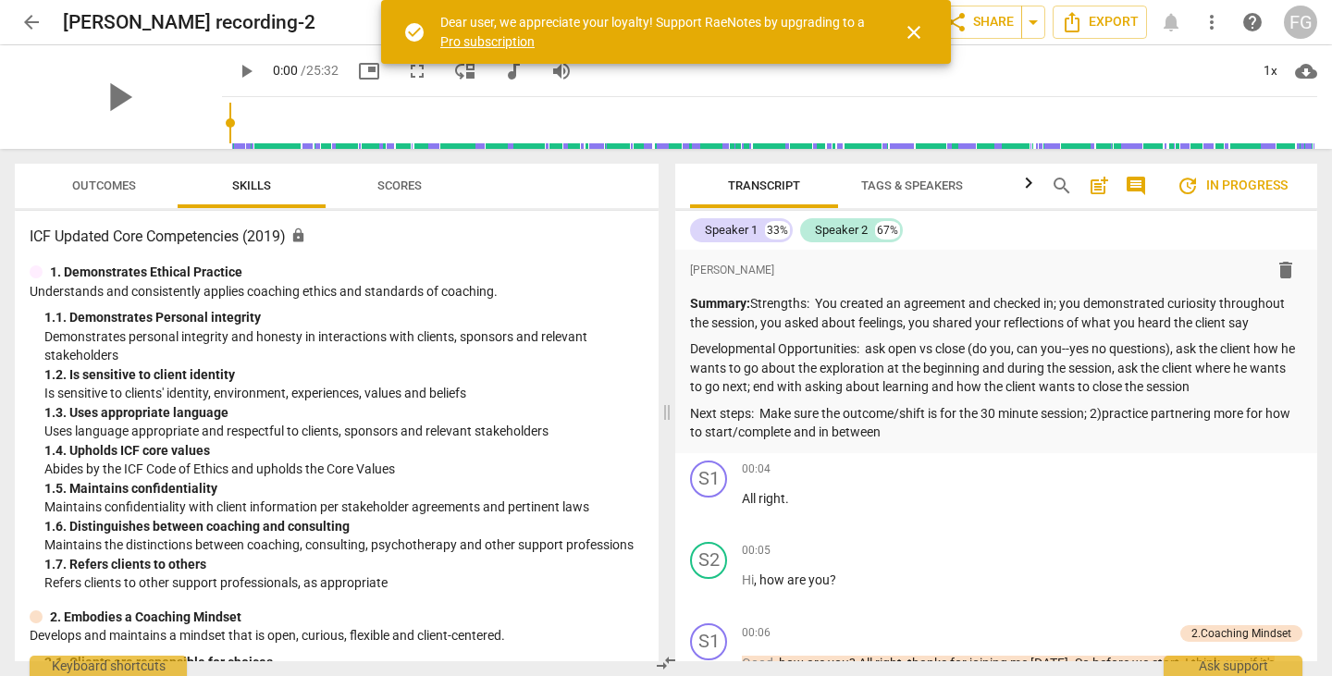
click at [925, 38] on span "close" at bounding box center [913, 32] width 44 height 22
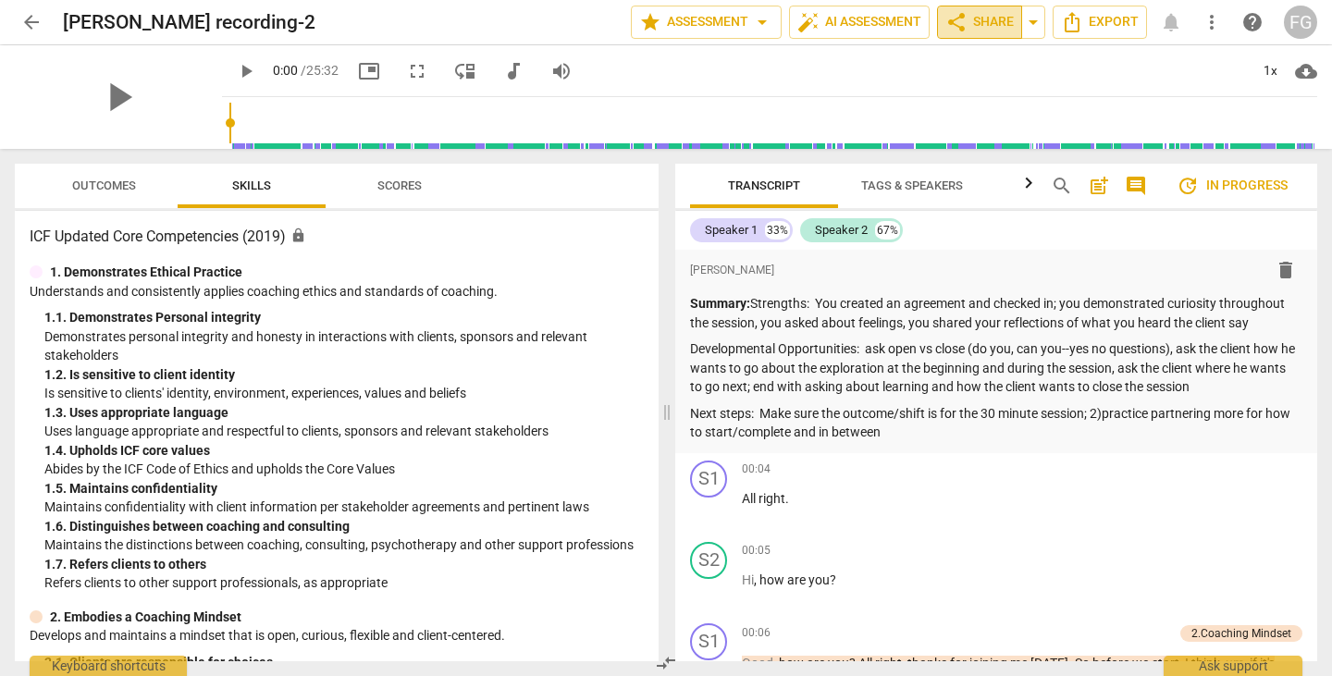
click at [986, 22] on span "share Share" at bounding box center [979, 22] width 68 height 22
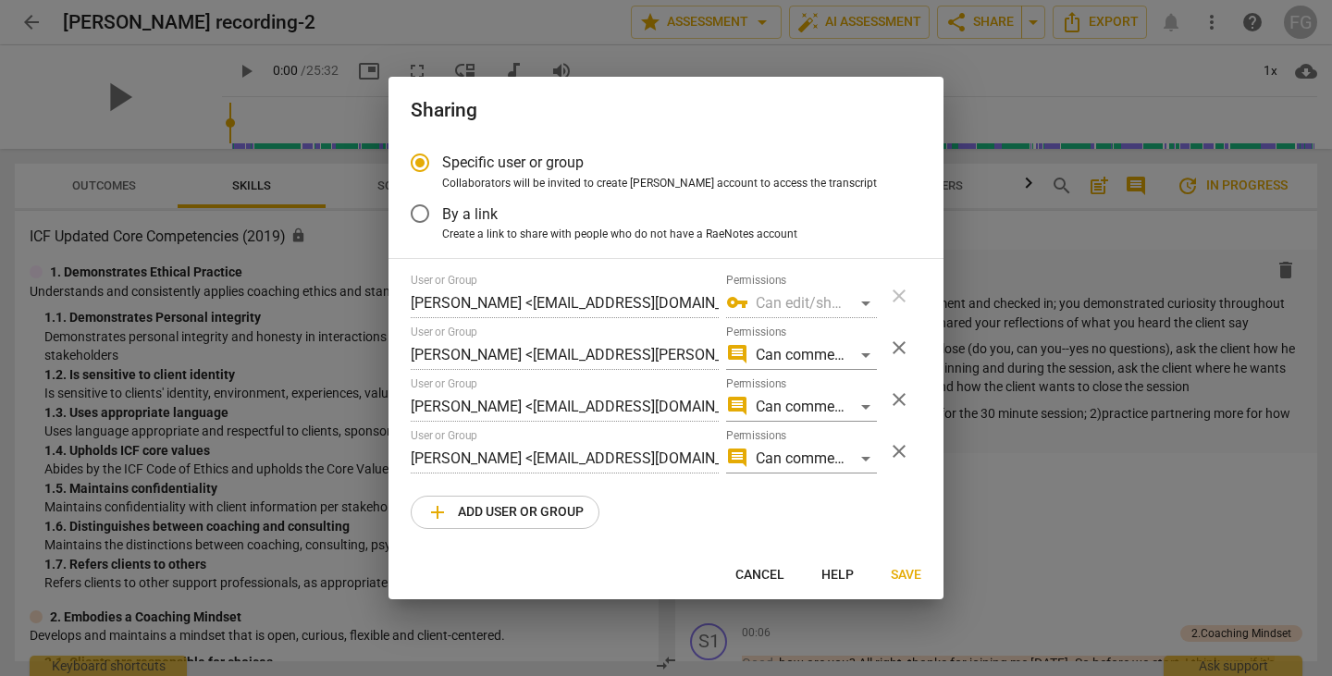
radio input "false"
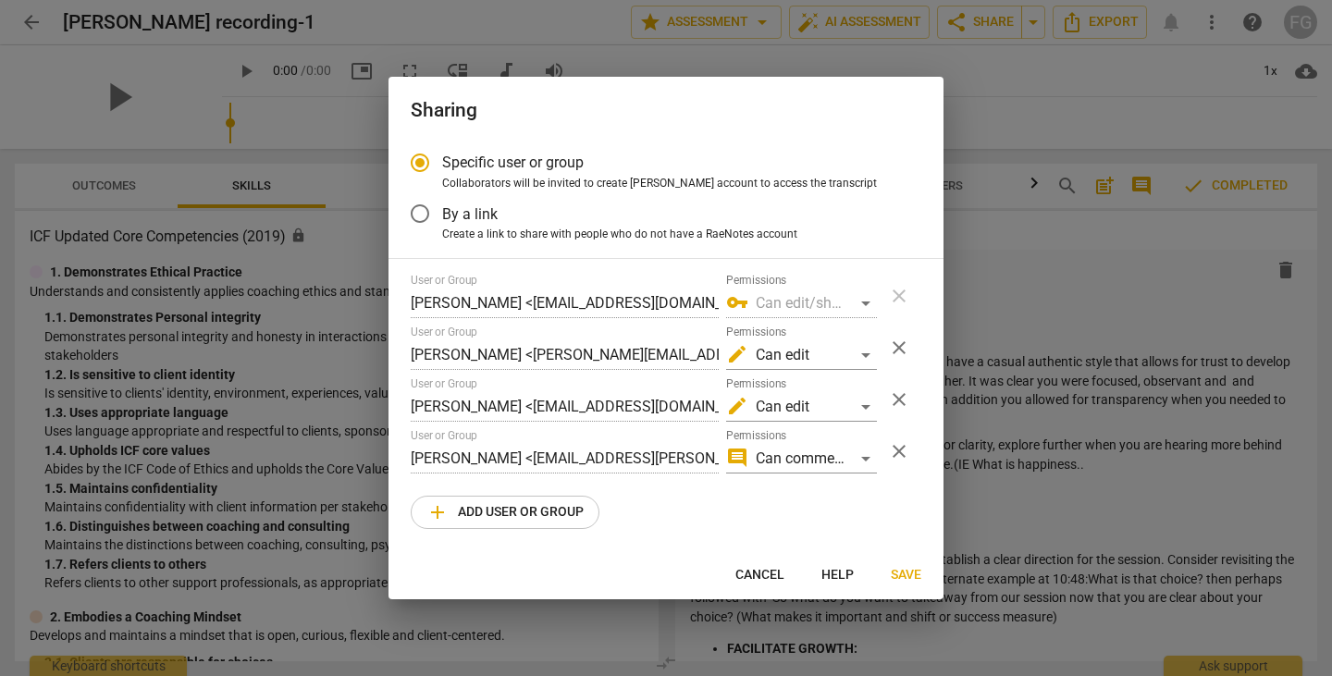
radio input "false"
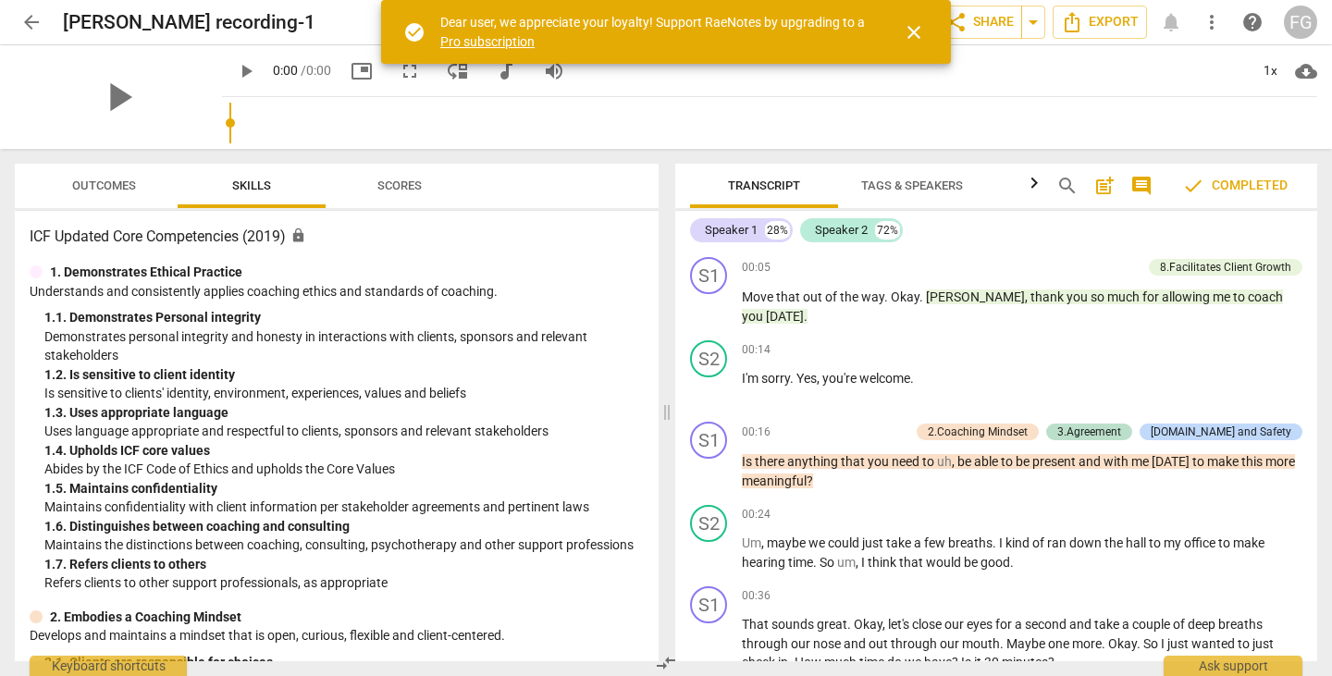
click at [905, 31] on span "close" at bounding box center [914, 32] width 22 height 22
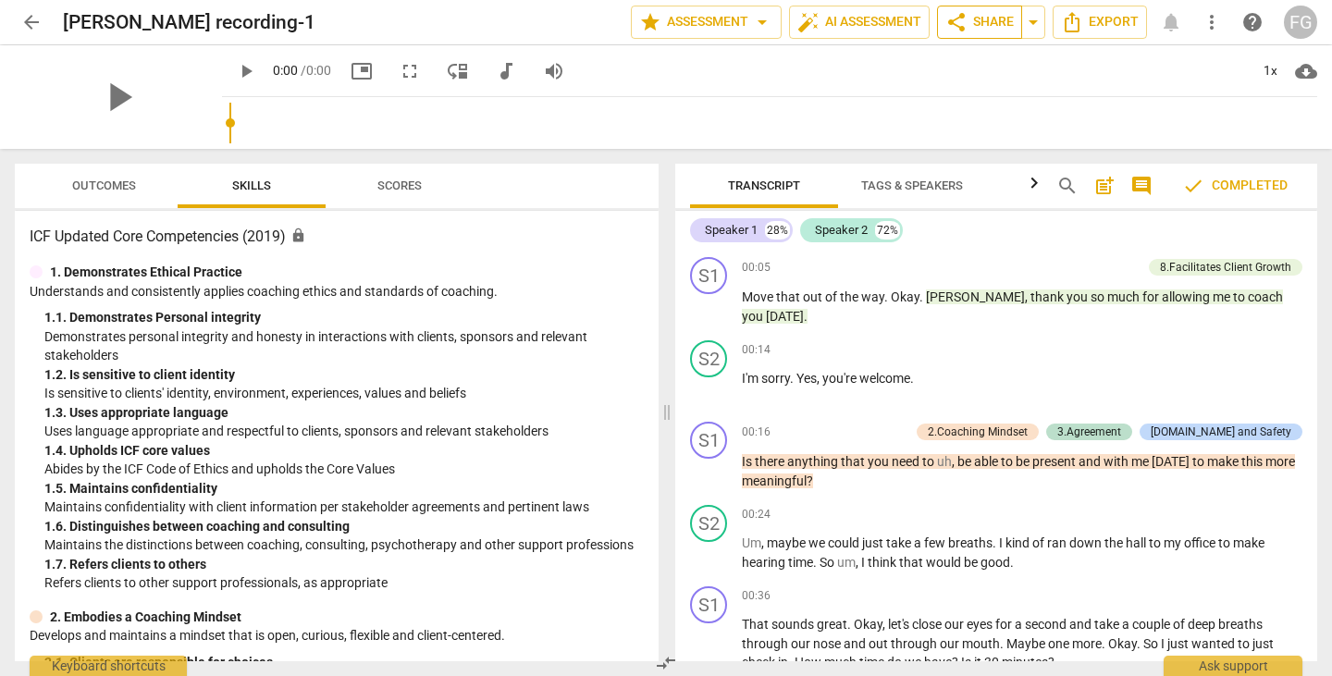
click at [984, 25] on span "share Share" at bounding box center [979, 22] width 68 height 22
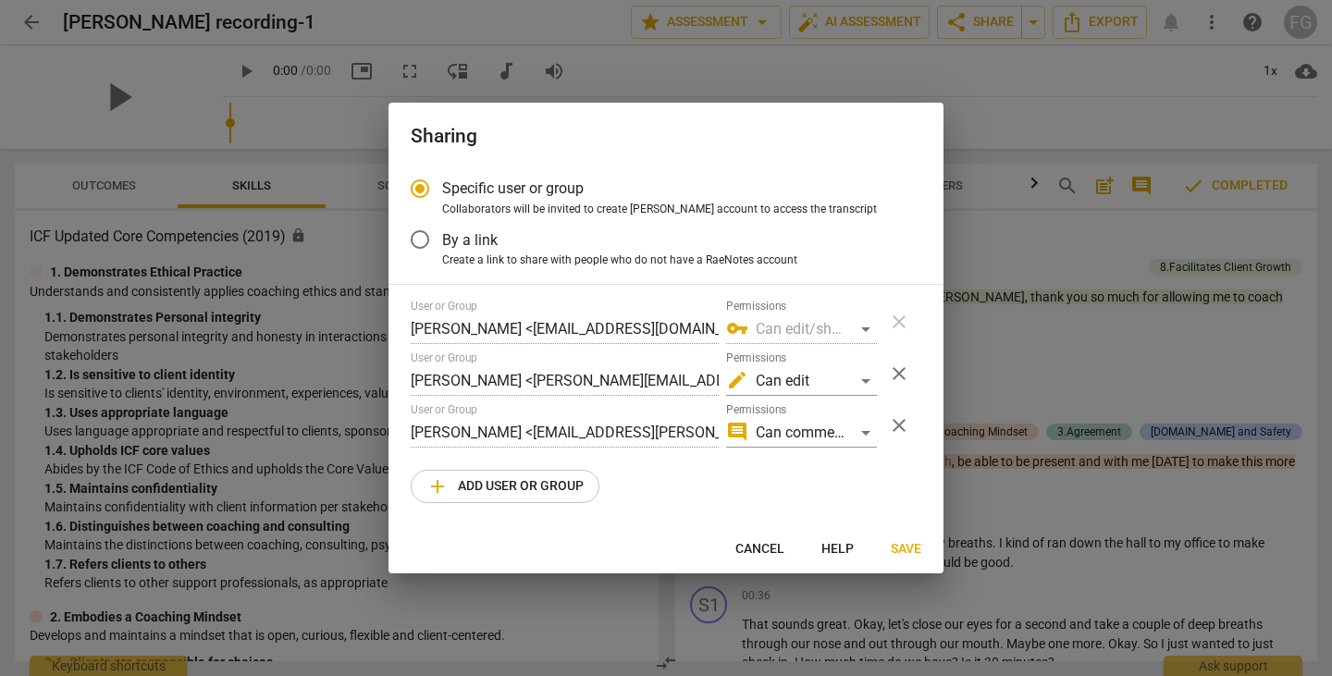
radio input "false"
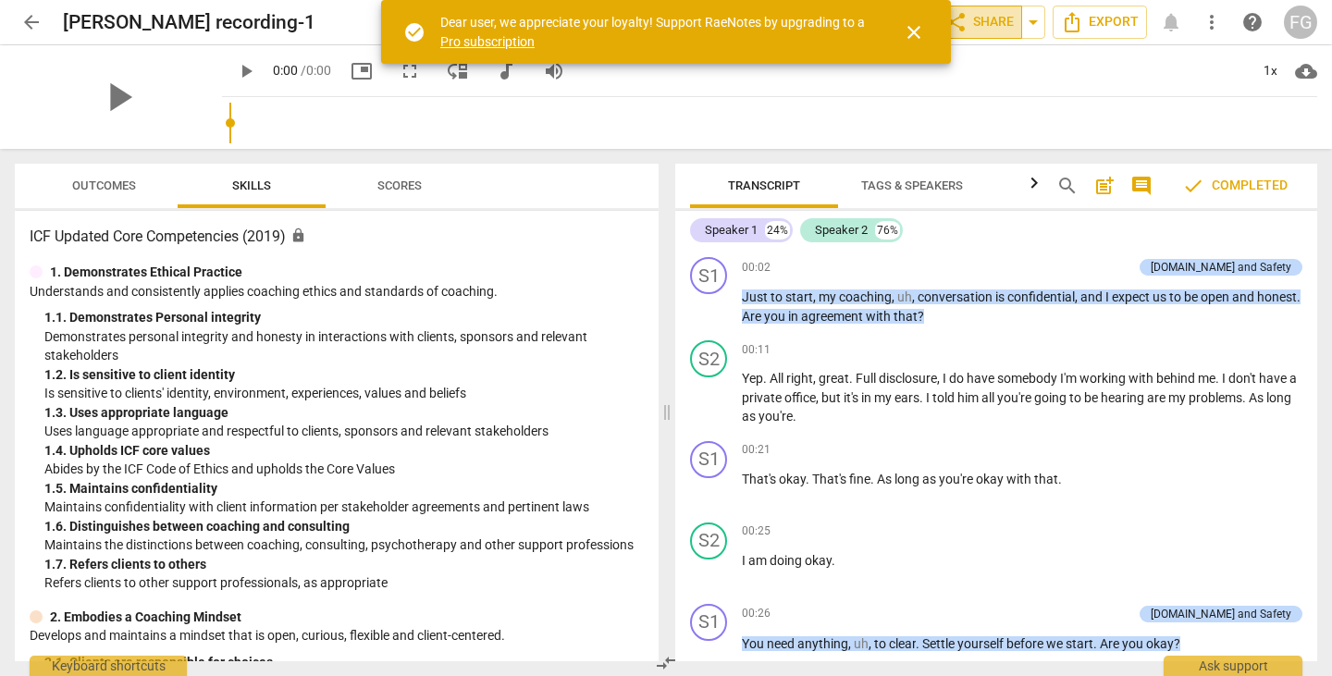
click at [977, 32] on span "share Share" at bounding box center [979, 22] width 68 height 22
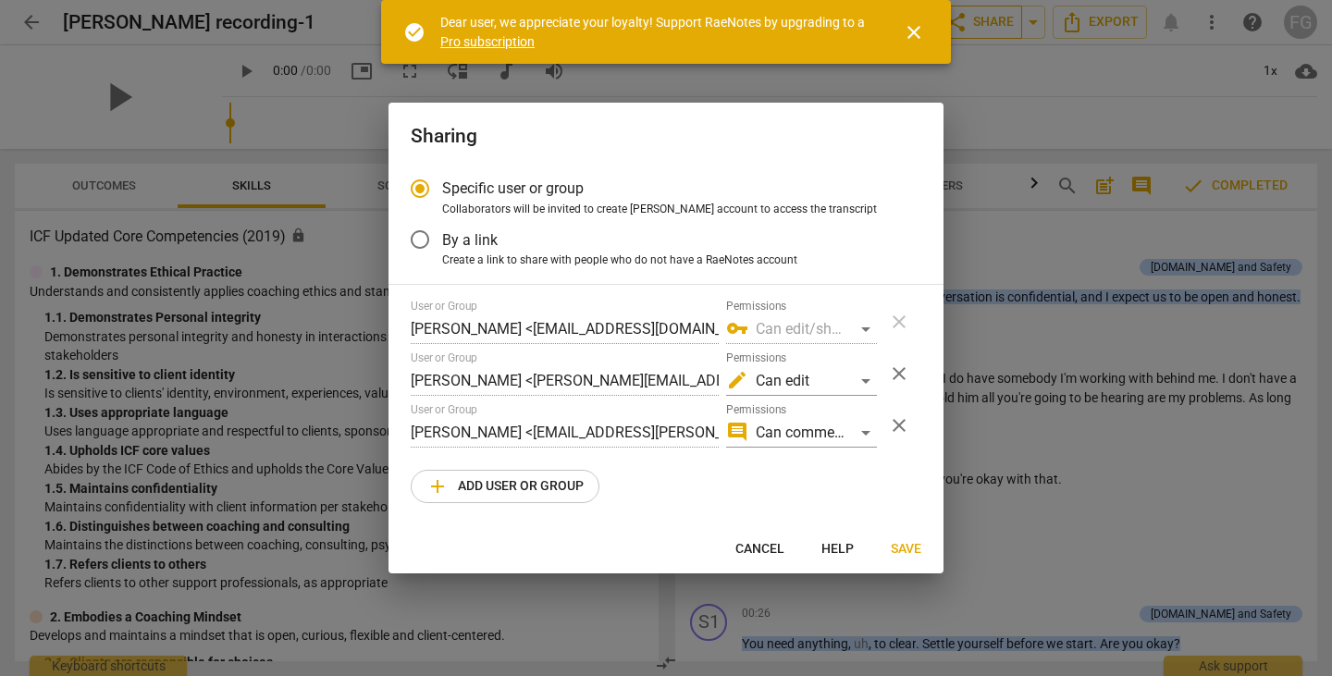
radio input "false"
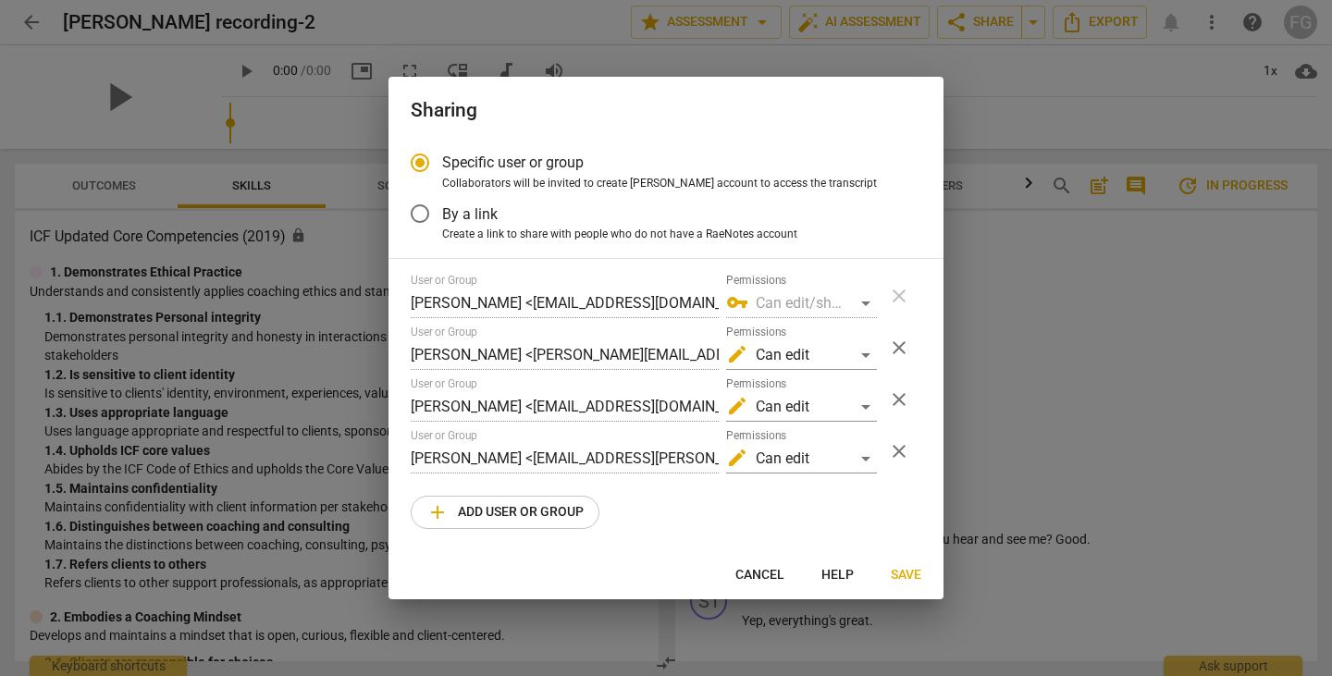
click at [1067, 312] on div at bounding box center [666, 338] width 1332 height 676
radio input "false"
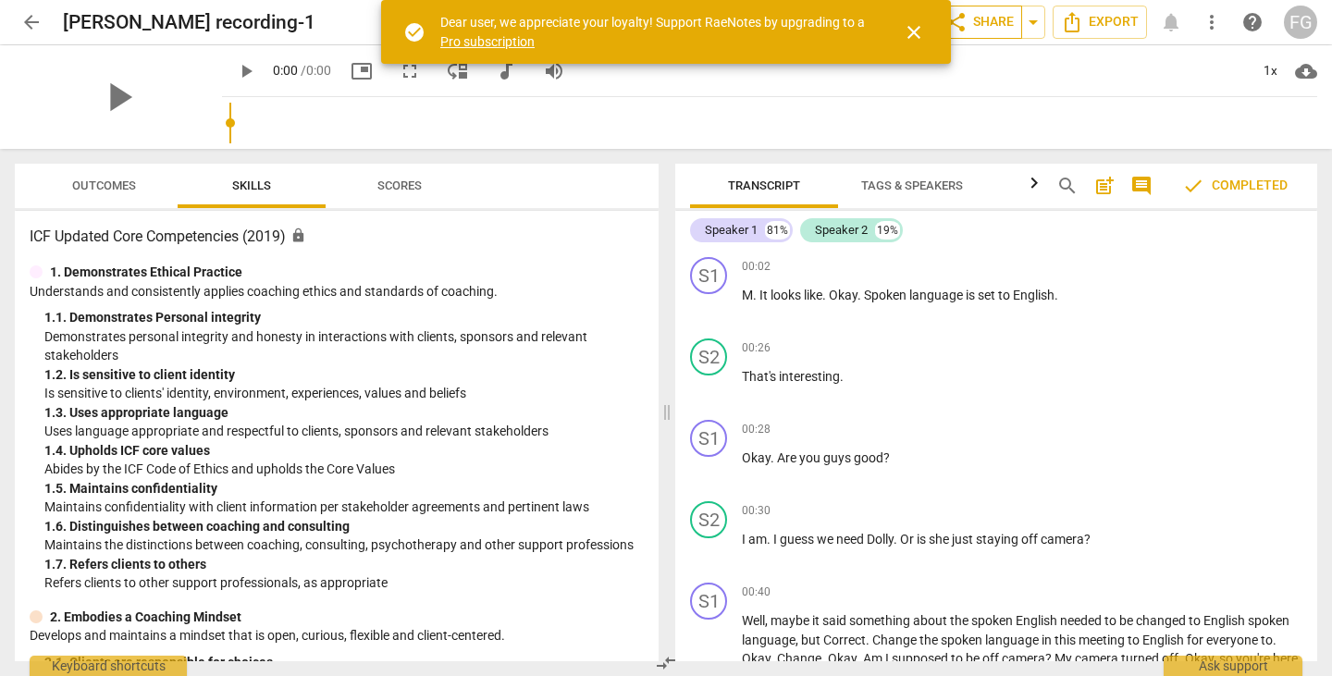
click at [978, 26] on span "share Share" at bounding box center [979, 22] width 68 height 22
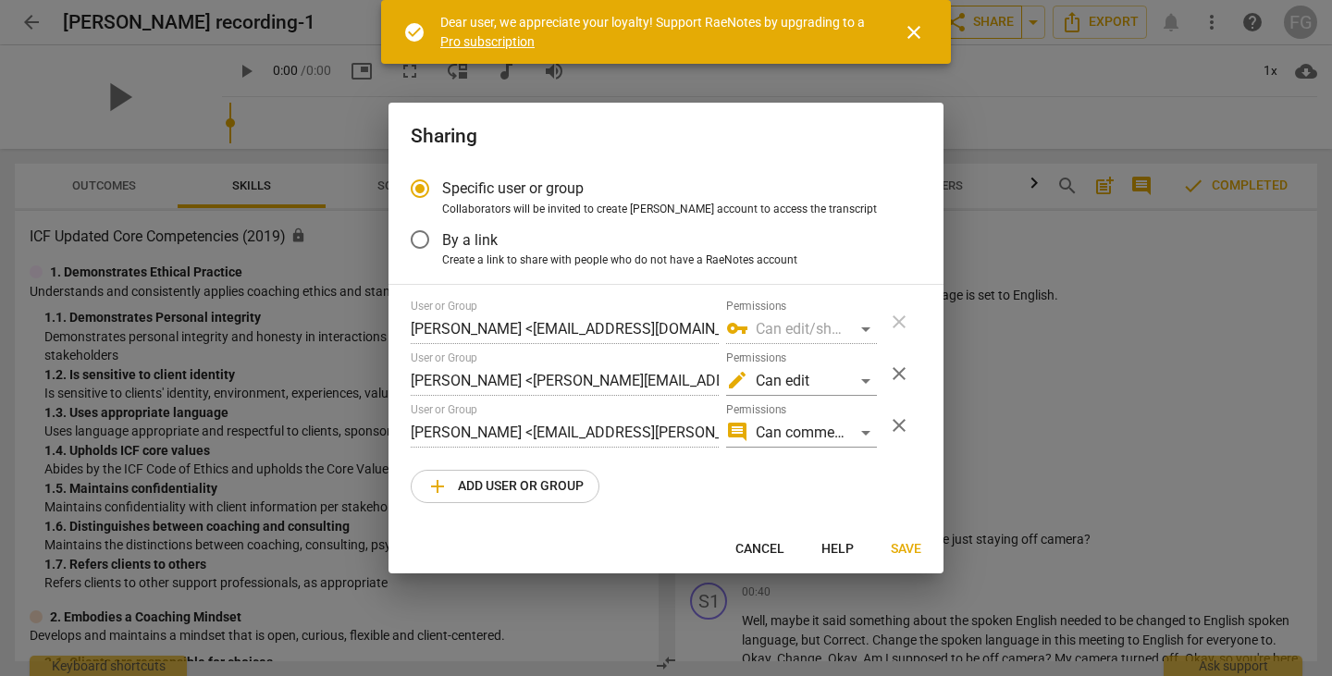
radio input "false"
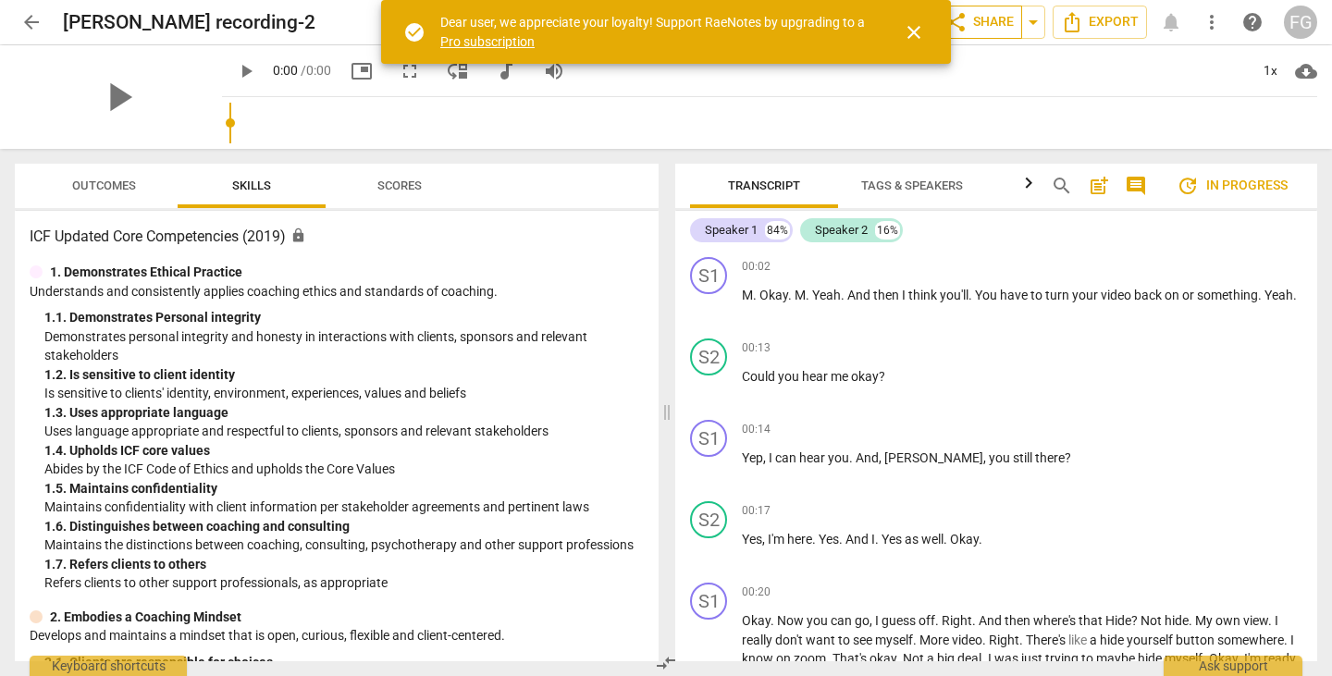
click at [911, 23] on span "close" at bounding box center [914, 32] width 22 height 22
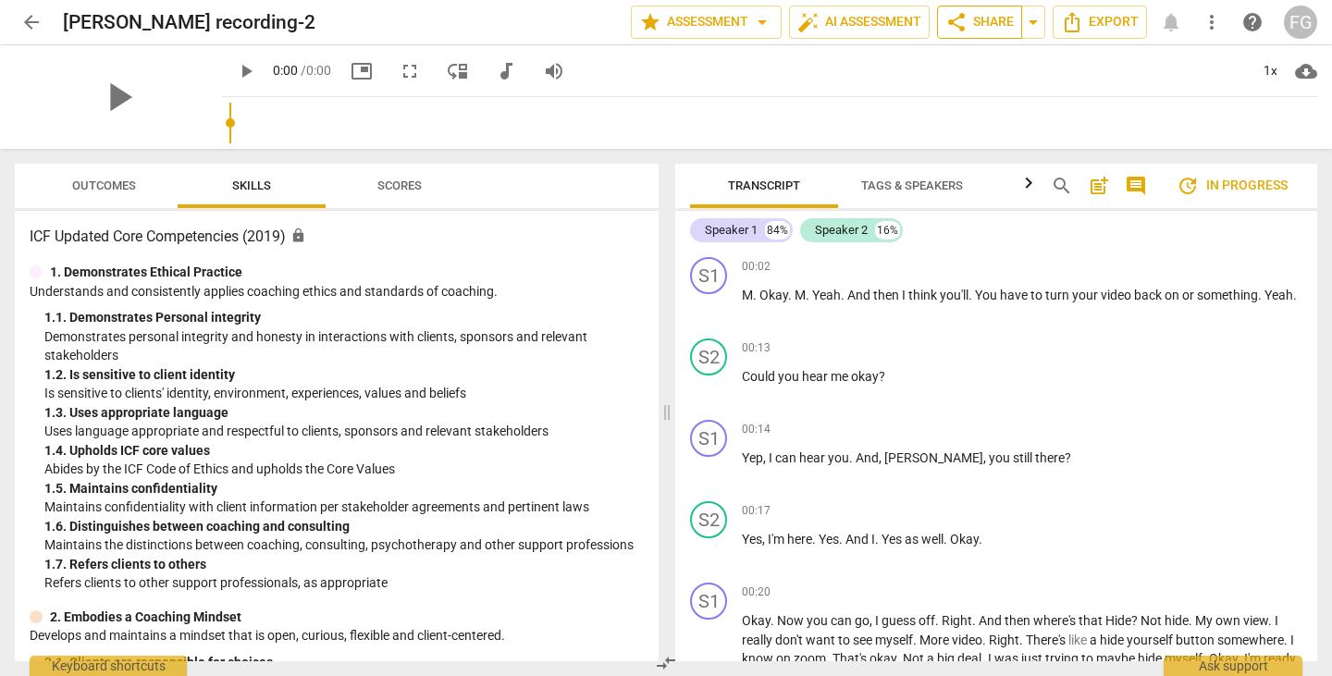
click at [984, 19] on span "share Share" at bounding box center [979, 22] width 68 height 22
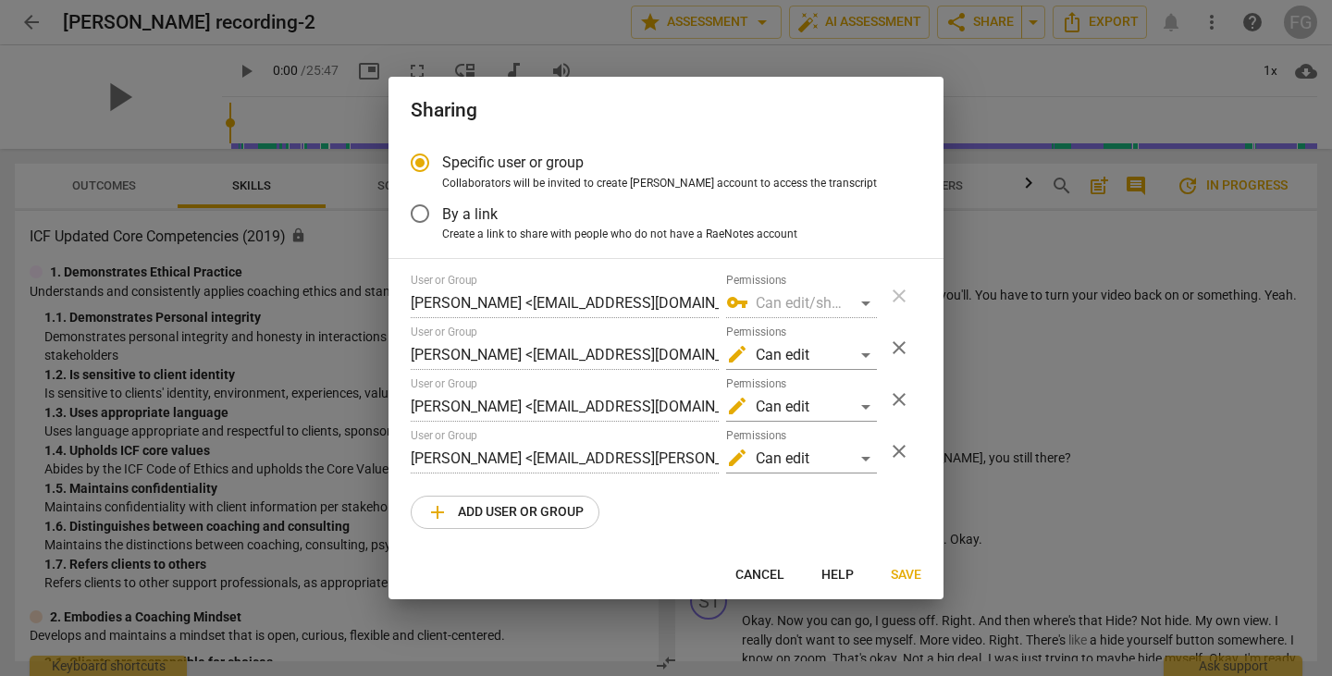
click at [1160, 503] on div at bounding box center [666, 338] width 1332 height 676
radio input "false"
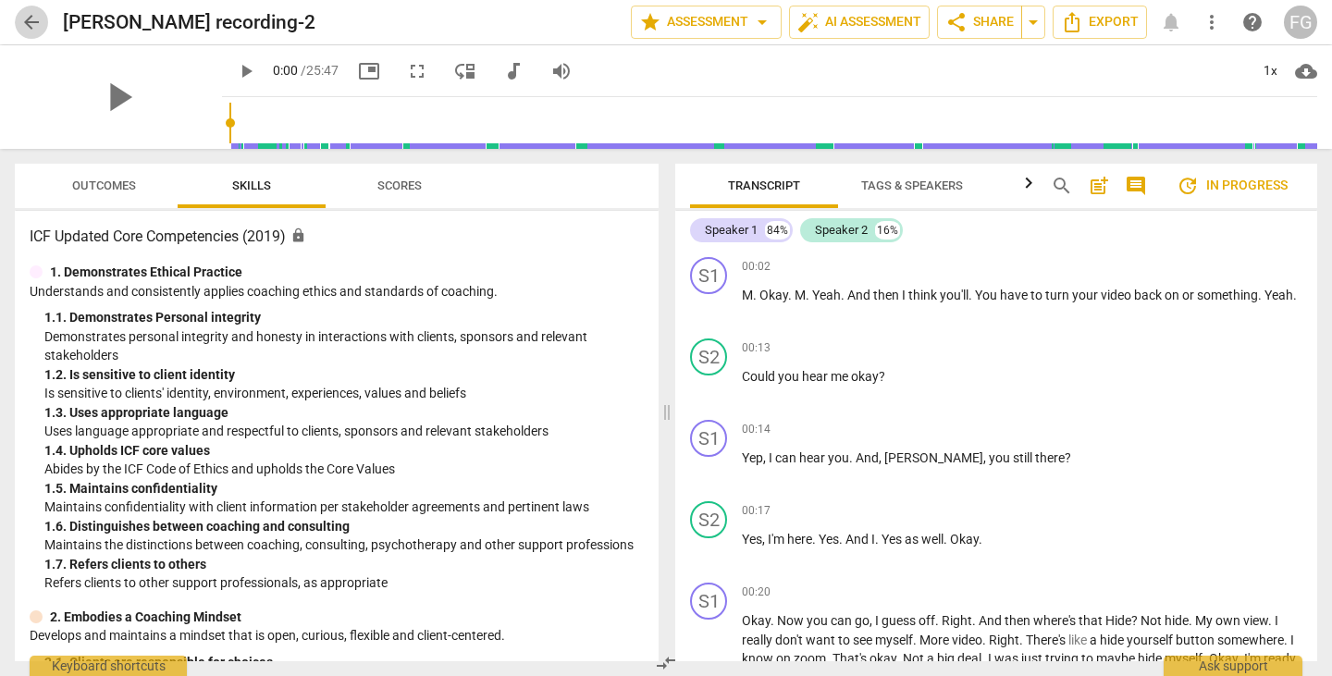
click at [39, 18] on span "arrow_back" at bounding box center [31, 22] width 22 height 22
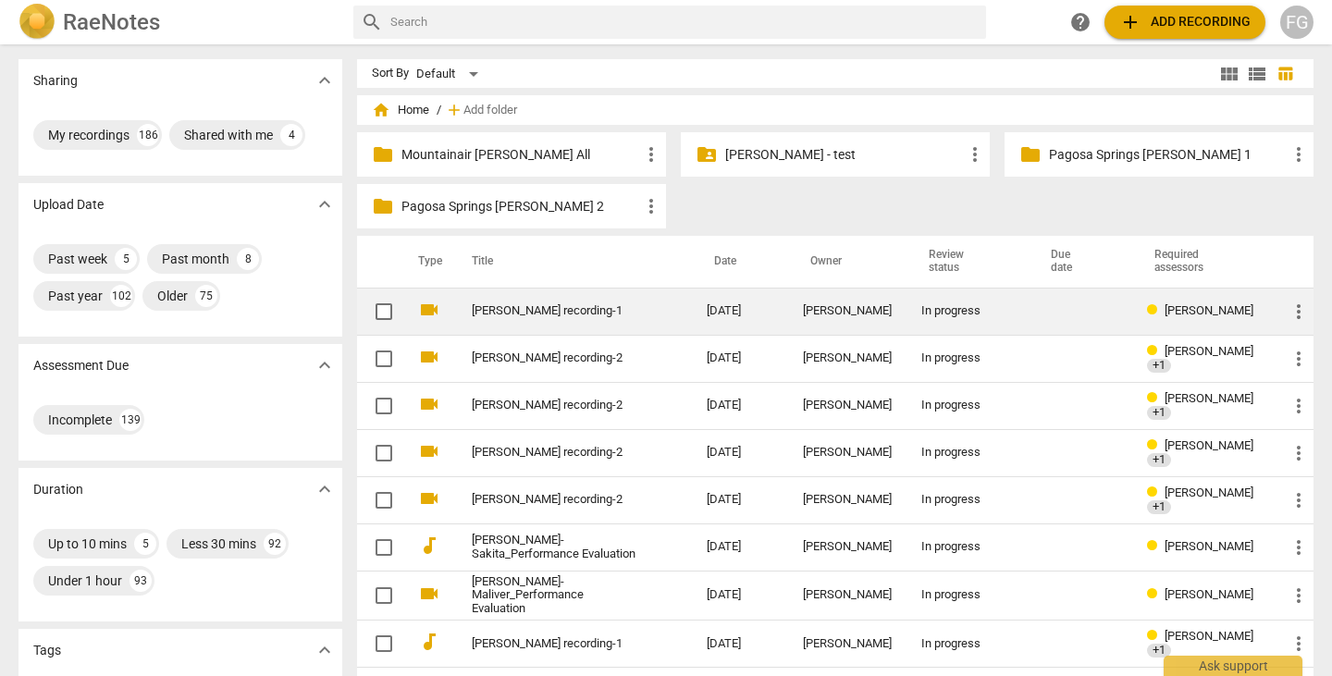
click at [552, 318] on link "[PERSON_NAME] recording-1" at bounding box center [556, 311] width 168 height 14
